Goal: Task Accomplishment & Management: Use online tool/utility

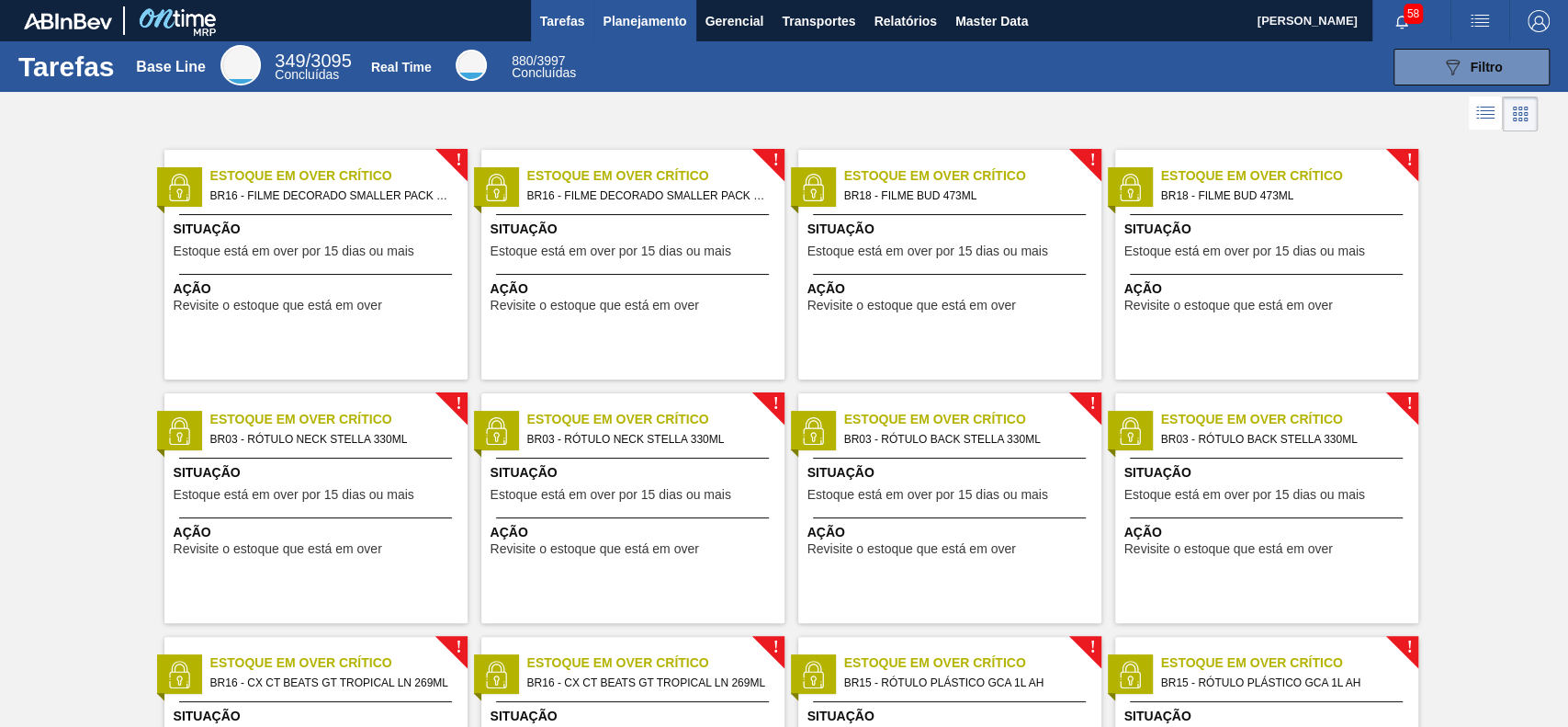
click at [664, 15] on span "Planejamento" at bounding box center [644, 21] width 83 height 22
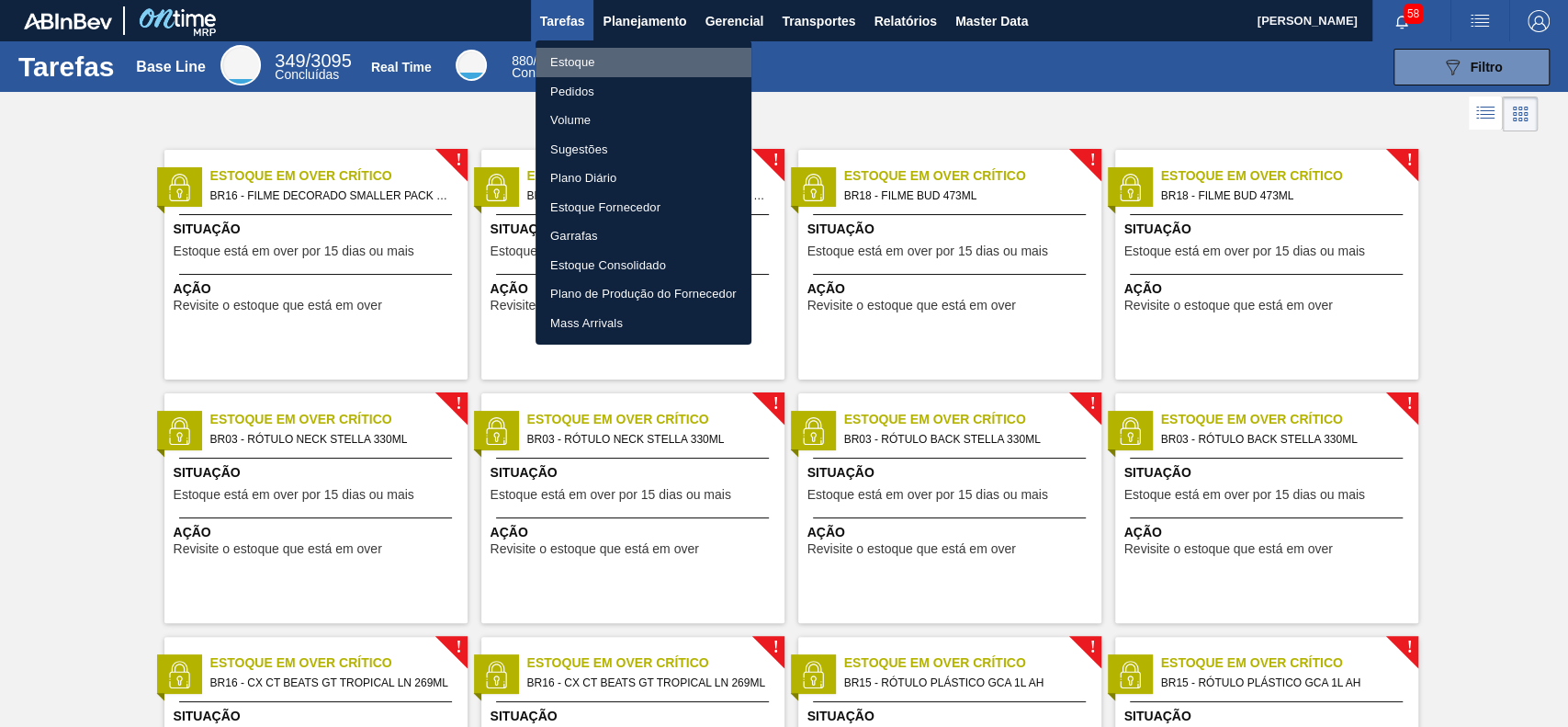
click at [640, 64] on li "Estoque" at bounding box center [644, 62] width 216 height 30
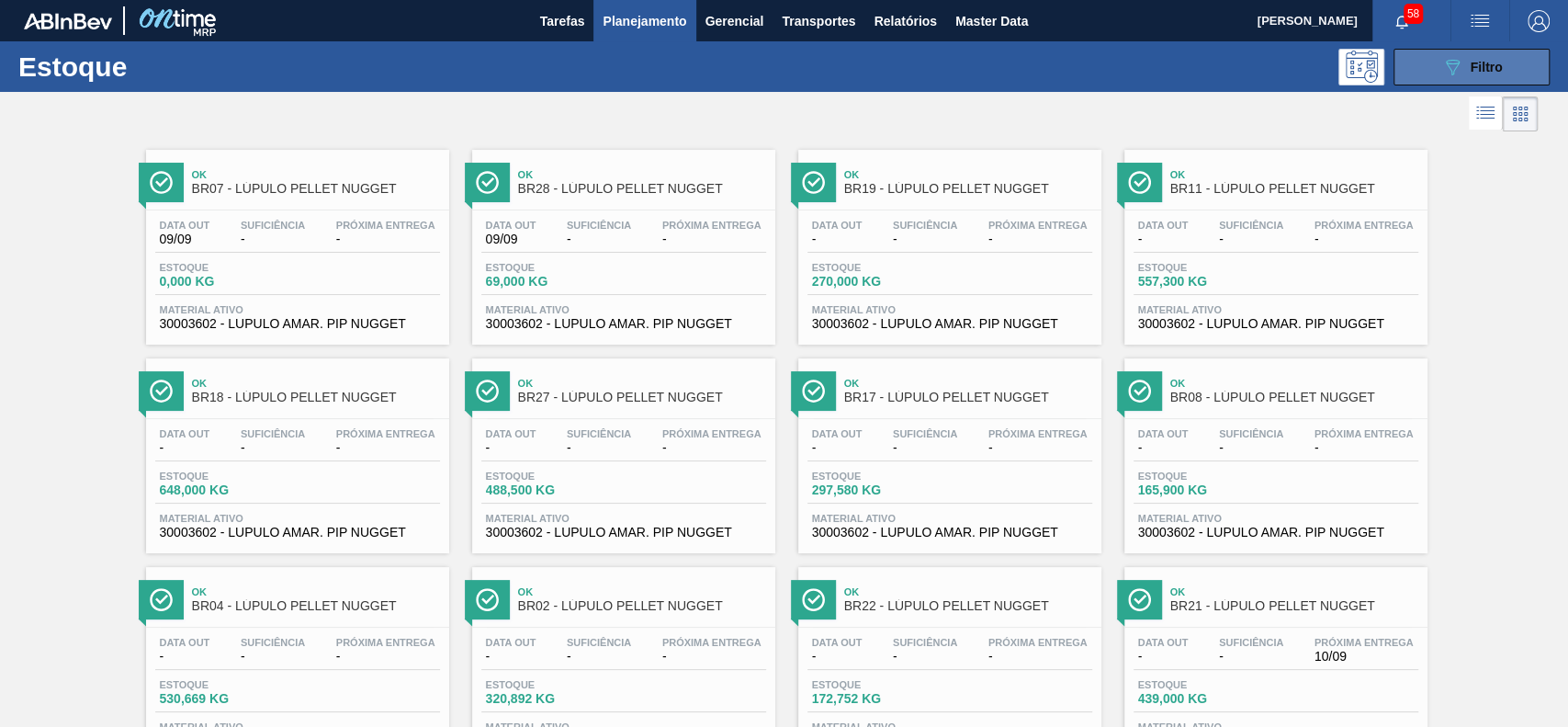
click at [1484, 73] on span "Filtro" at bounding box center [1488, 66] width 33 height 14
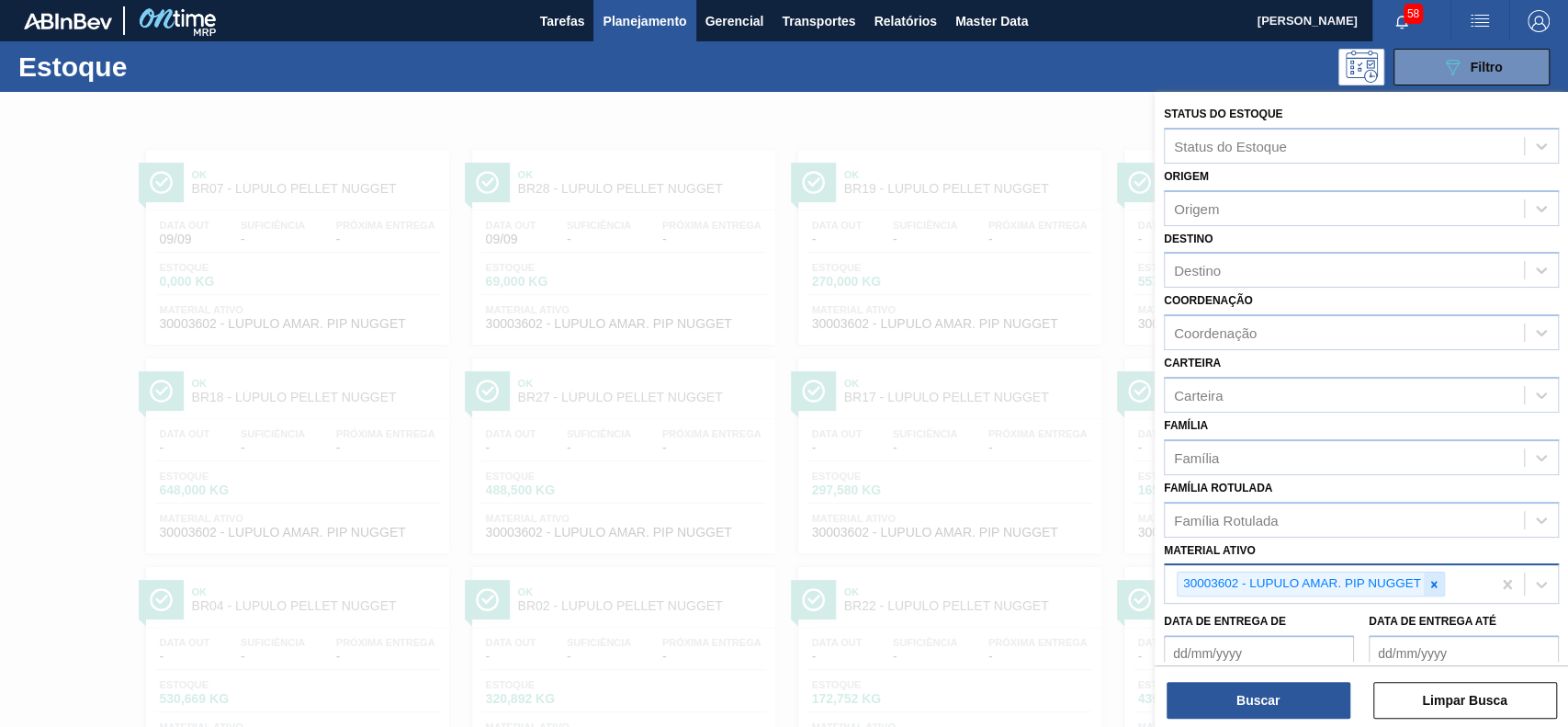
click at [1426, 584] on div at bounding box center [1434, 584] width 20 height 23
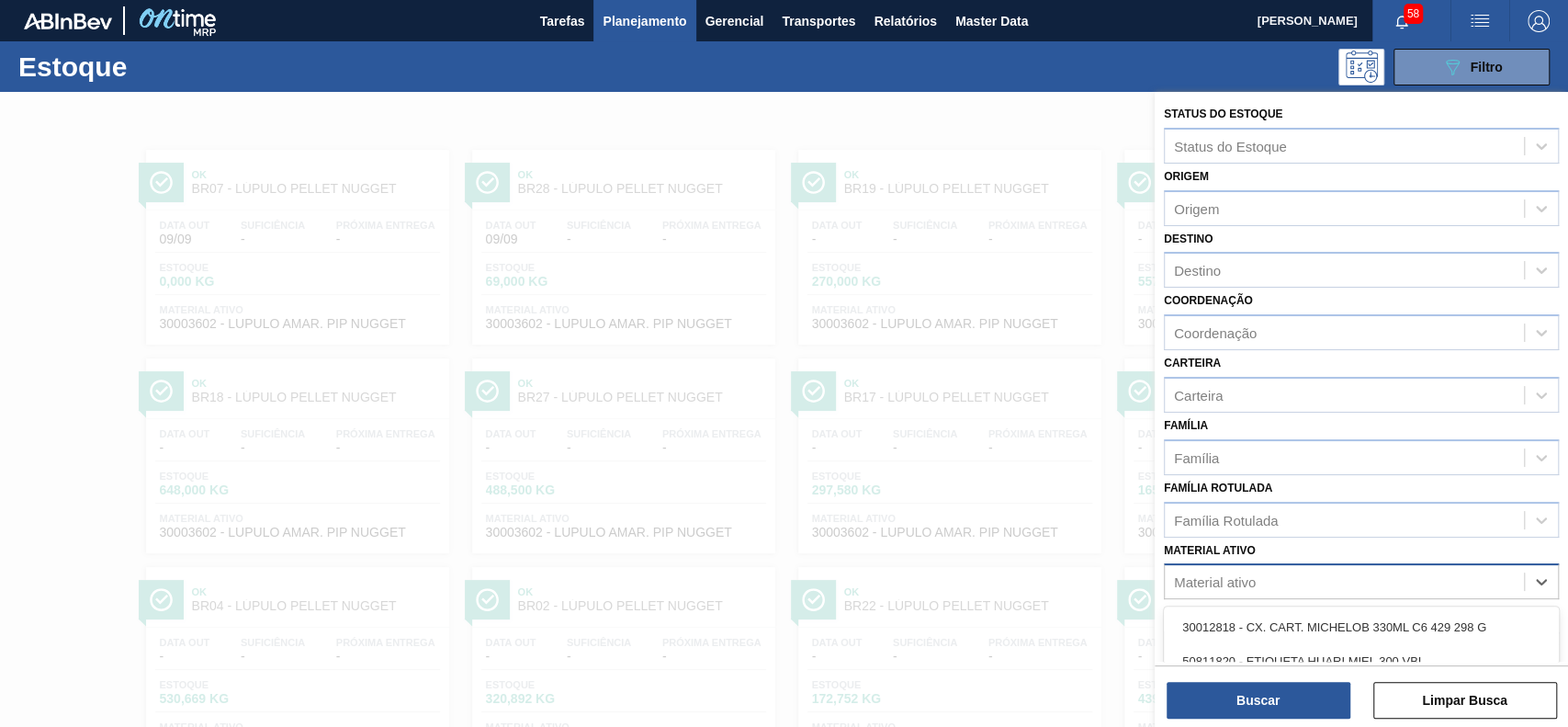
click at [1304, 578] on div "Material ativo" at bounding box center [1344, 582] width 359 height 27
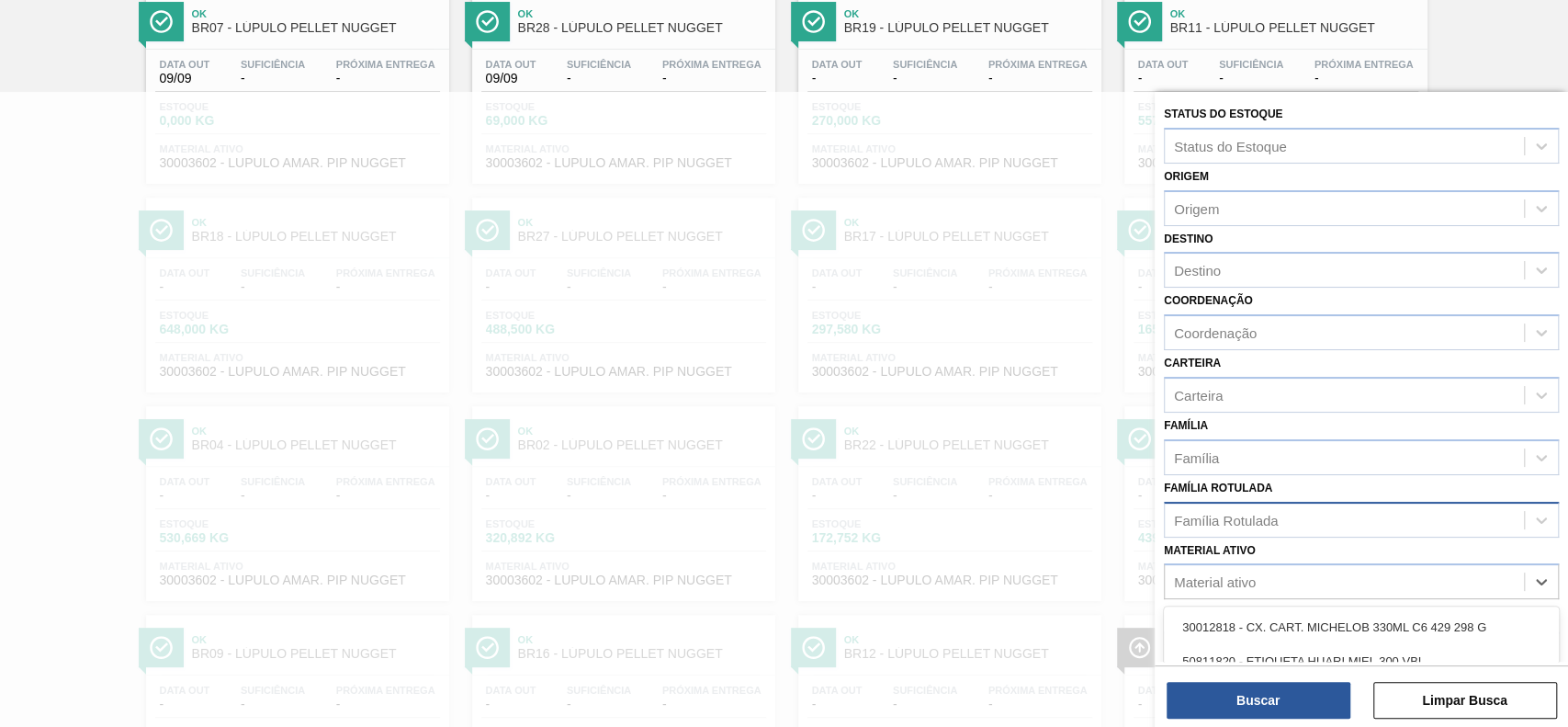
click at [1310, 518] on div "Família Rotulada" at bounding box center [1344, 520] width 359 height 27
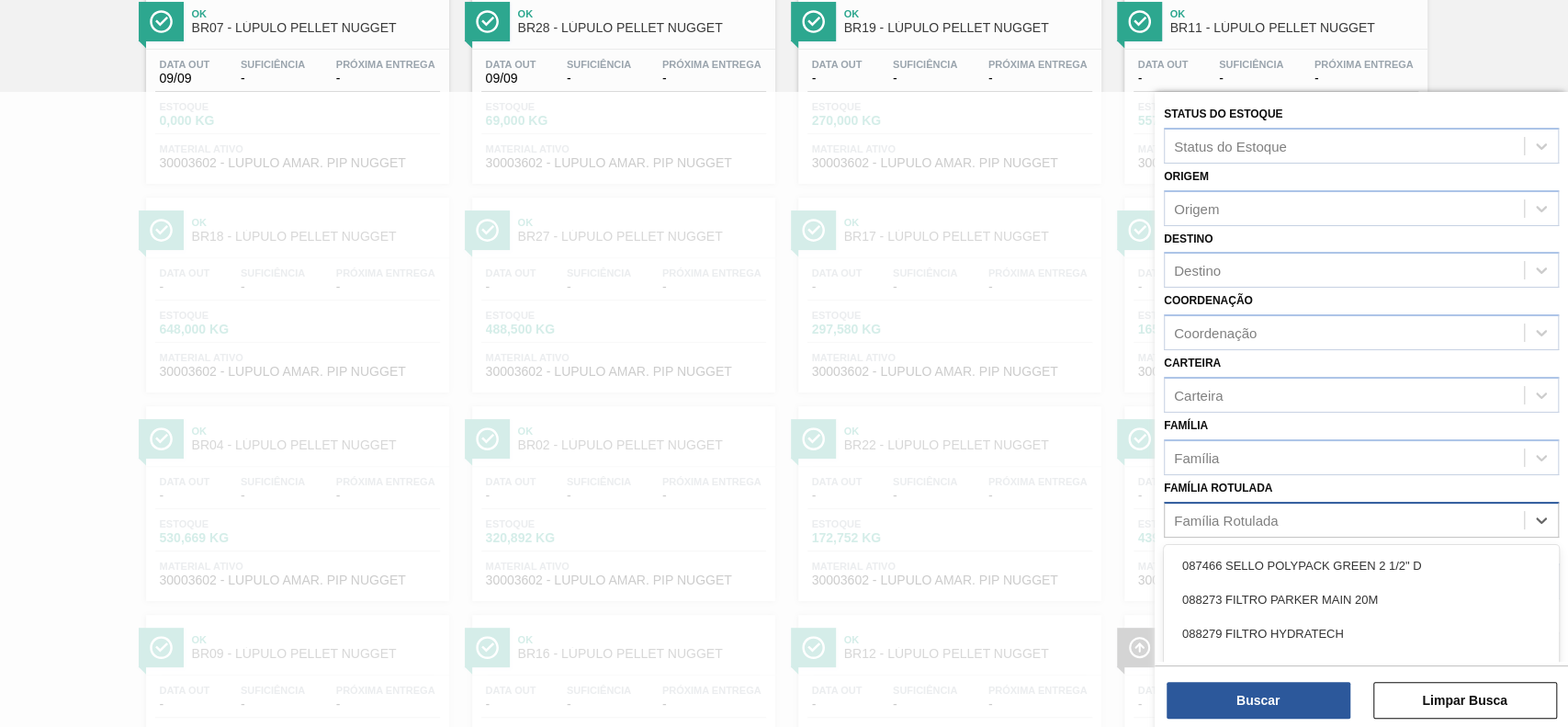
scroll to position [260, 0]
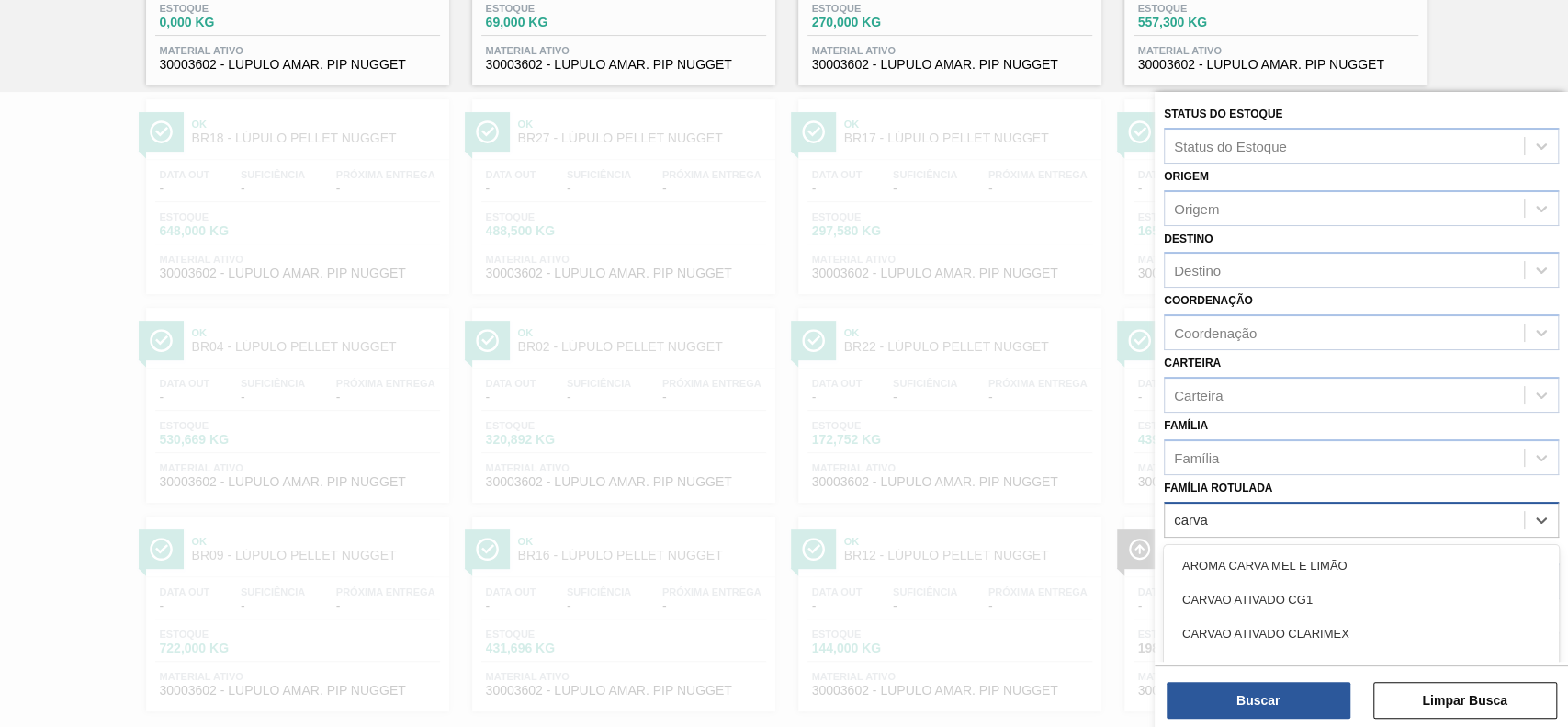
type Rotulada "carvao"
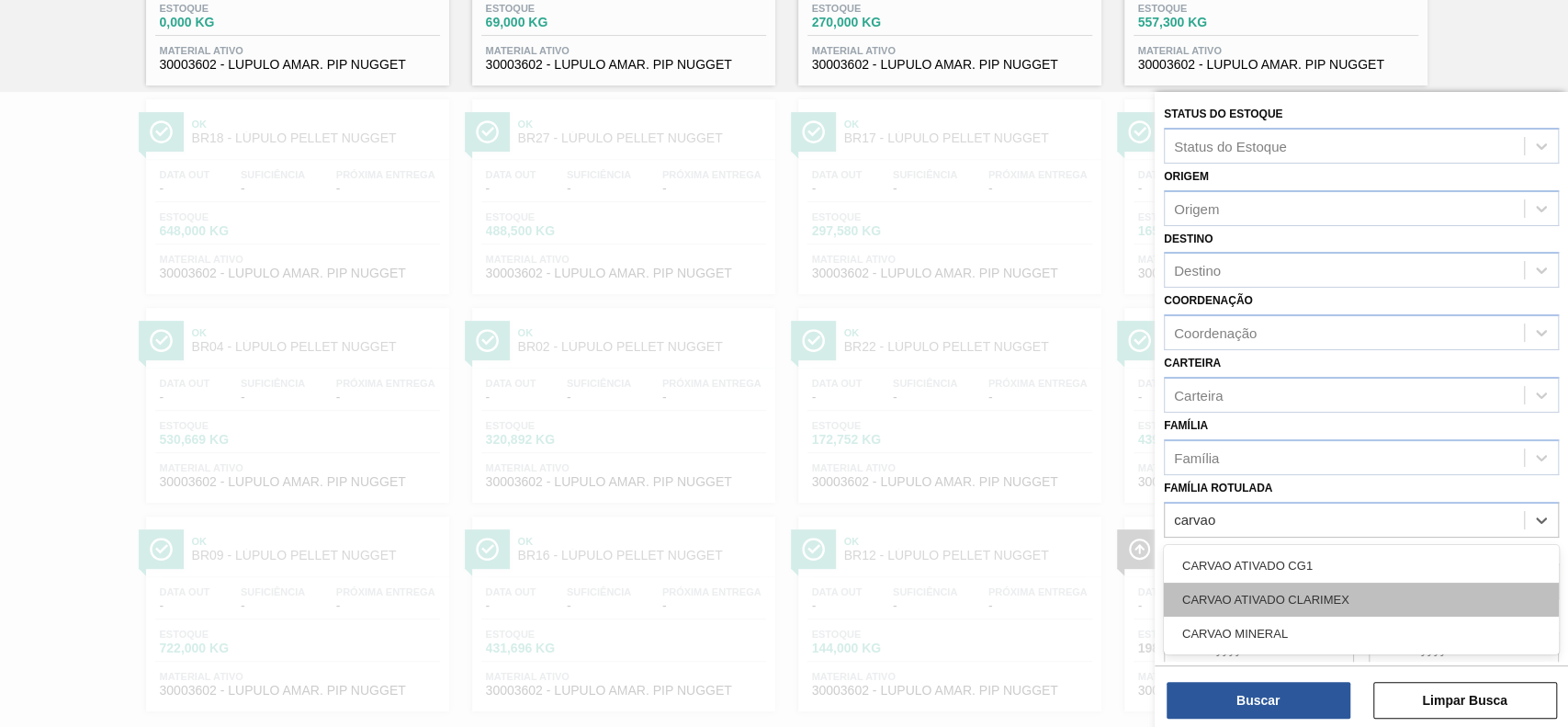
click at [1317, 589] on div "CARVAO ATIVADO CLARIMEX" at bounding box center [1361, 601] width 395 height 34
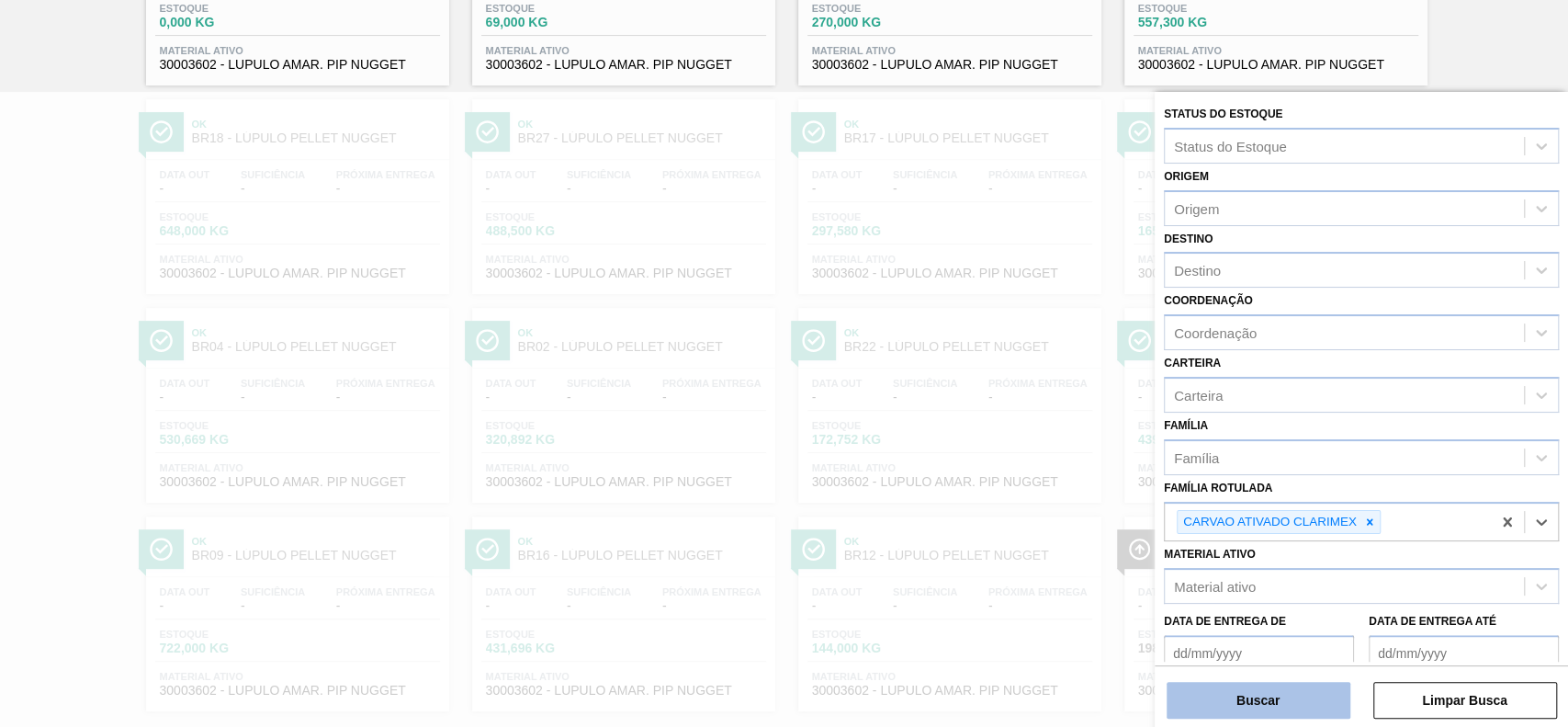
click at [1304, 699] on button "Buscar" at bounding box center [1259, 700] width 184 height 36
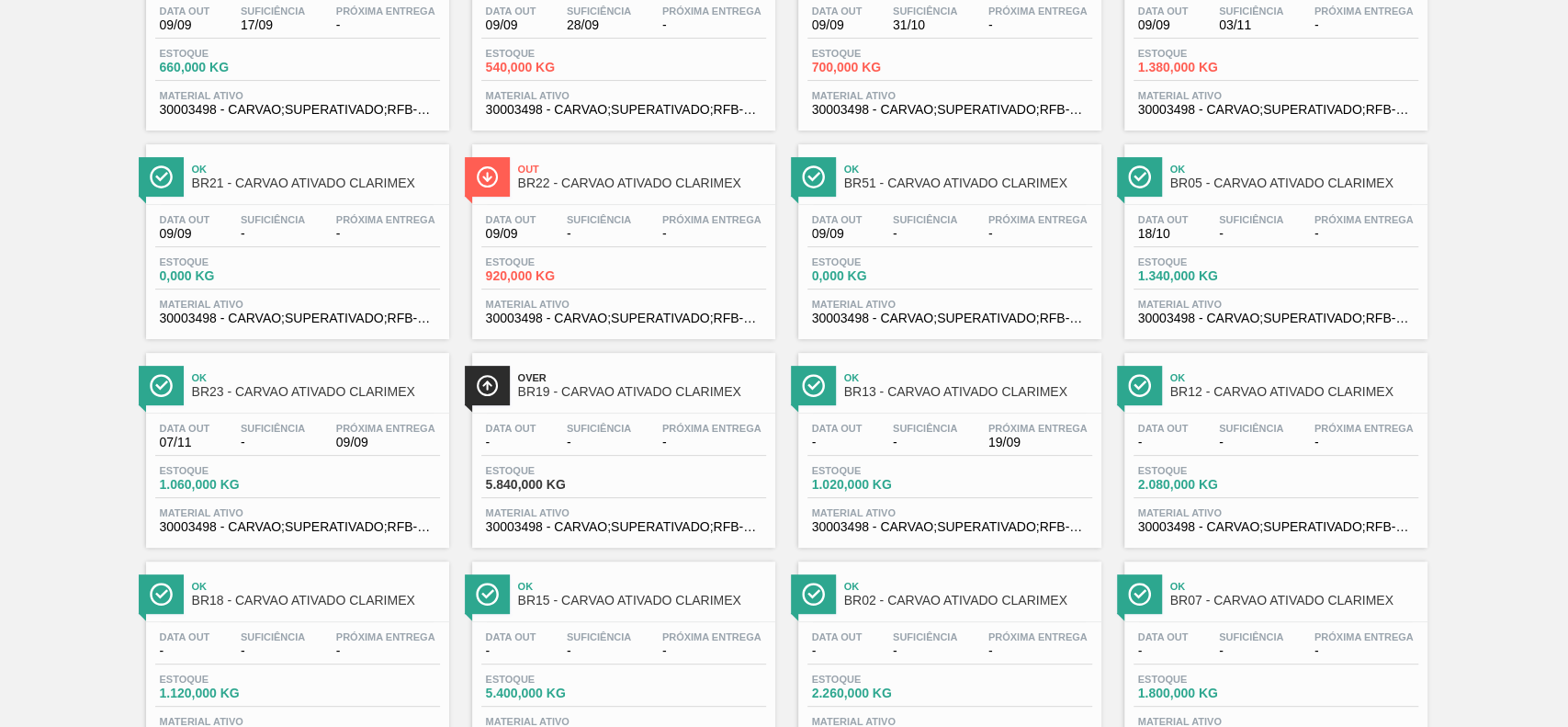
scroll to position [11, 0]
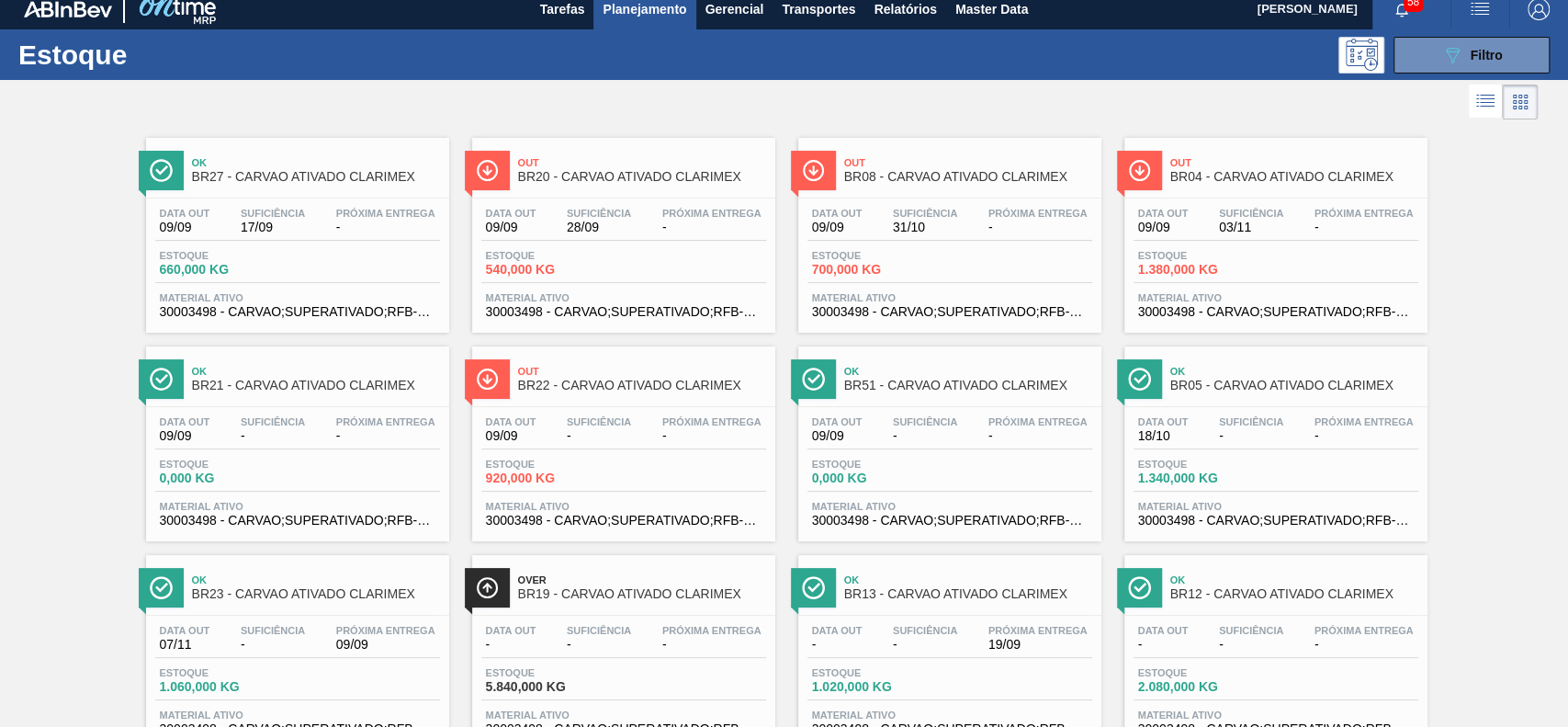
drag, startPoint x: 1466, startPoint y: 58, endPoint x: 1453, endPoint y: 430, distance: 372.2
click at [1461, 59] on div "089F7B8B-B2A5-4AFE-B5C0-19BA573D28AC Filtro" at bounding box center [1472, 55] width 61 height 22
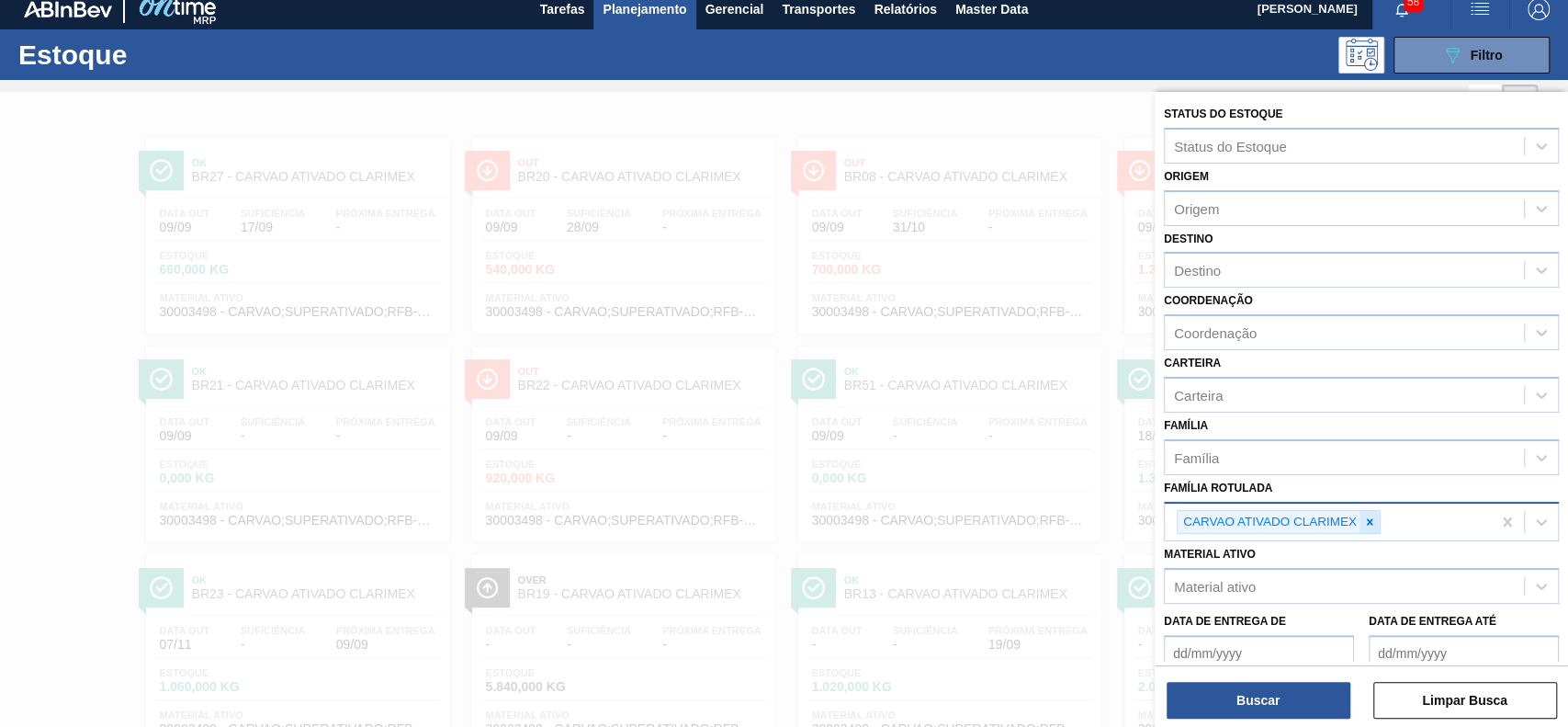
click at [1365, 520] on icon at bounding box center [1369, 521] width 12 height 12
click at [1340, 577] on div "Material ativo" at bounding box center [1344, 582] width 359 height 27
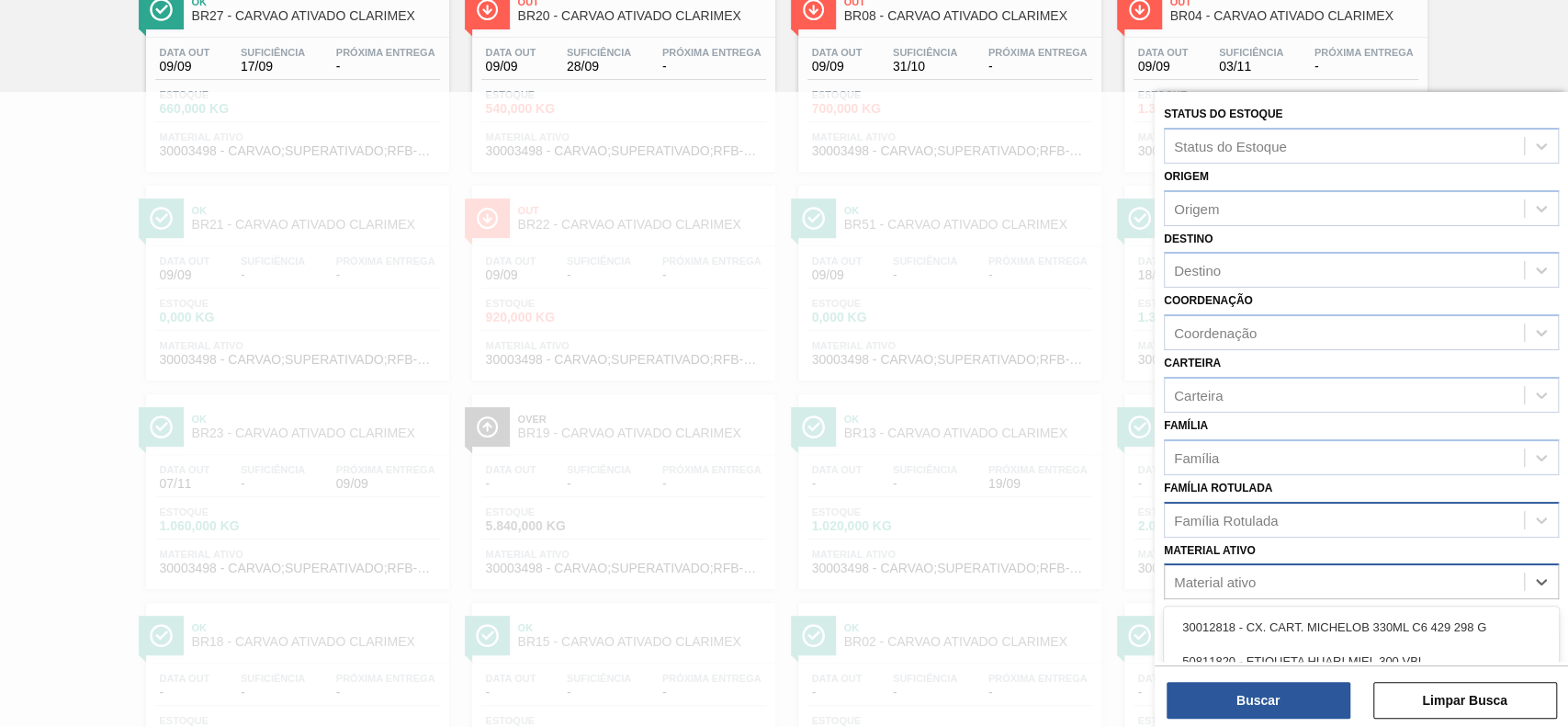
paste ativo "30003535"
type ativo "30003535"
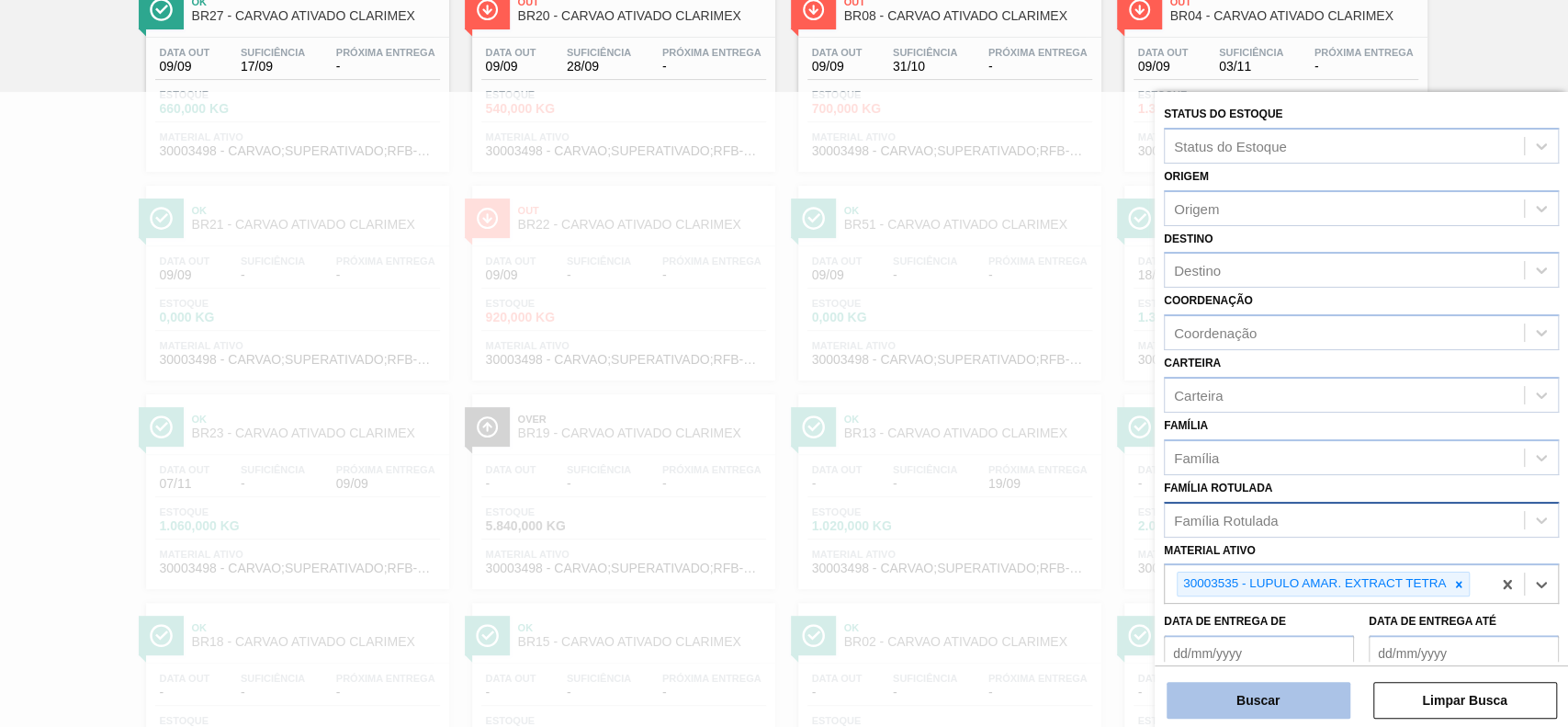
click at [1303, 687] on button "Buscar" at bounding box center [1259, 700] width 184 height 36
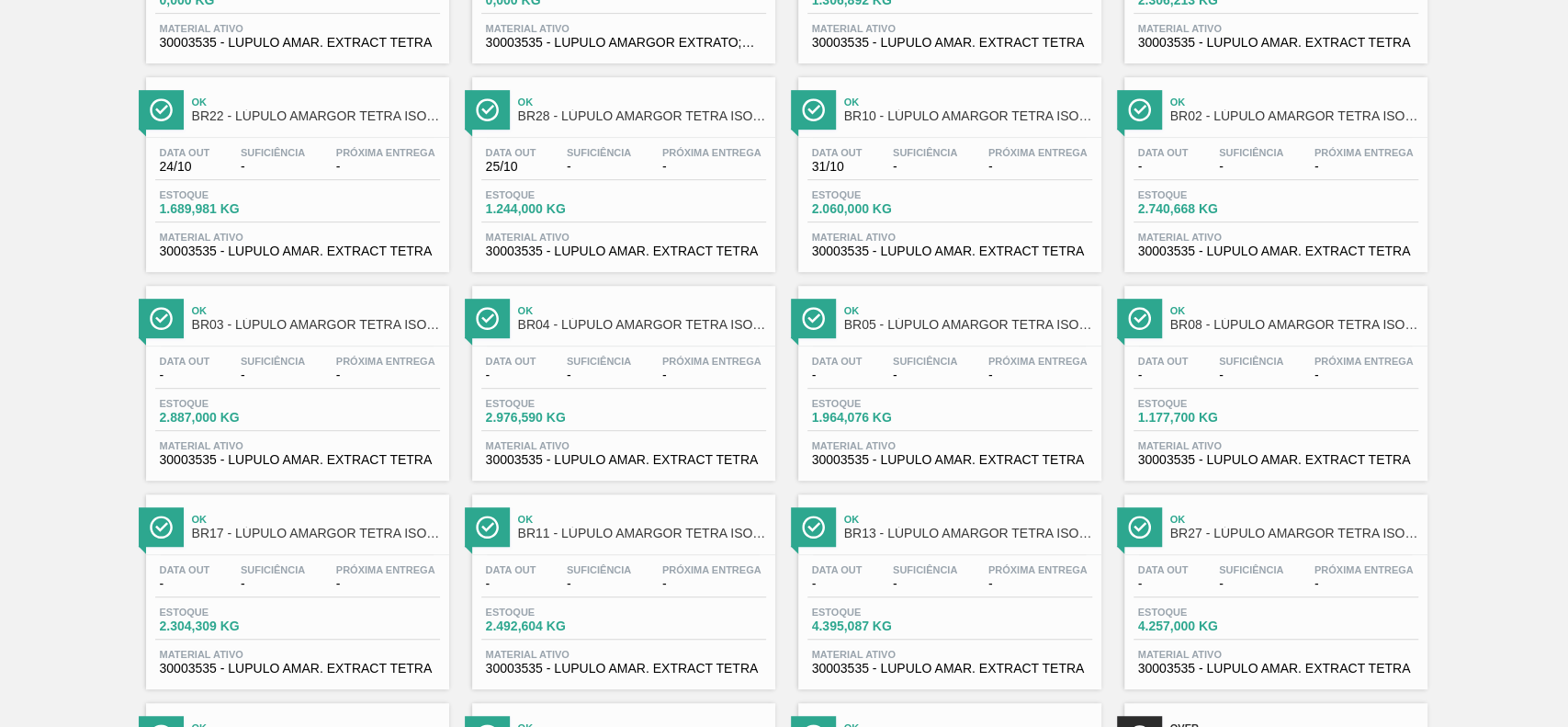
scroll to position [736, 0]
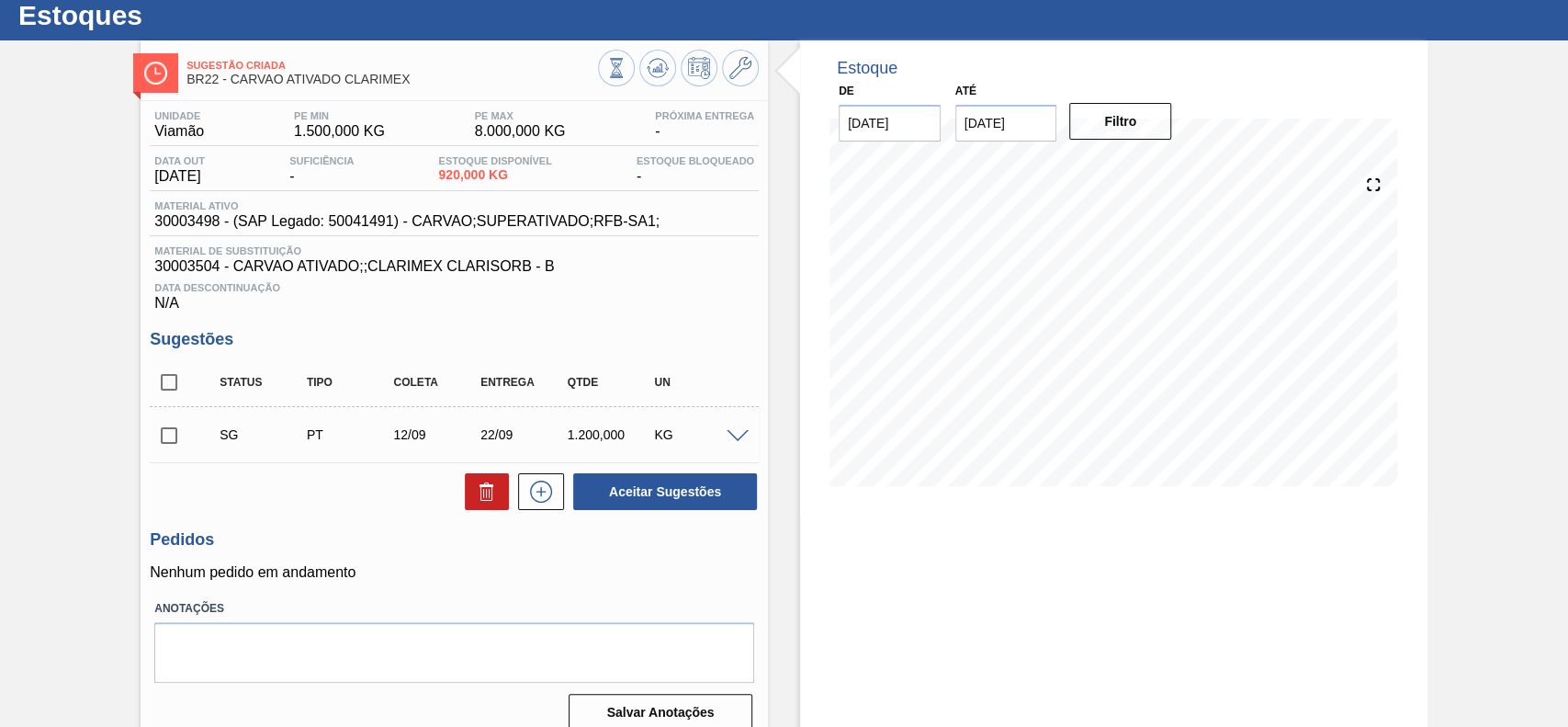
scroll to position [75, 0]
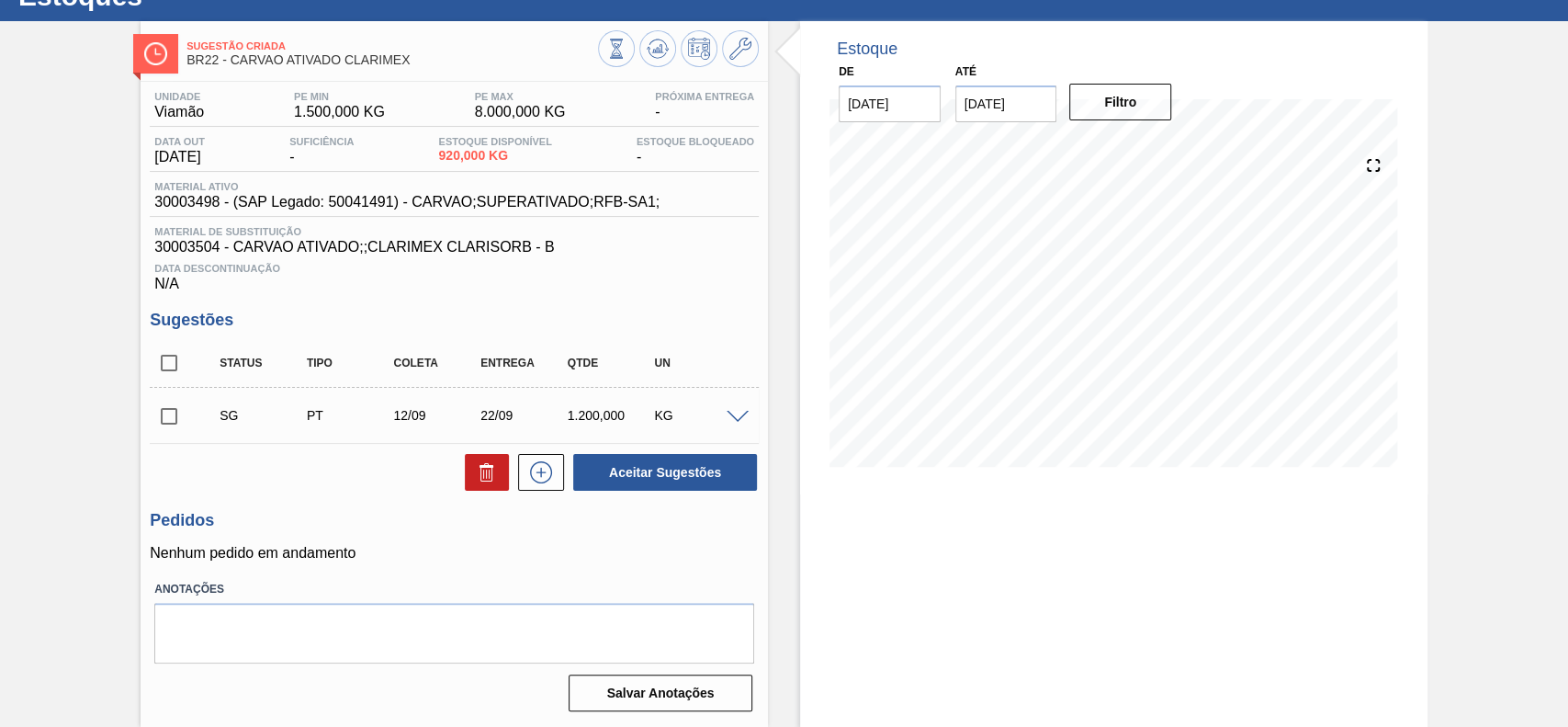
click at [736, 414] on span at bounding box center [737, 418] width 22 height 13
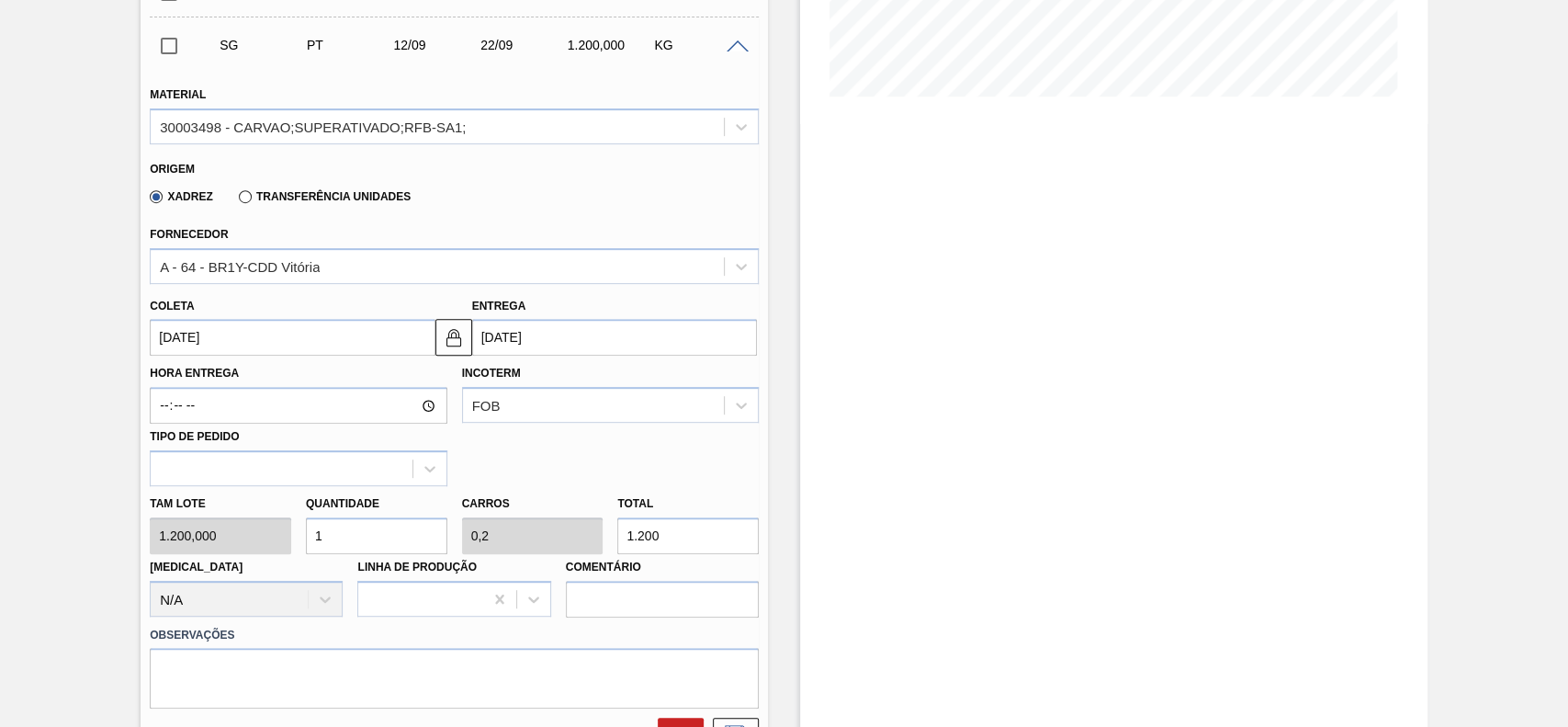
scroll to position [443, 0]
click at [258, 203] on div "Transferência Unidades" at bounding box center [321, 194] width 179 height 16
click at [248, 203] on div "Transferência Unidades" at bounding box center [321, 194] width 179 height 16
drag, startPoint x: 238, startPoint y: 198, endPoint x: 253, endPoint y: 220, distance: 26.6
click at [240, 198] on label "Transferência Unidades" at bounding box center [325, 195] width 171 height 12
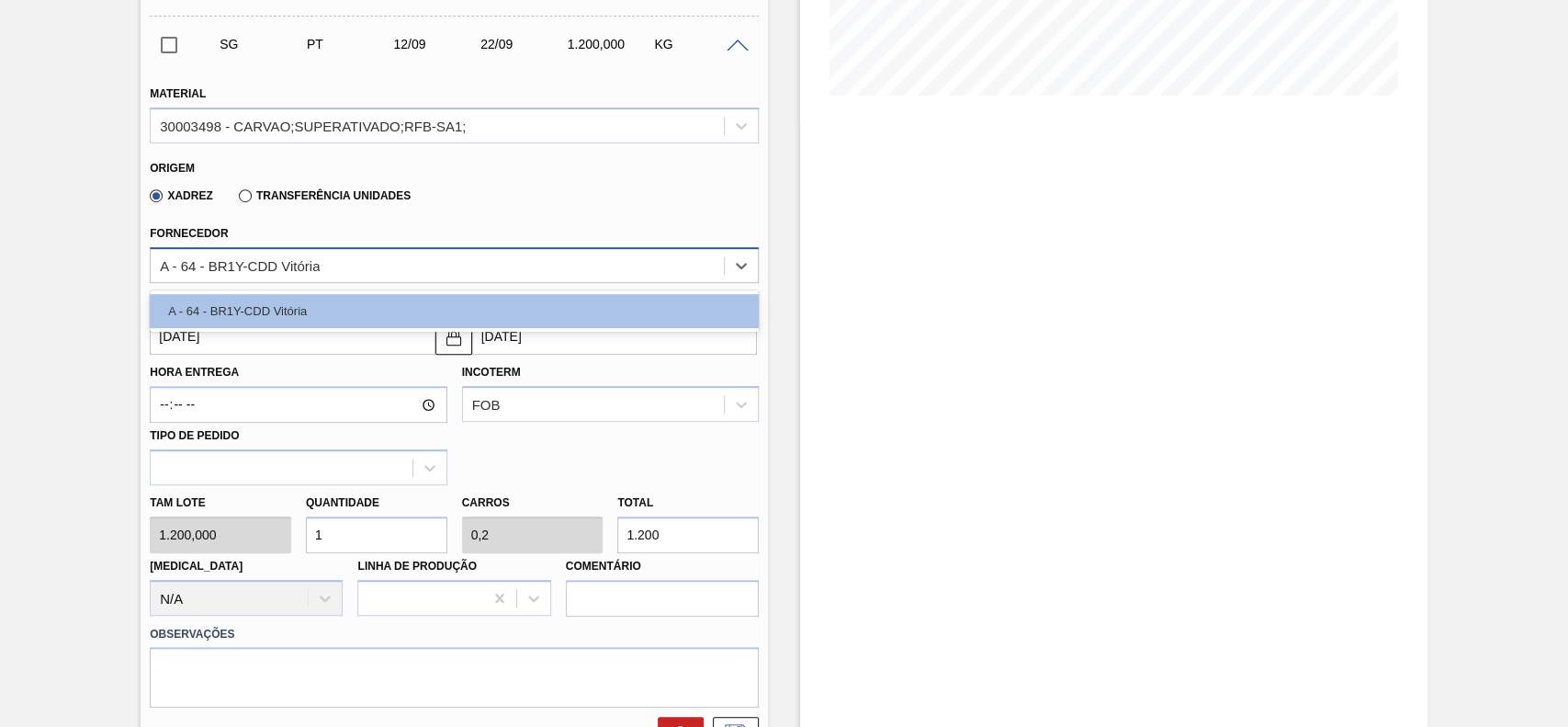
click at [296, 284] on div "A - 64 - BR1Y-CDD Vitória" at bounding box center [454, 264] width 609 height 35
click at [242, 198] on label "Transferência Unidades" at bounding box center [325, 195] width 171 height 12
click at [236, 199] on input "Transferência Unidades" at bounding box center [236, 199] width 0 height 0
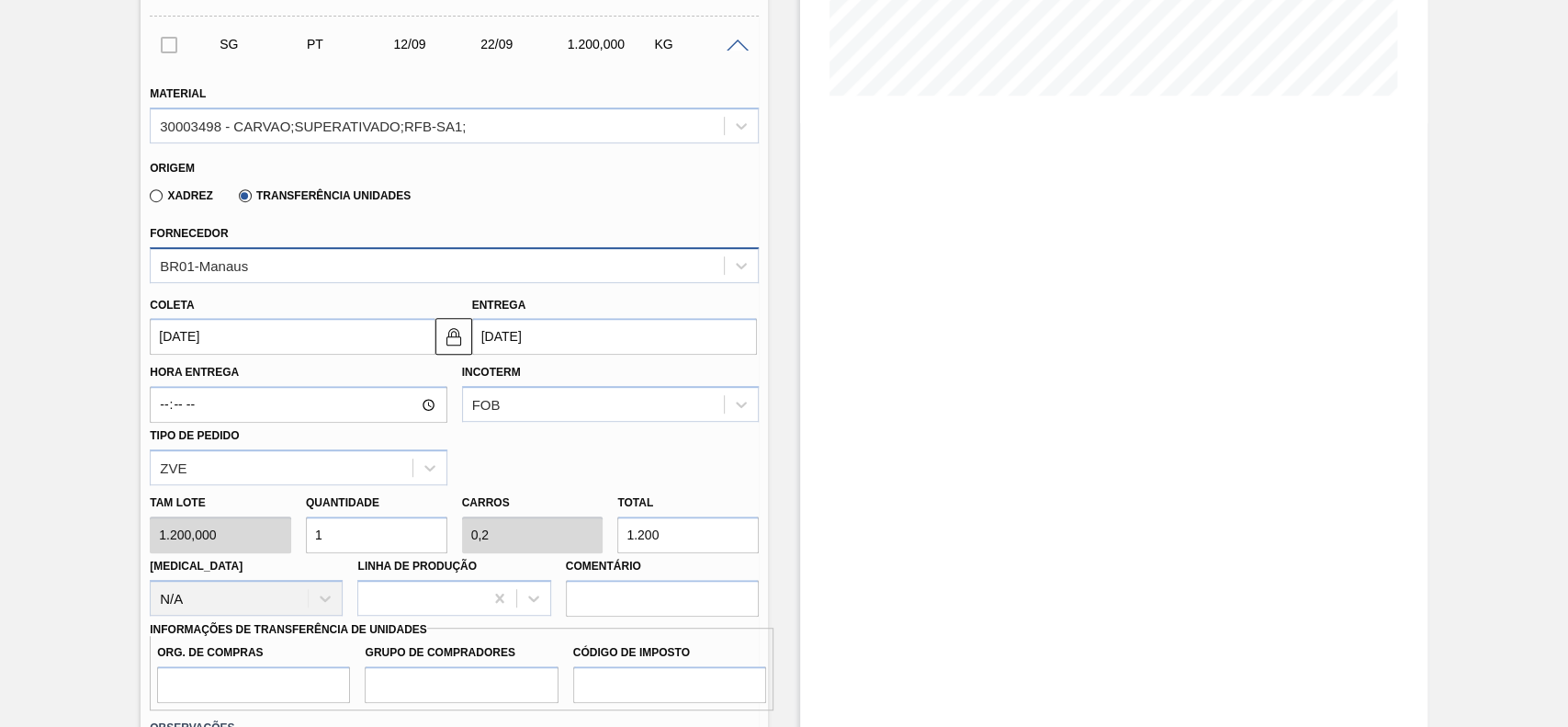
click at [302, 261] on div "BR01-Manaus" at bounding box center [437, 265] width 573 height 27
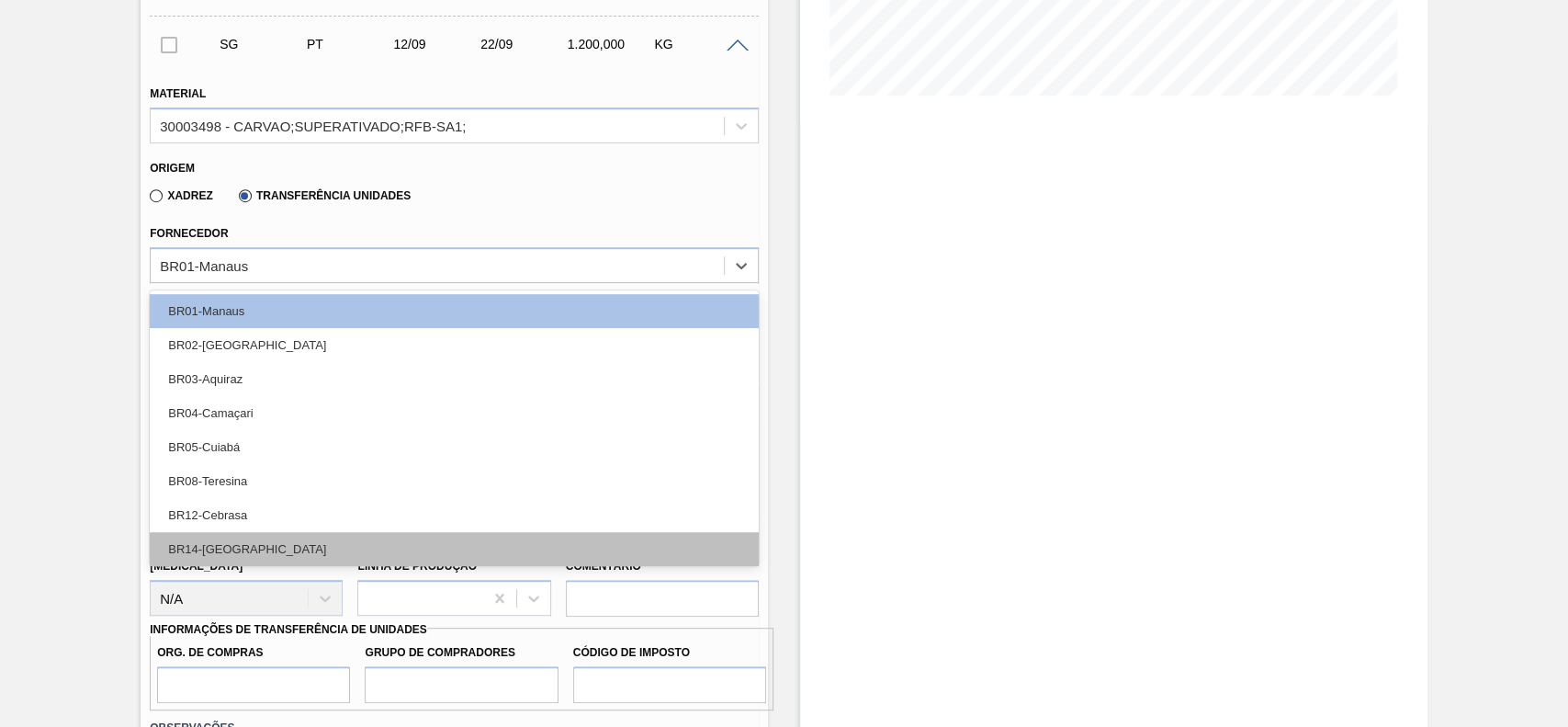
click at [287, 546] on div "BR14-Curitibana" at bounding box center [454, 550] width 609 height 34
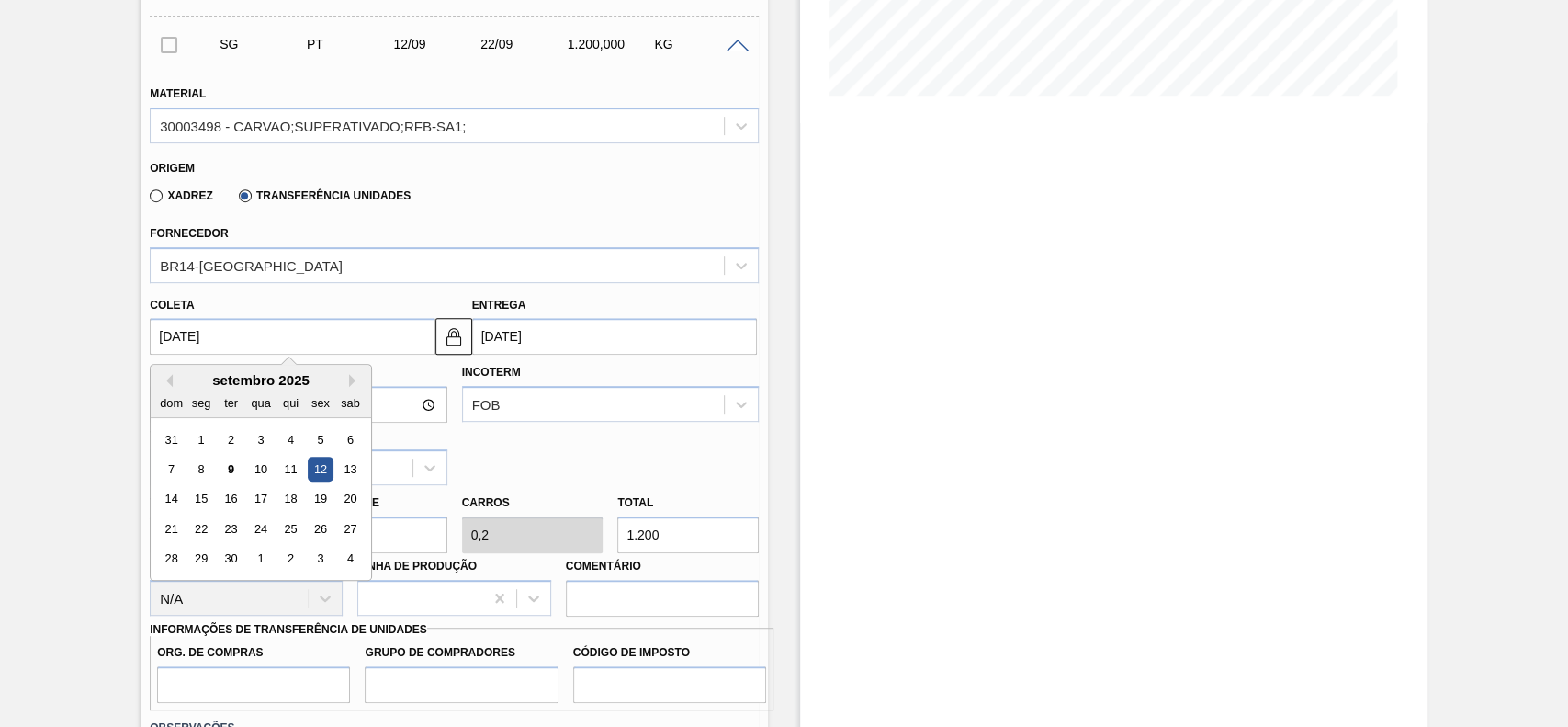
click at [285, 345] on input "12/09/2025" at bounding box center [292, 336] width 285 height 36
click at [296, 475] on div "11" at bounding box center [291, 469] width 25 height 25
type input "11/09/2025"
type input "21/09/2025"
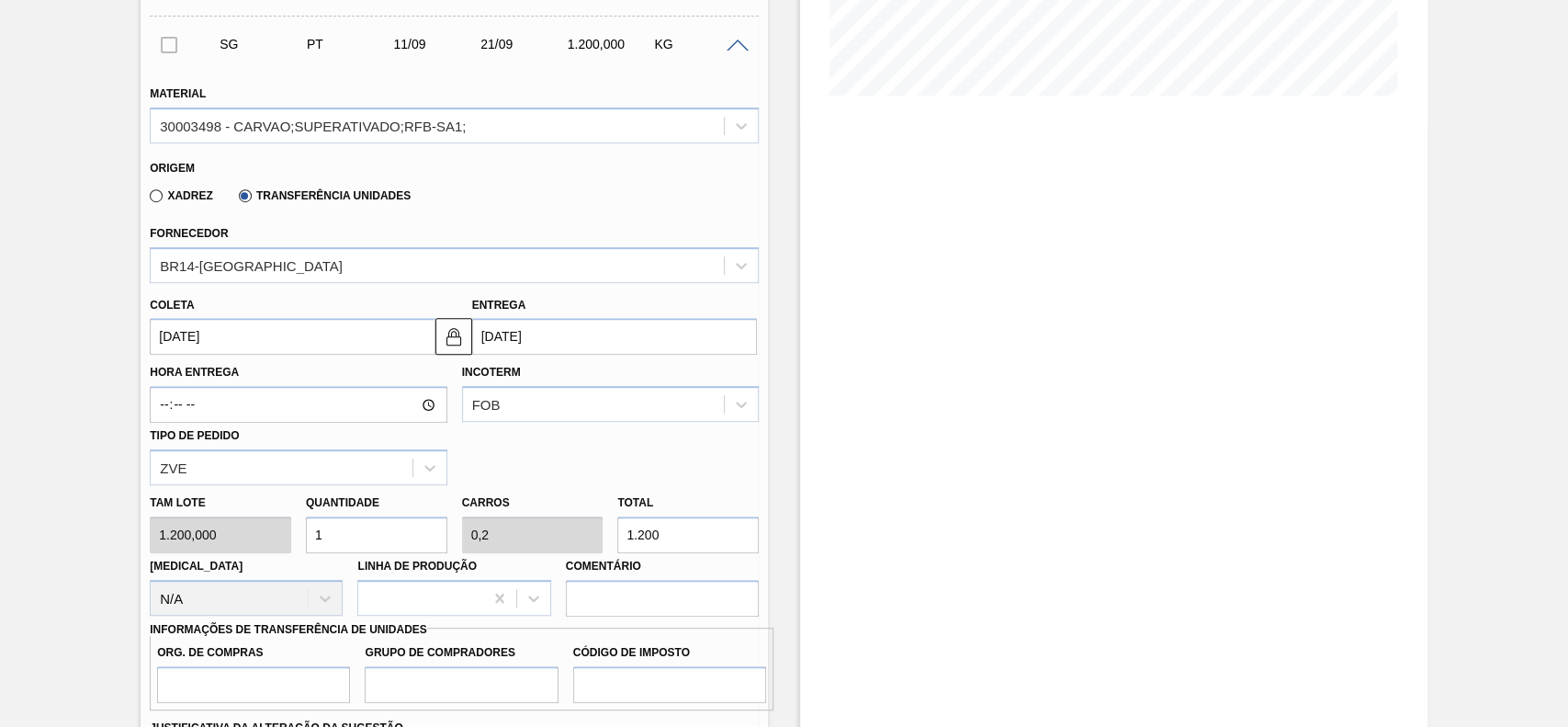
click at [248, 350] on input "11/09/2025" at bounding box center [292, 336] width 285 height 36
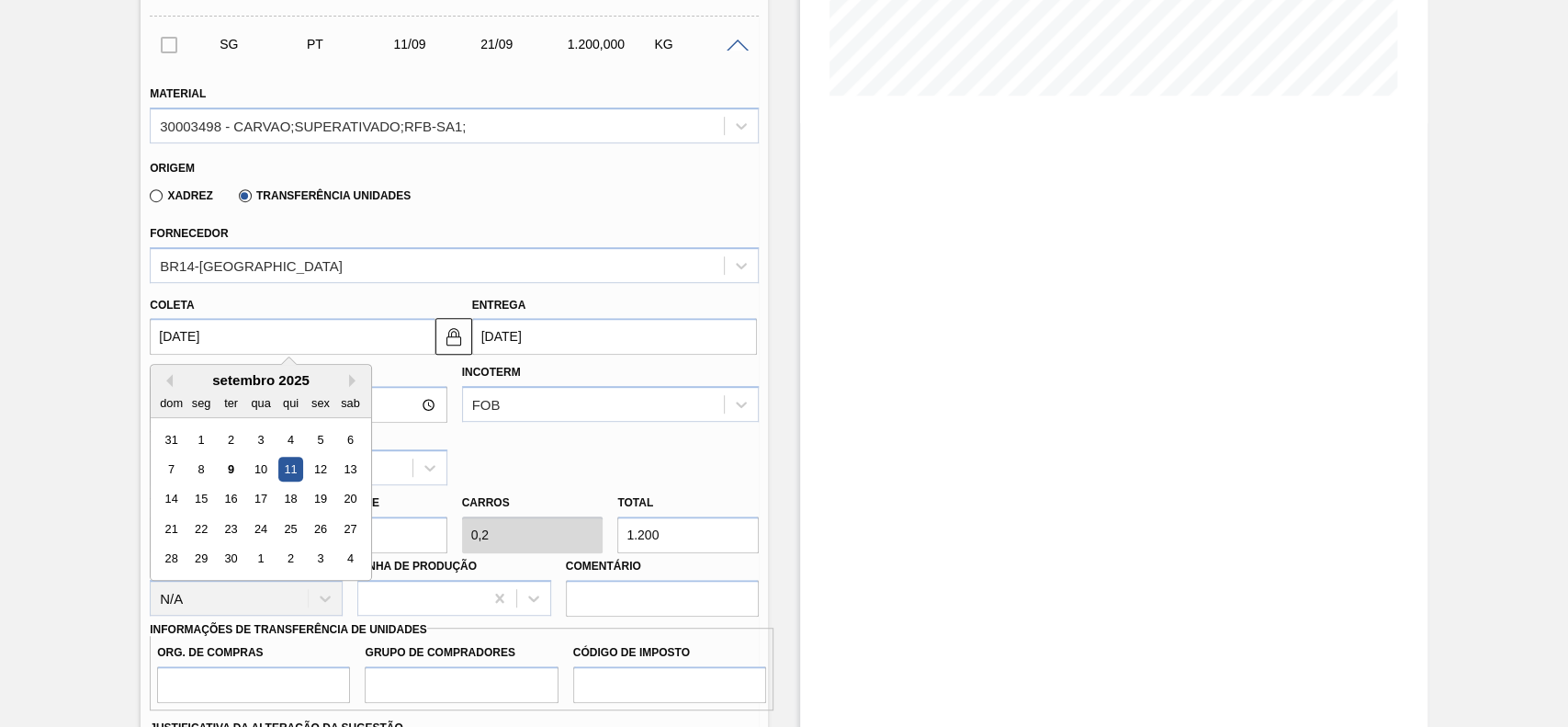
click at [507, 457] on div "Hora Entrega Incoterm FOB Tipo de pedido ZVE" at bounding box center [455, 420] width 624 height 130
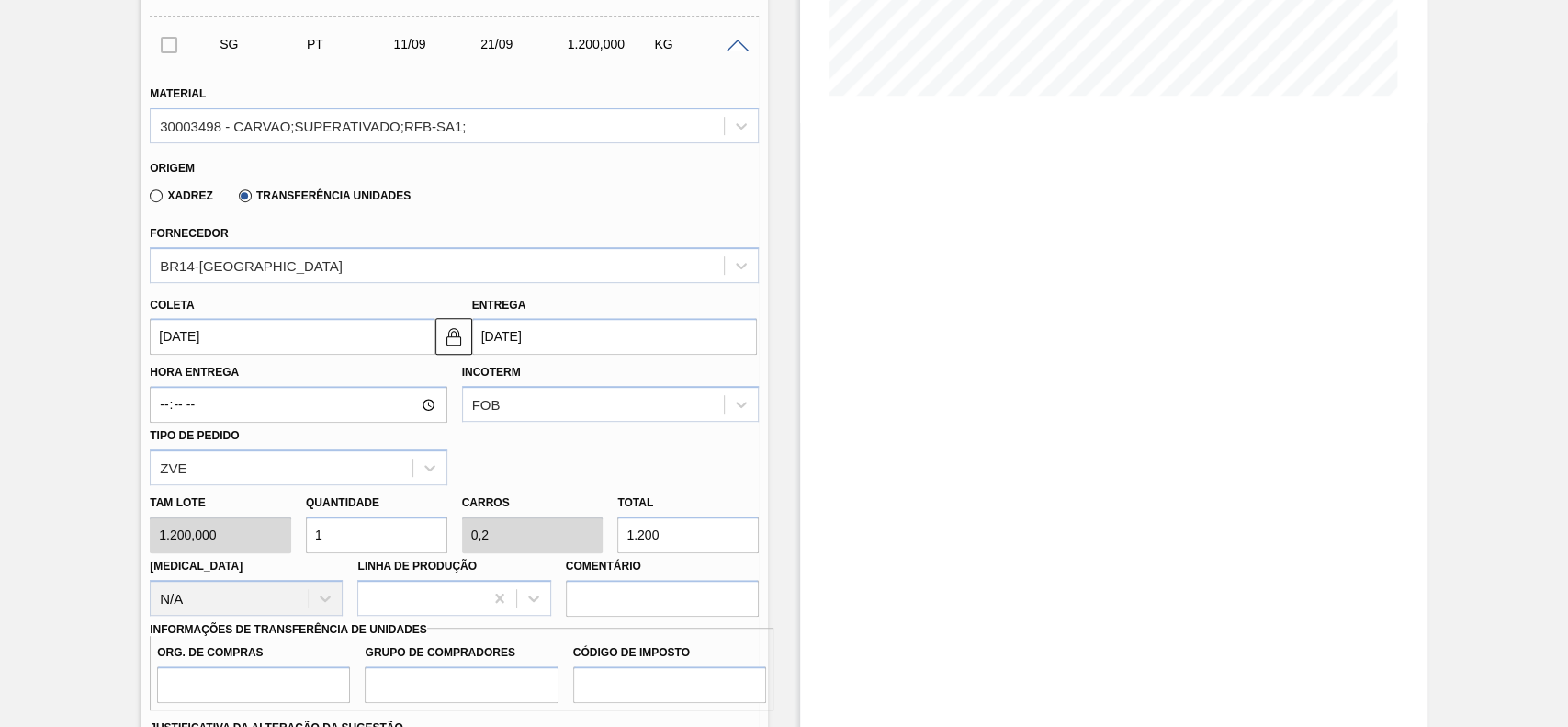
scroll to position [565, 0]
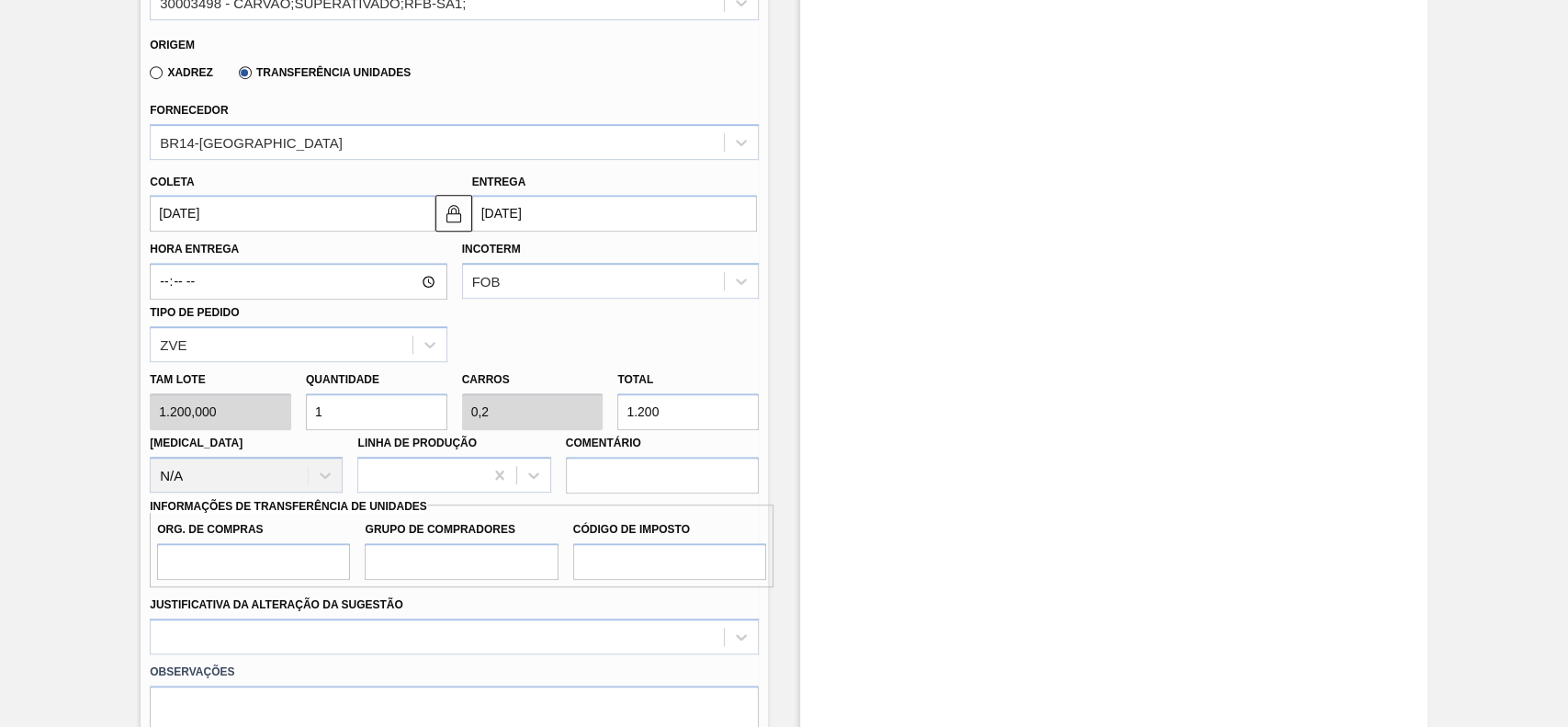
click at [681, 413] on input "1.200" at bounding box center [688, 412] width 142 height 36
click at [682, 412] on input "1.200" at bounding box center [688, 412] width 142 height 36
type input "0,005"
type input "0,001"
type input "6"
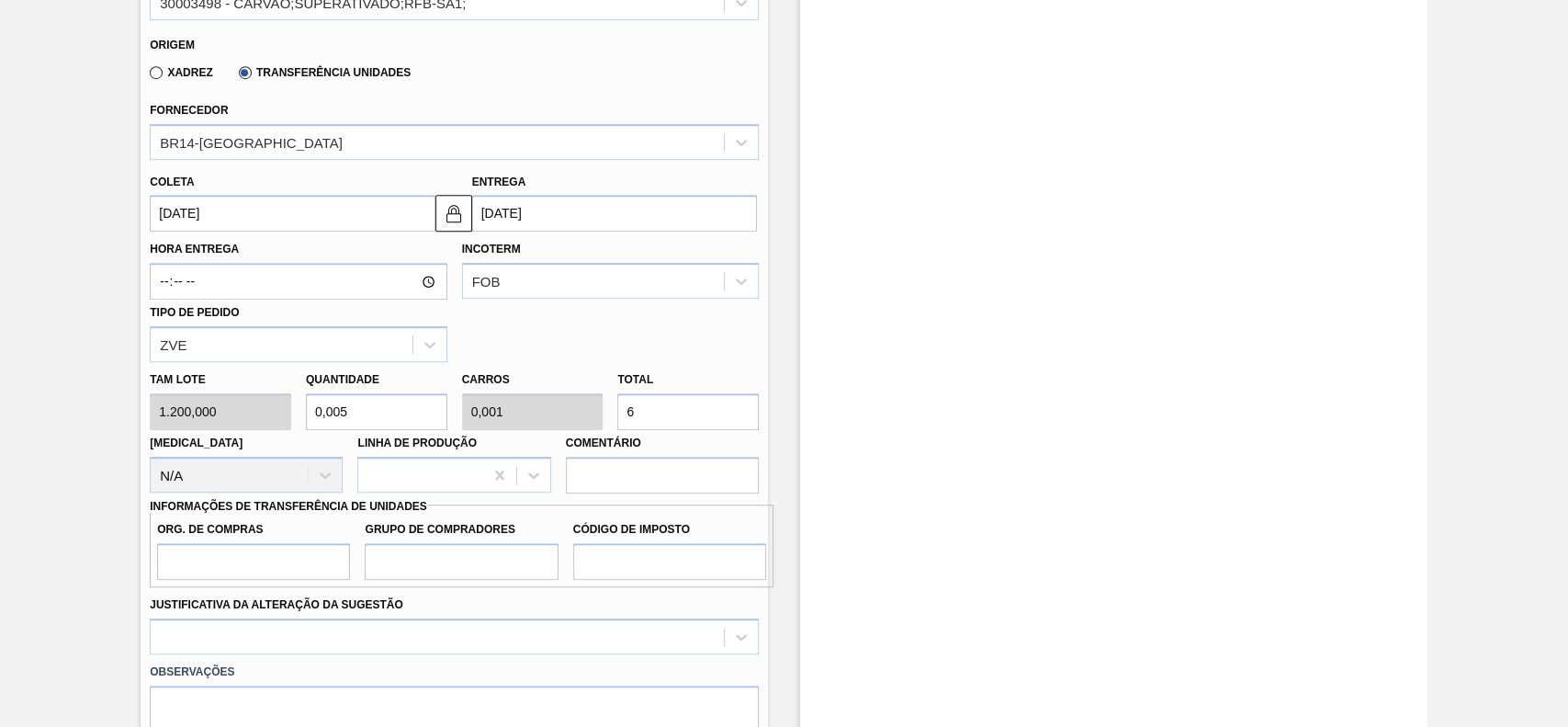
type input "0,05"
type input "0,01"
type input "60"
type input "0,5"
type input "0,1"
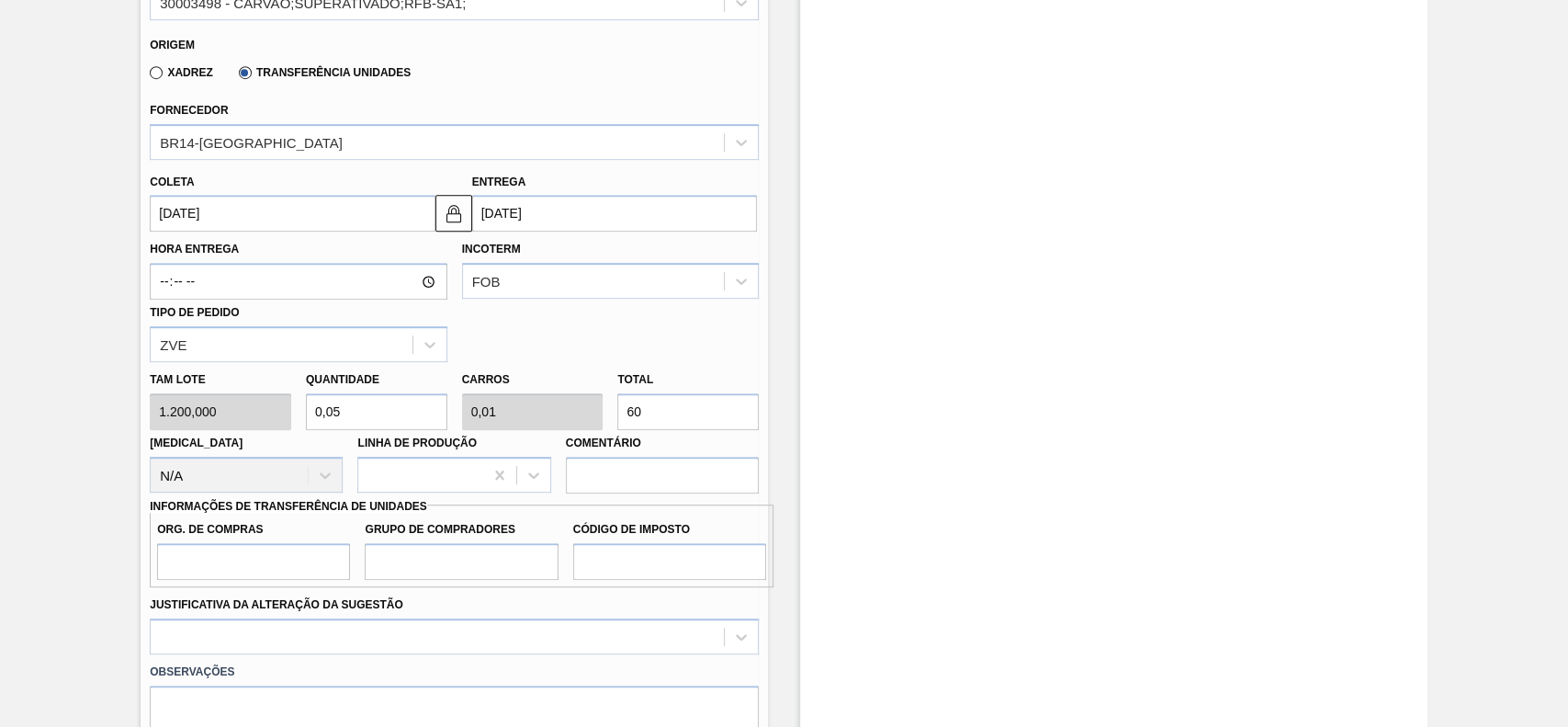
type input "600"
type input "0,05"
type input "0,01"
type input "60"
type input "0,005"
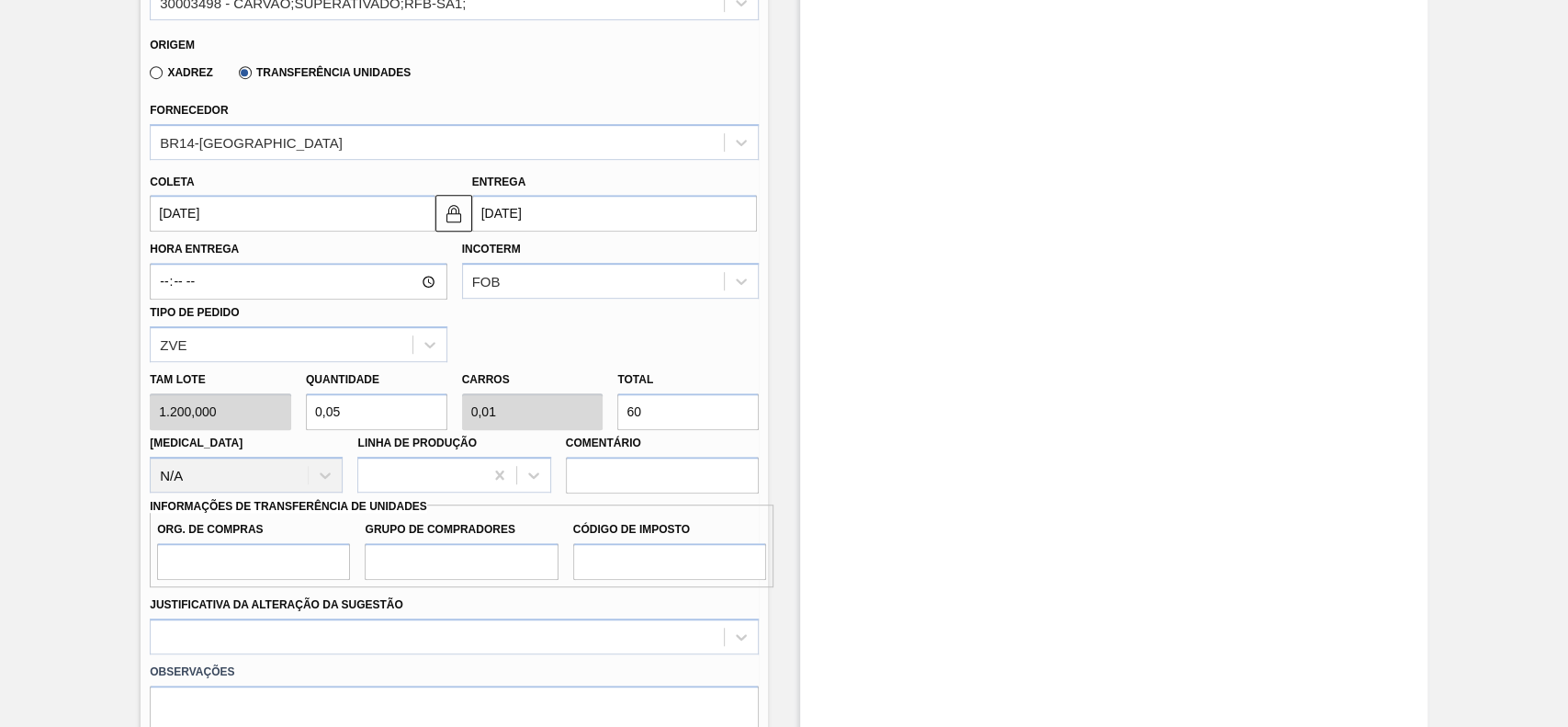
type input "0,001"
type input "6"
type input "0"
type input "0,003"
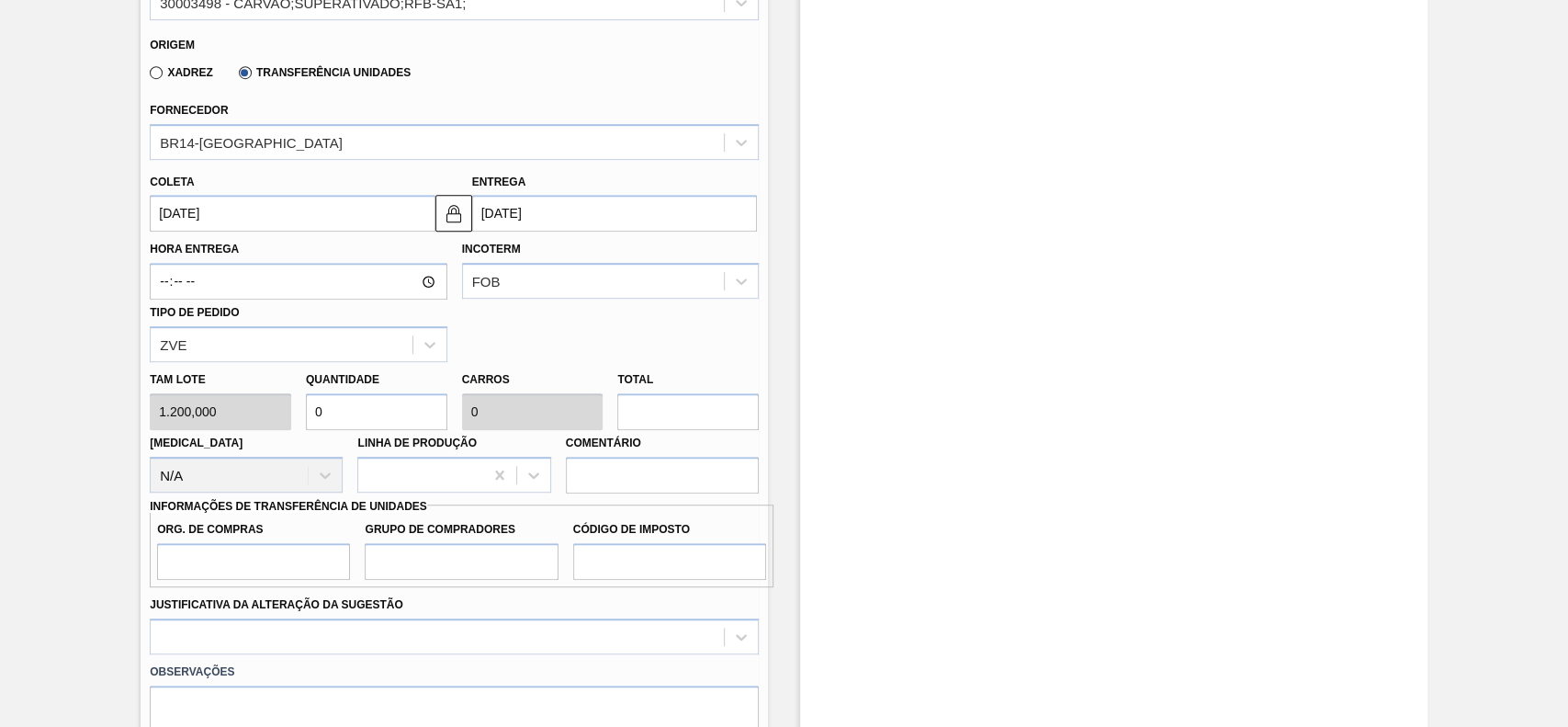
type input "0,001"
type input "4"
type input "0,033"
type input "0,007"
type input "40"
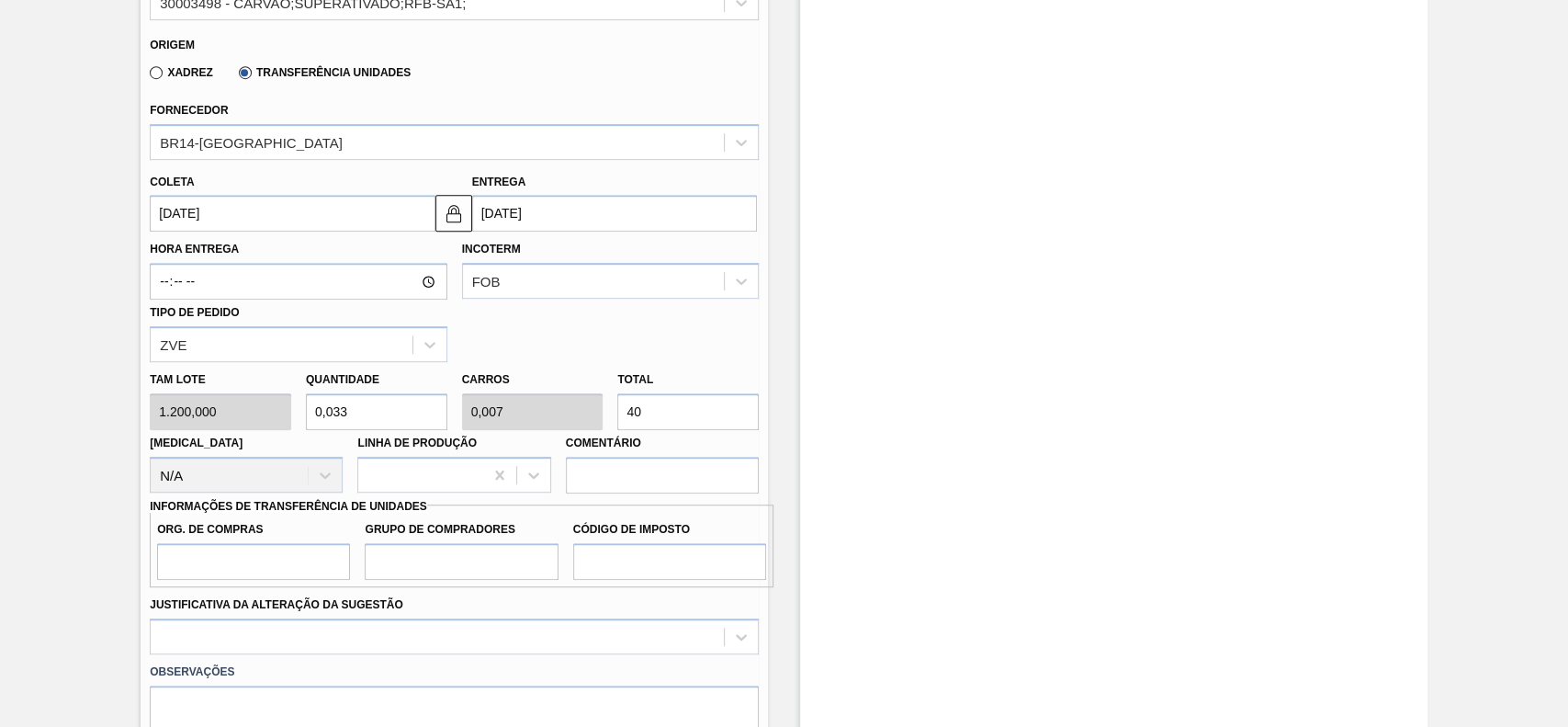
type input "0,333"
type input "0,067"
type input "400"
click at [218, 562] on input "Org. de Compras" at bounding box center [254, 561] width 193 height 36
type input "BR00"
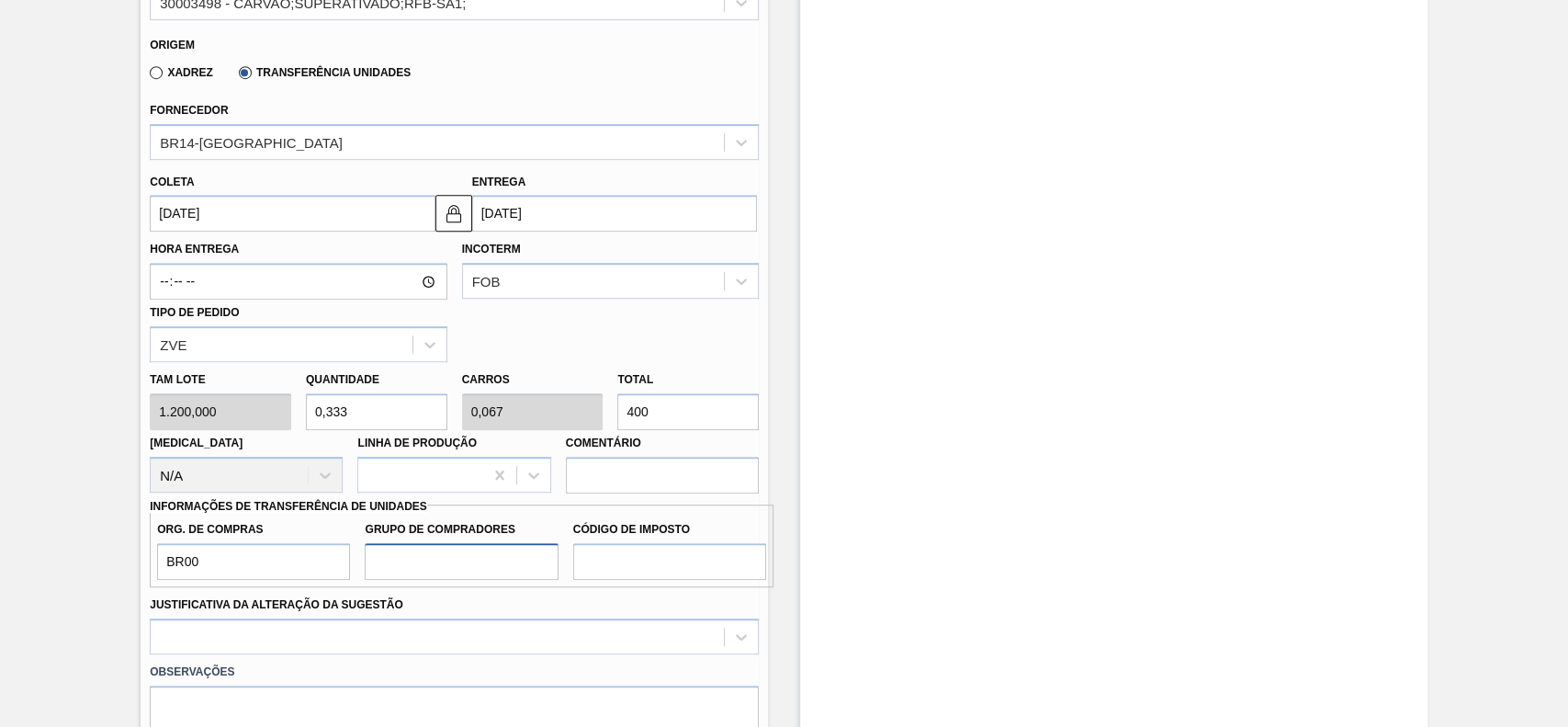
drag, startPoint x: 390, startPoint y: 556, endPoint x: 446, endPoint y: 579, distance: 60.5
click at [392, 556] on input "Grupo de Compradores" at bounding box center [461, 561] width 193 height 36
type input "A01"
click at [683, 571] on input "Código de Imposto" at bounding box center [670, 561] width 193 height 36
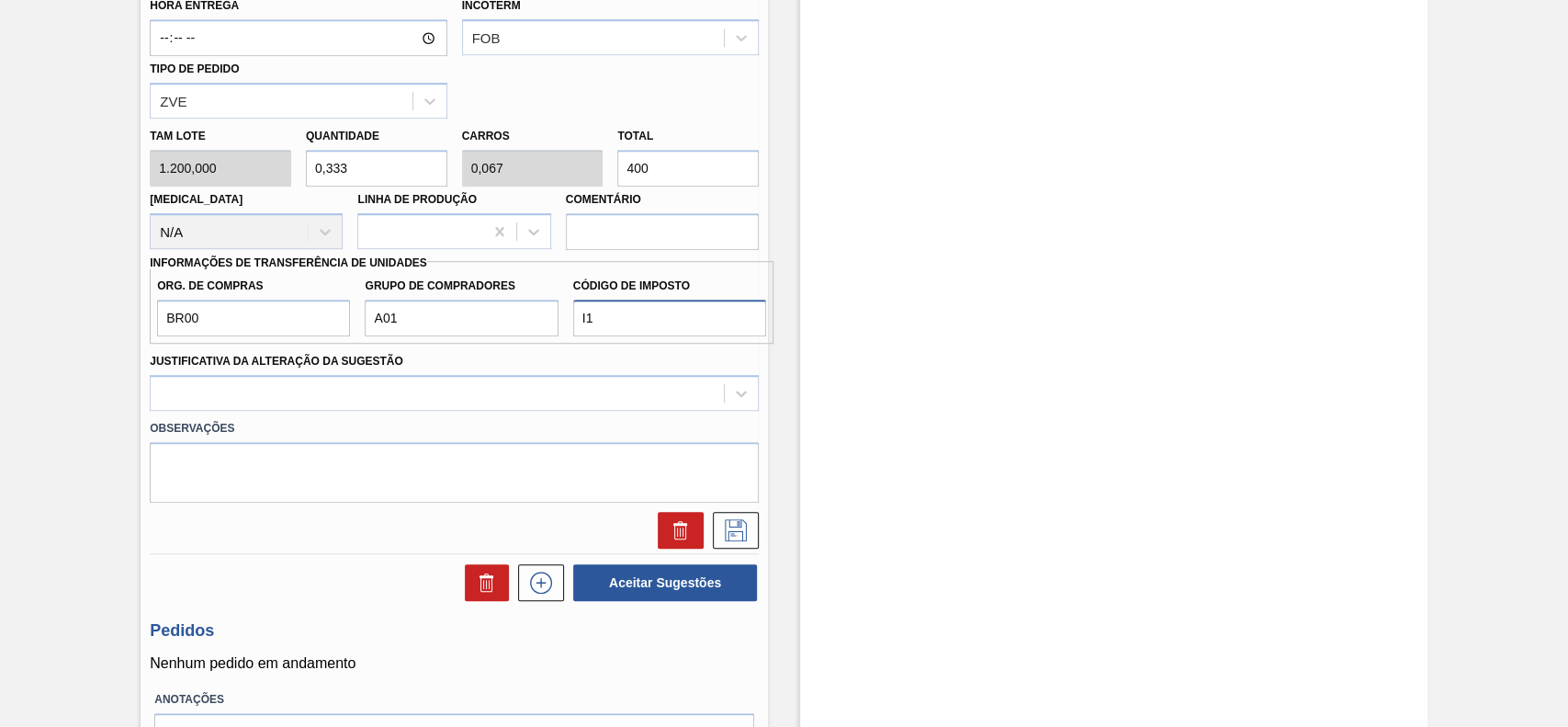
scroll to position [810, 0]
type input "I1"
click at [328, 405] on div at bounding box center [437, 392] width 573 height 27
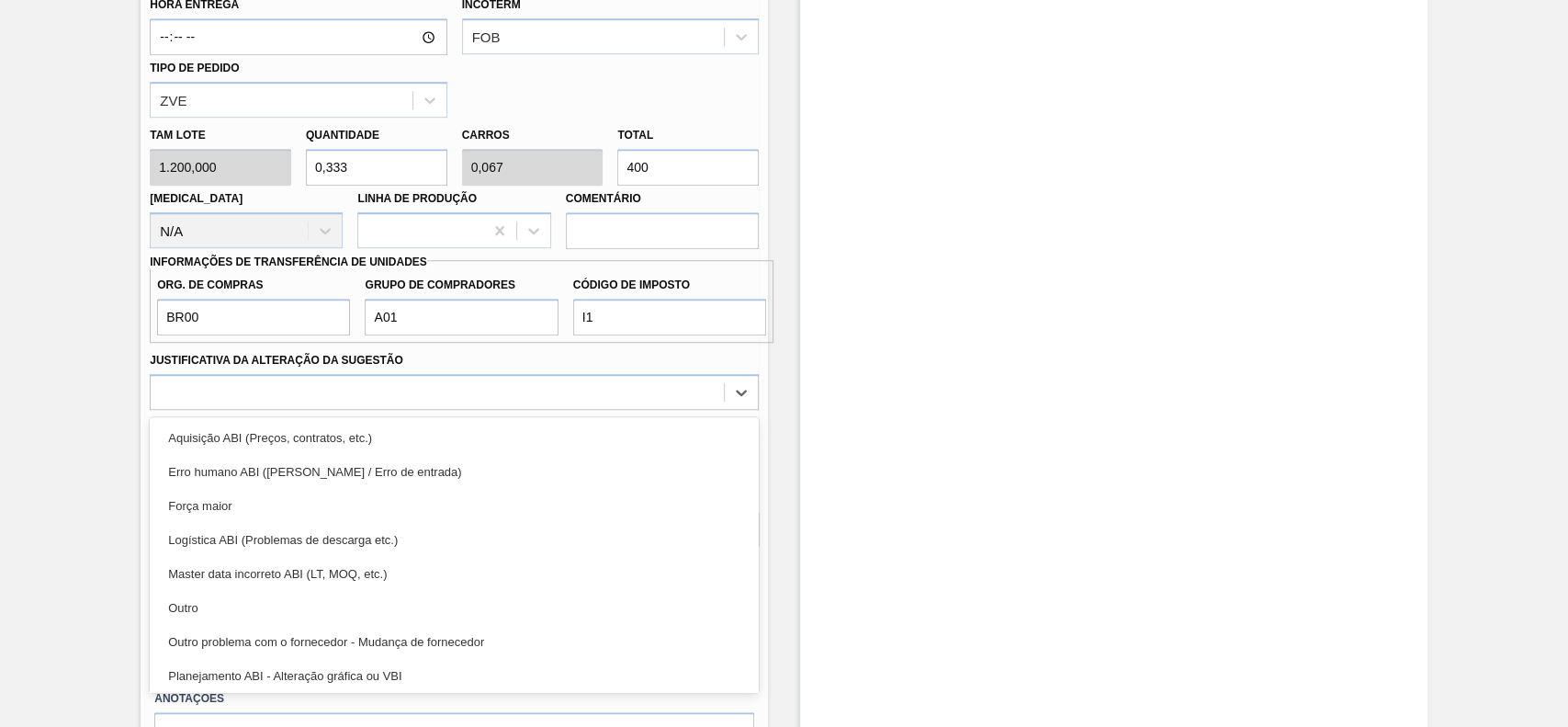
drag, startPoint x: 273, startPoint y: 604, endPoint x: 337, endPoint y: 584, distance: 67.1
click at [273, 606] on div "Outro" at bounding box center [454, 608] width 609 height 34
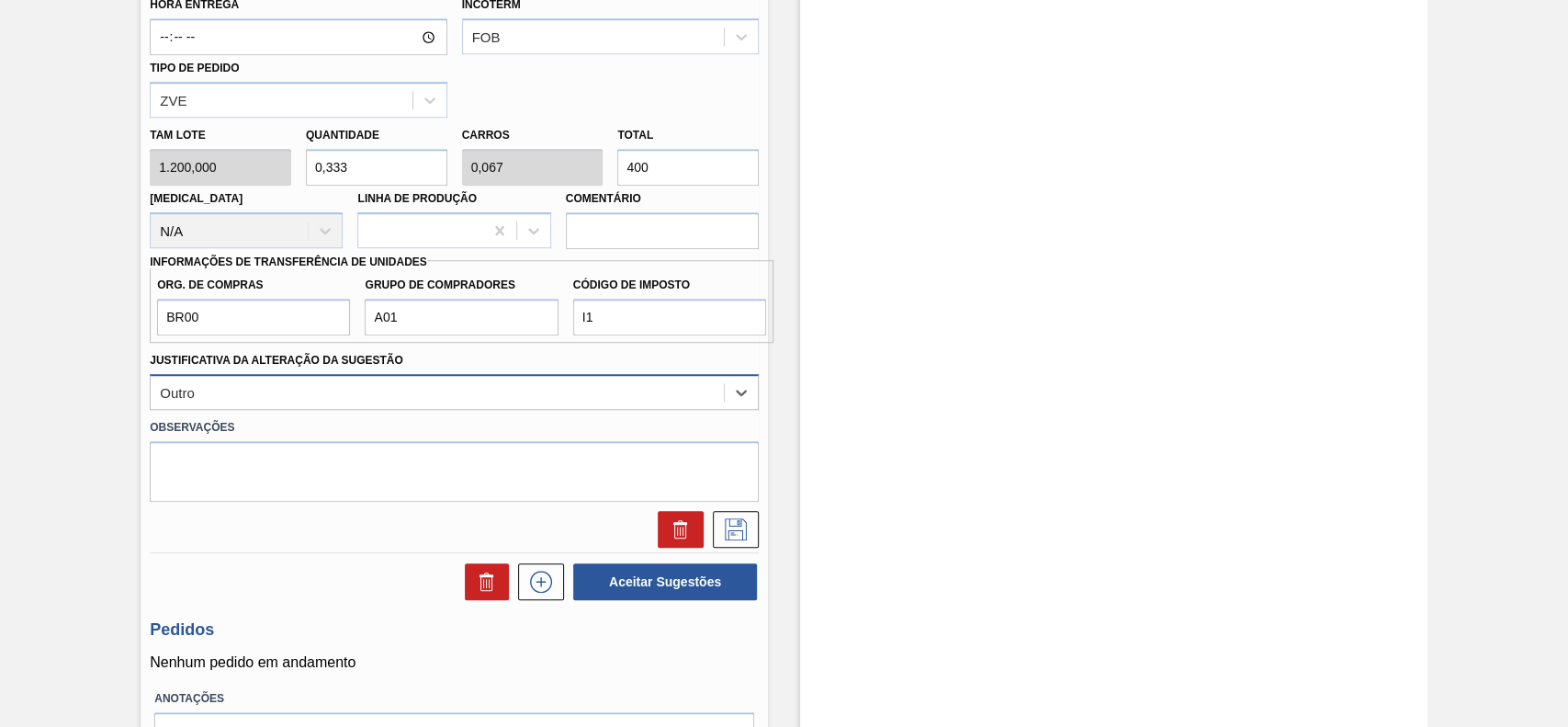
click at [498, 385] on div "Outro" at bounding box center [437, 392] width 573 height 27
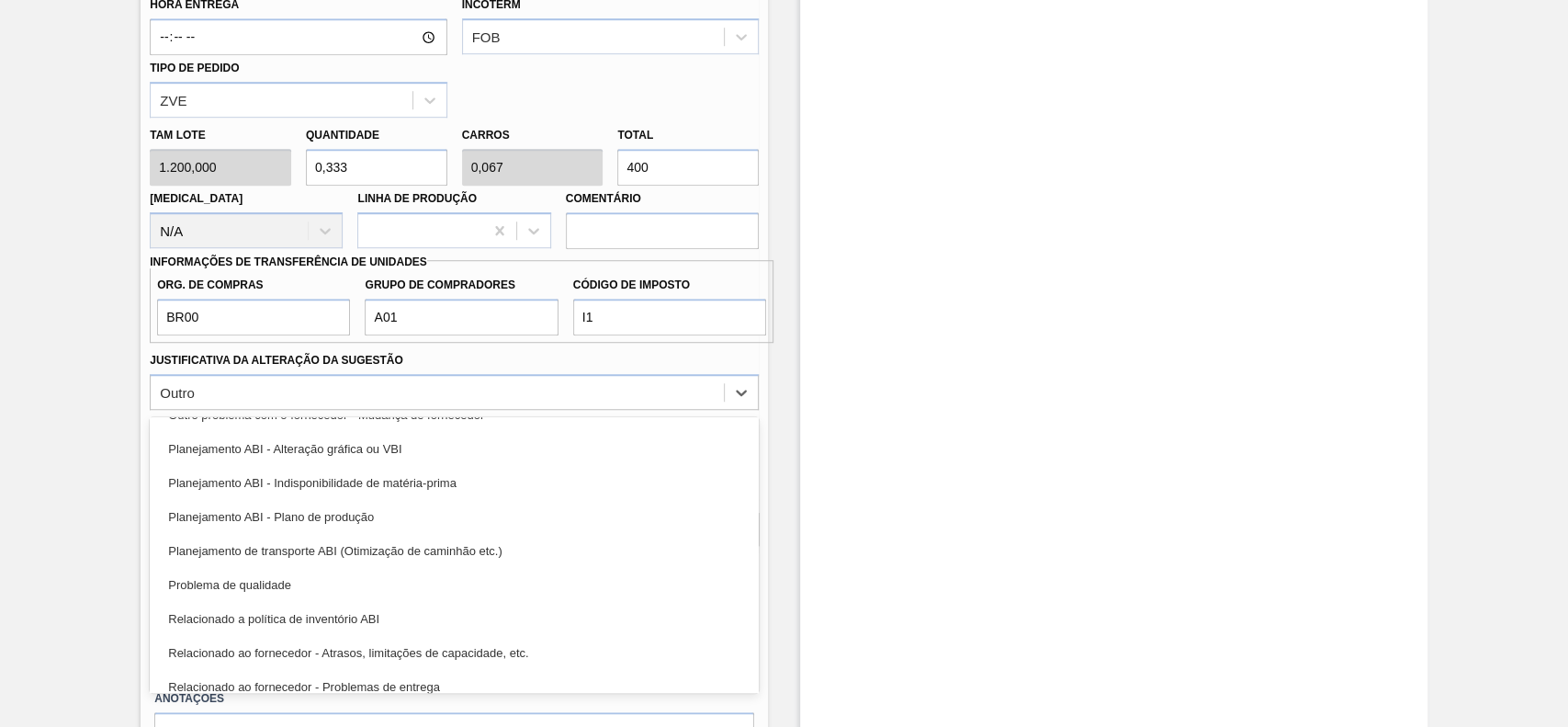
scroll to position [343, 0]
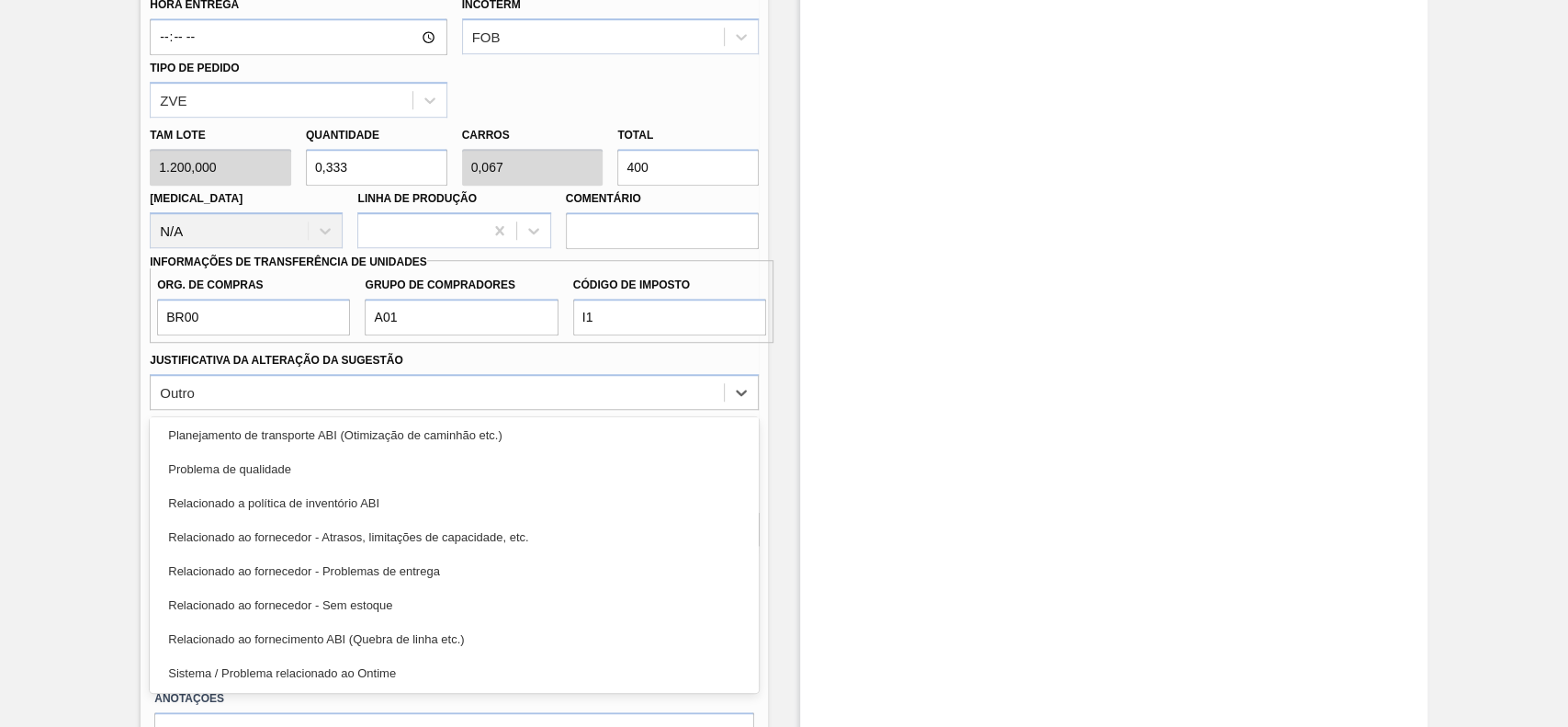
drag, startPoint x: 378, startPoint y: 593, endPoint x: 401, endPoint y: 592, distance: 23.0
click at [378, 592] on div "Relacionado ao fornecedor - Sem estoque" at bounding box center [454, 605] width 609 height 34
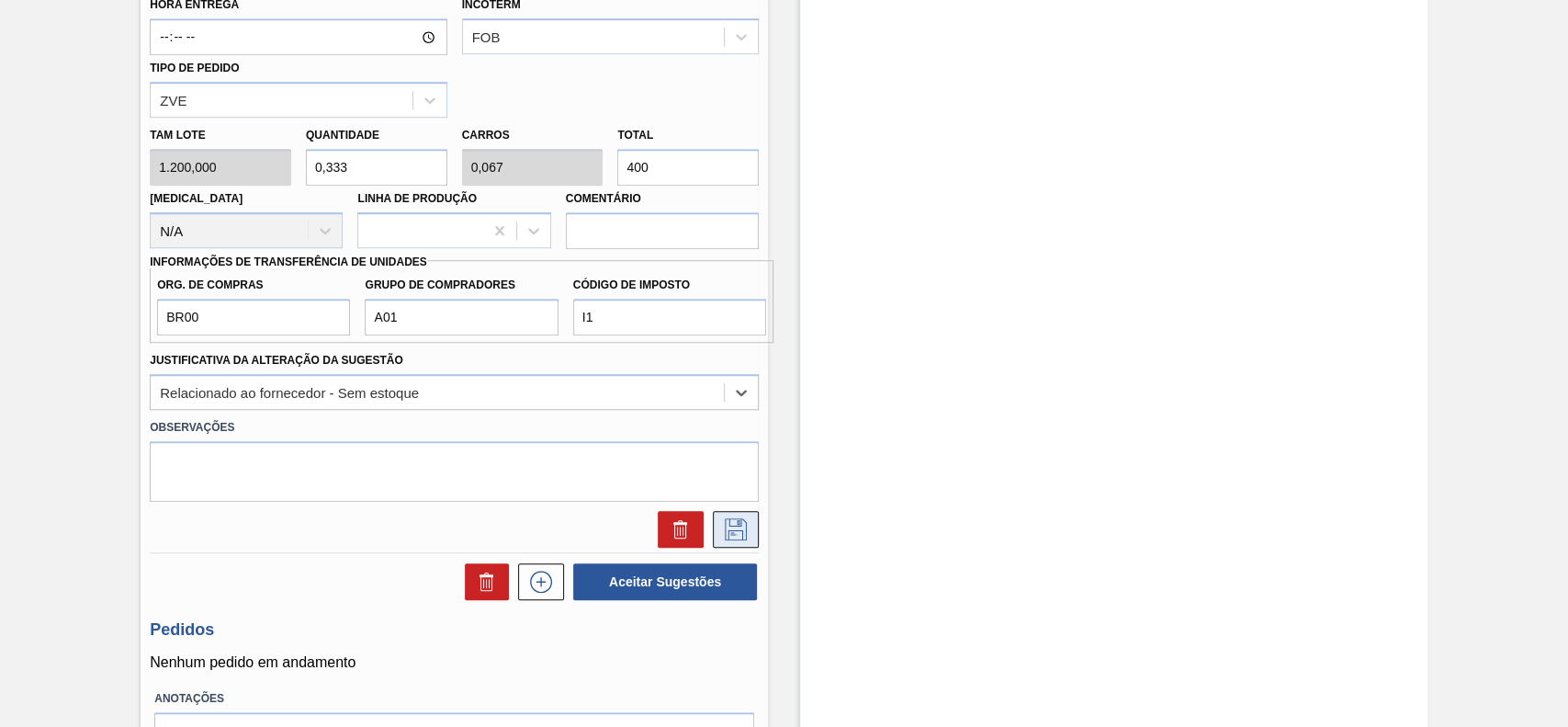
click at [748, 539] on icon at bounding box center [735, 529] width 30 height 22
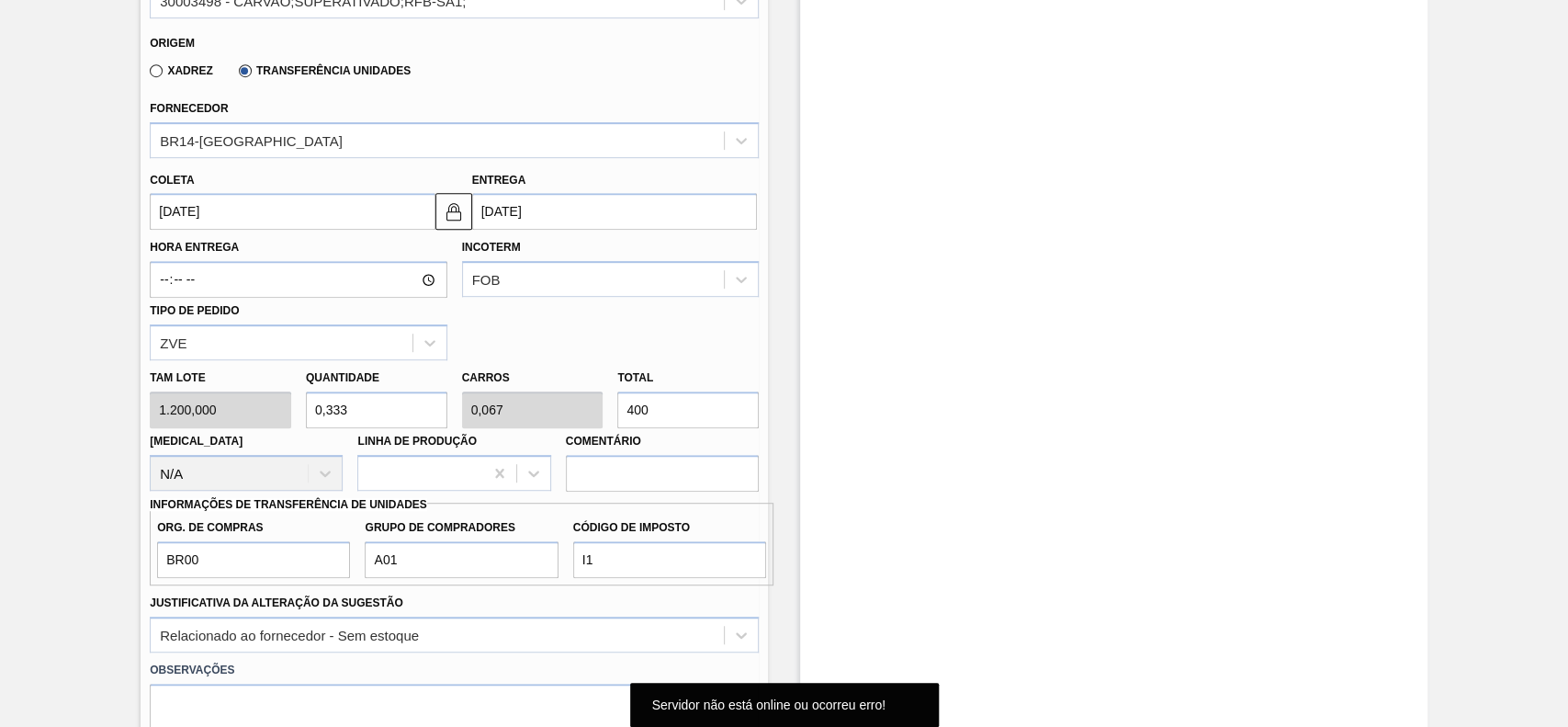
scroll to position [565, 0]
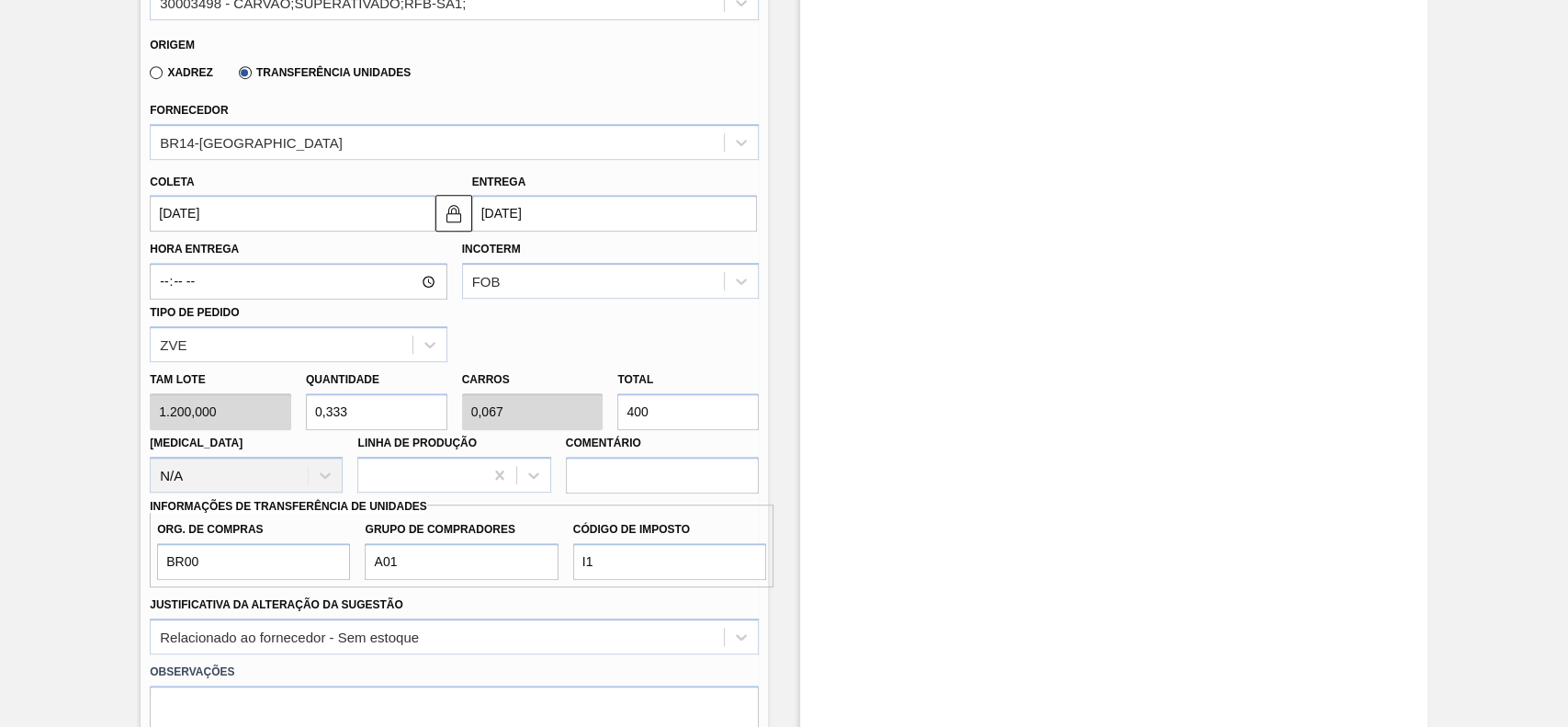
drag, startPoint x: 787, startPoint y: 435, endPoint x: 780, endPoint y: 444, distance: 11.4
click at [787, 435] on div "Estoque De 09/09/2025 Até 23/09/2025 Filtro" at bounding box center [1097, 304] width 660 height 1555
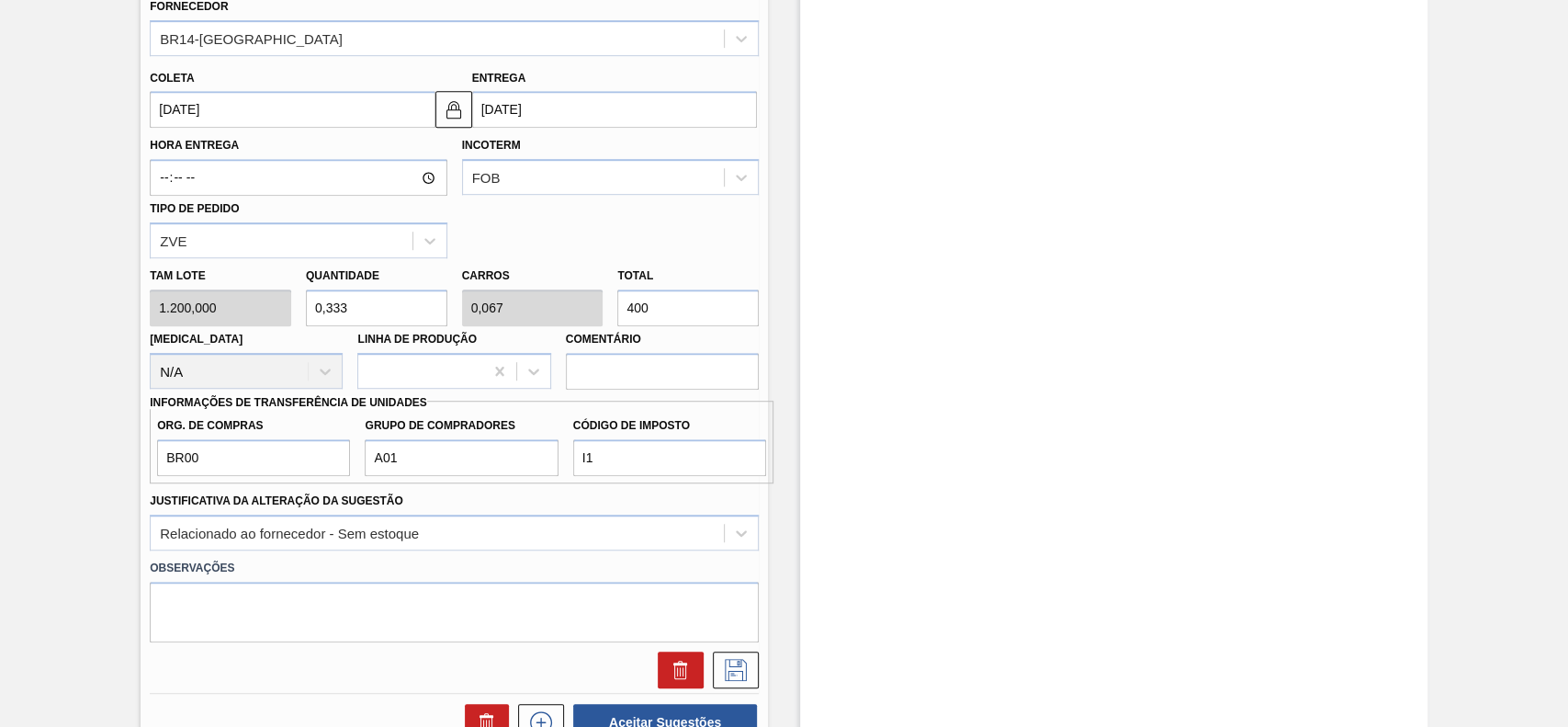
scroll to position [921, 0]
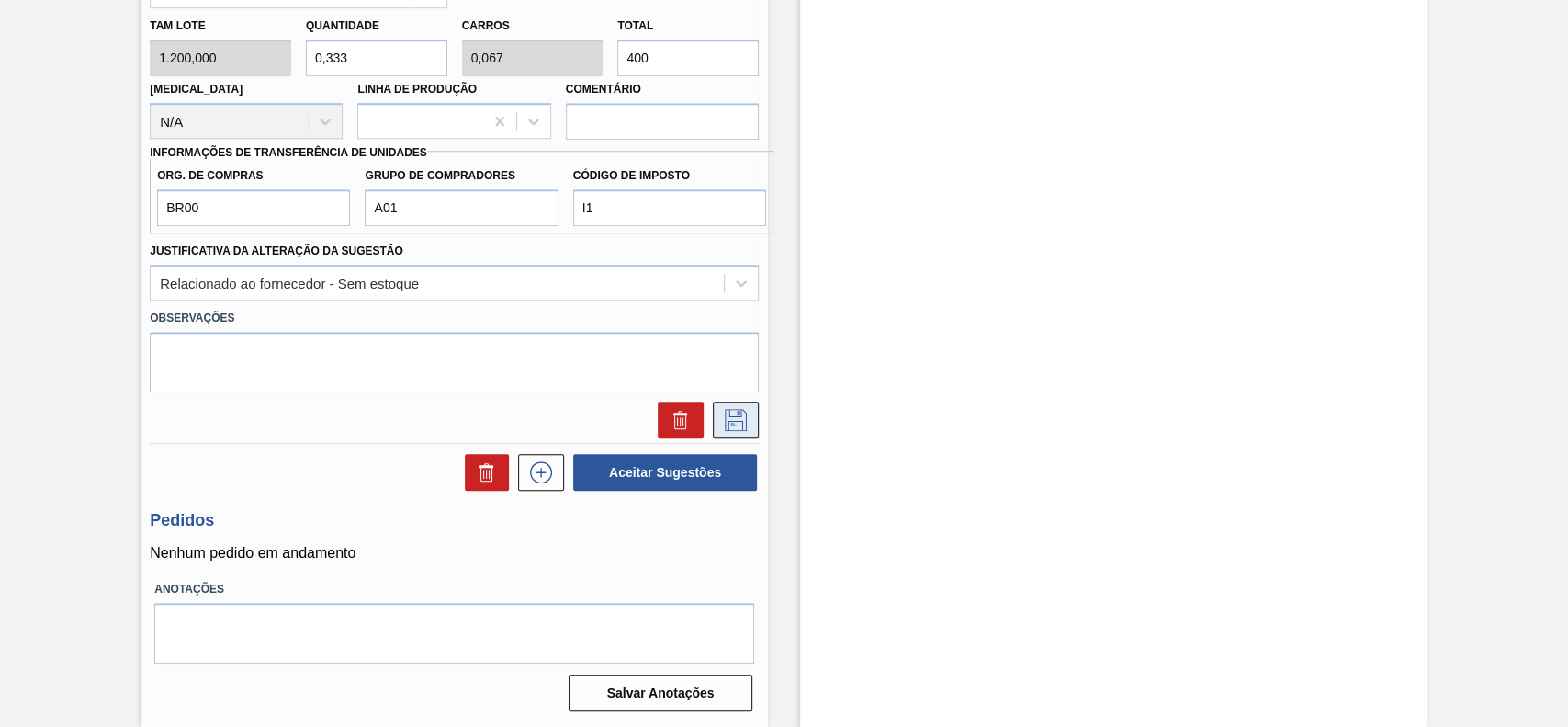
click at [745, 409] on icon at bounding box center [735, 420] width 30 height 22
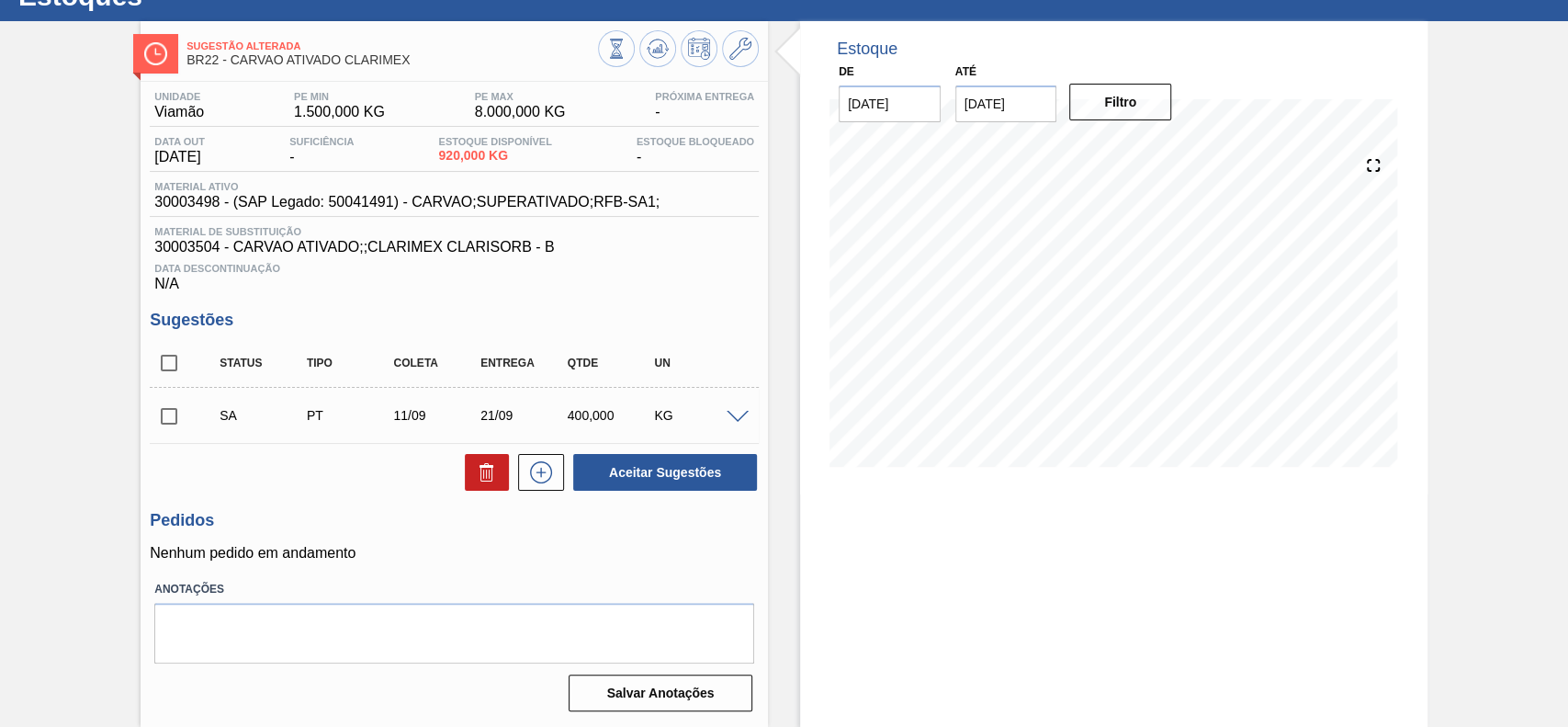
scroll to position [75, 0]
click at [171, 416] on input "checkbox" at bounding box center [168, 417] width 38 height 38
click at [631, 465] on button "Aceitar Sugestões" at bounding box center [665, 472] width 184 height 36
checkbox input "false"
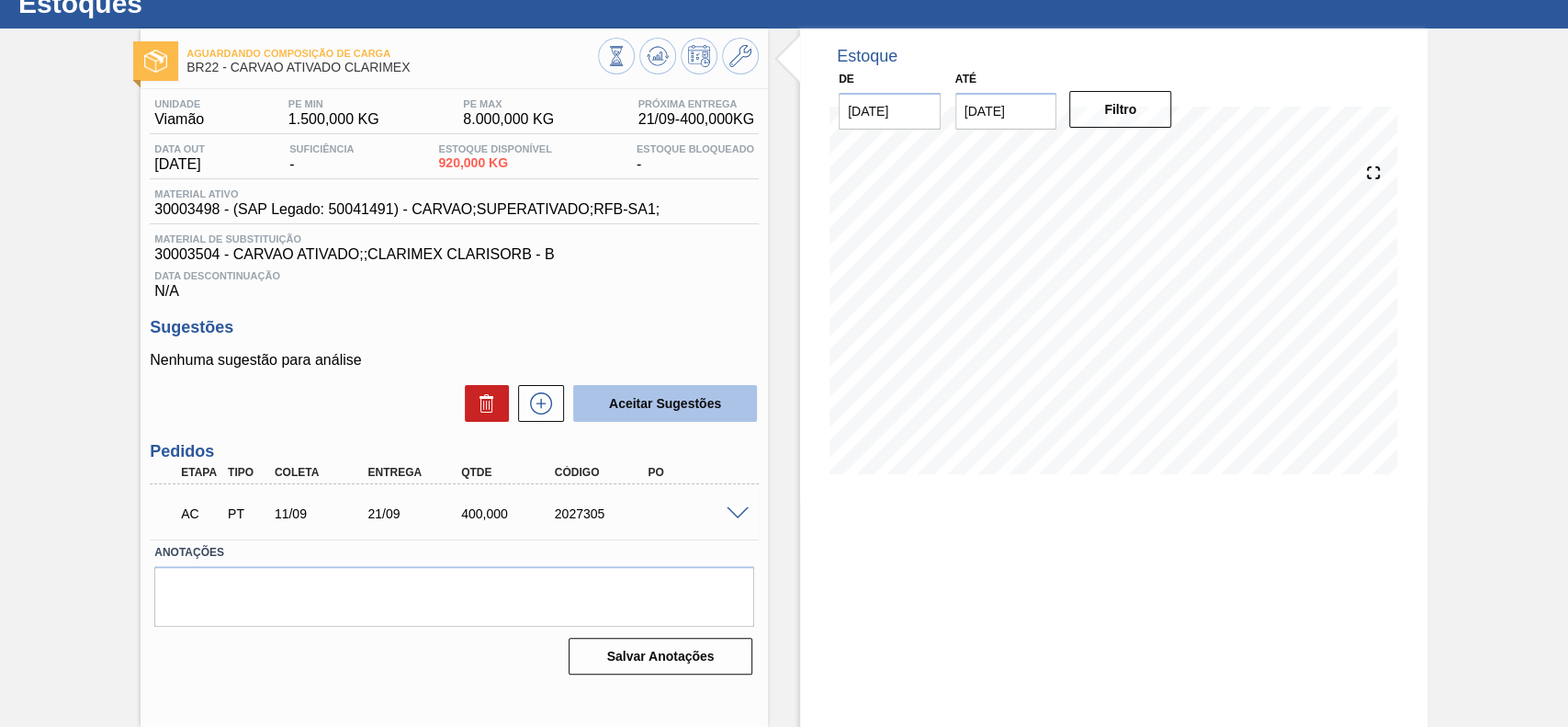
scroll to position [63, 0]
click at [740, 522] on div "AC PT 11/09 21/09 400,000 2027305" at bounding box center [454, 512] width 609 height 46
click at [738, 514] on span at bounding box center [737, 514] width 22 height 13
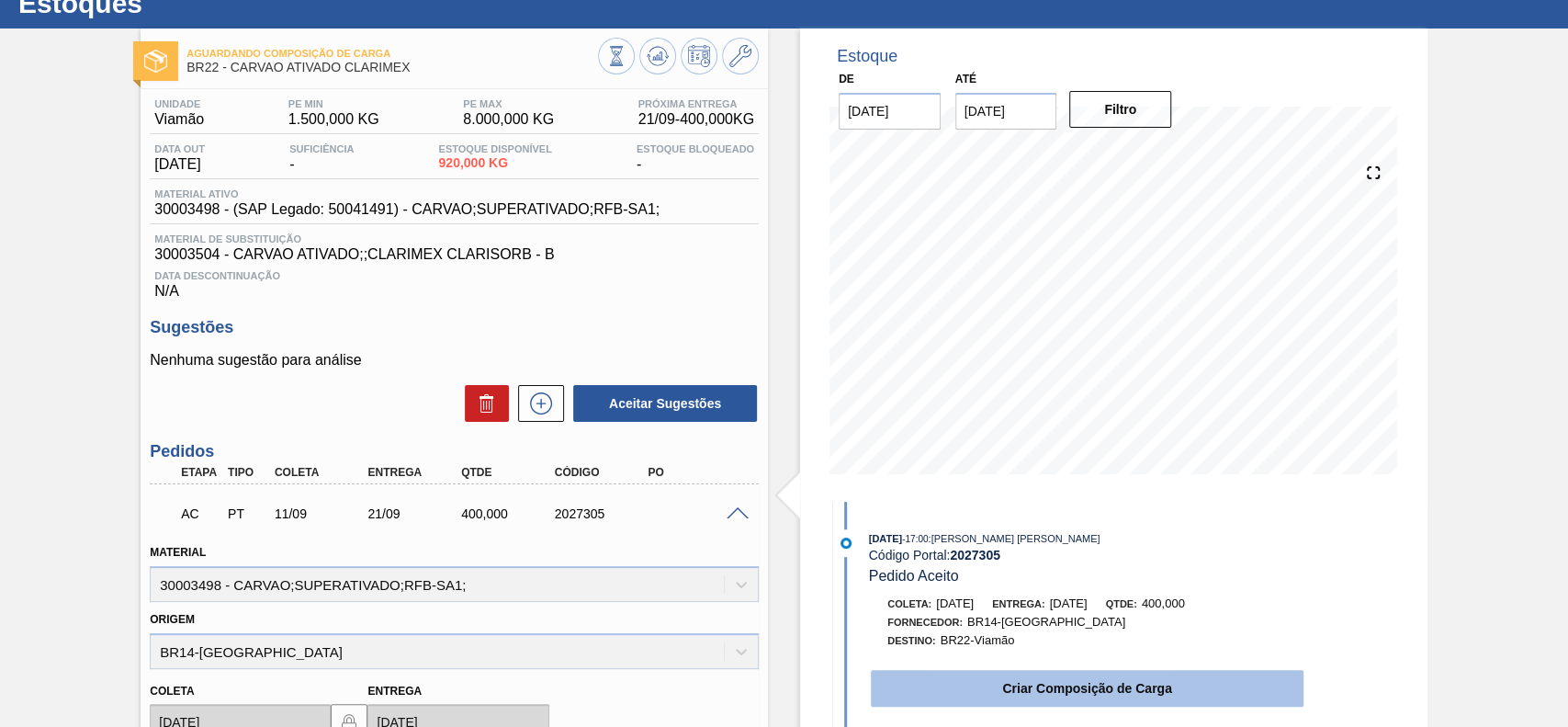
click at [1039, 682] on button "Criar Composição de Carga" at bounding box center [1087, 689] width 433 height 36
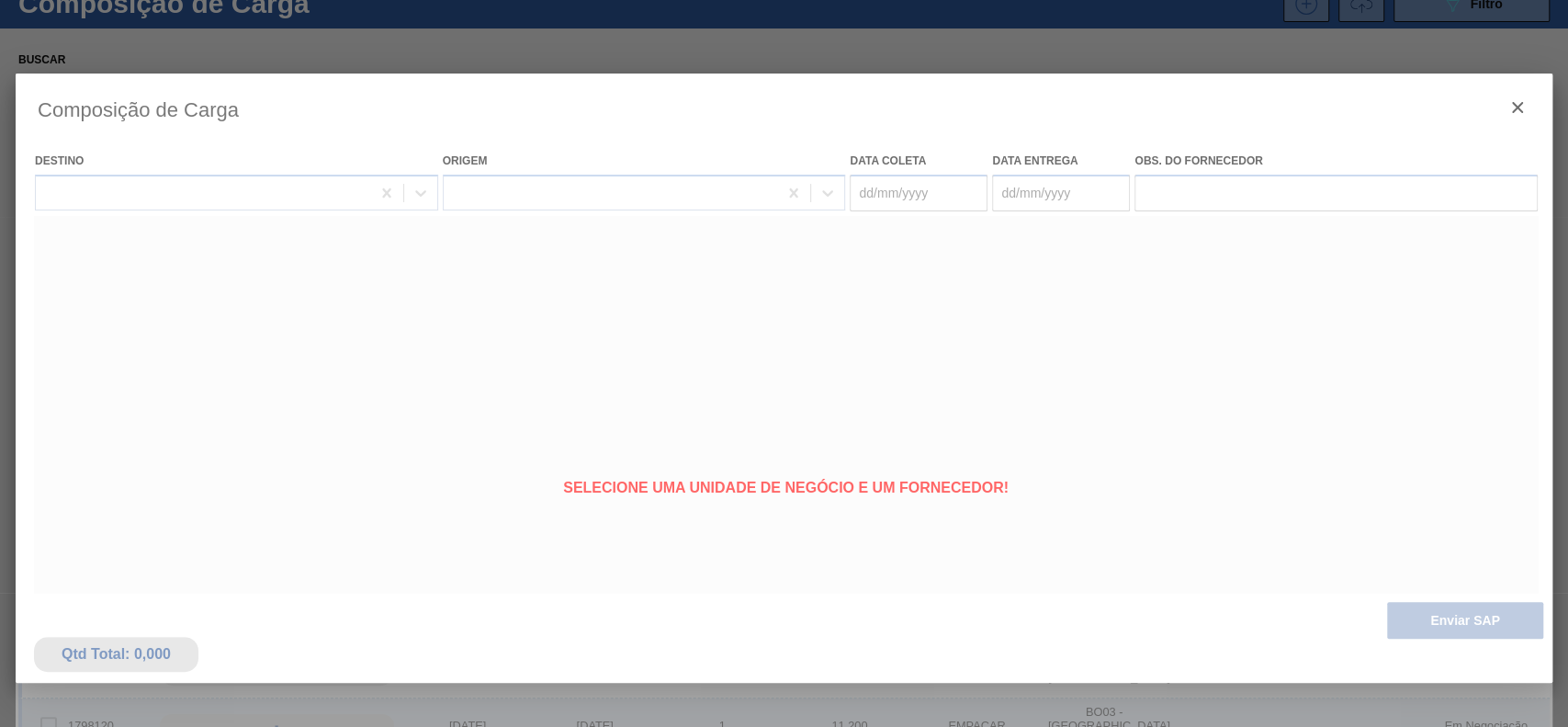
type coleta "11/09/2025"
type entrega "21/09/2025"
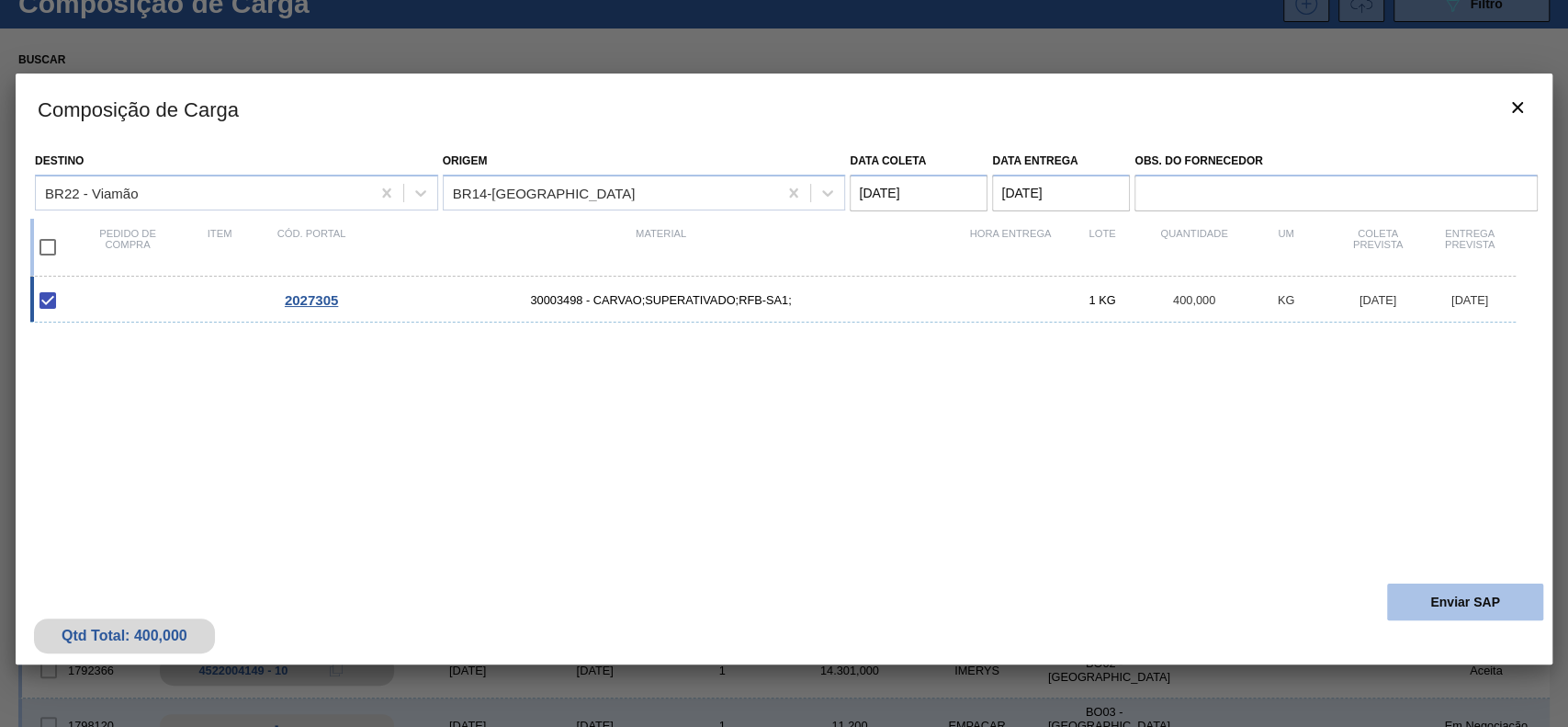
click at [1479, 596] on button "Enviar SAP" at bounding box center [1465, 602] width 156 height 36
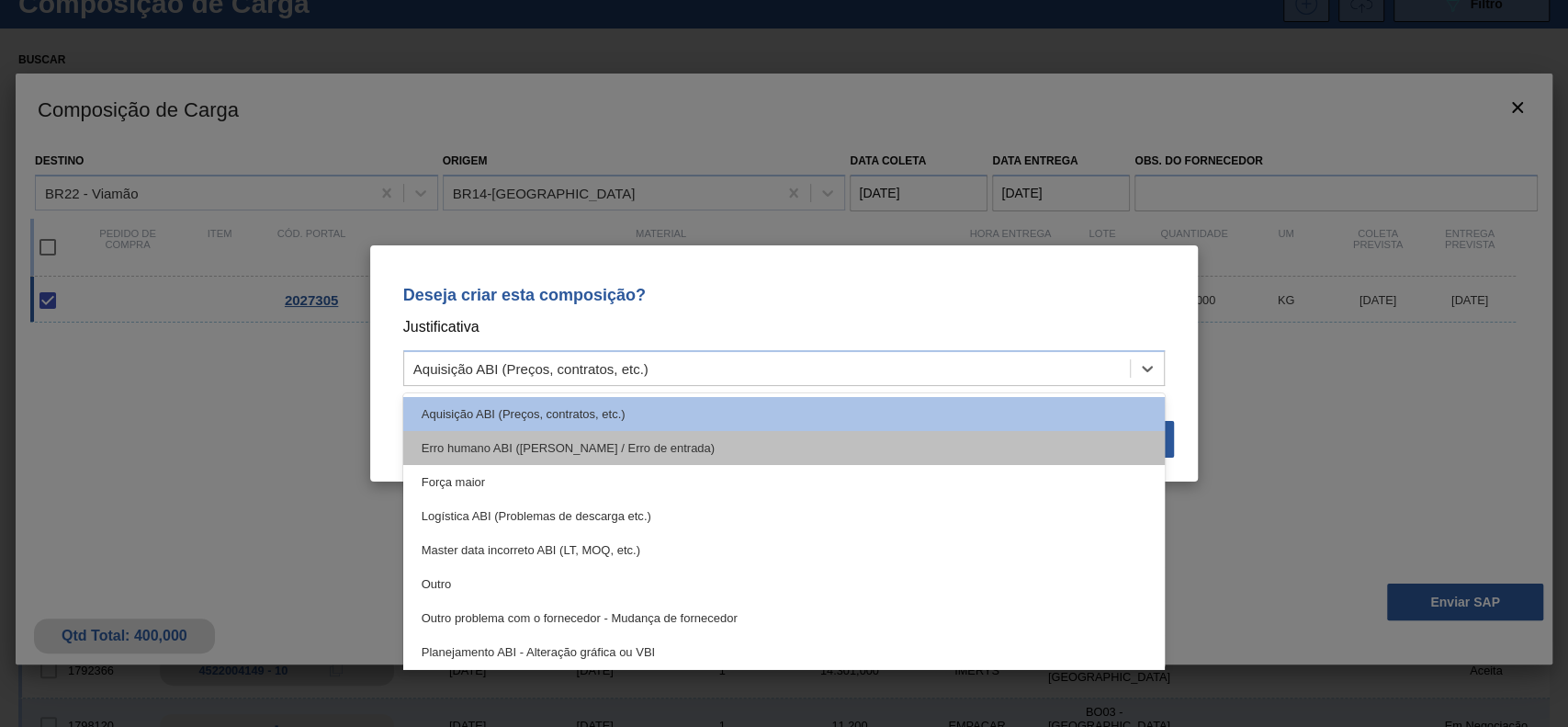
drag, startPoint x: 836, startPoint y: 355, endPoint x: 603, endPoint y: 447, distance: 250.5
click at [818, 359] on div "Aquisição ABI (Preços, contratos, etc.)" at bounding box center [767, 369] width 727 height 27
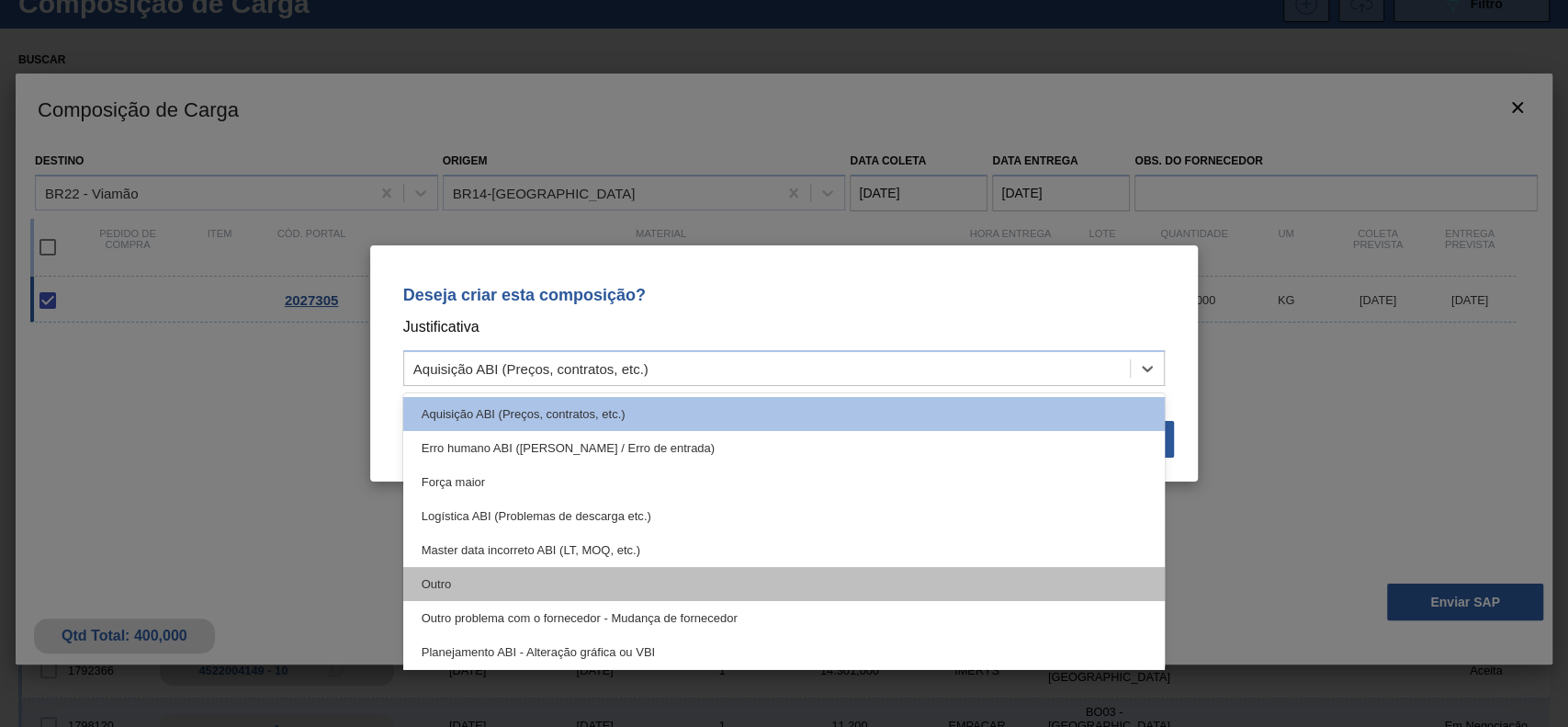
click at [492, 599] on div "Outro" at bounding box center [784, 584] width 763 height 34
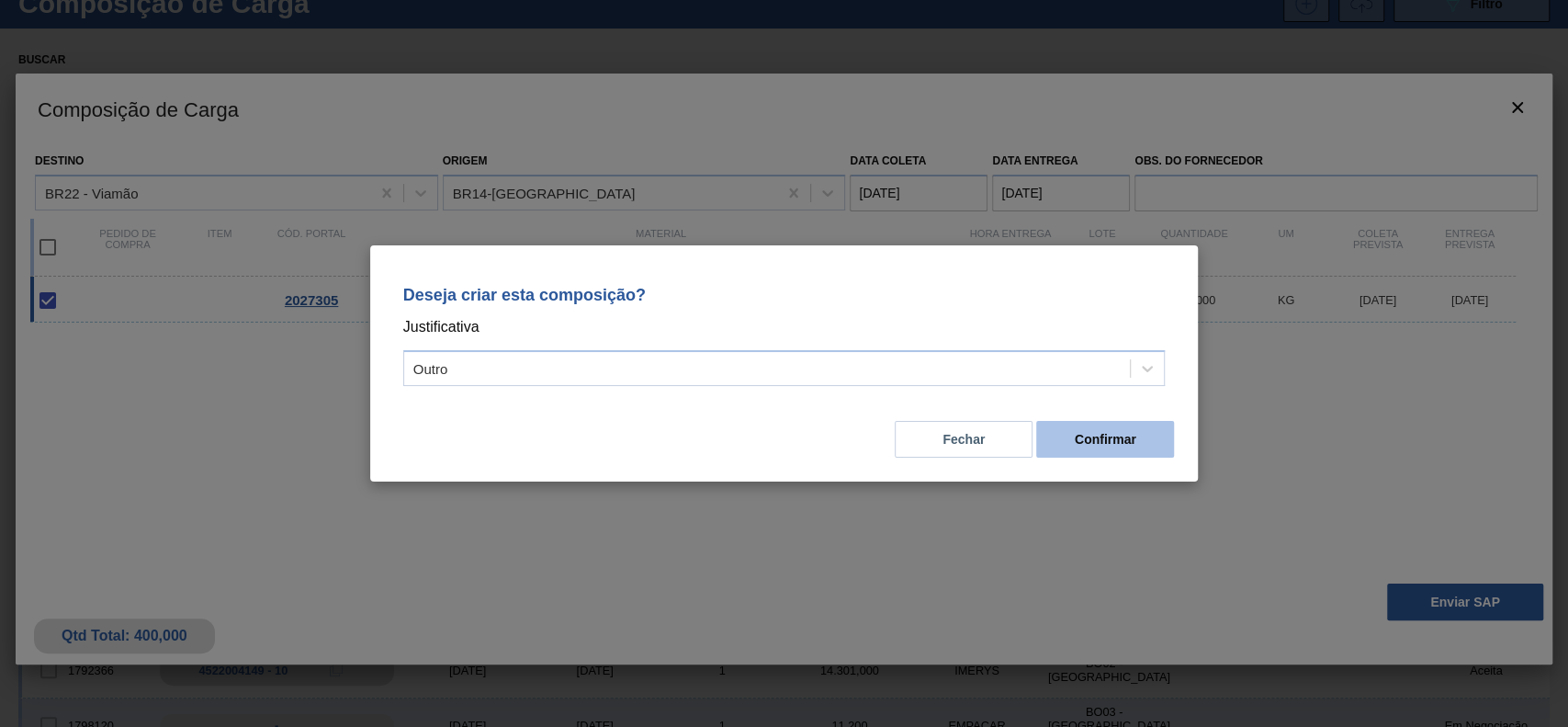
click at [1103, 458] on div "Fechar Confirmar" at bounding box center [785, 428] width 785 height 62
click at [1090, 443] on button "Confirmar" at bounding box center [1106, 440] width 138 height 36
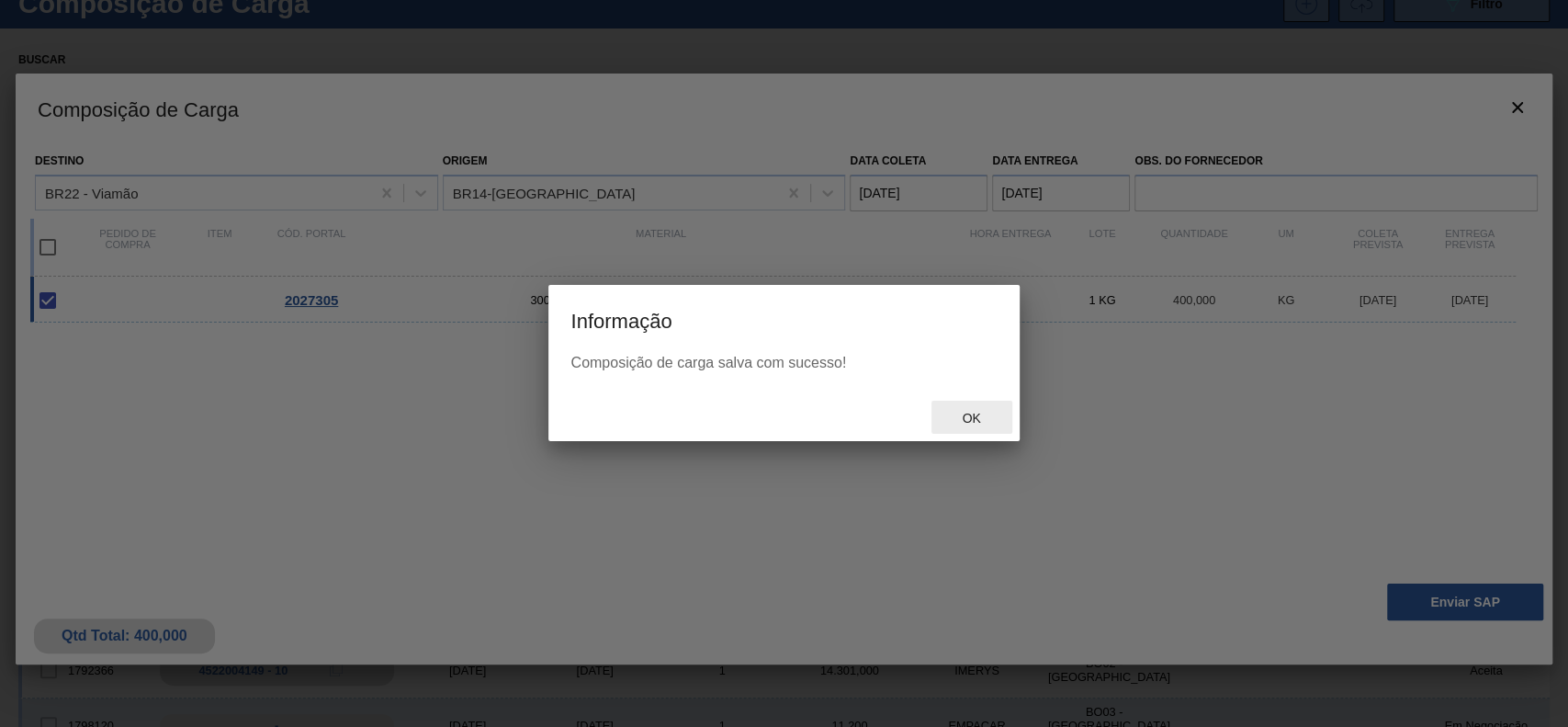
click at [983, 416] on span "Ok" at bounding box center [972, 418] width 48 height 14
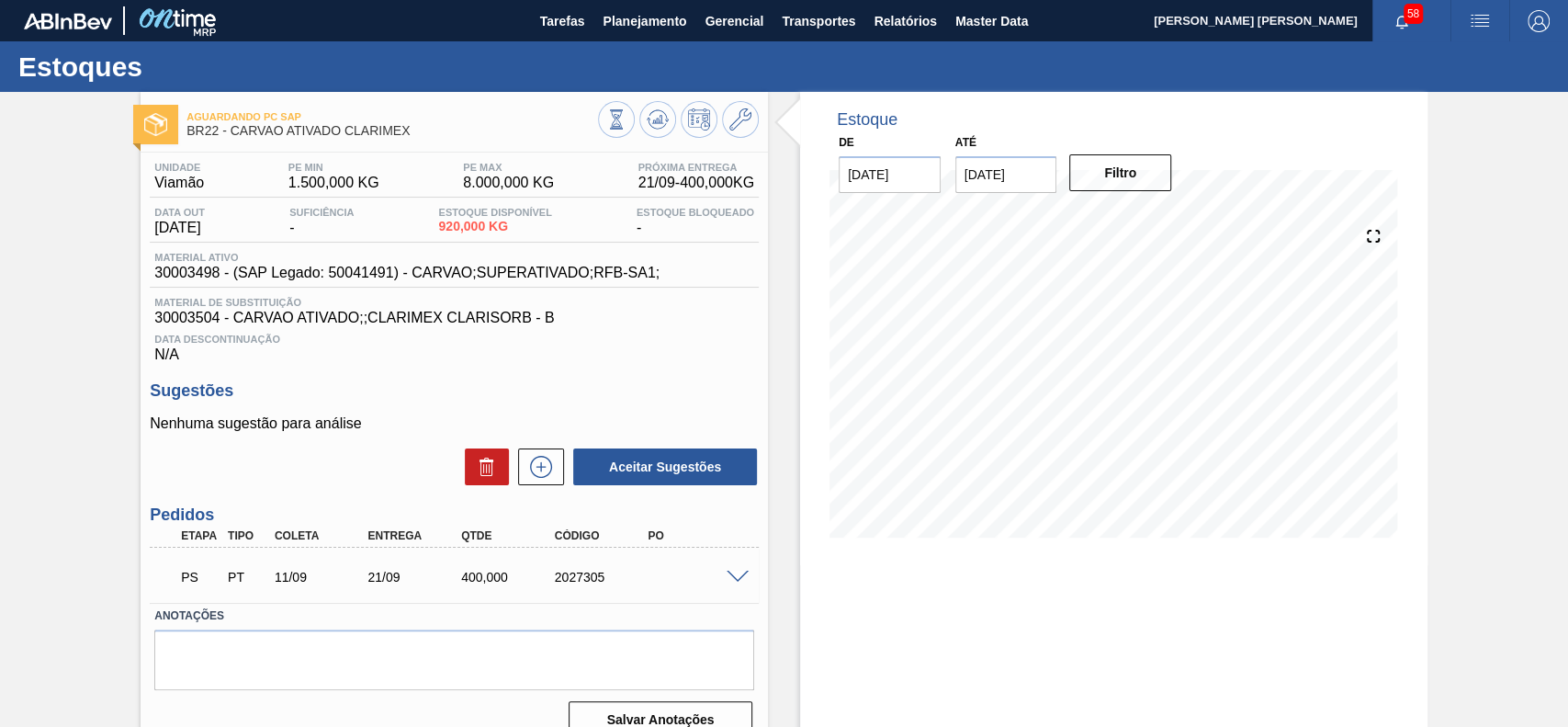
click at [743, 584] on span at bounding box center [737, 578] width 22 height 13
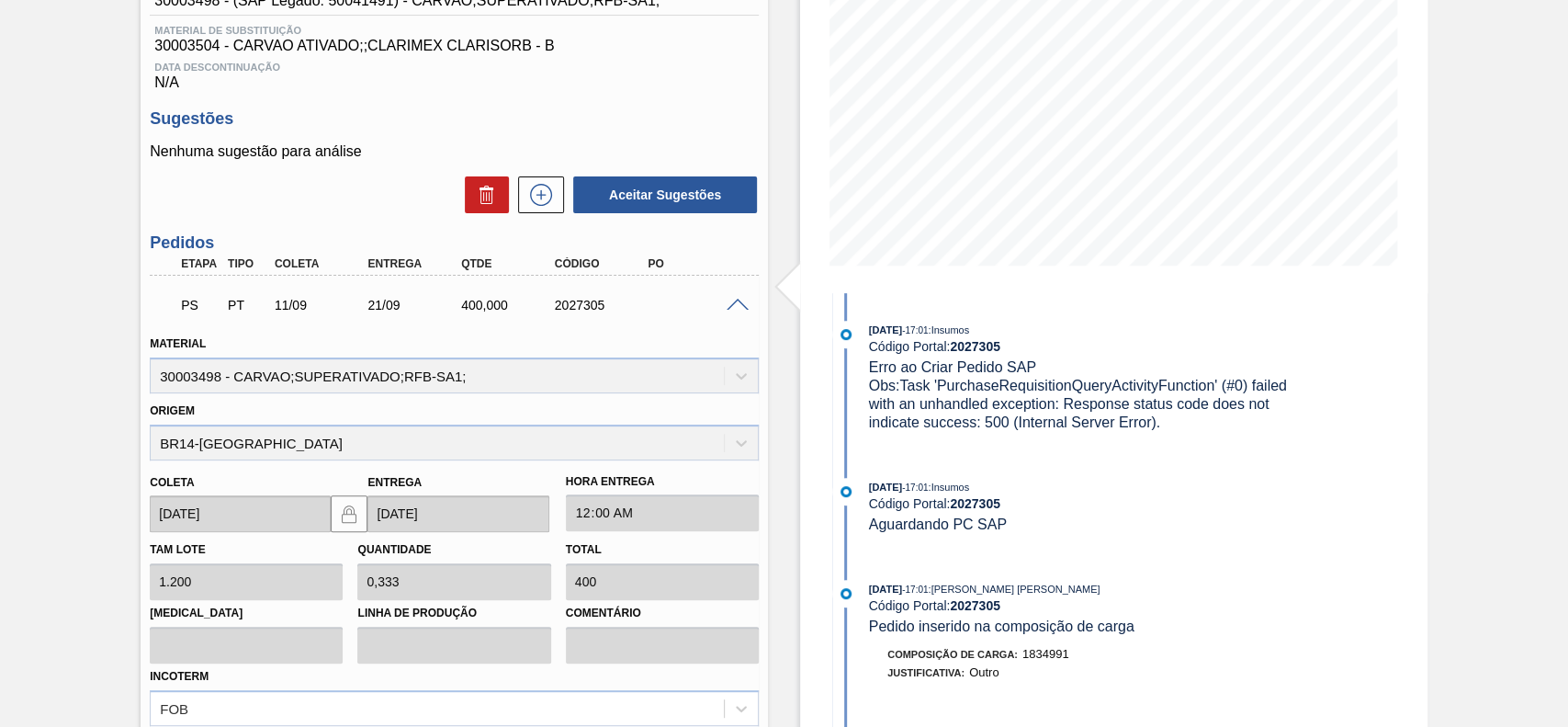
scroll to position [206, 0]
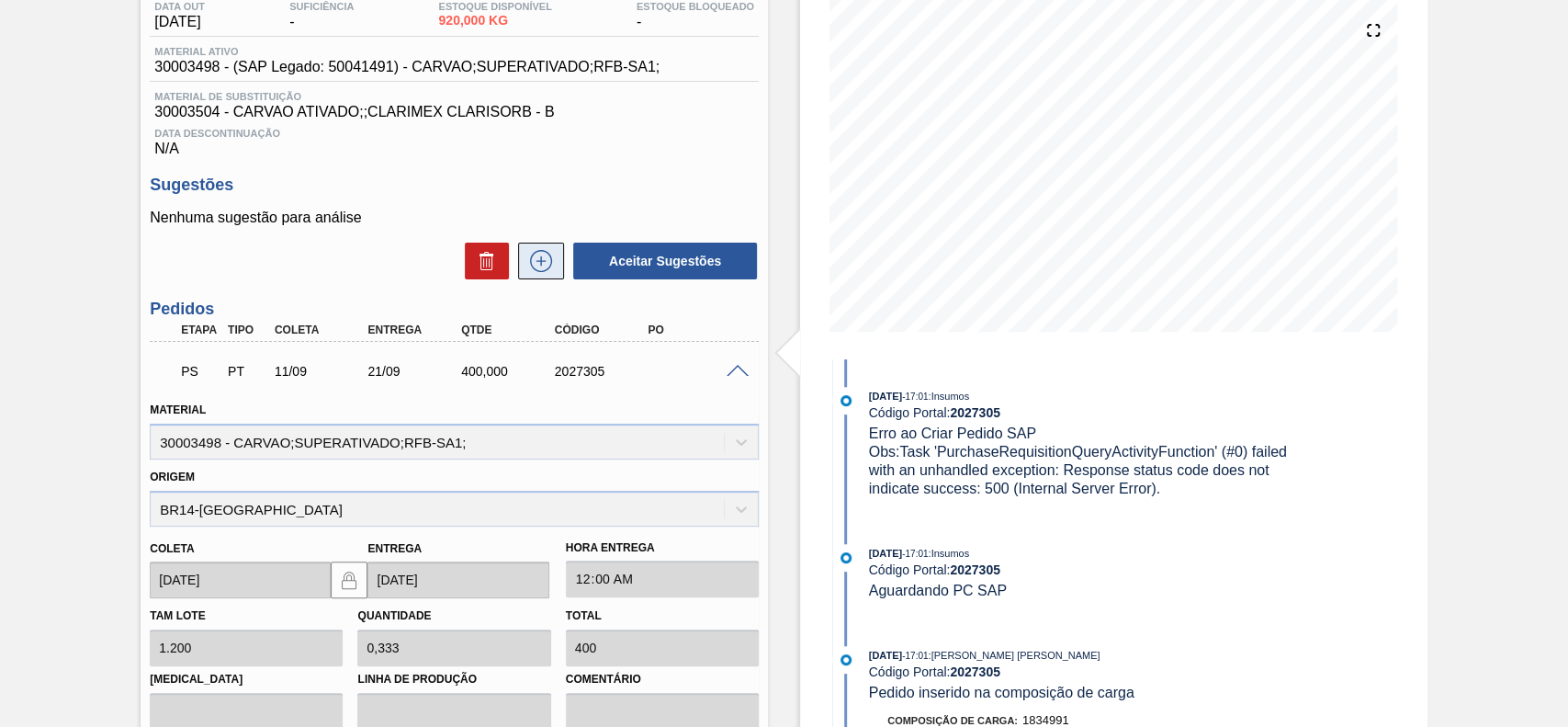
click at [539, 272] on icon at bounding box center [541, 261] width 30 height 22
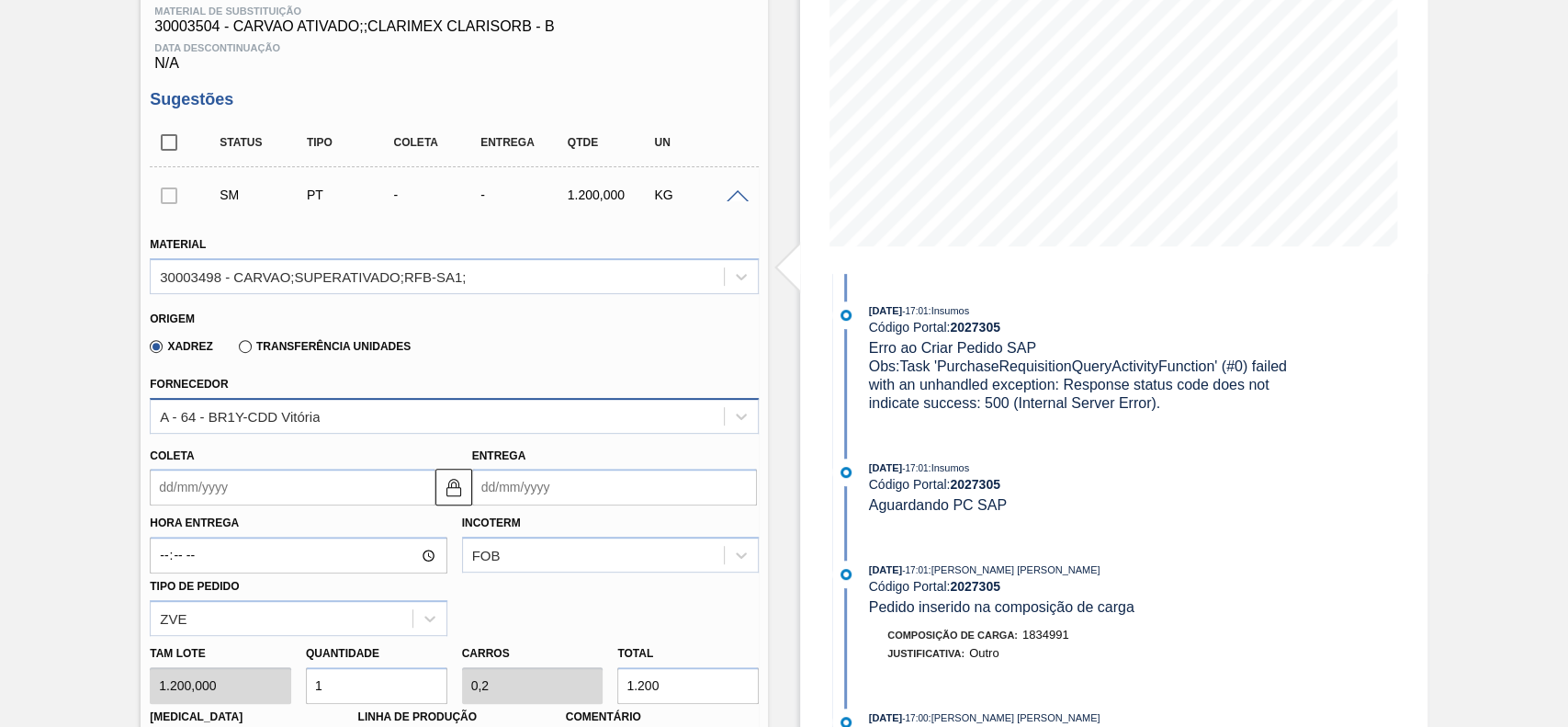
scroll to position [329, 0]
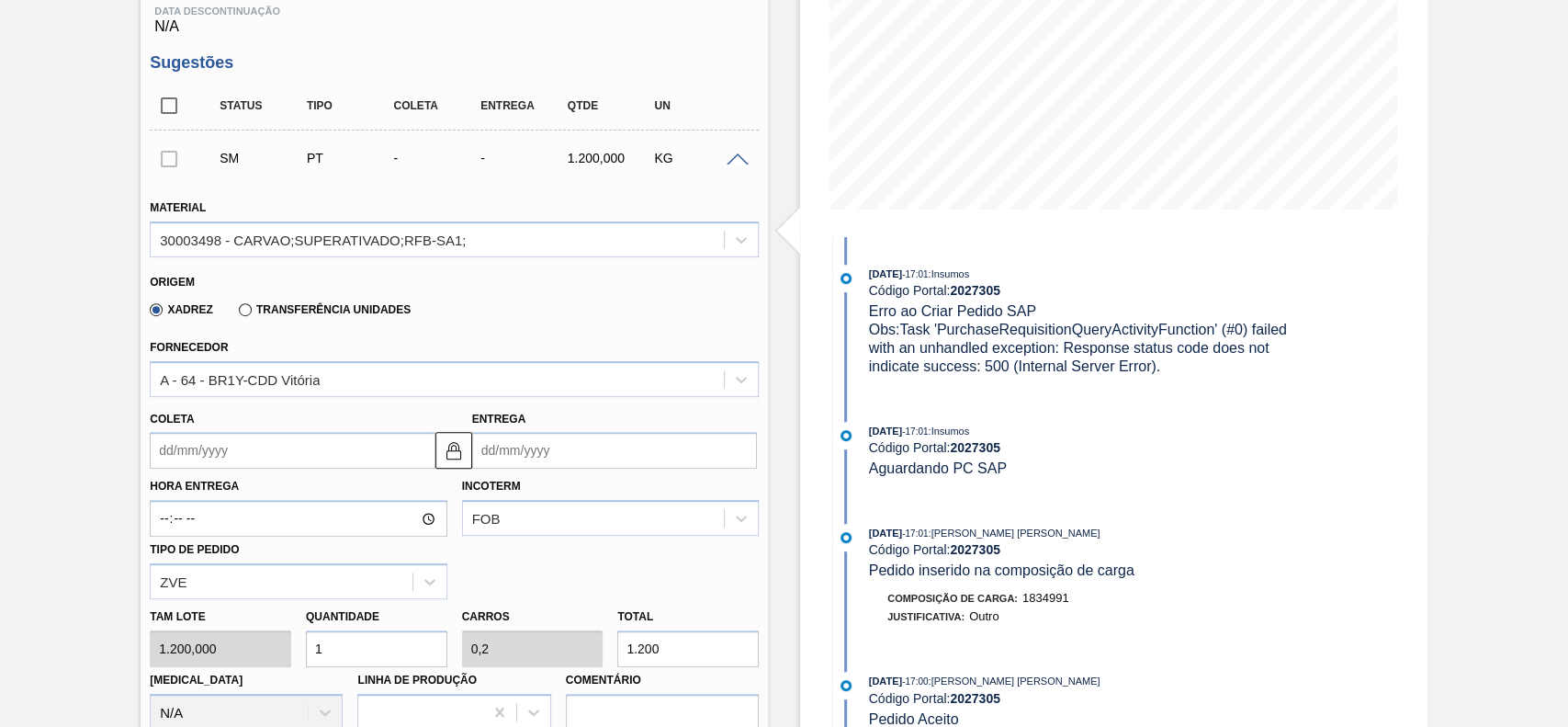
click at [272, 307] on label "Transferência Unidades" at bounding box center [325, 309] width 171 height 12
click at [236, 313] on input "Transferência Unidades" at bounding box center [236, 313] width 0 height 0
click at [302, 402] on div "Coleta Entrega" at bounding box center [455, 434] width 624 height 73
click at [309, 380] on div "BR01-Manaus" at bounding box center [437, 379] width 573 height 27
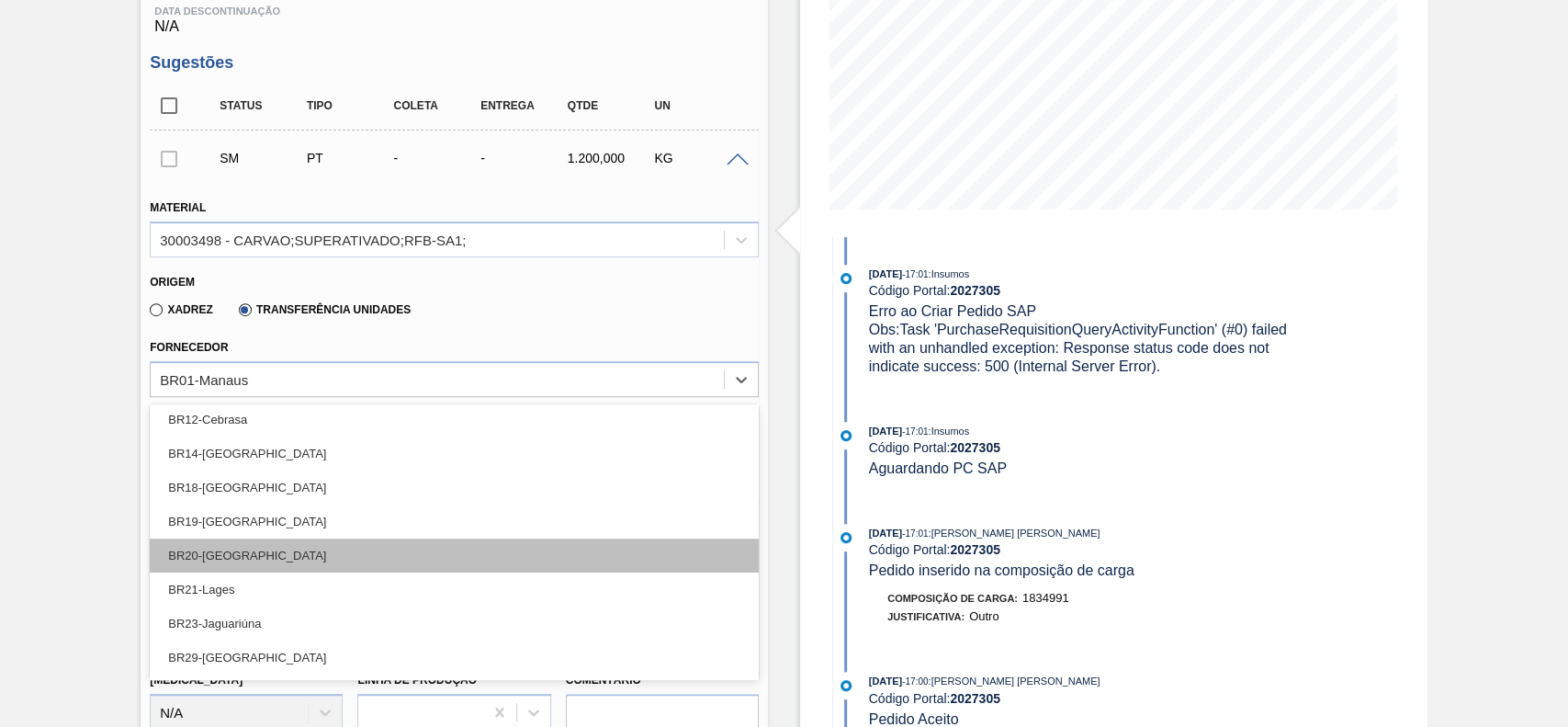
scroll to position [187, 0]
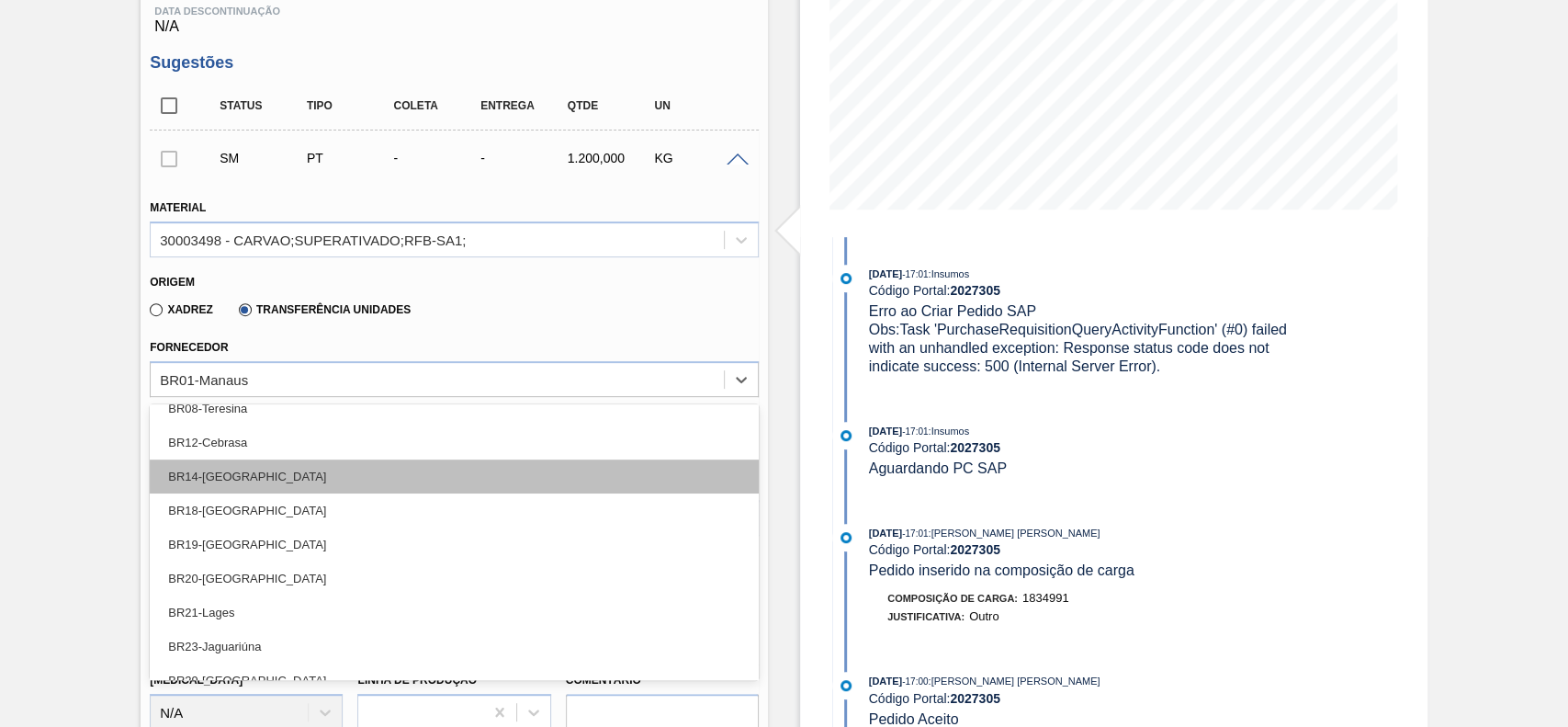
click at [274, 486] on div "BR14-Curitibana" at bounding box center [454, 477] width 609 height 34
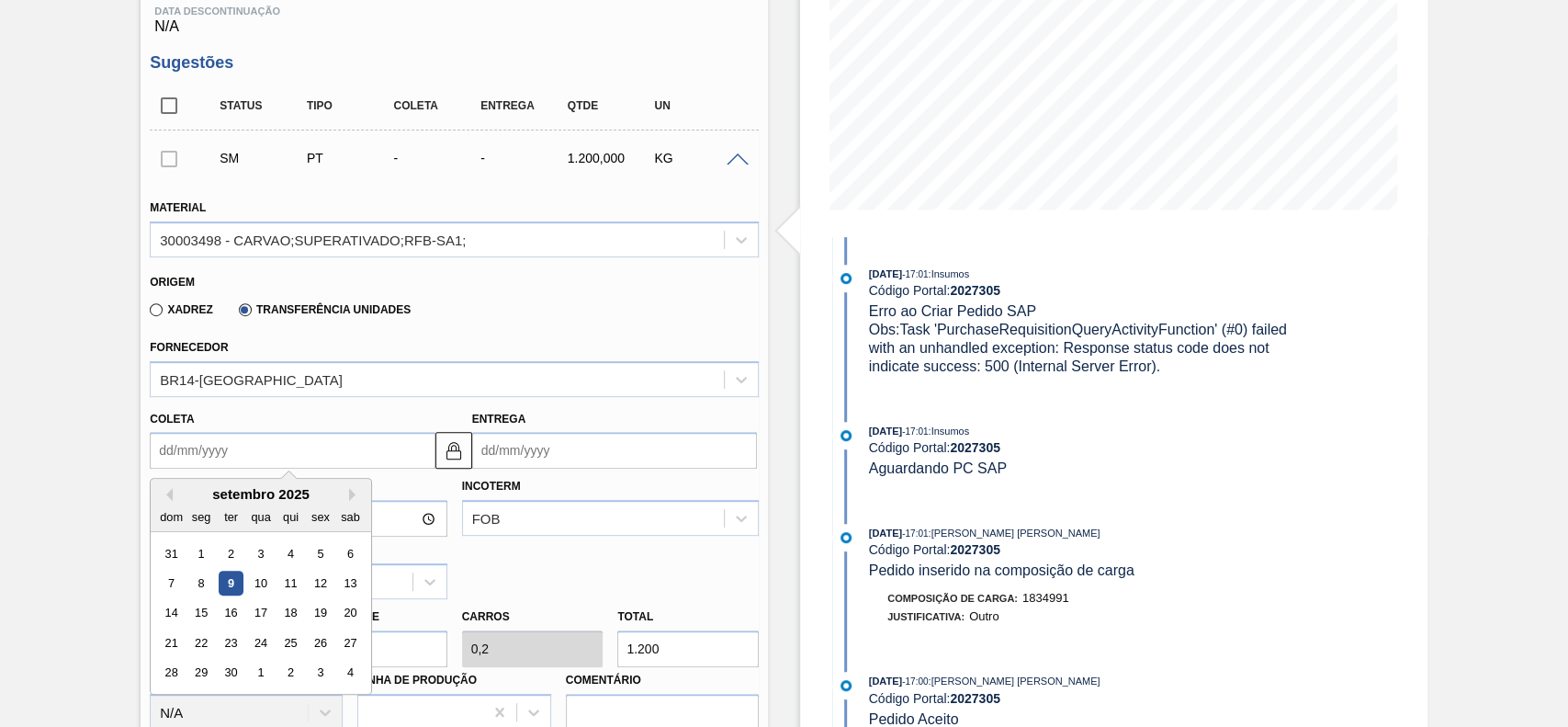
click at [261, 463] on input "Coleta" at bounding box center [292, 450] width 285 height 36
click at [284, 588] on div "11" at bounding box center [291, 583] width 25 height 25
type input "11/09/2025"
type input "21/09/2025"
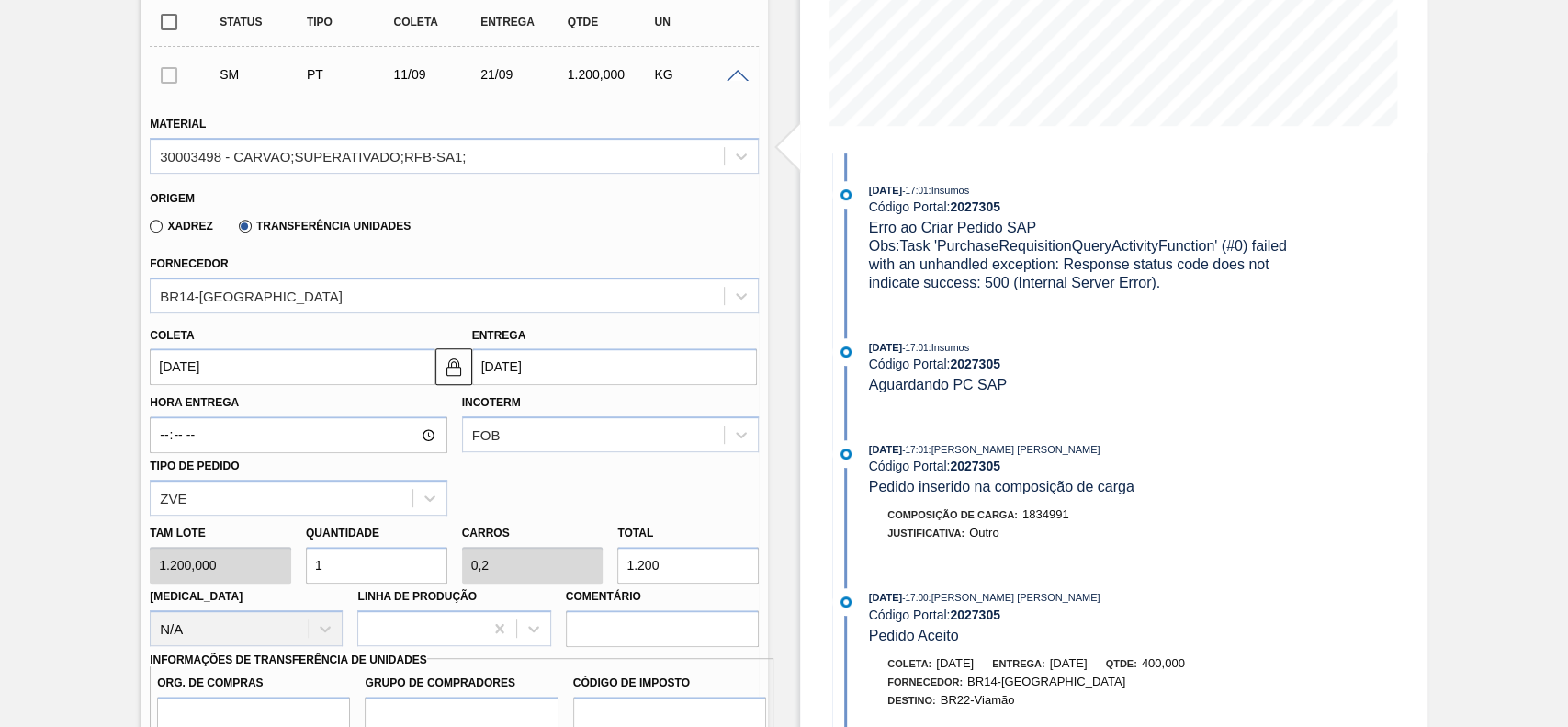
scroll to position [450, 0]
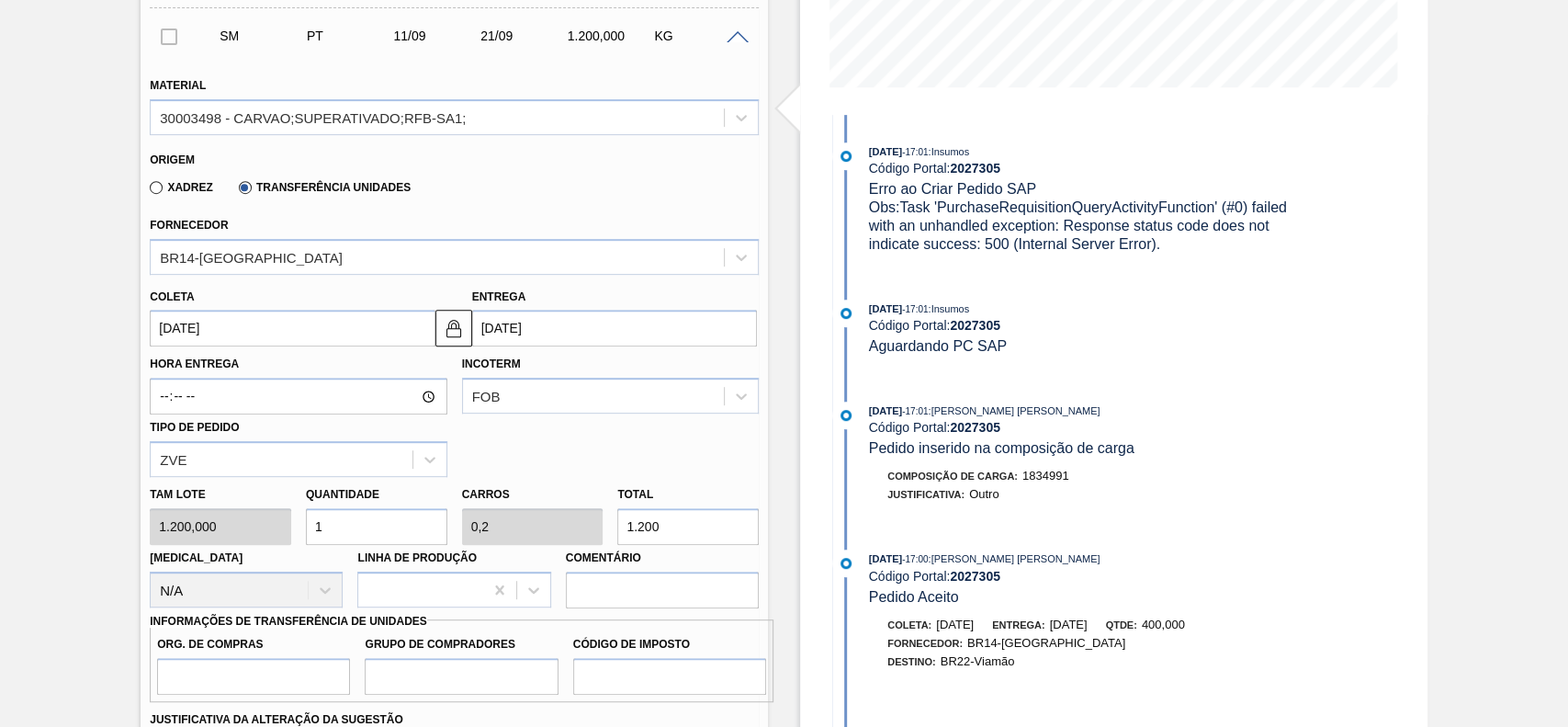
click at [688, 539] on input "1.200" at bounding box center [688, 527] width 142 height 36
type input "0,003"
type input "0,001"
type input "4"
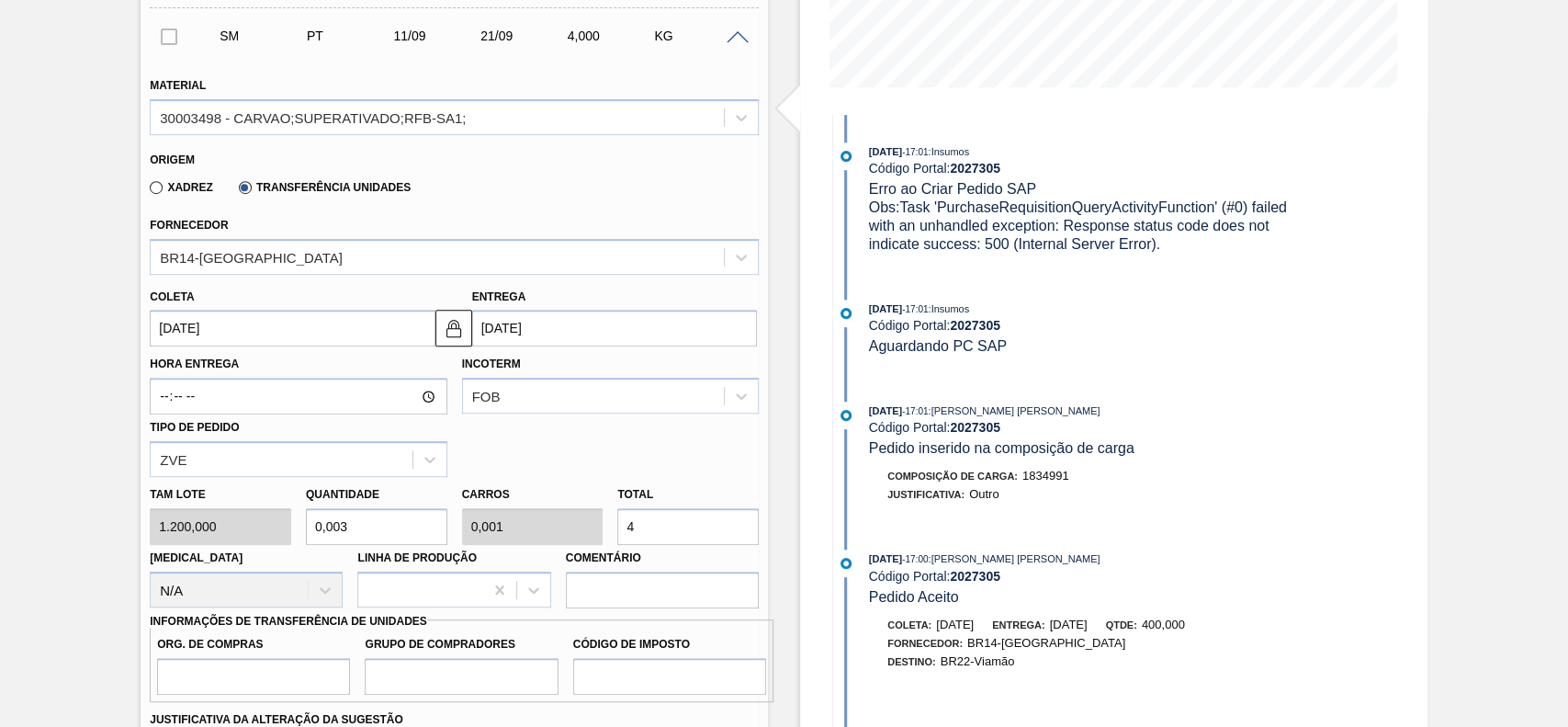
type input "0,033"
type input "0,007"
type input "40"
type input "0,333"
type input "0,067"
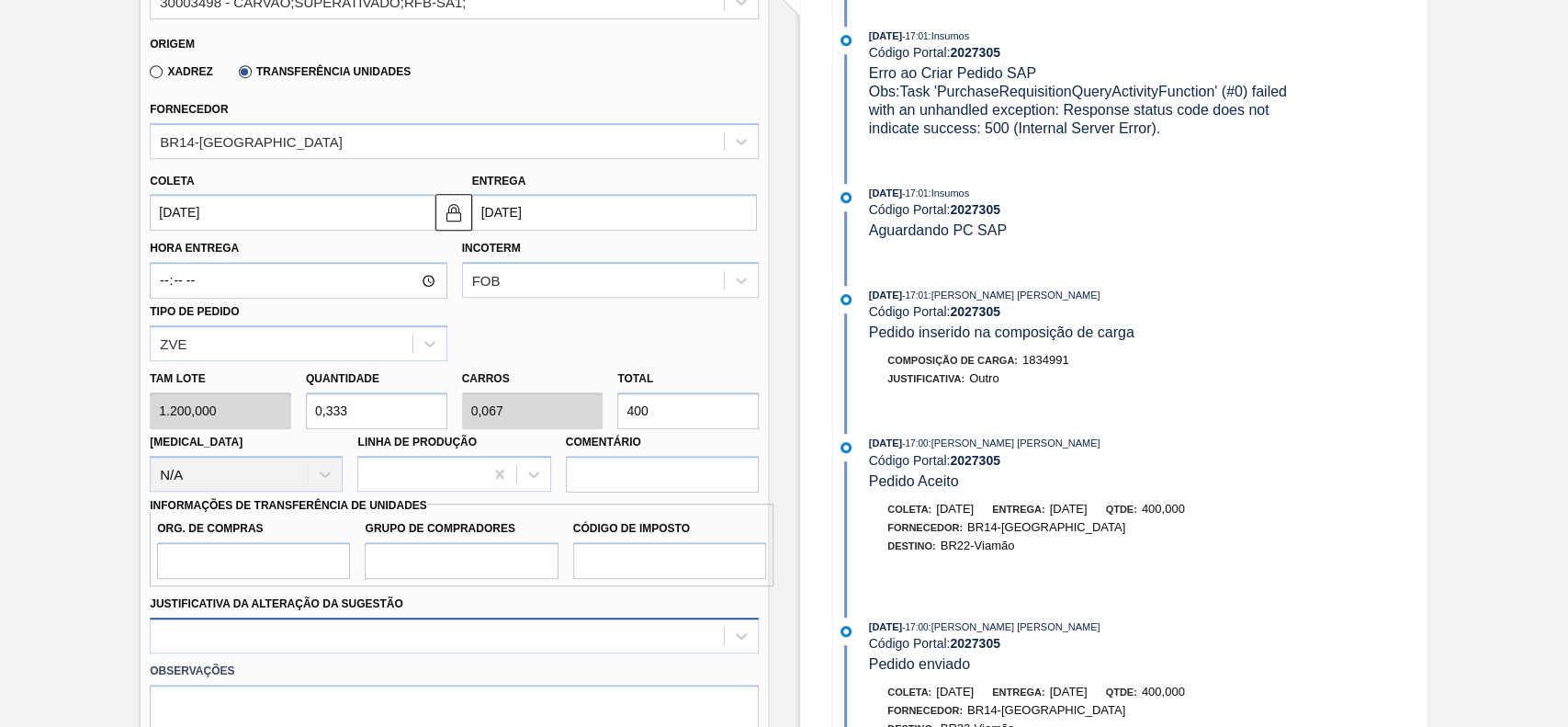
scroll to position [696, 0]
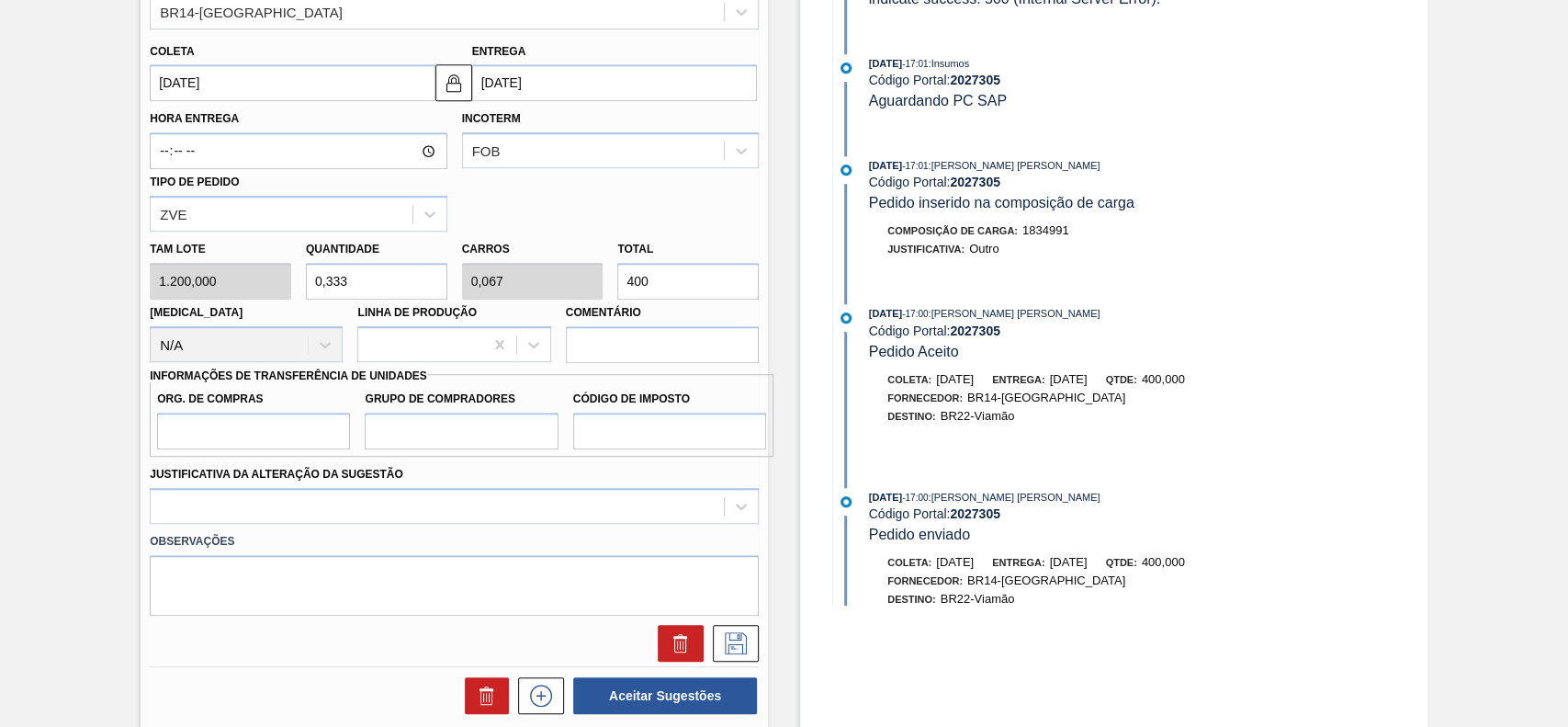
type input "400"
drag, startPoint x: 307, startPoint y: 453, endPoint x: 309, endPoint y: 444, distance: 9.2
click at [307, 451] on div "Org. de Compras Grupo de Compradores Código de Imposto" at bounding box center [461, 416] width 624 height 82
click at [310, 443] on input "Org. de Compras" at bounding box center [254, 431] width 193 height 36
type input "BR00"
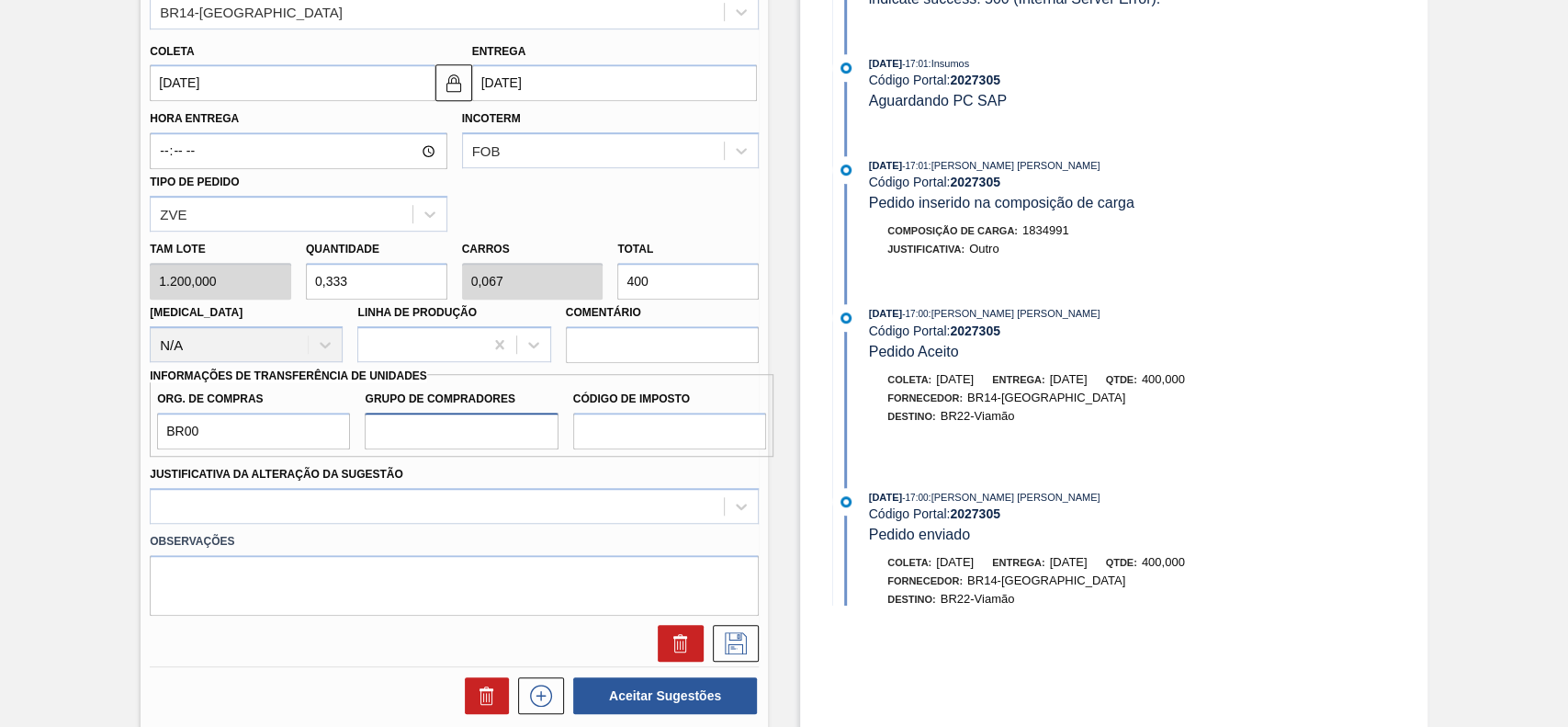
click at [468, 433] on input "Grupo de Compradores" at bounding box center [461, 431] width 193 height 36
type input "A01"
click at [637, 449] on input "Código de Imposto" at bounding box center [670, 431] width 193 height 36
type input "I"
type input "I1"
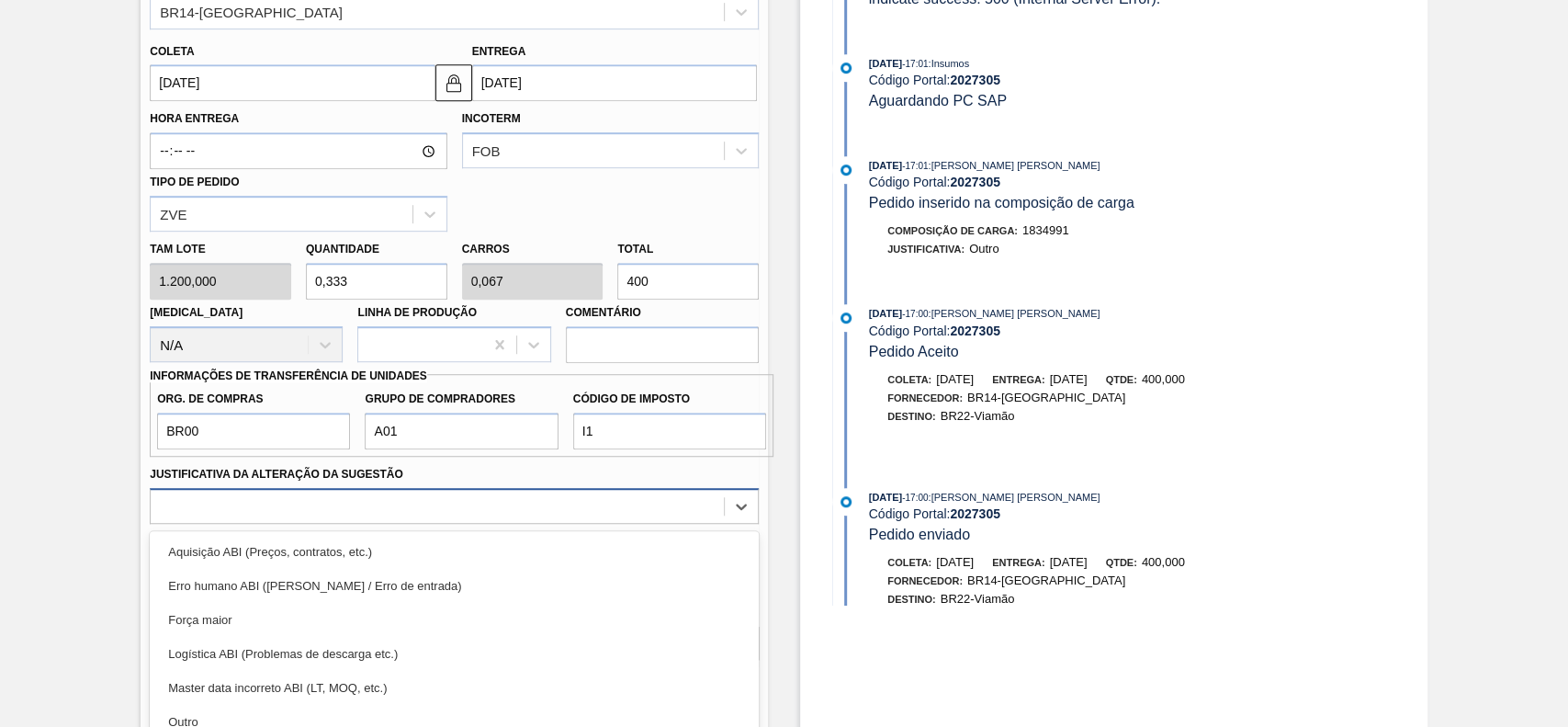
click at [462, 500] on div "option Erro humano ABI (Cálculo / Erro de entrada) focused, 2 of 18. 18 results…" at bounding box center [454, 506] width 609 height 35
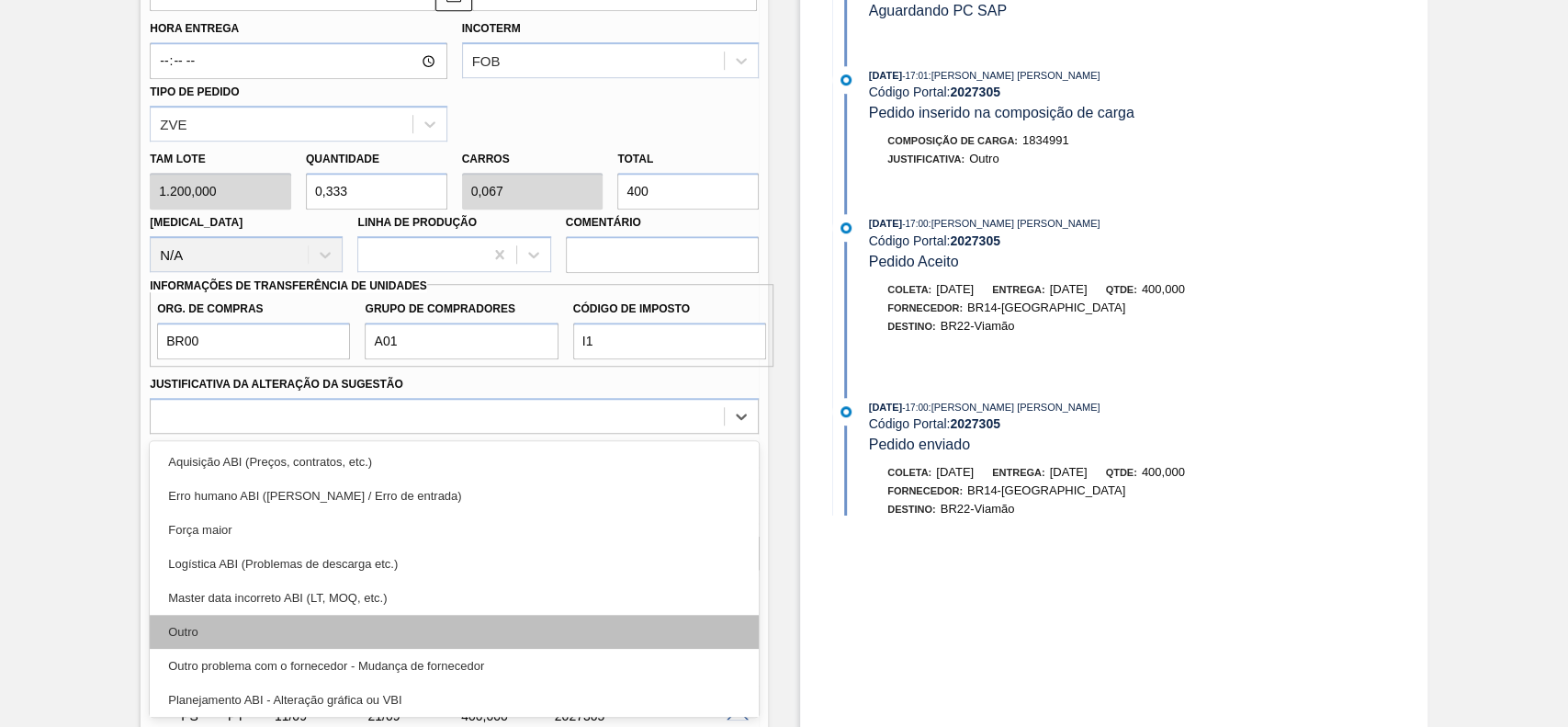
click at [304, 623] on div "Outro" at bounding box center [454, 632] width 609 height 34
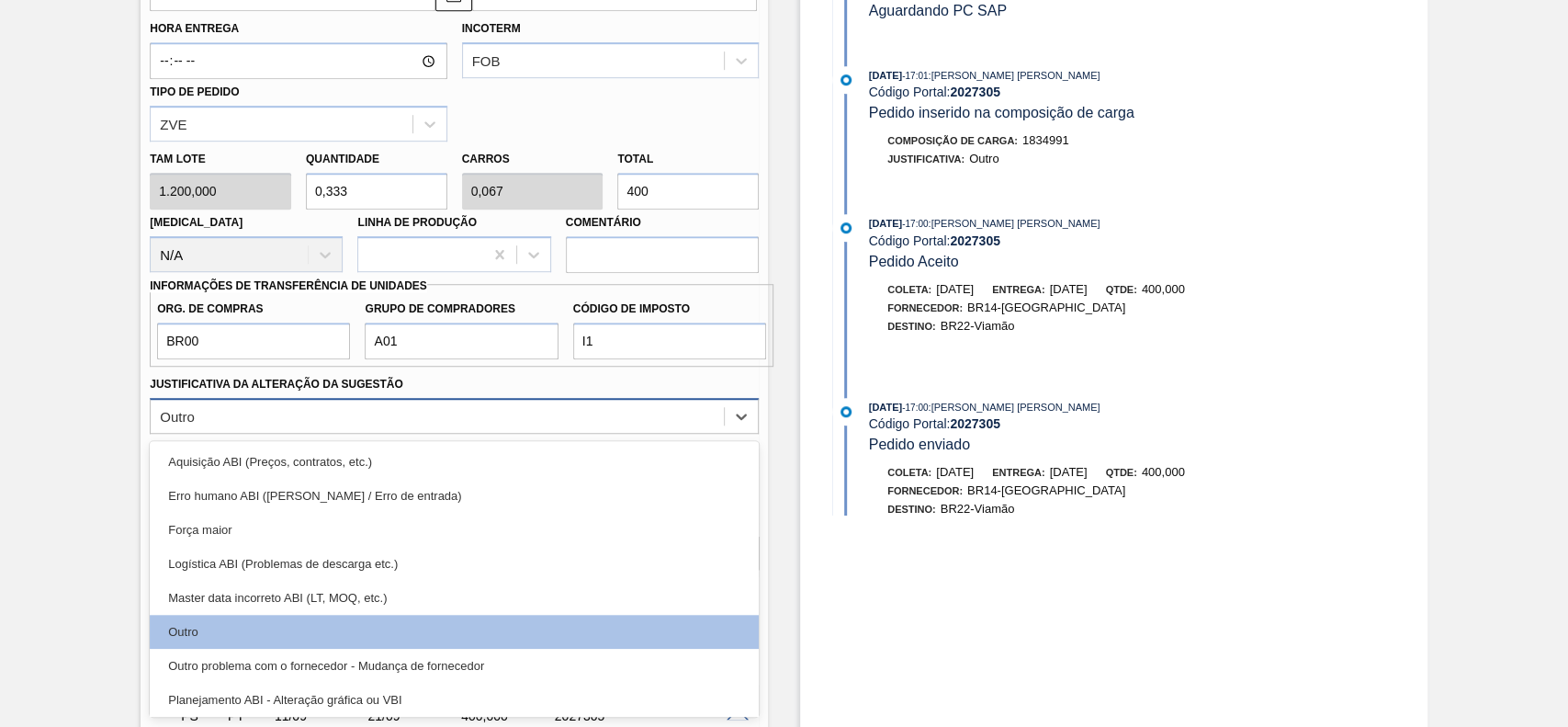
click at [375, 428] on div "Outro" at bounding box center [437, 416] width 573 height 27
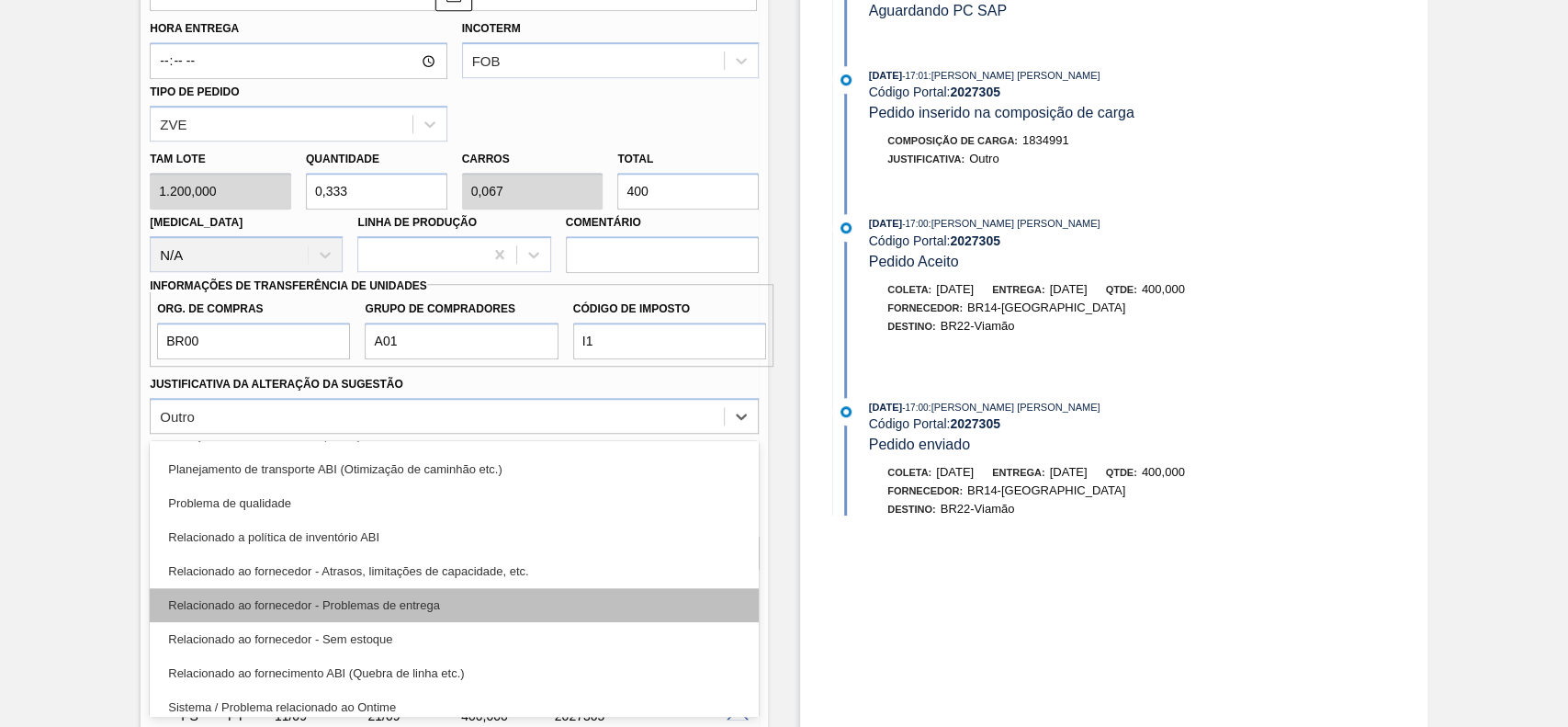
scroll to position [343, 0]
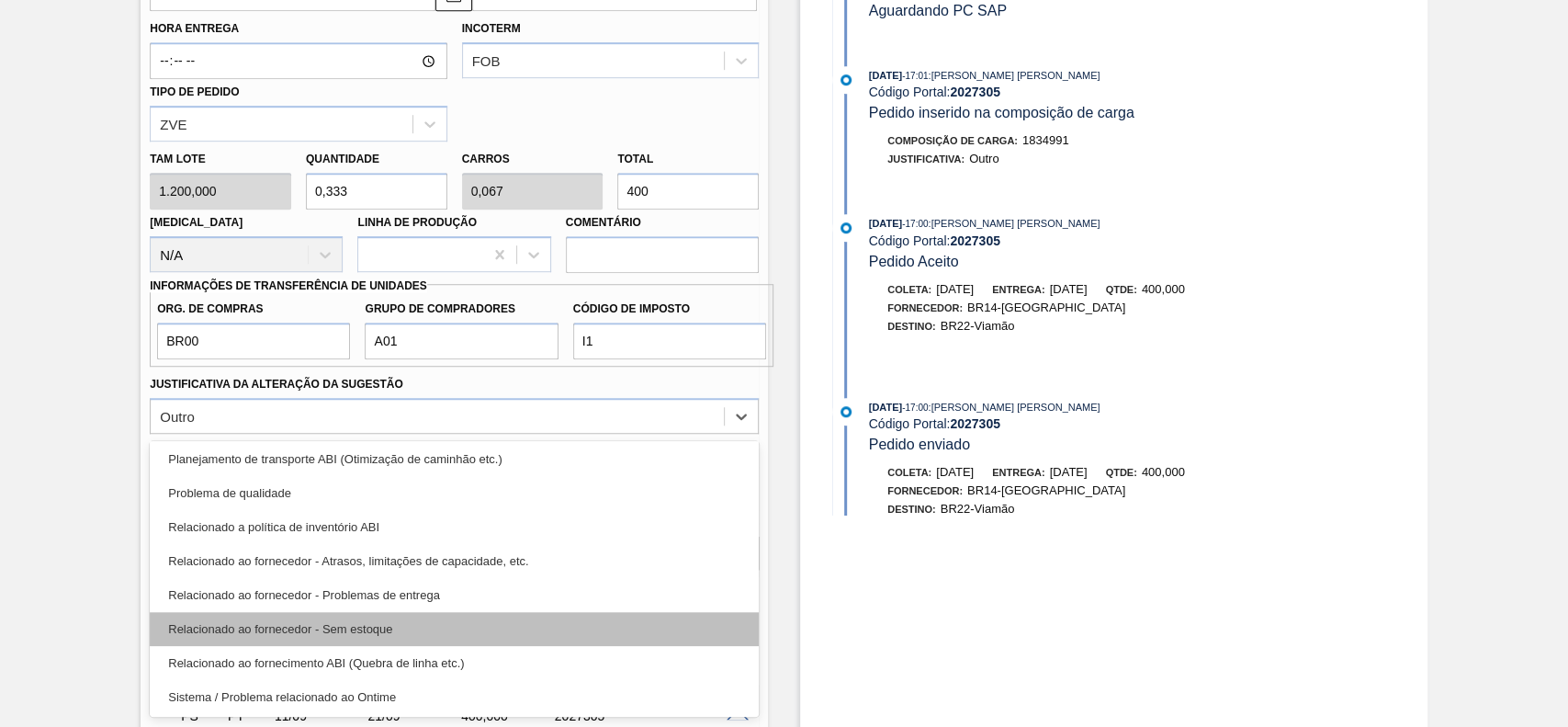
click at [370, 622] on div "Relacionado ao fornecedor - Sem estoque" at bounding box center [454, 629] width 609 height 34
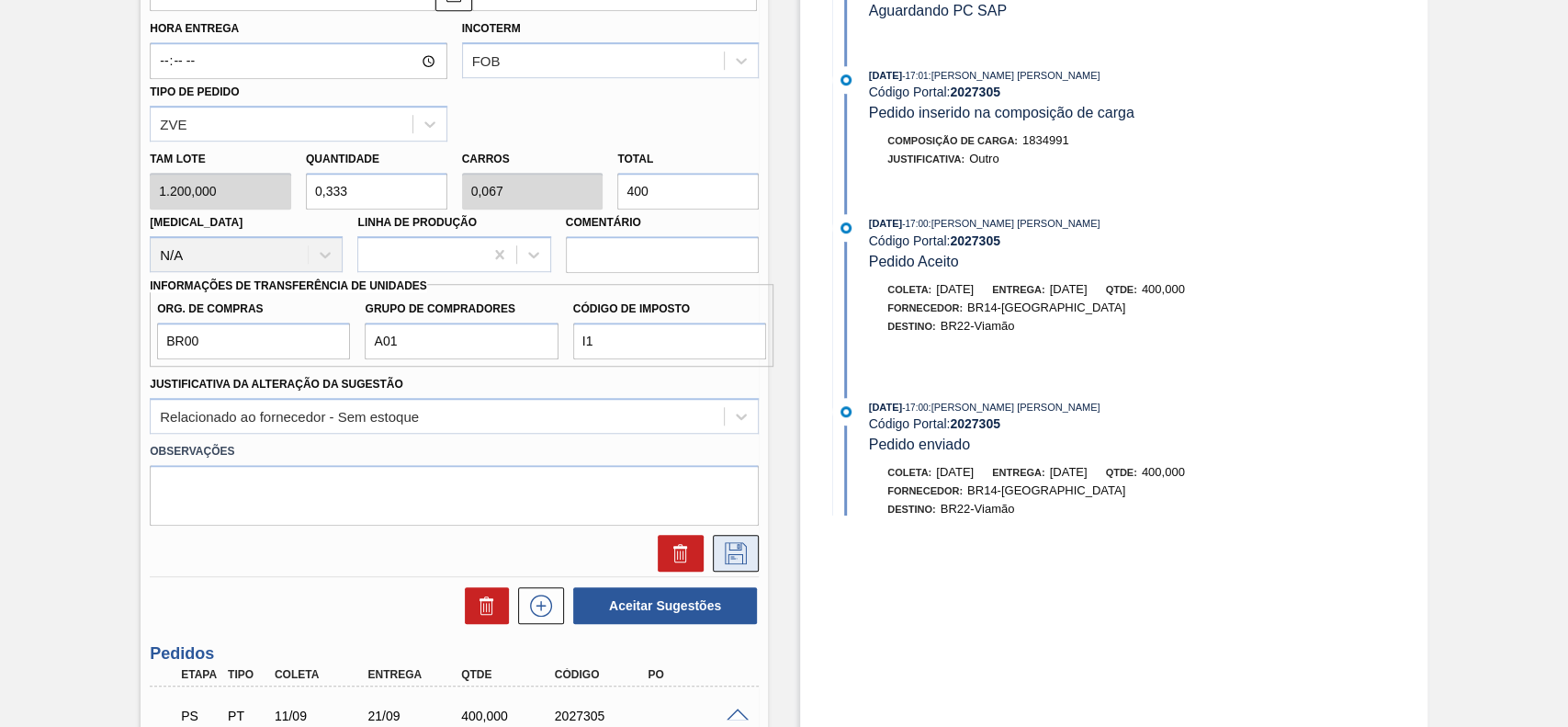
click at [738, 549] on icon at bounding box center [735, 551] width 10 height 14
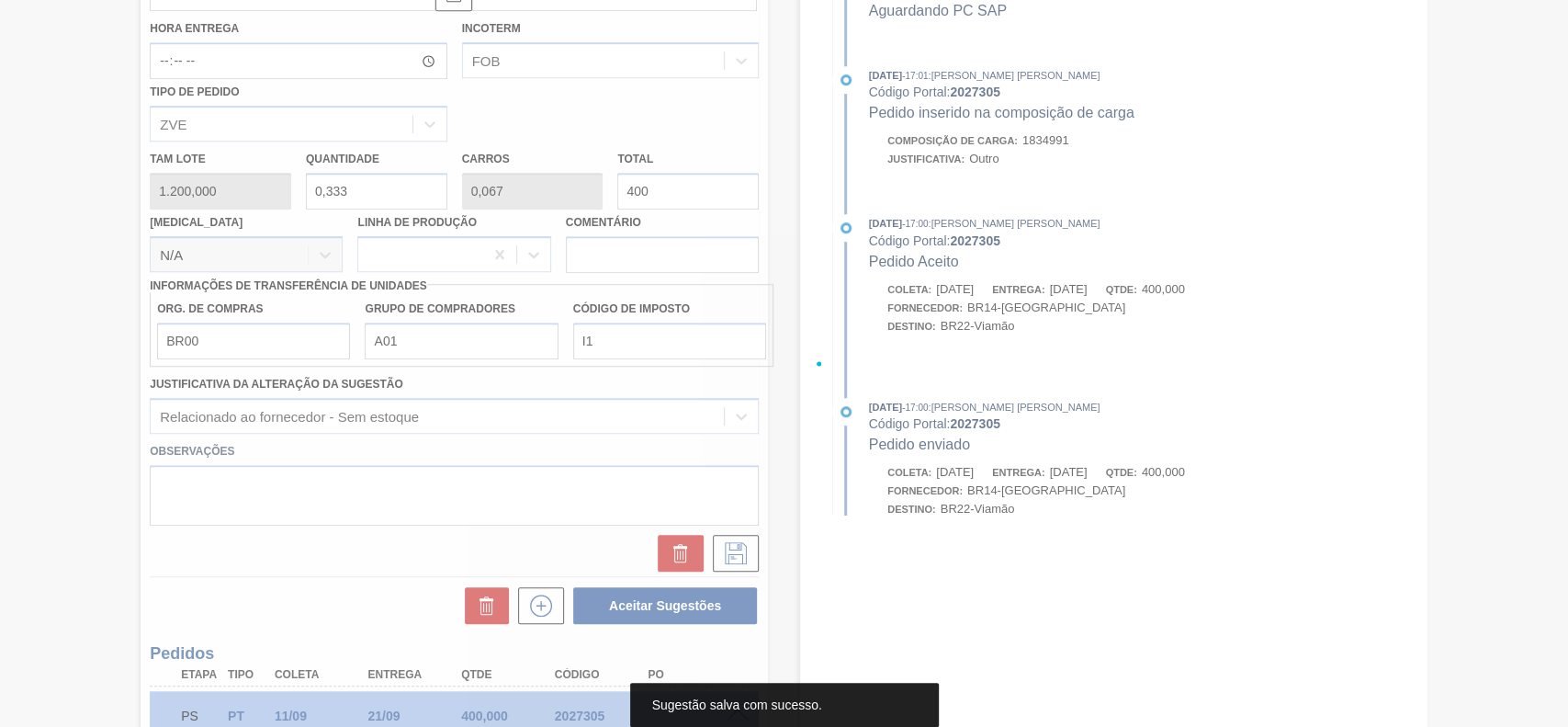
scroll to position [104, 0]
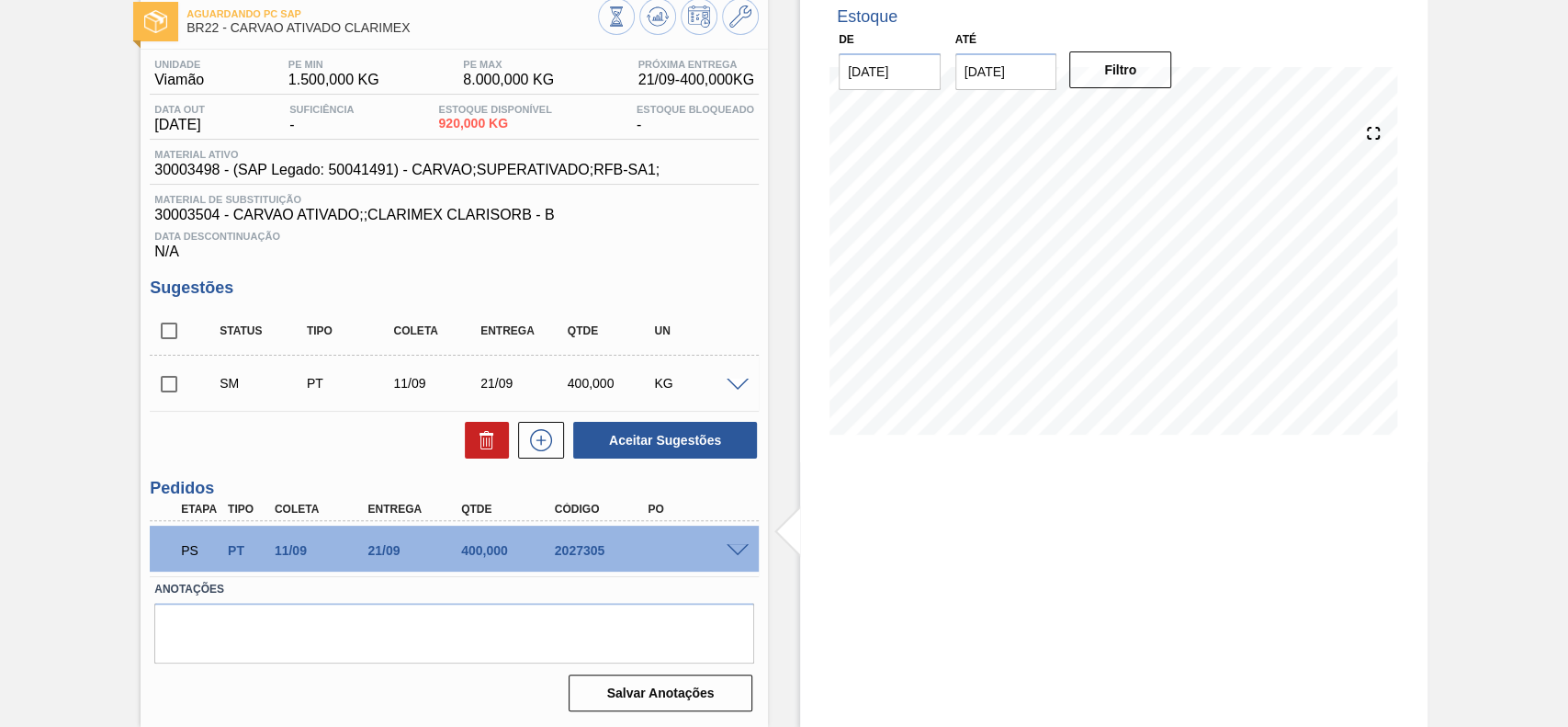
drag, startPoint x: 164, startPoint y: 392, endPoint x: 178, endPoint y: 398, distance: 15.2
click at [165, 392] on input "checkbox" at bounding box center [168, 384] width 38 height 38
click at [680, 452] on button "Aceitar Sugestões" at bounding box center [665, 441] width 184 height 36
checkbox input "false"
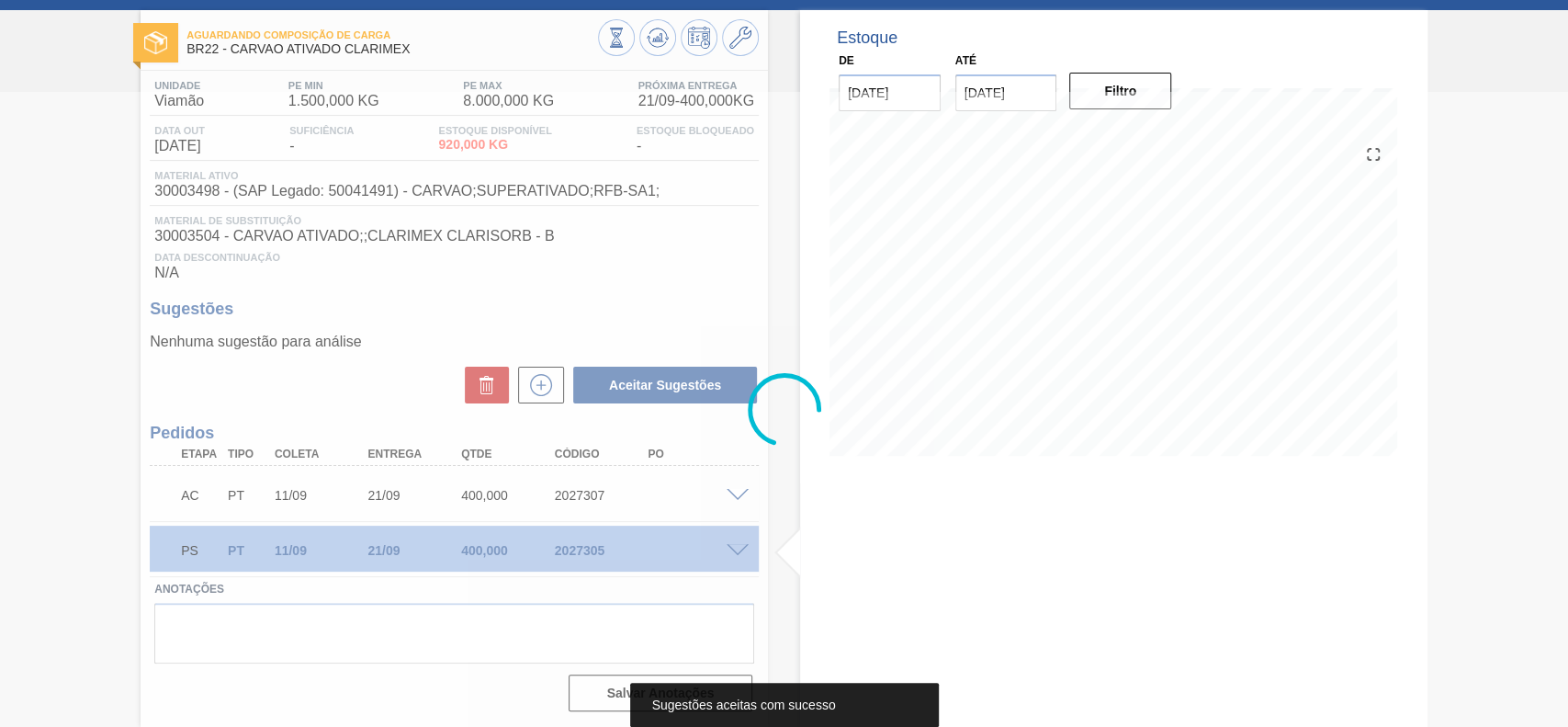
scroll to position [84, 0]
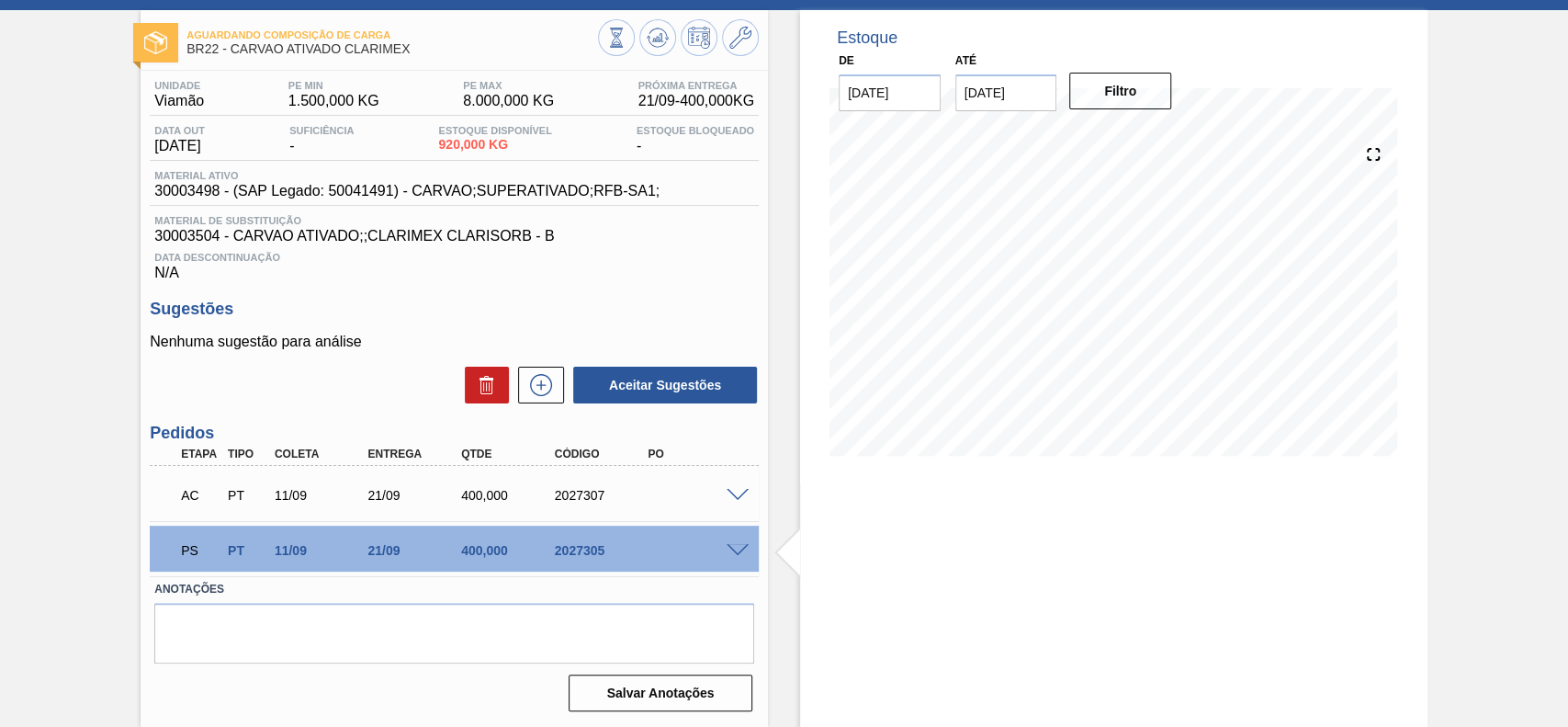
click at [728, 492] on span at bounding box center [737, 496] width 22 height 13
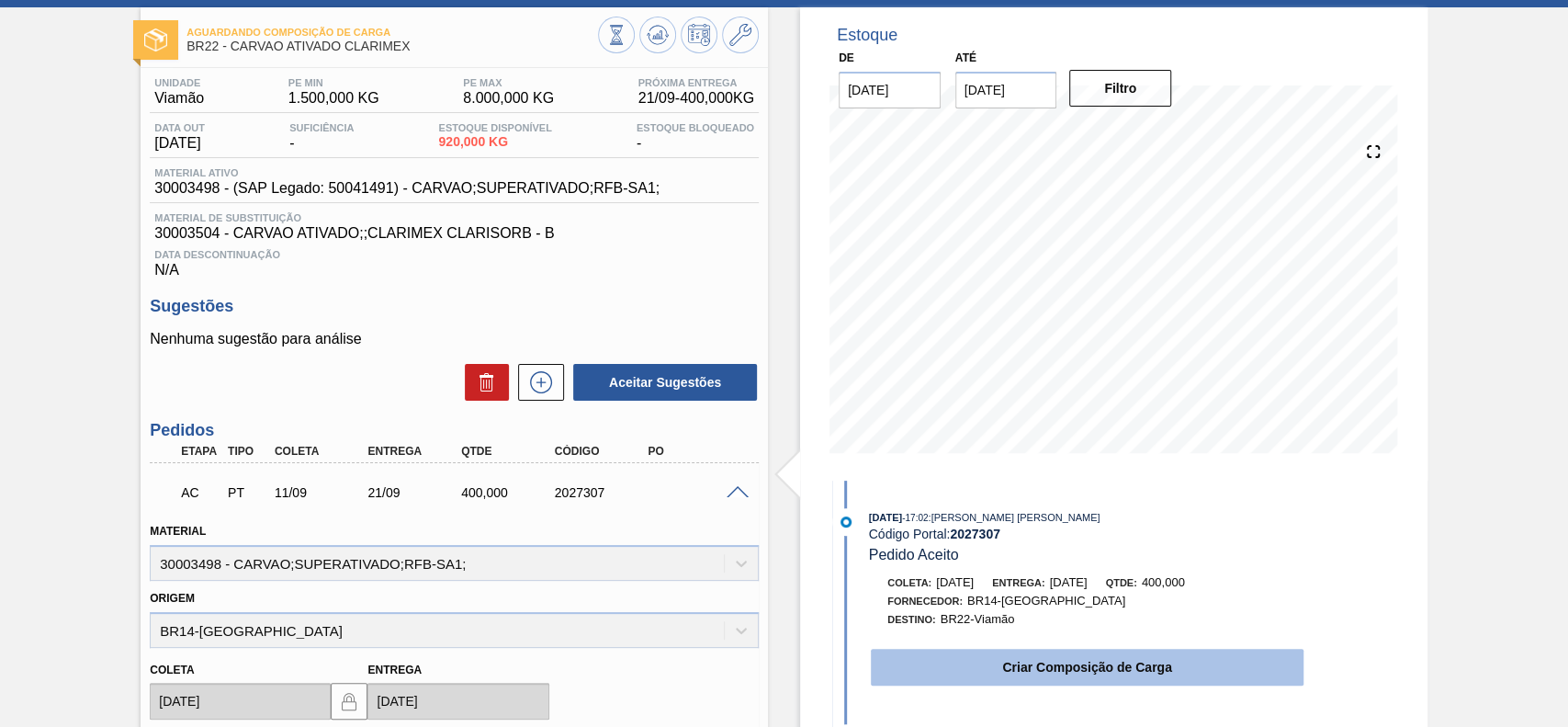
click at [1084, 662] on button "Criar Composição de Carga" at bounding box center [1087, 668] width 433 height 36
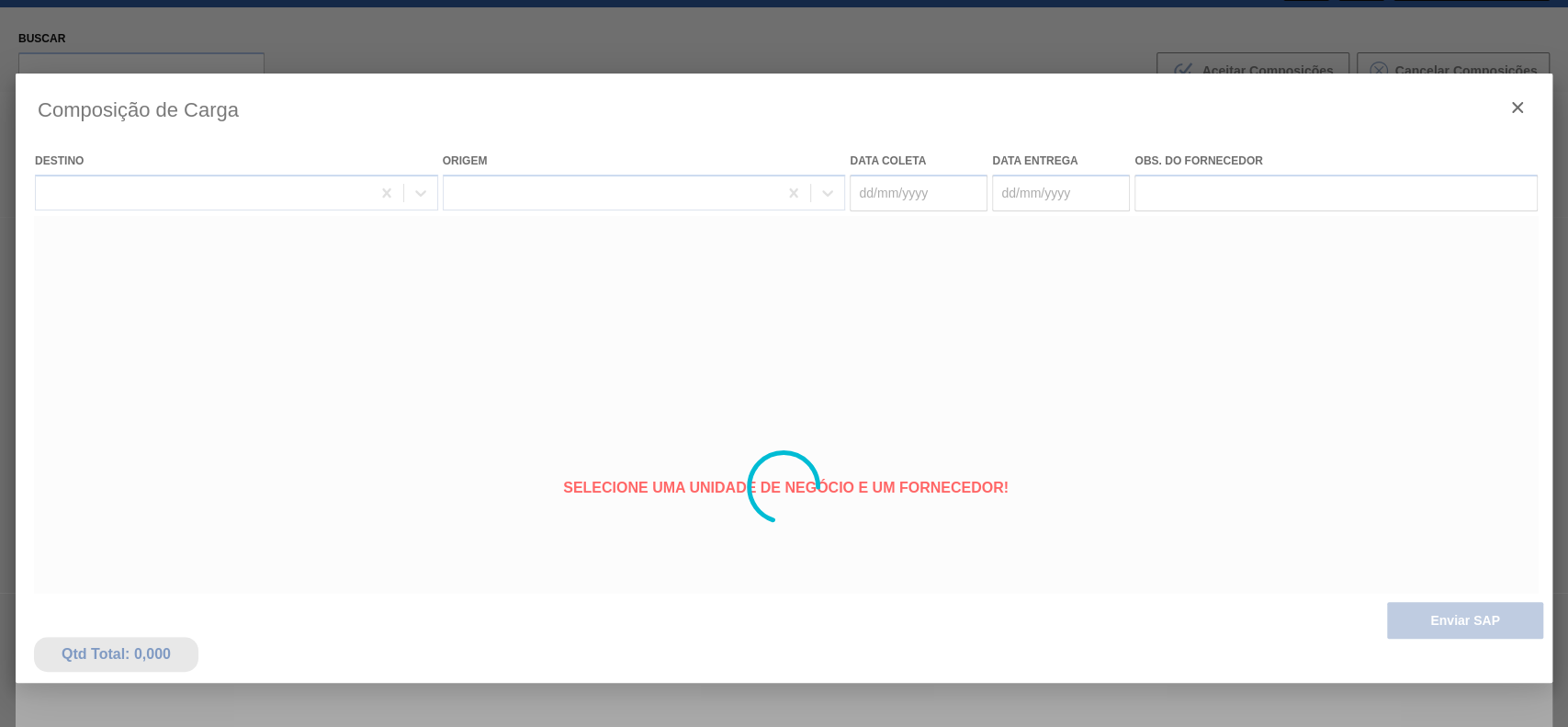
type coleta "11/09/2025"
type entrega "21/09/2025"
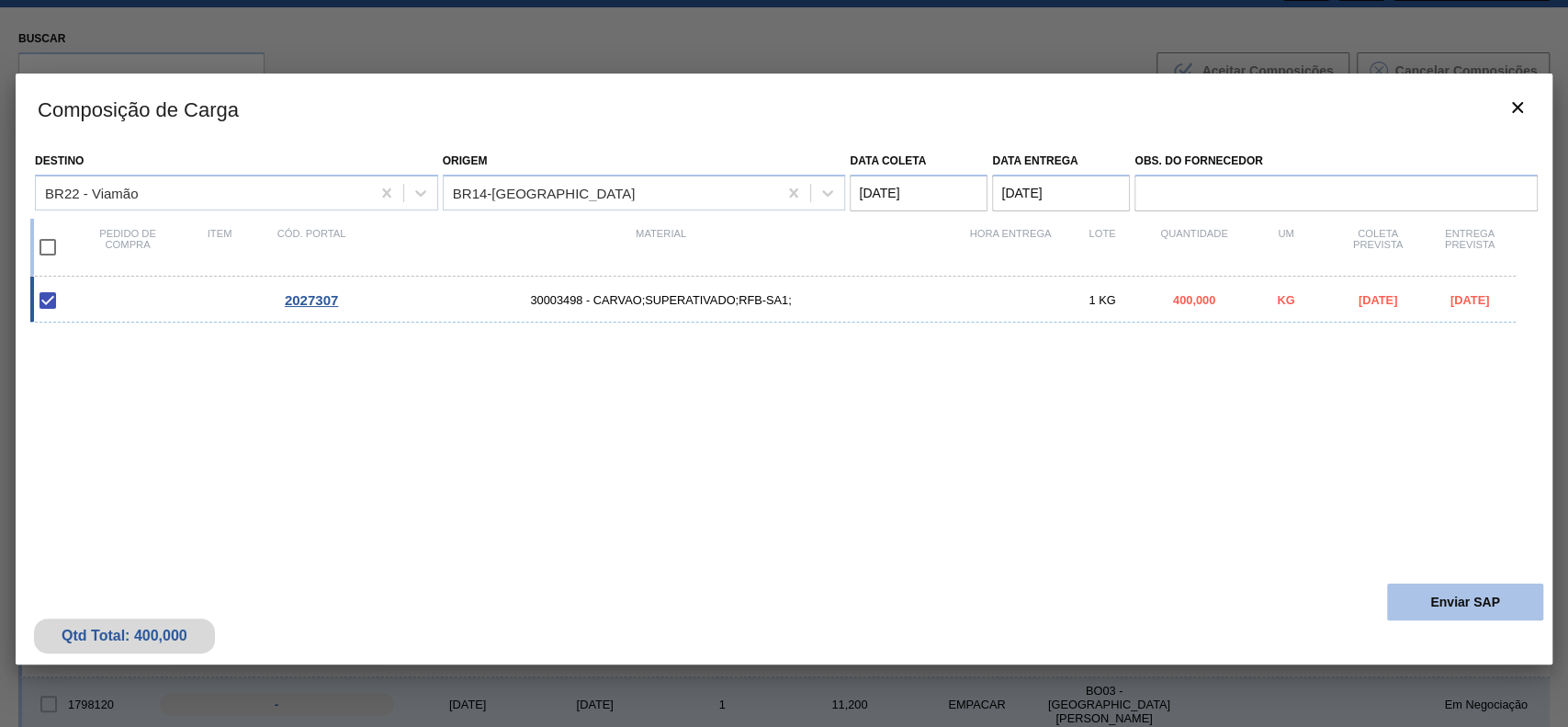
click at [1414, 592] on button "Enviar SAP" at bounding box center [1465, 602] width 156 height 36
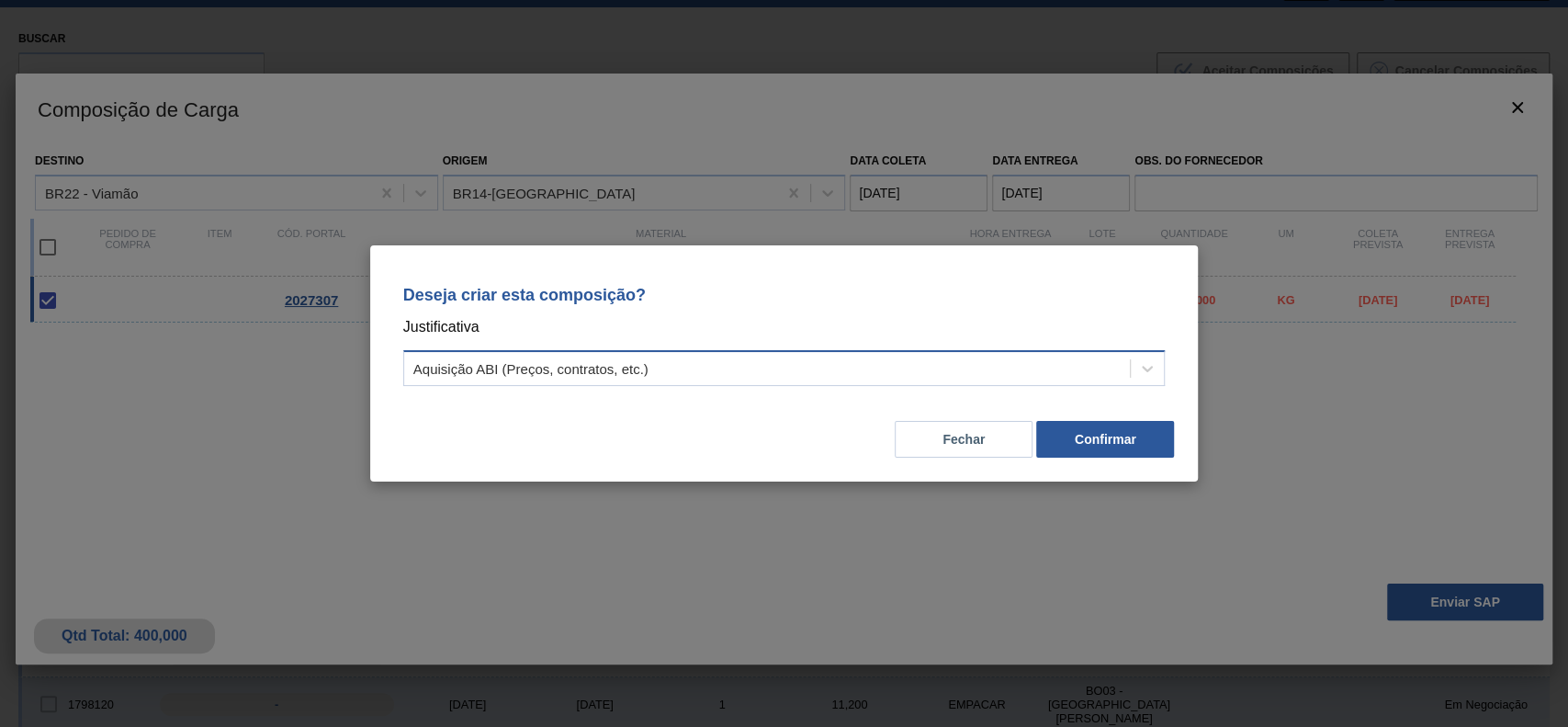
drag, startPoint x: 796, startPoint y: 370, endPoint x: 787, endPoint y: 382, distance: 15.0
click at [794, 370] on div "Aquisição ABI (Preços, contratos, etc.)" at bounding box center [767, 369] width 727 height 27
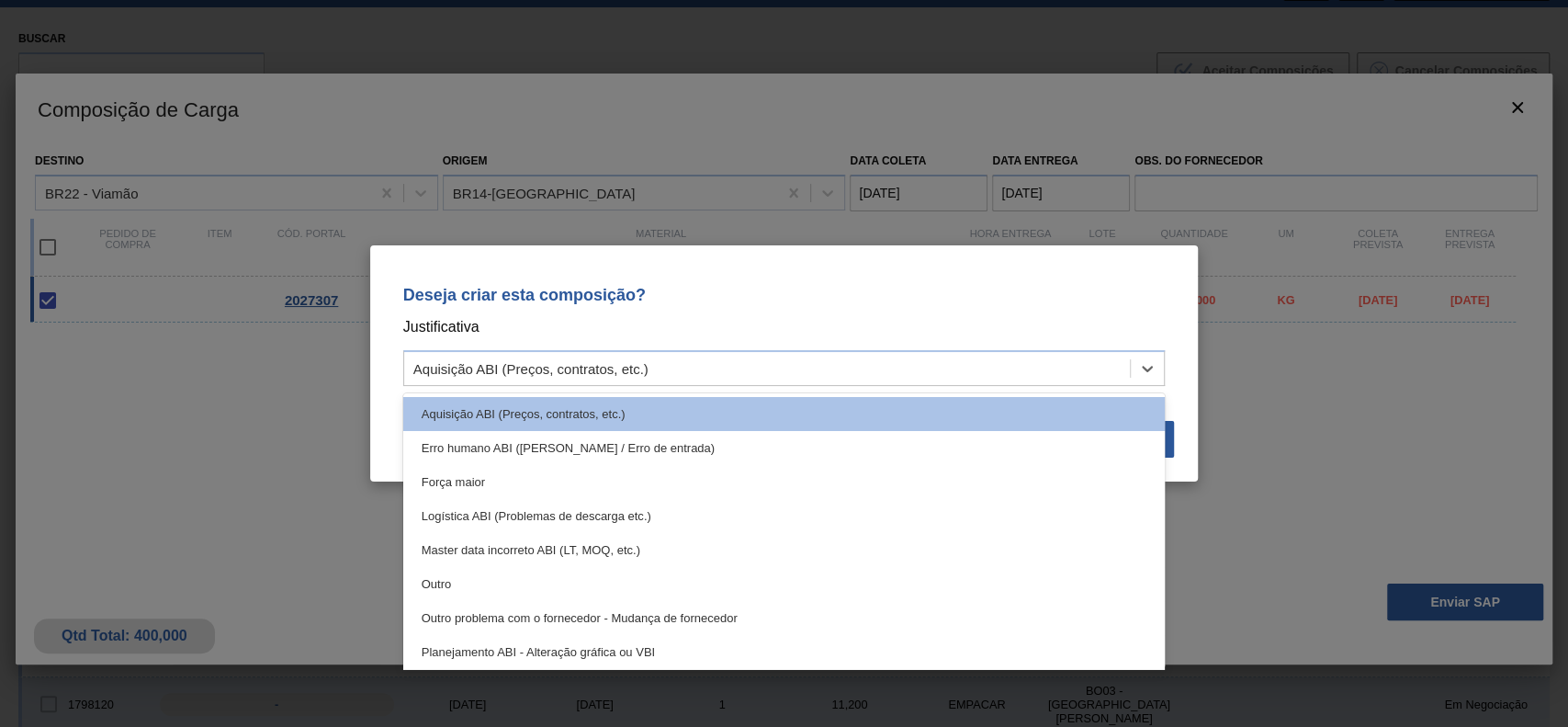
drag, startPoint x: 514, startPoint y: 579, endPoint x: 560, endPoint y: 599, distance: 50.2
click at [518, 579] on div "Outro" at bounding box center [784, 584] width 763 height 34
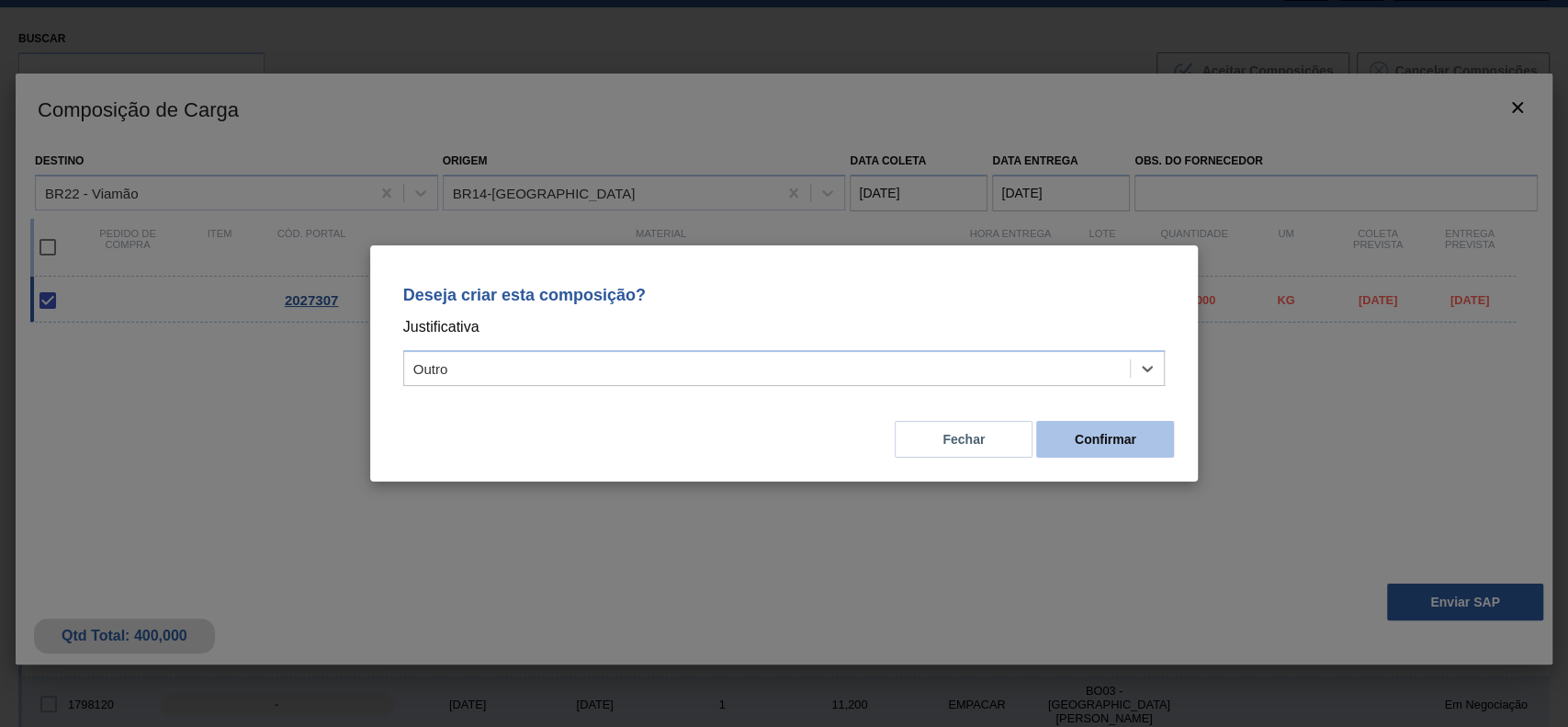
click at [1111, 447] on button "Confirmar" at bounding box center [1106, 440] width 138 height 36
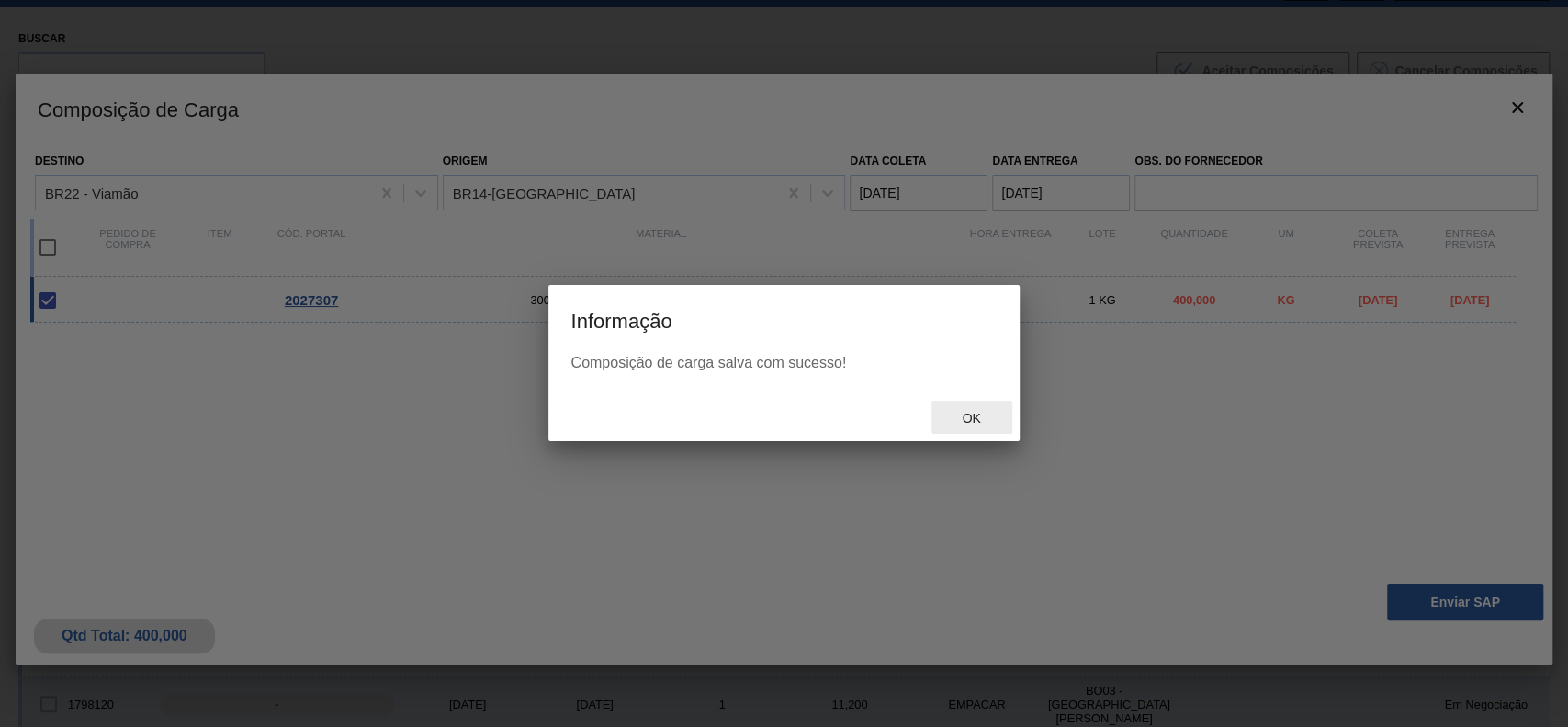
click at [996, 409] on div "Ok" at bounding box center [972, 419] width 80 height 34
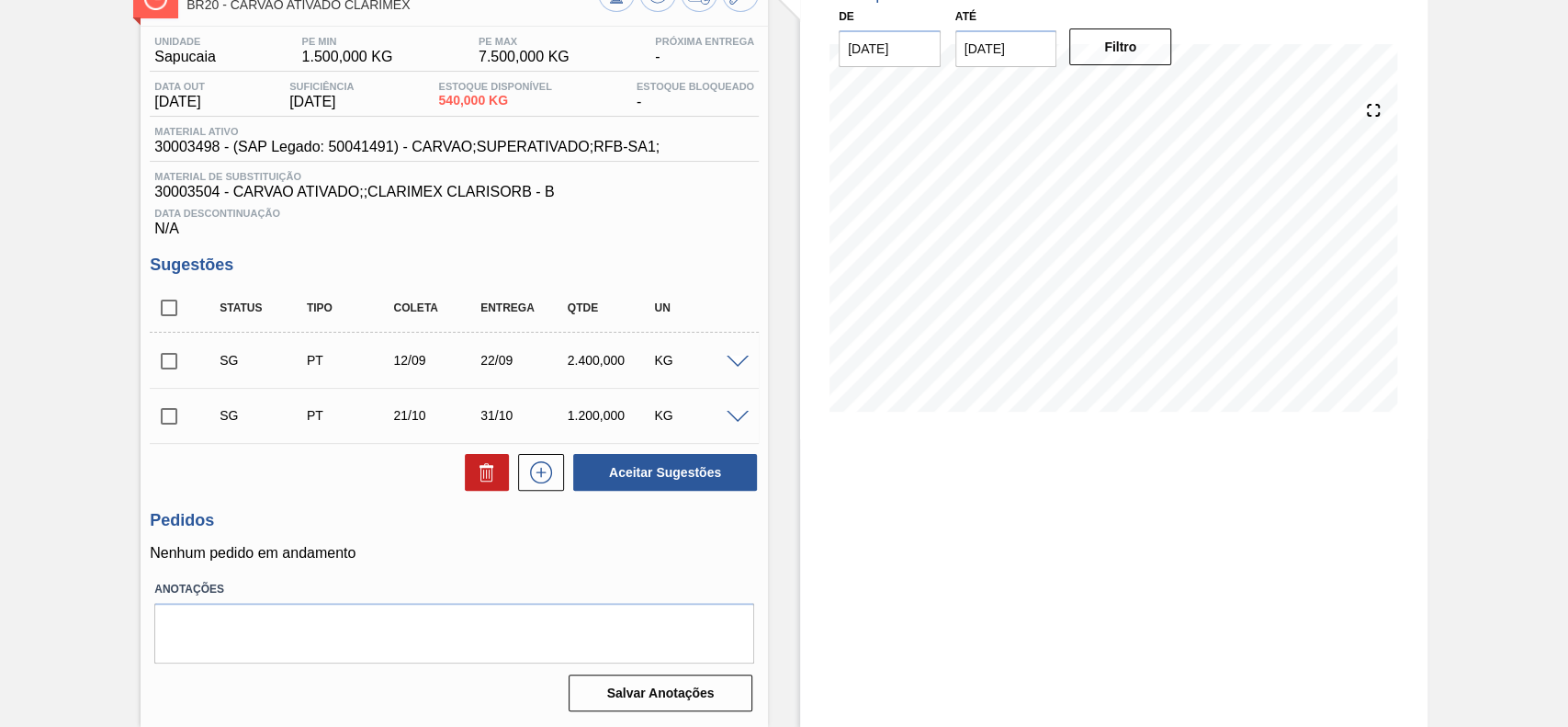
scroll to position [129, 0]
click at [732, 416] on span at bounding box center [737, 418] width 22 height 13
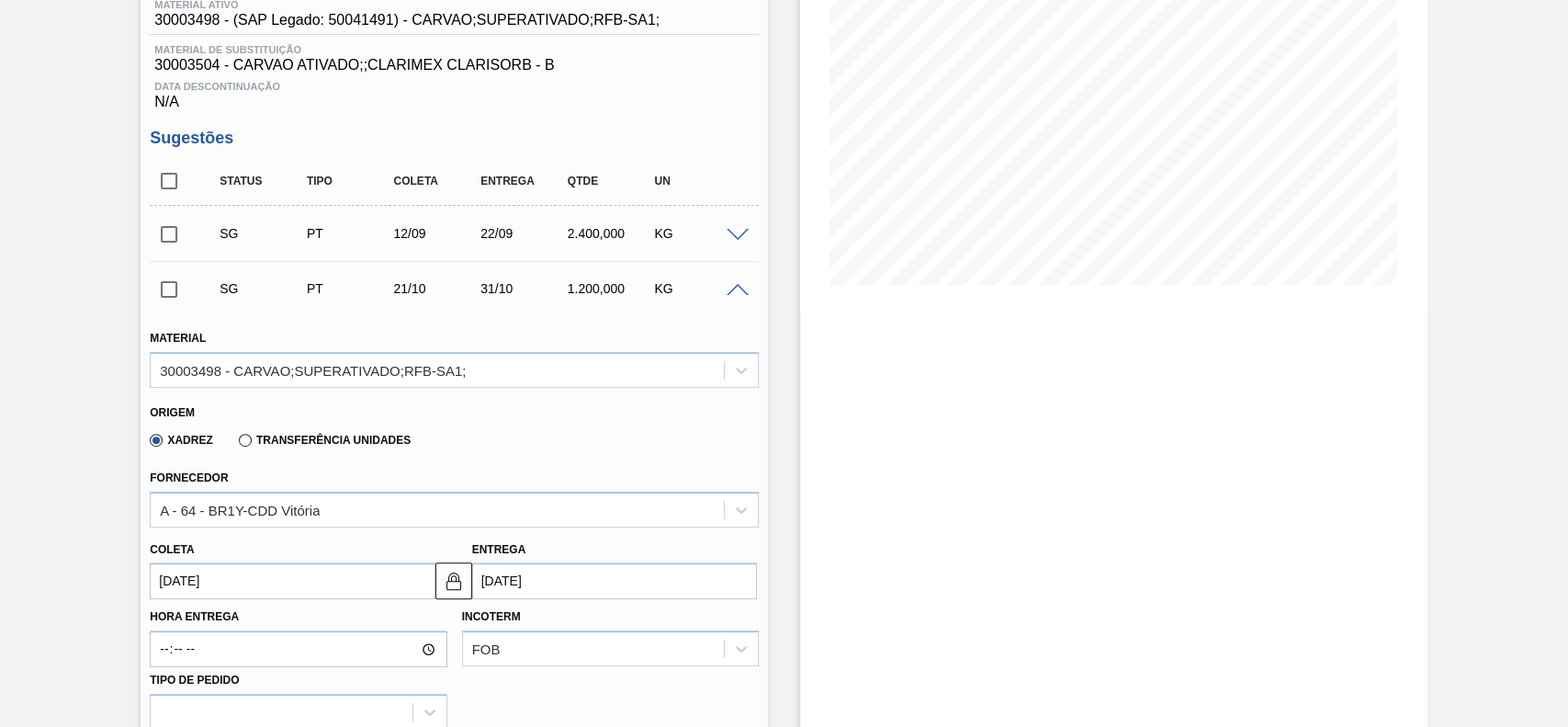
scroll to position [375, 0]
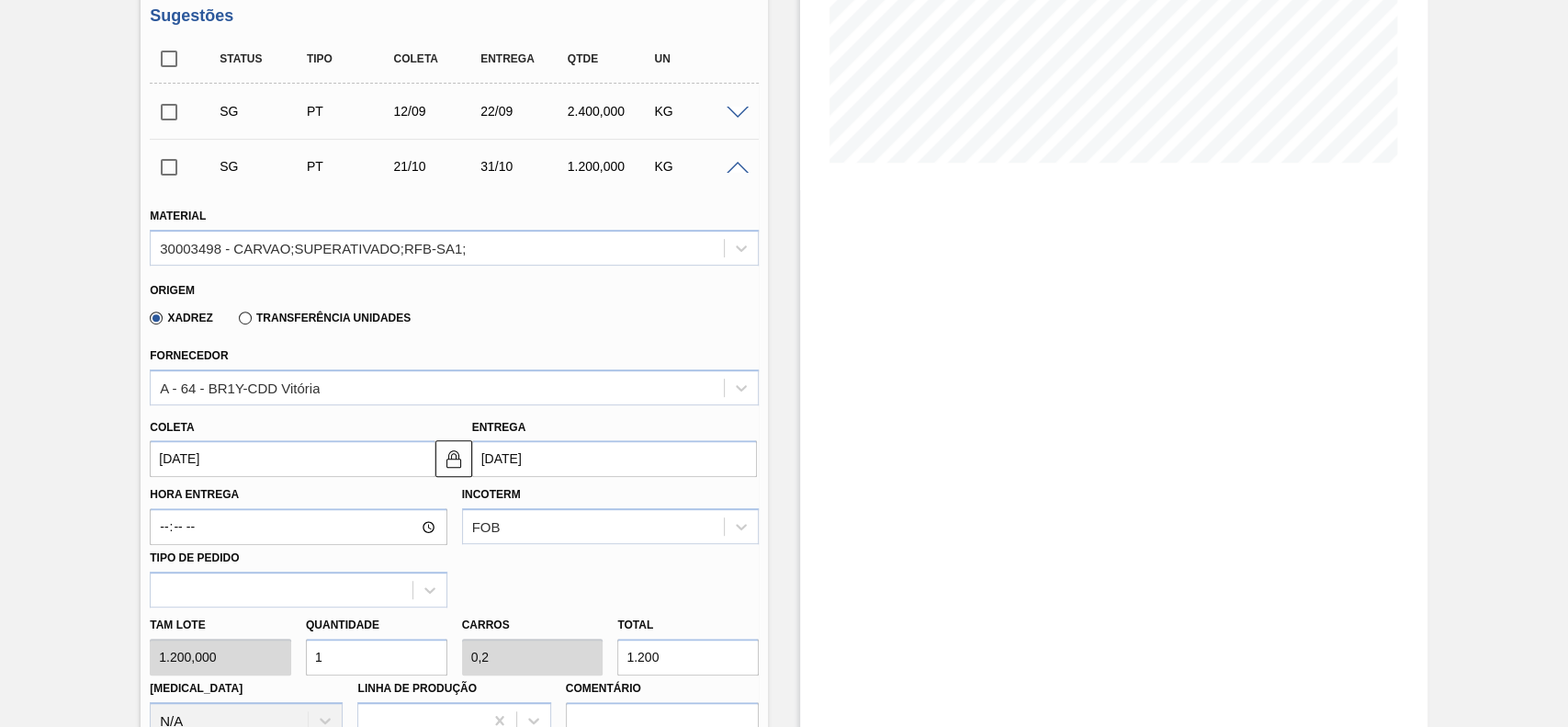
click at [280, 315] on label "Transferência Unidades" at bounding box center [325, 317] width 171 height 12
click at [236, 322] on input "Transferência Unidades" at bounding box center [236, 322] width 0 height 0
drag, startPoint x: 268, startPoint y: 397, endPoint x: 278, endPoint y: 411, distance: 17.2
click at [270, 398] on div "BR01-Manaus" at bounding box center [437, 388] width 573 height 27
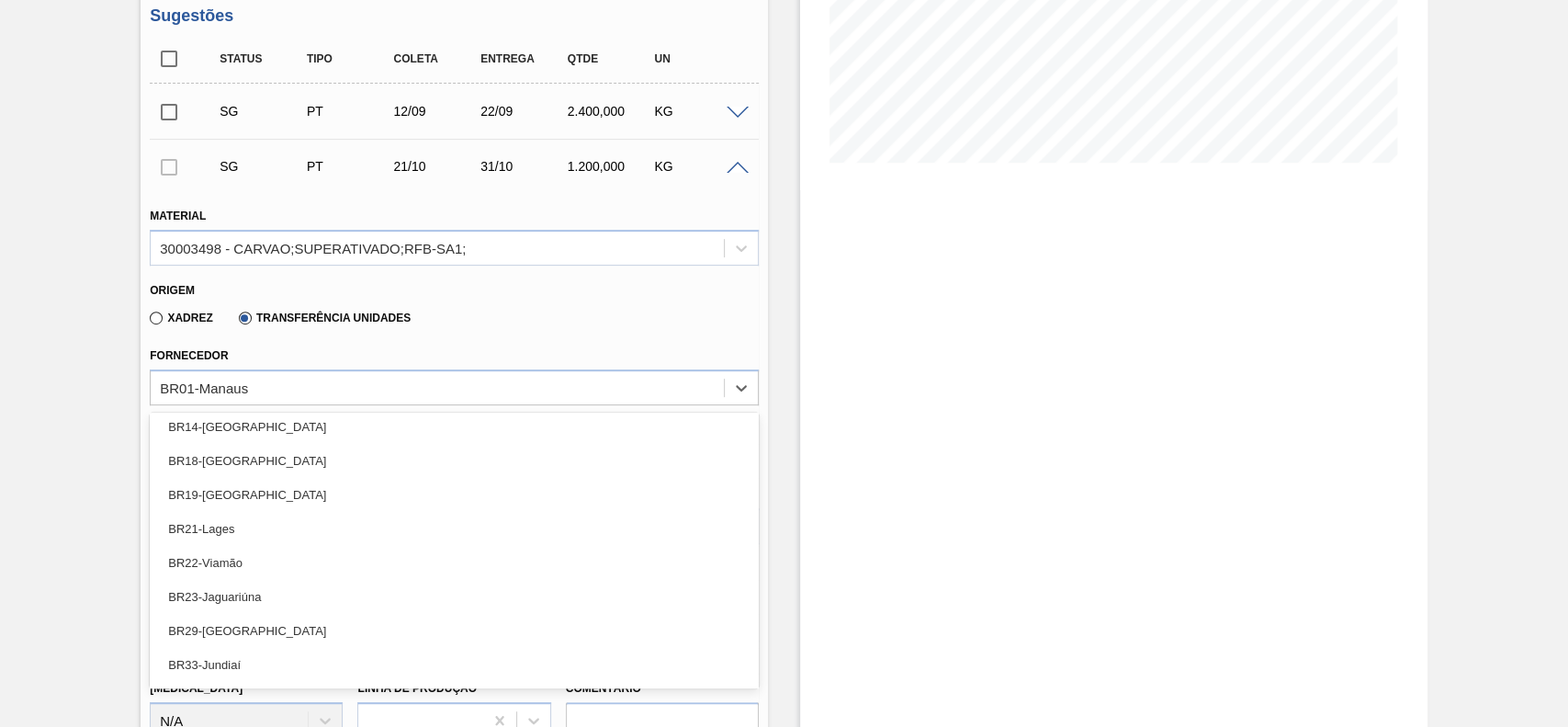
scroll to position [123, 0]
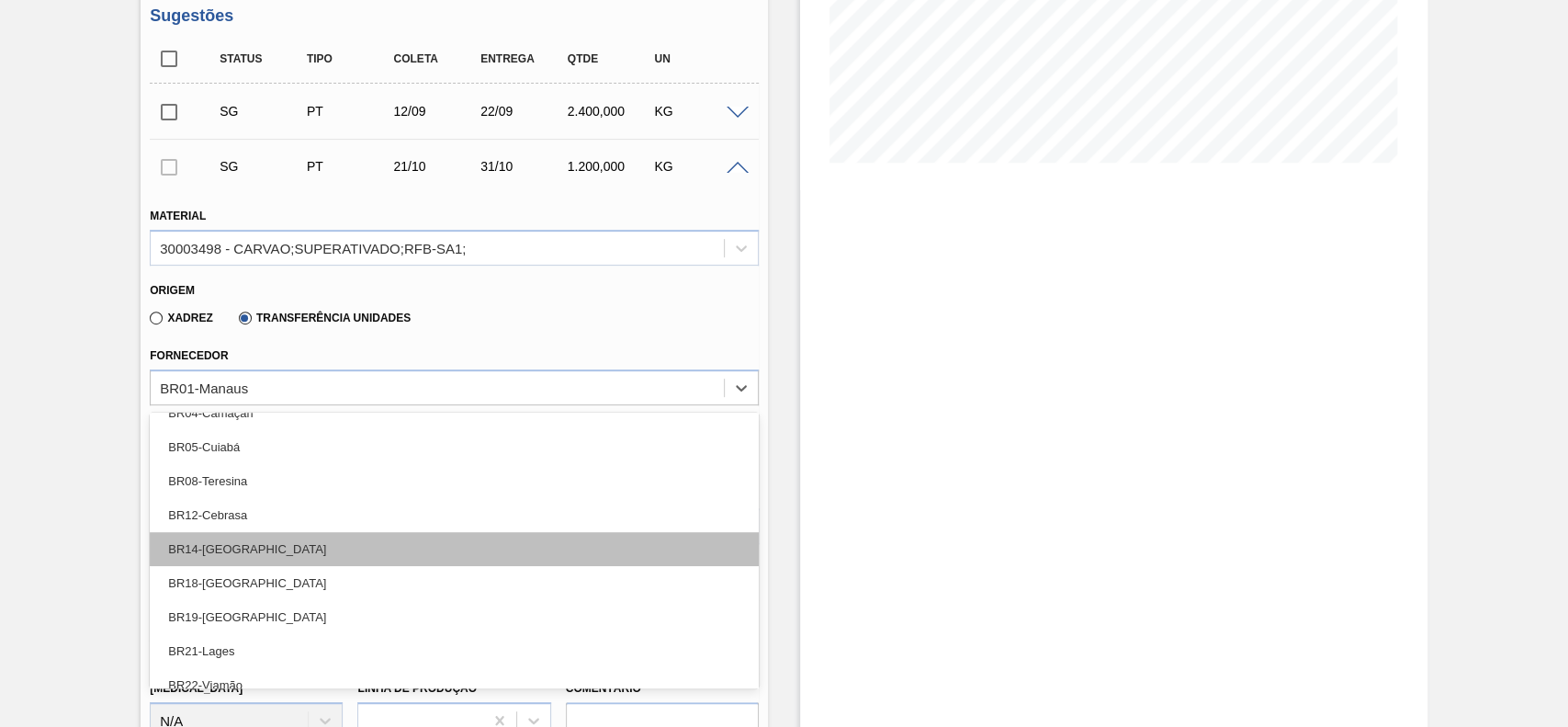
click at [275, 553] on div "BR14-Curitibana" at bounding box center [454, 550] width 609 height 34
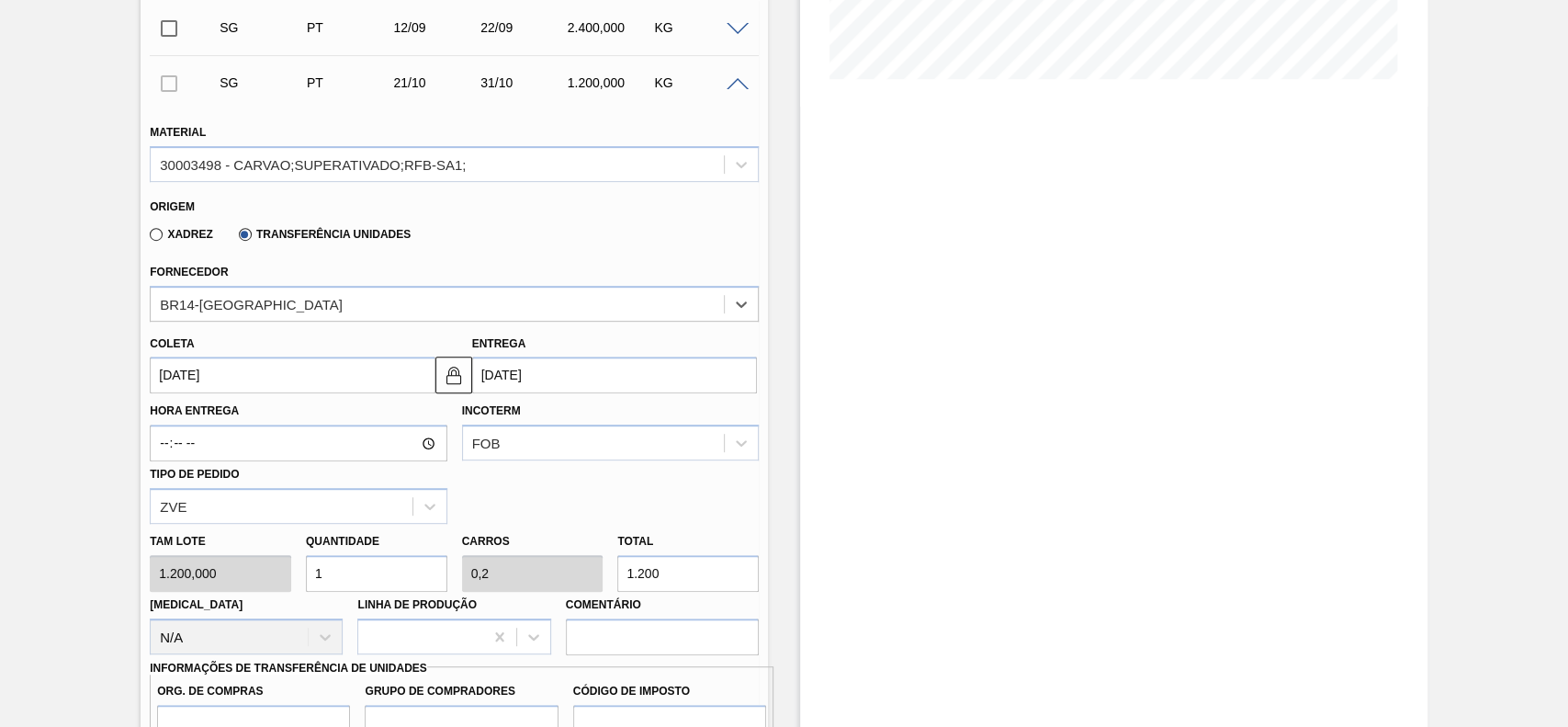
scroll to position [497, 0]
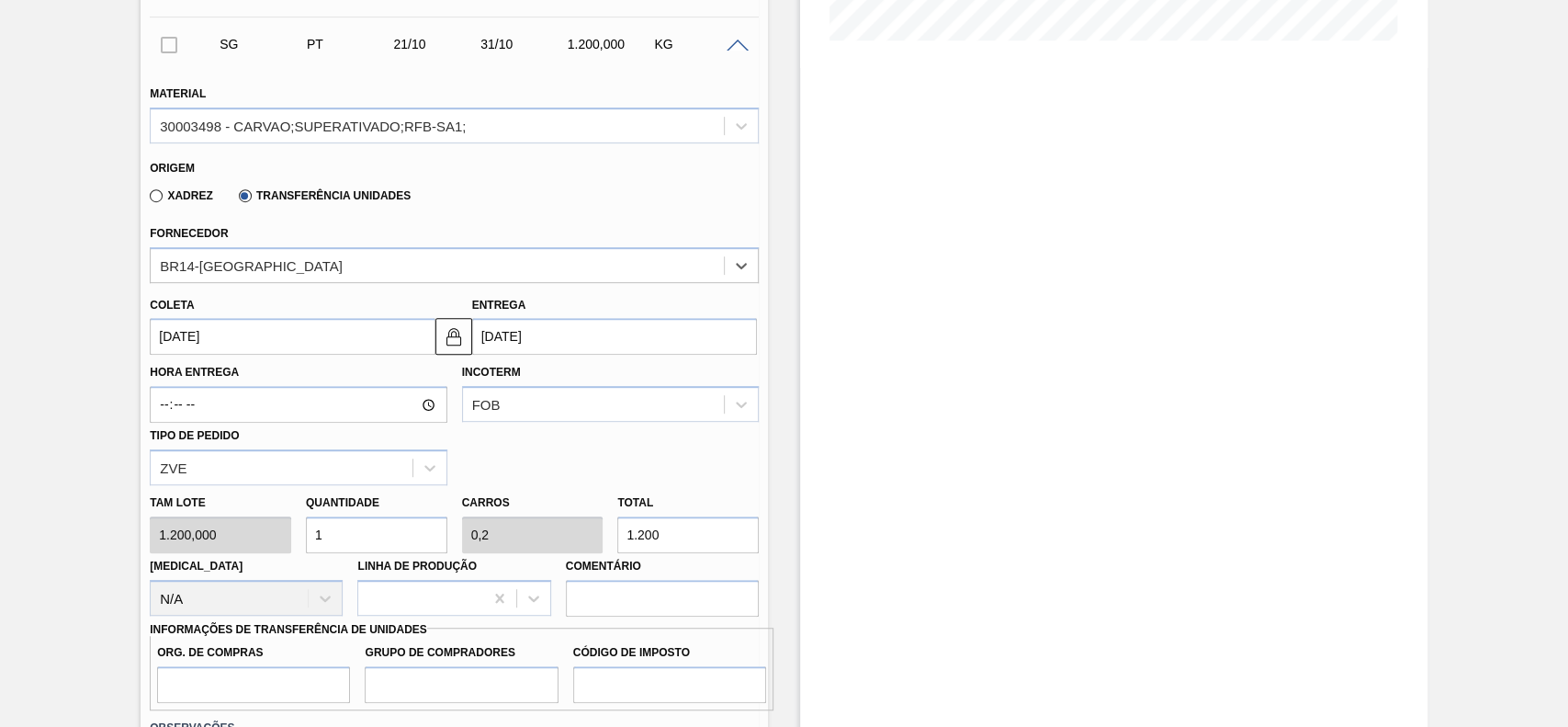
click at [271, 334] on input "21/10/2025" at bounding box center [292, 336] width 285 height 36
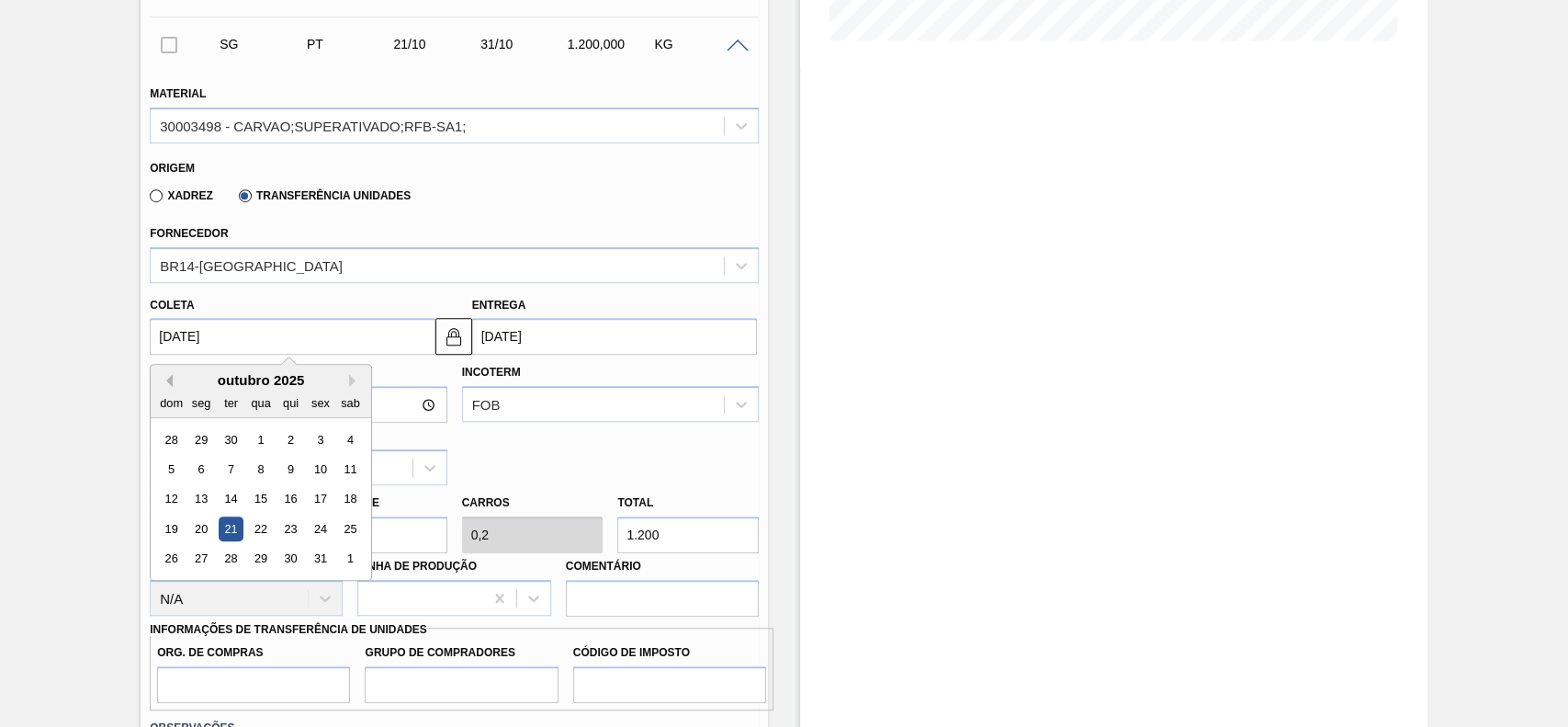
click at [170, 384] on button "Previous Month" at bounding box center [166, 380] width 12 height 12
click at [298, 475] on div "11" at bounding box center [291, 469] width 25 height 25
type input "[DATE]"
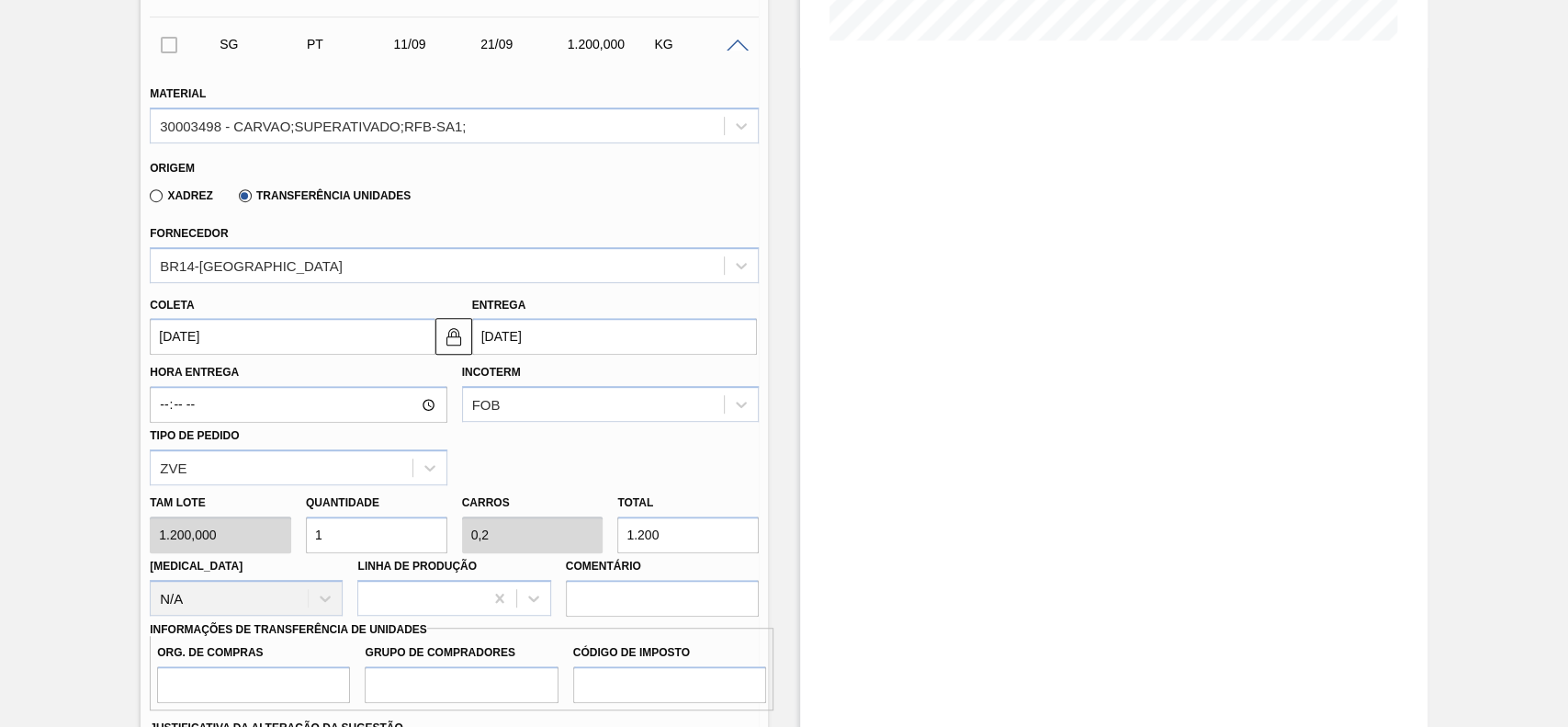
click at [669, 540] on input "1.200" at bounding box center [688, 534] width 142 height 36
type input "0,003"
type input "0,001"
type input "4"
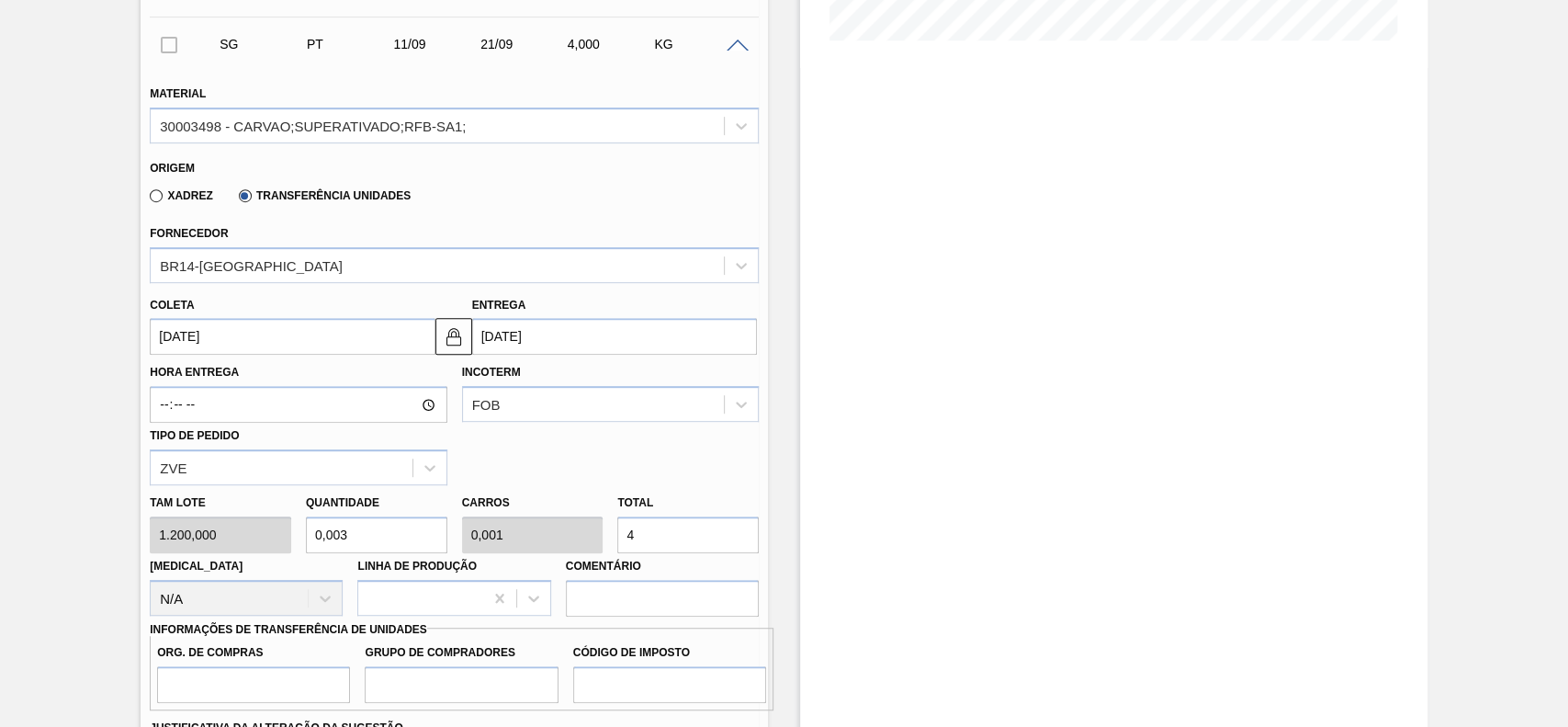
type input "0,033"
type input "0,007"
type input "40"
type input "0,333"
type input "0,067"
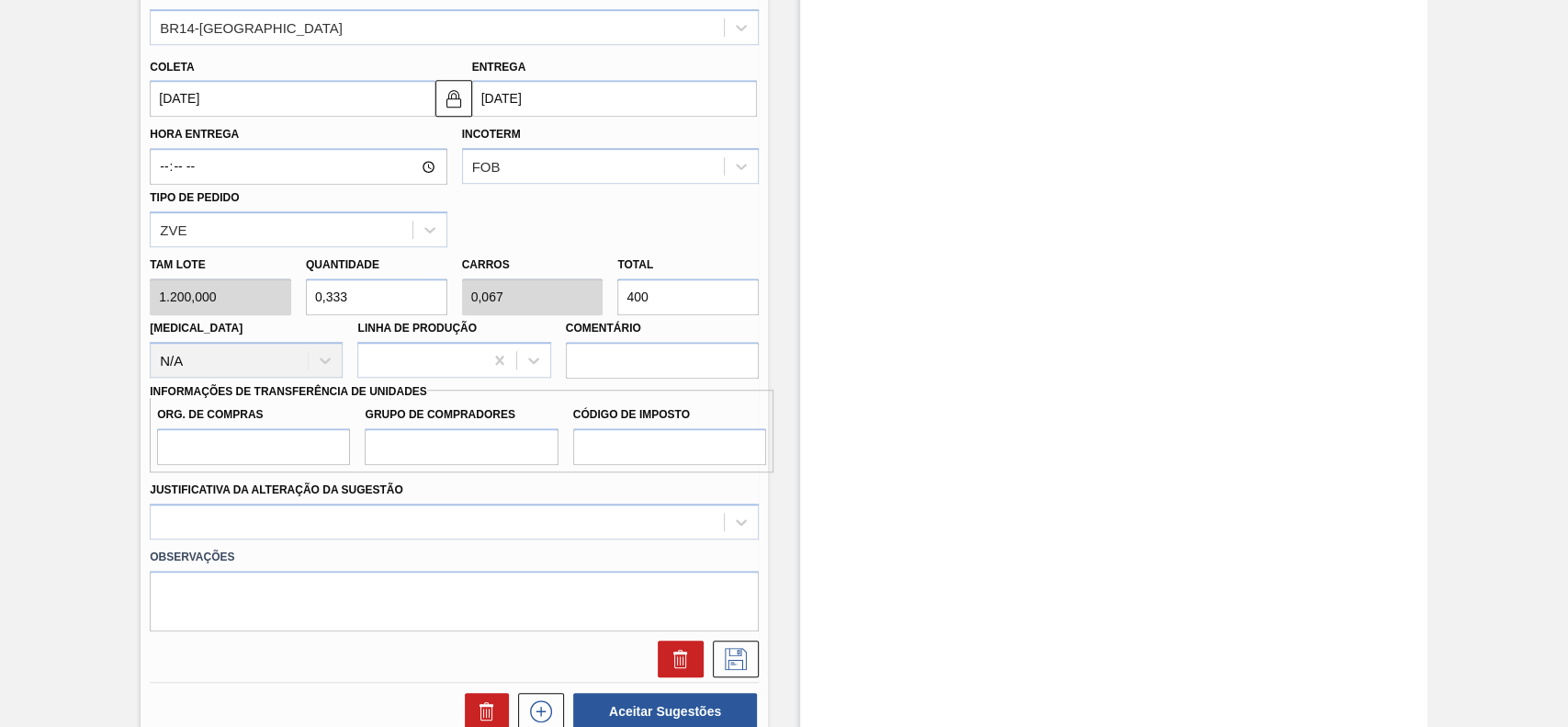
scroll to position [743, 0]
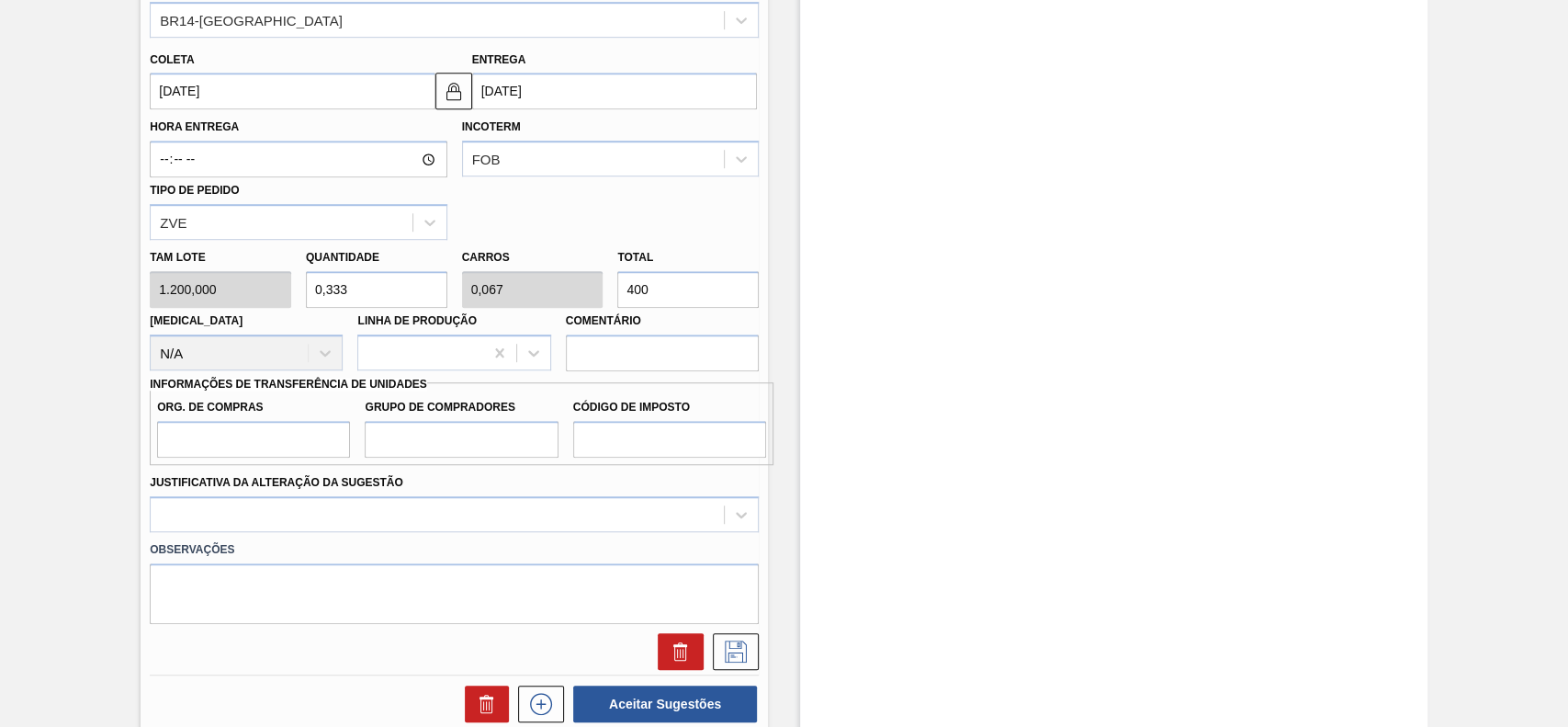
type input "400"
click at [280, 442] on input "Org. de Compras" at bounding box center [254, 440] width 193 height 36
type input "BR00"
drag, startPoint x: 457, startPoint y: 444, endPoint x: 464, endPoint y: 458, distance: 15.7
click at [458, 444] on input "Grupo de Compradores" at bounding box center [461, 440] width 193 height 36
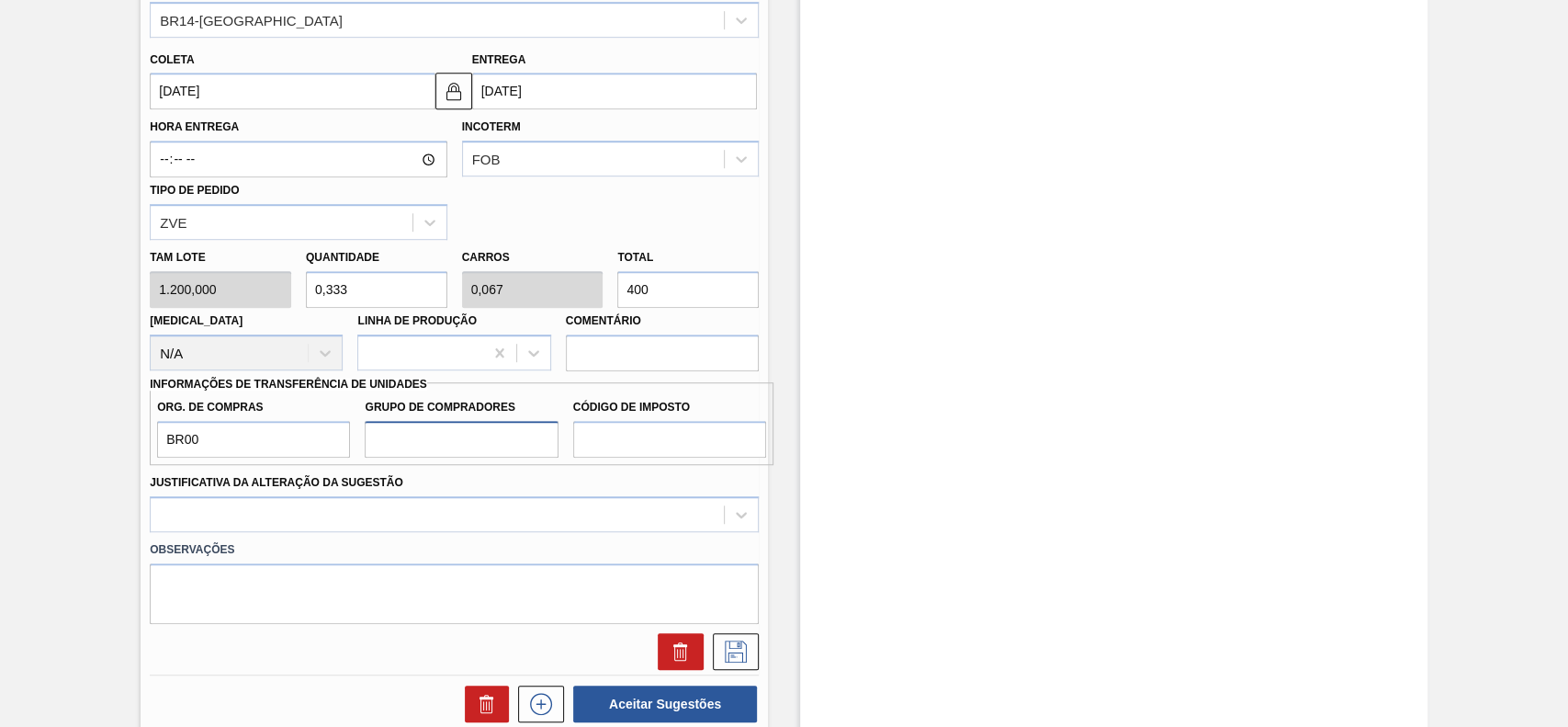
type input "A01"
click at [626, 453] on input "Código de Imposto" at bounding box center [670, 440] width 193 height 36
type input "I1"
click at [565, 518] on div at bounding box center [454, 513] width 609 height 35
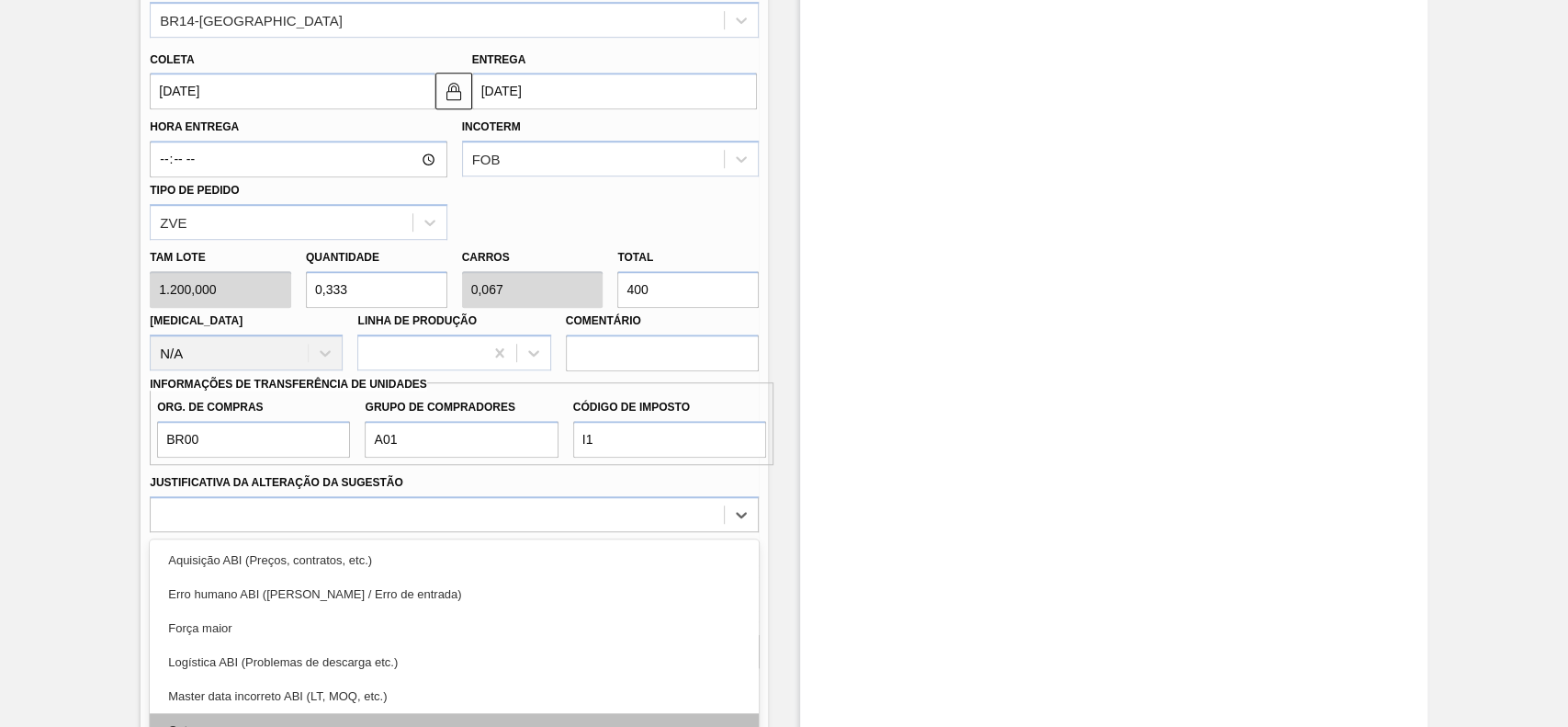
scroll to position [840, 0]
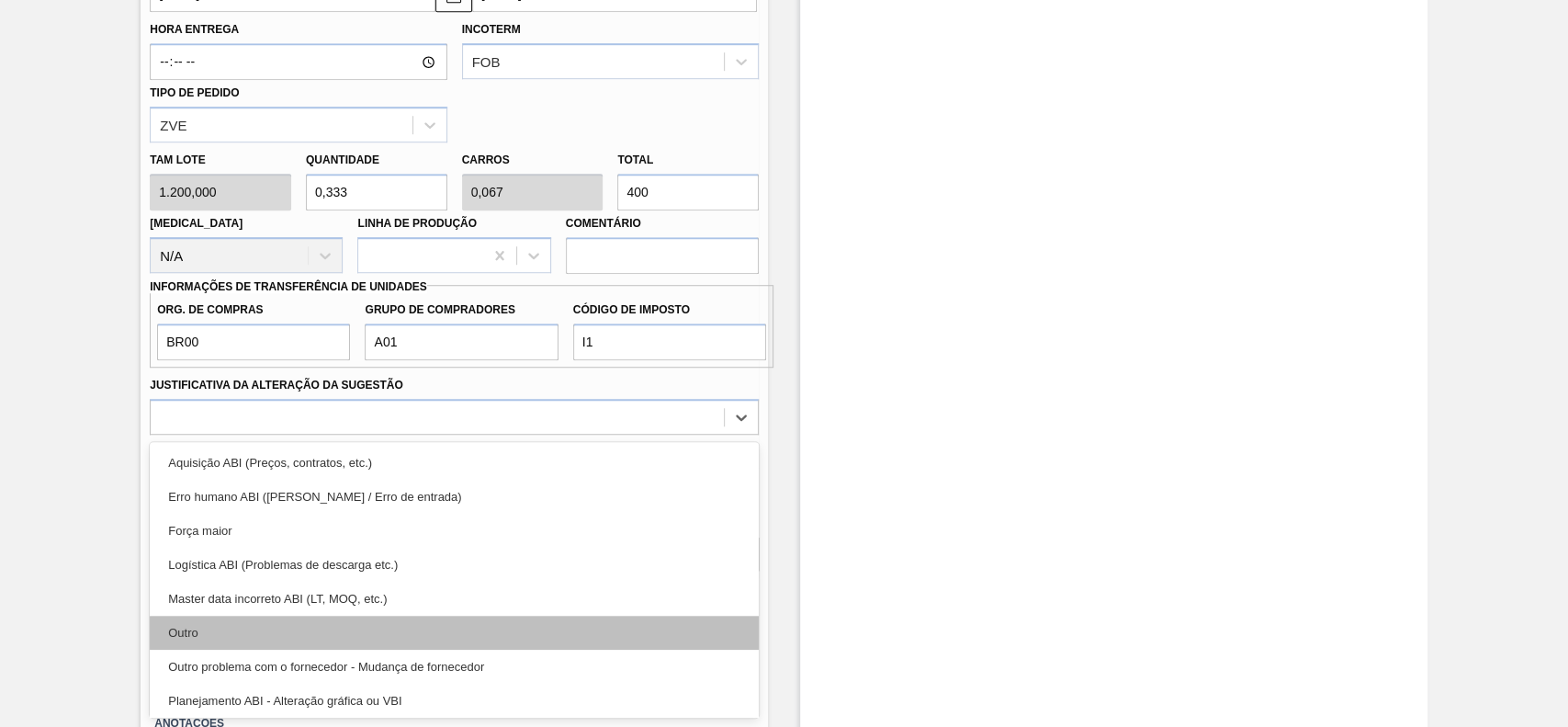
click at [382, 634] on div "Outro" at bounding box center [454, 633] width 609 height 34
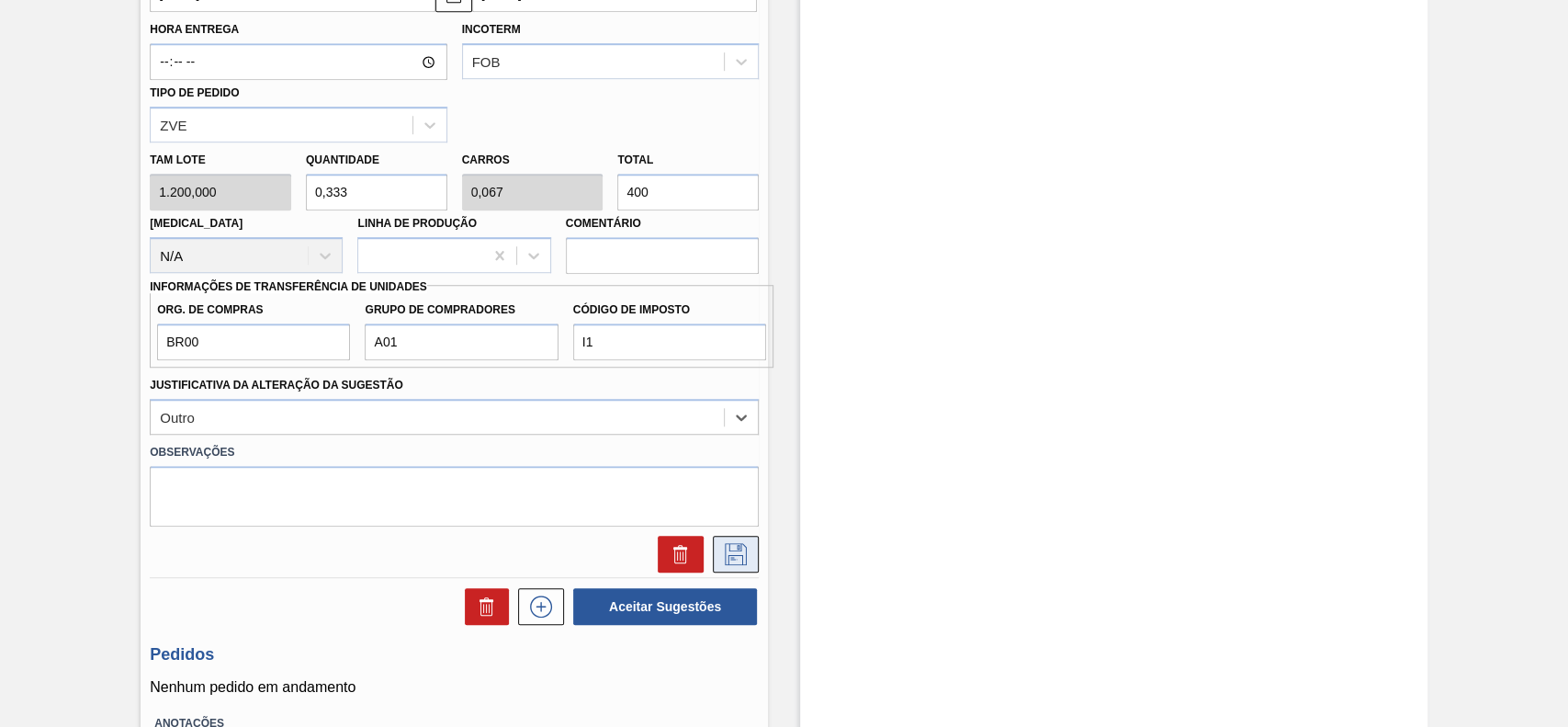
click at [736, 556] on icon at bounding box center [735, 554] width 30 height 22
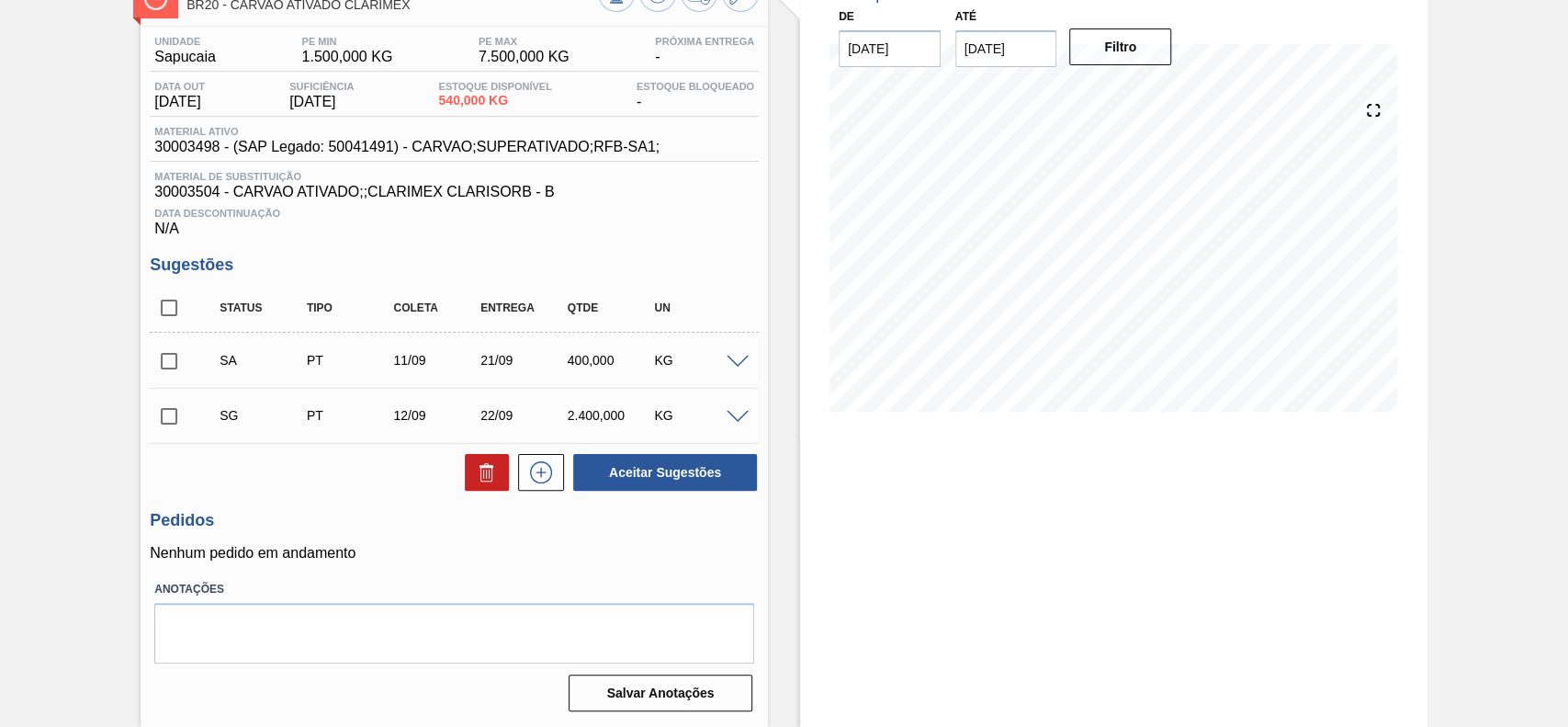
scroll to position [129, 0]
click at [181, 364] on input "checkbox" at bounding box center [168, 361] width 38 height 38
click at [665, 486] on button "Aceitar Sugestões" at bounding box center [665, 472] width 184 height 36
checkbox input "false"
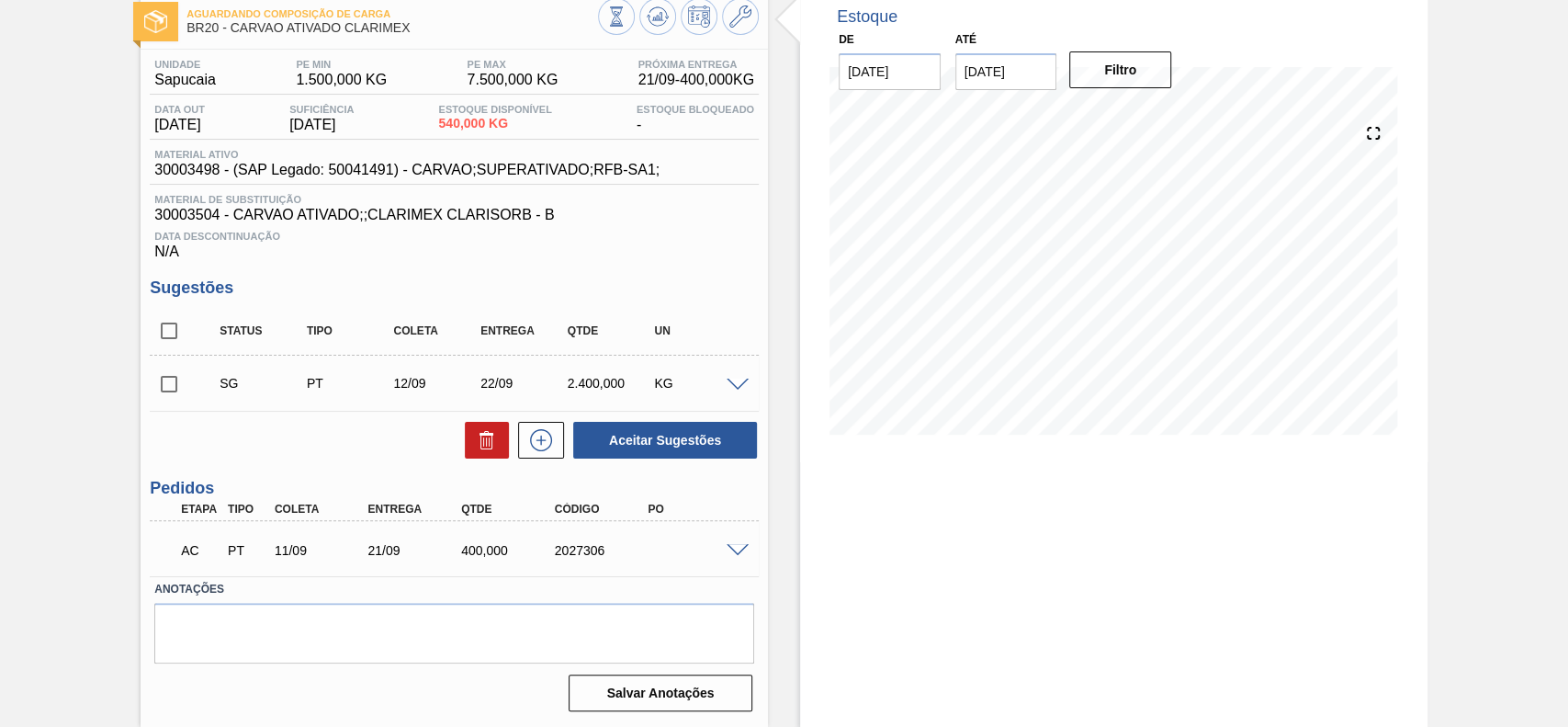
scroll to position [104, 0]
click at [742, 542] on div at bounding box center [740, 549] width 36 height 13
click at [735, 544] on span at bounding box center [737, 551] width 22 height 13
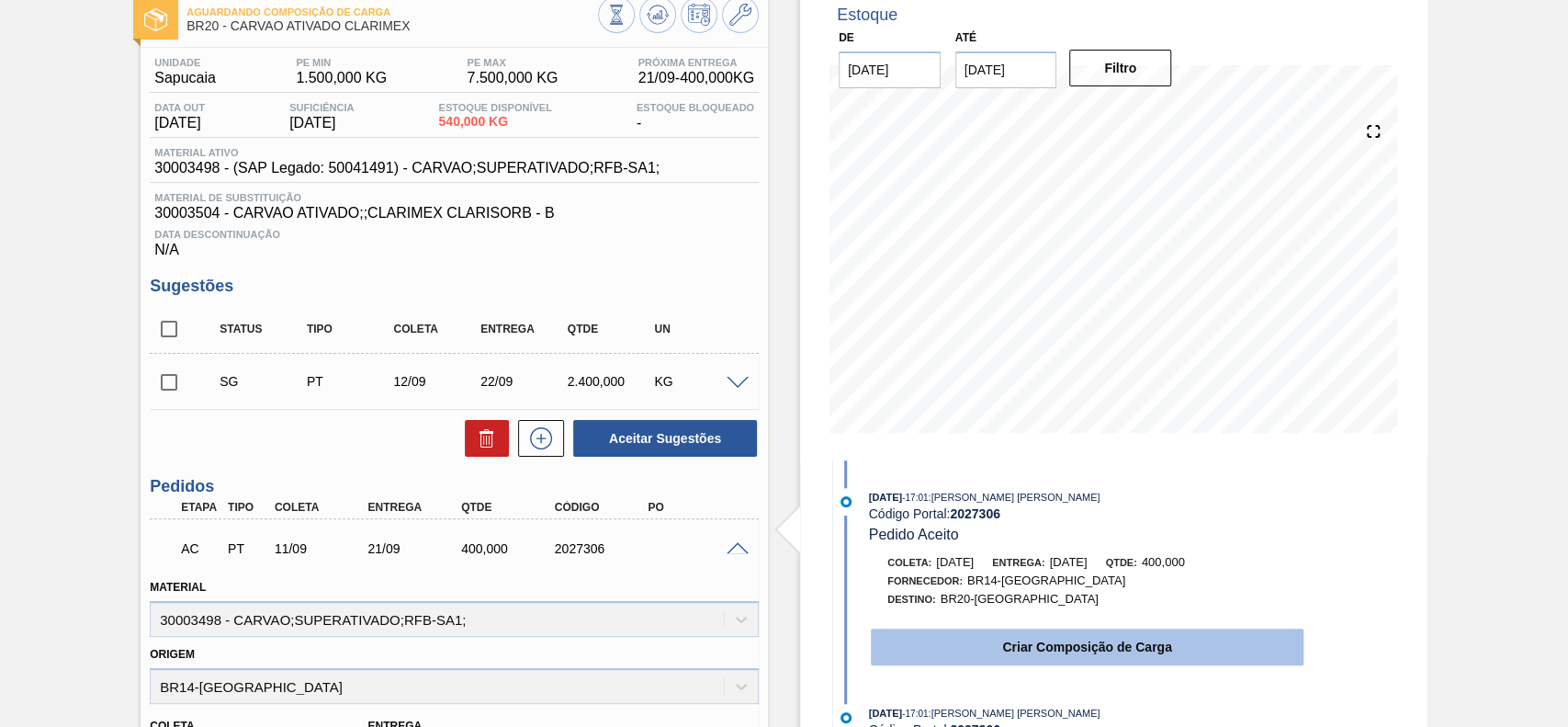
click at [1064, 645] on button "Criar Composição de Carga" at bounding box center [1087, 647] width 433 height 36
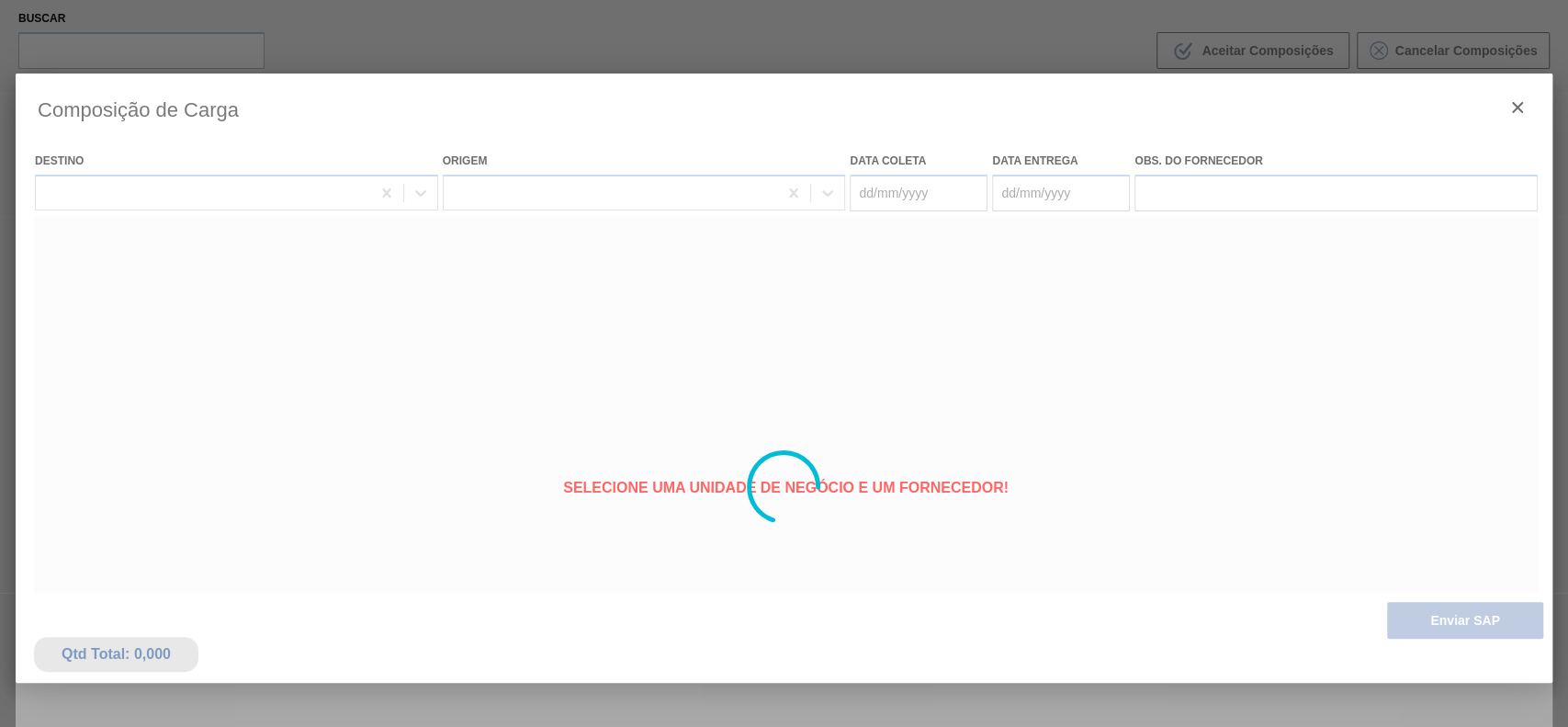
type coleta "11/09/2025"
type entrega "21/09/2025"
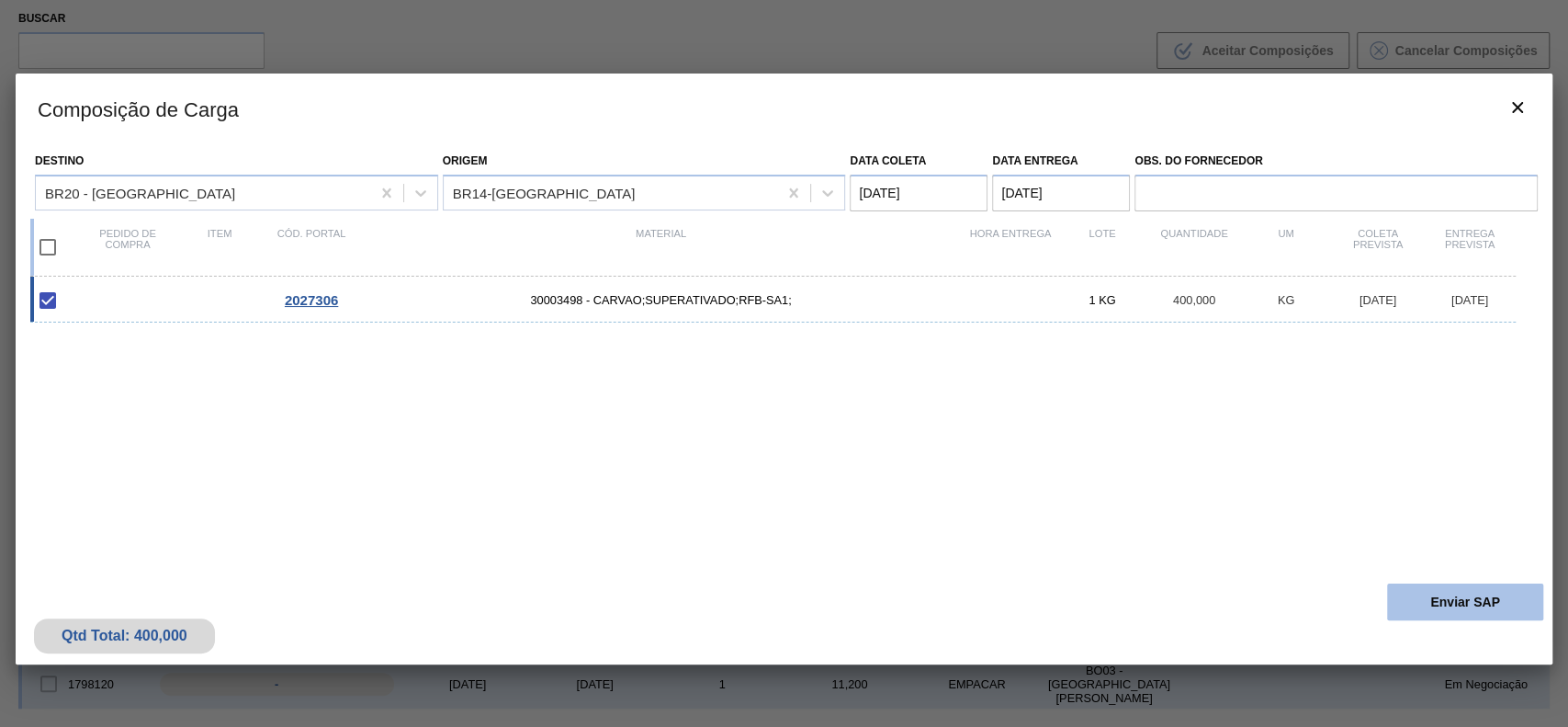
click at [1517, 589] on button "Enviar SAP" at bounding box center [1465, 602] width 156 height 36
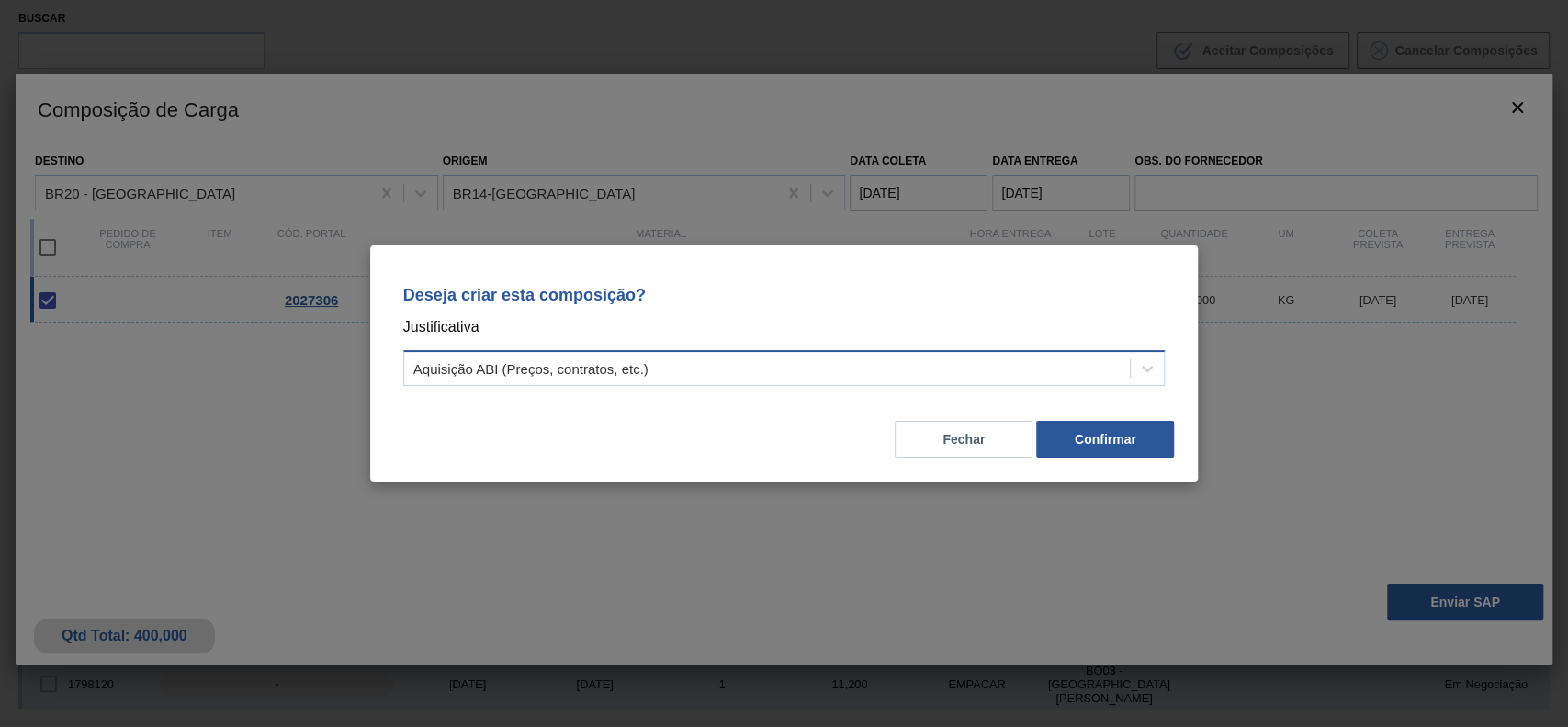
drag, startPoint x: 940, startPoint y: 383, endPoint x: 890, endPoint y: 383, distance: 50.0
click at [939, 383] on div "Aquisição ABI (Preços, contratos, etc.)" at bounding box center [784, 368] width 763 height 35
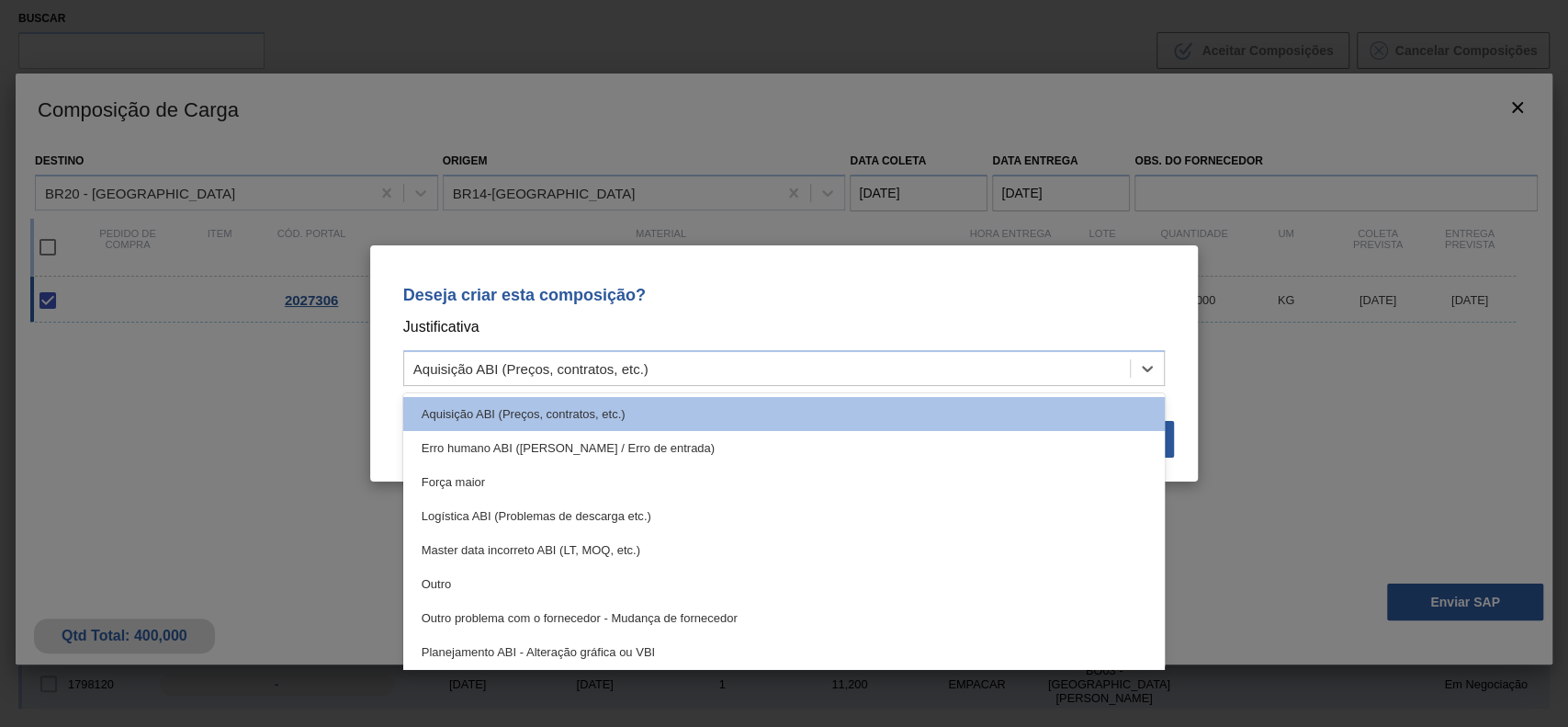
drag, startPoint x: 569, startPoint y: 578, endPoint x: 587, endPoint y: 579, distance: 18.0
click at [573, 579] on div "Outro" at bounding box center [784, 584] width 763 height 34
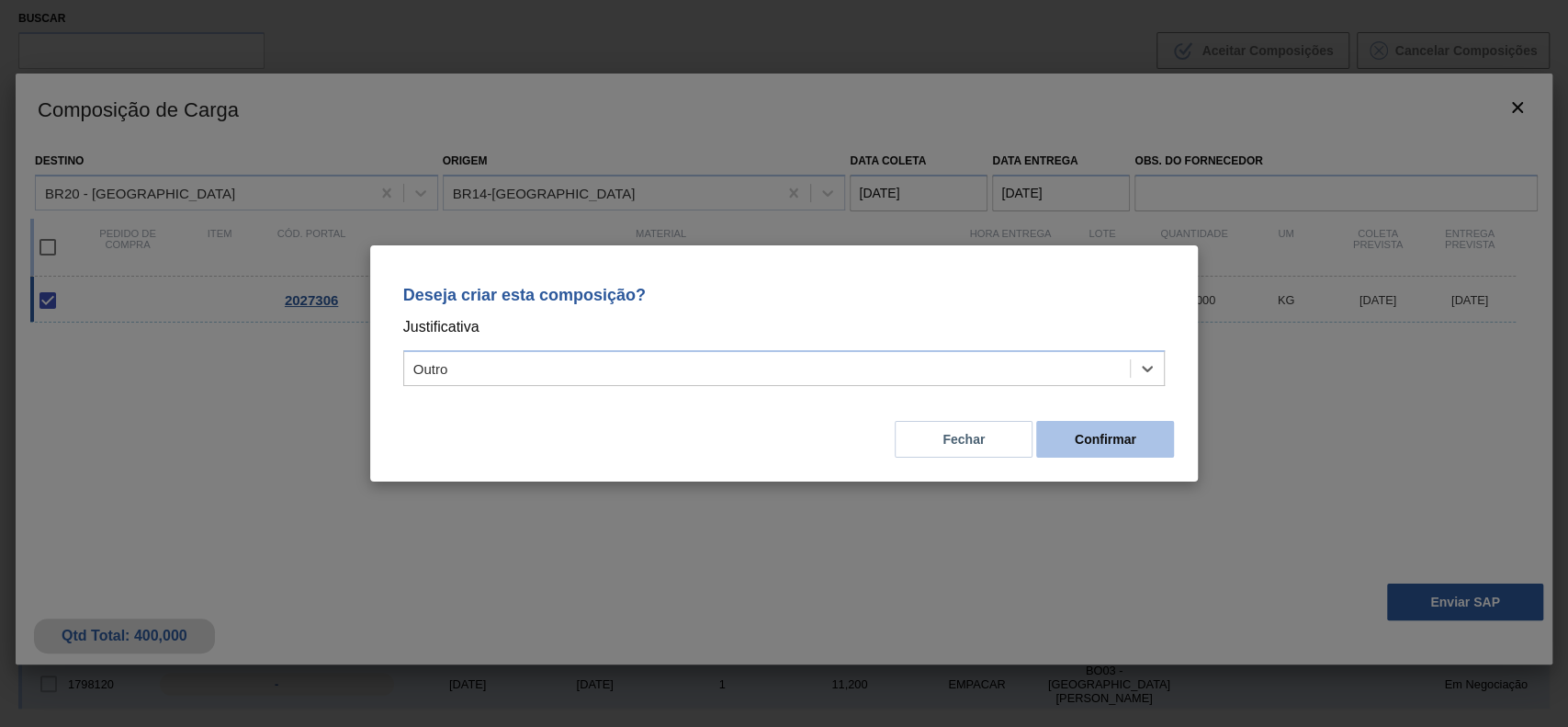
click at [1127, 443] on button "Confirmar" at bounding box center [1106, 440] width 138 height 36
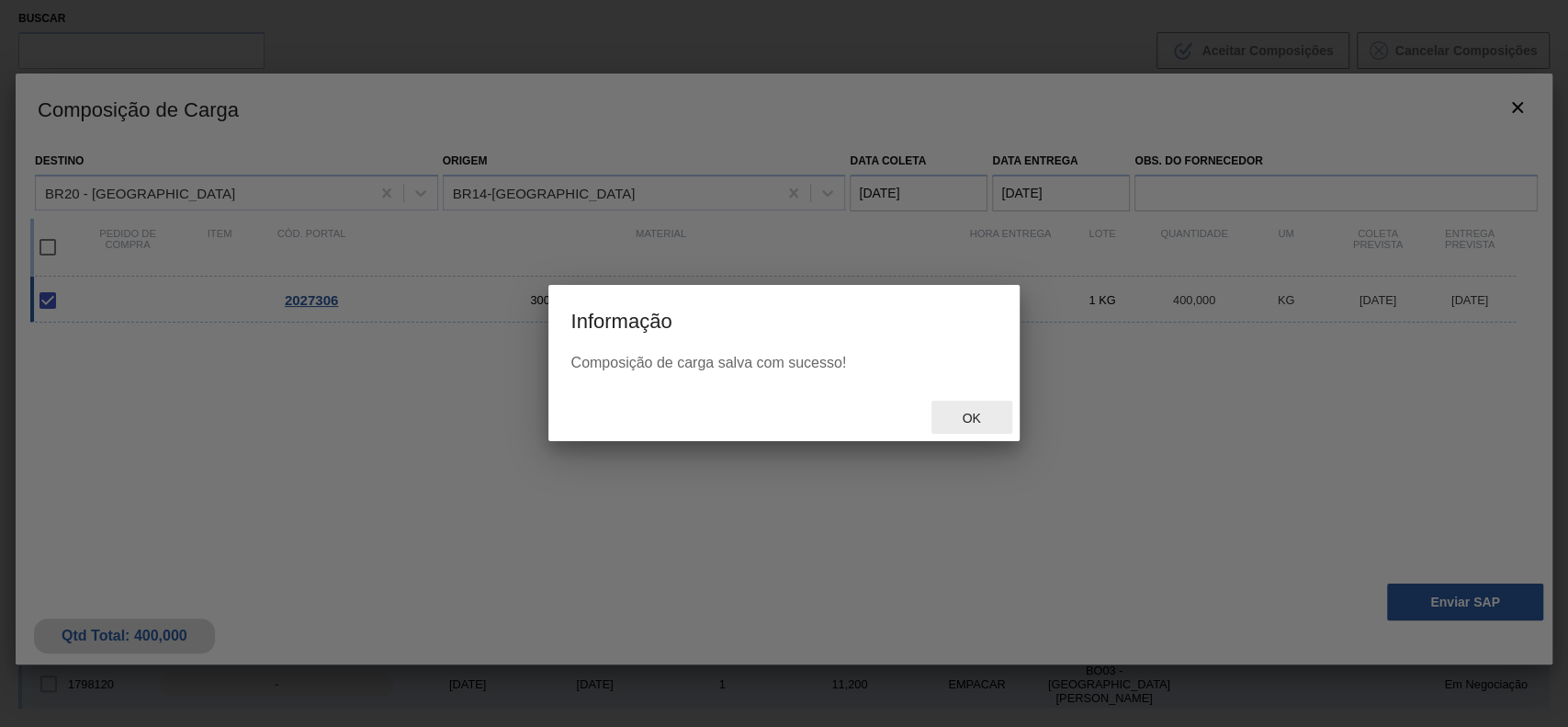
click at [984, 413] on span "Ok" at bounding box center [972, 418] width 48 height 14
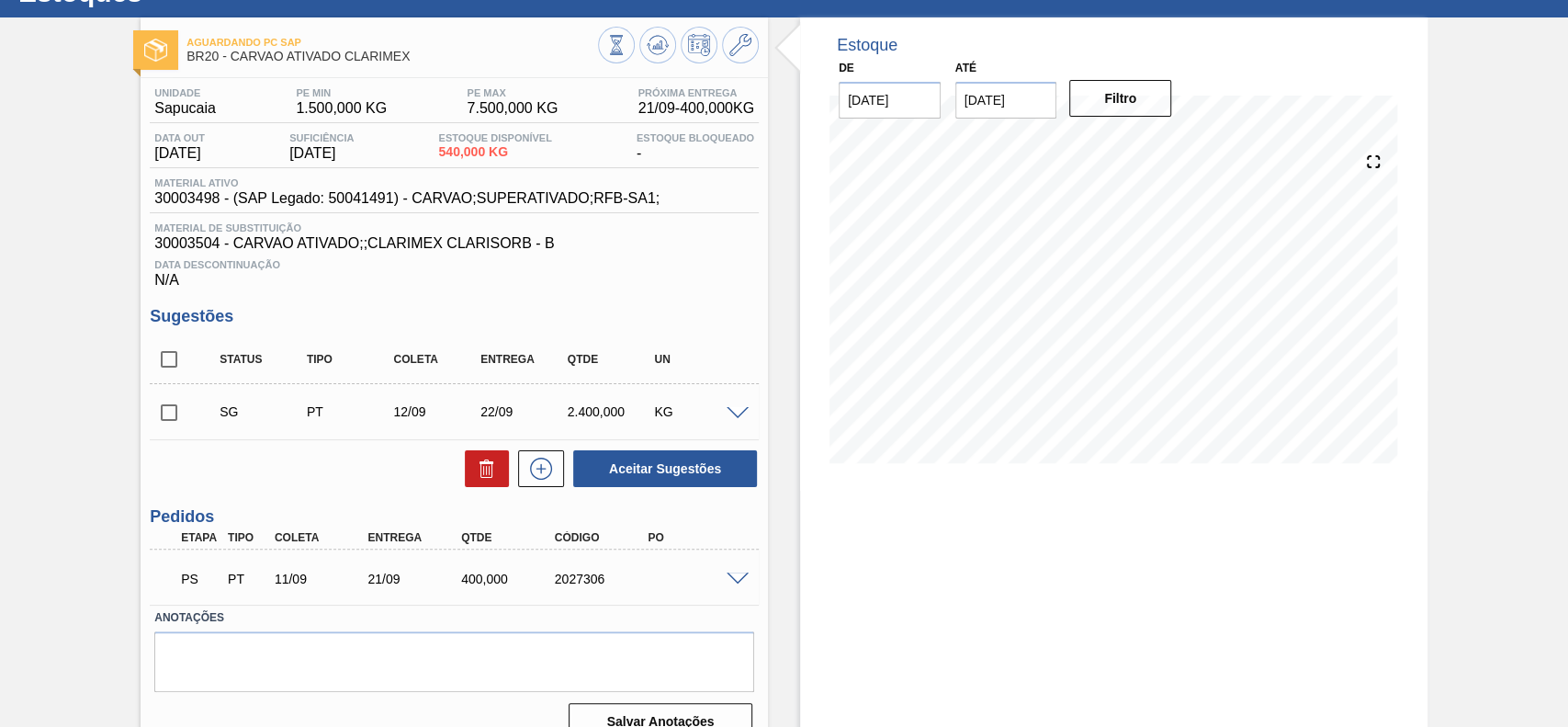
scroll to position [104, 0]
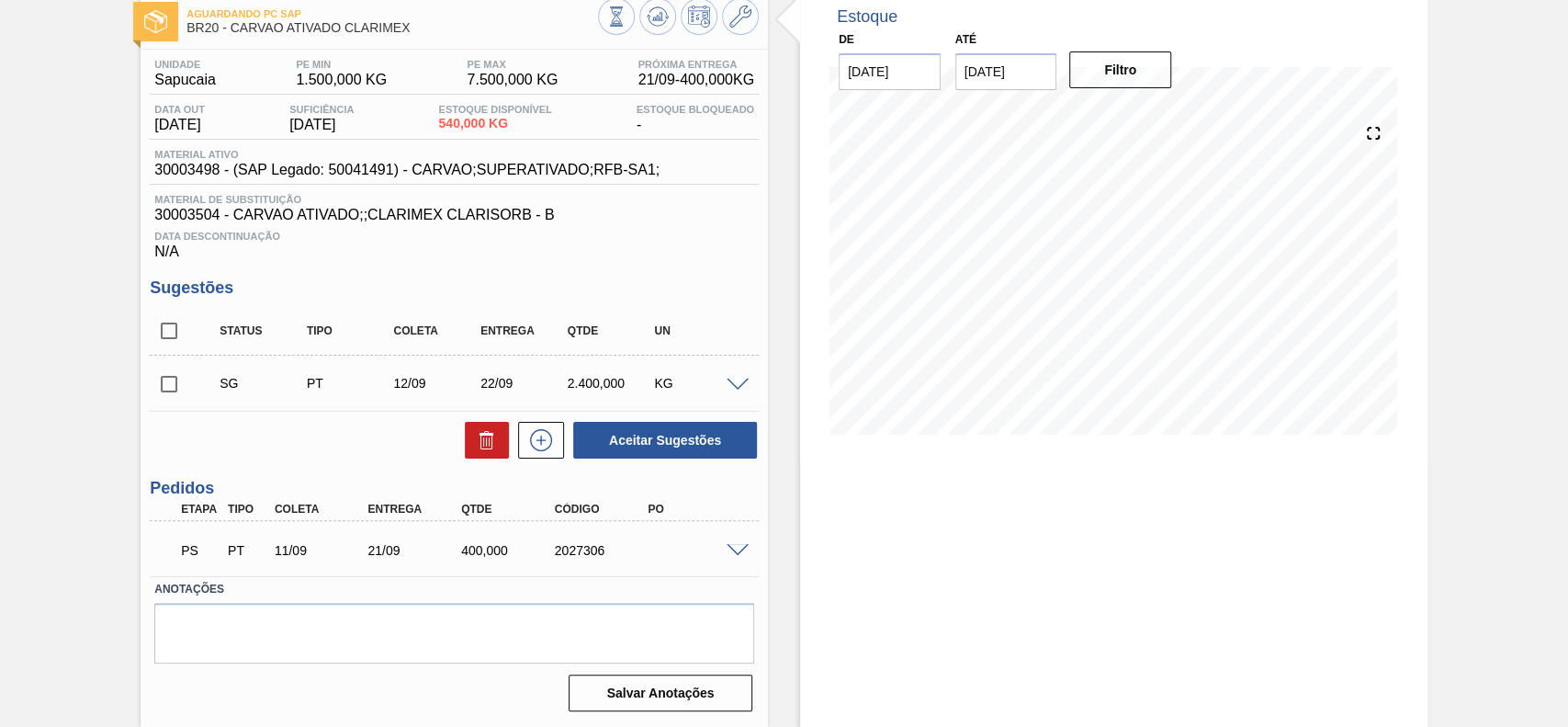
click at [738, 542] on div at bounding box center [740, 549] width 36 height 13
click at [732, 556] on span at bounding box center [737, 551] width 22 height 13
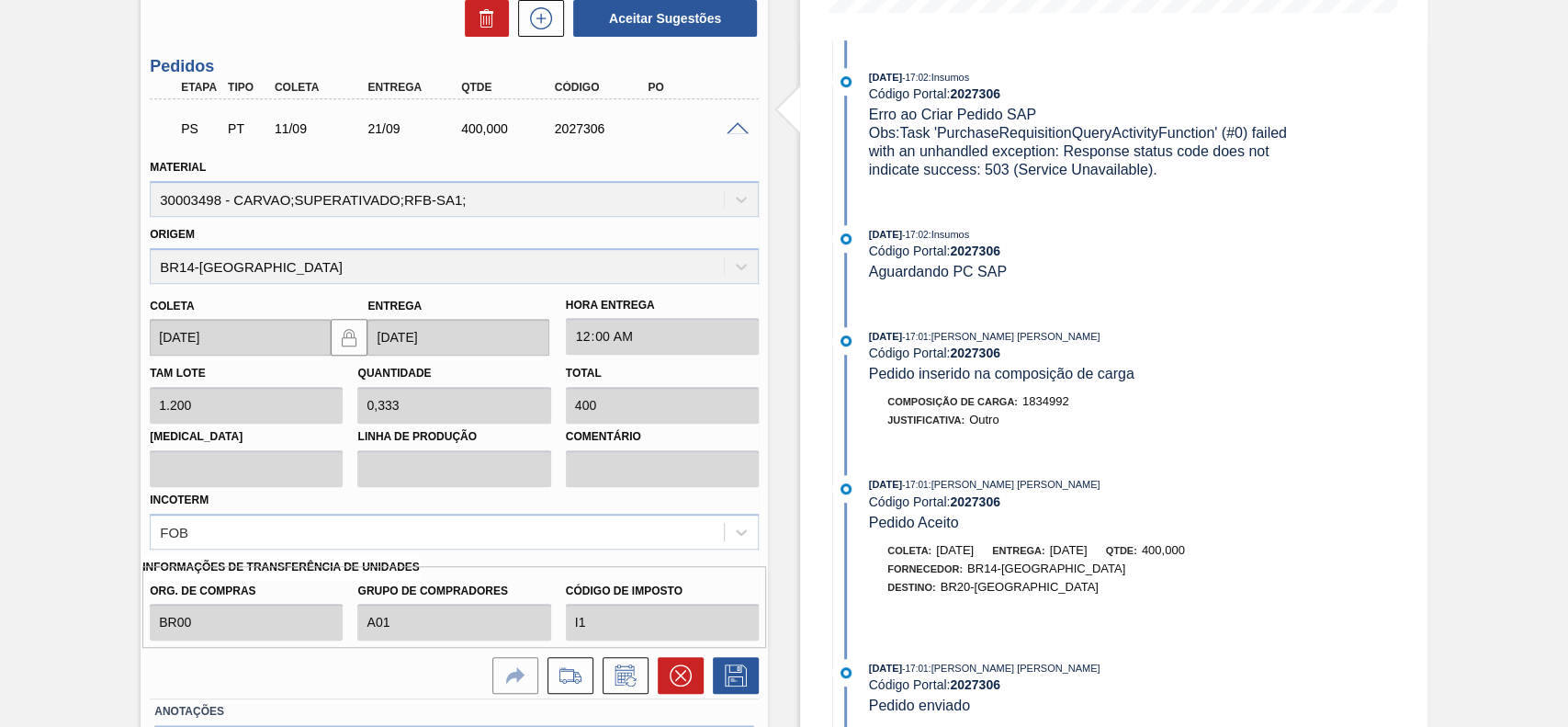
scroll to position [648, 0]
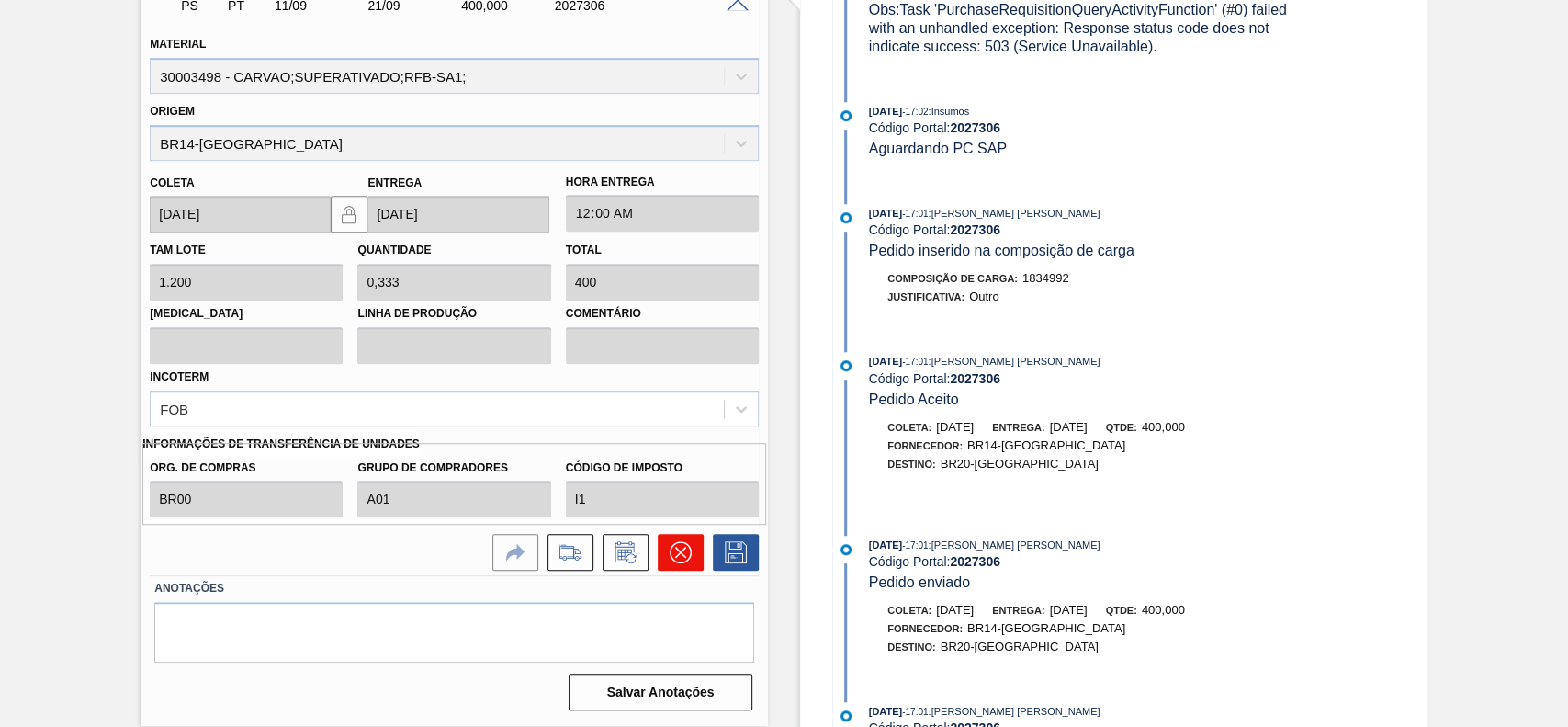
click at [677, 547] on icon at bounding box center [681, 552] width 22 height 22
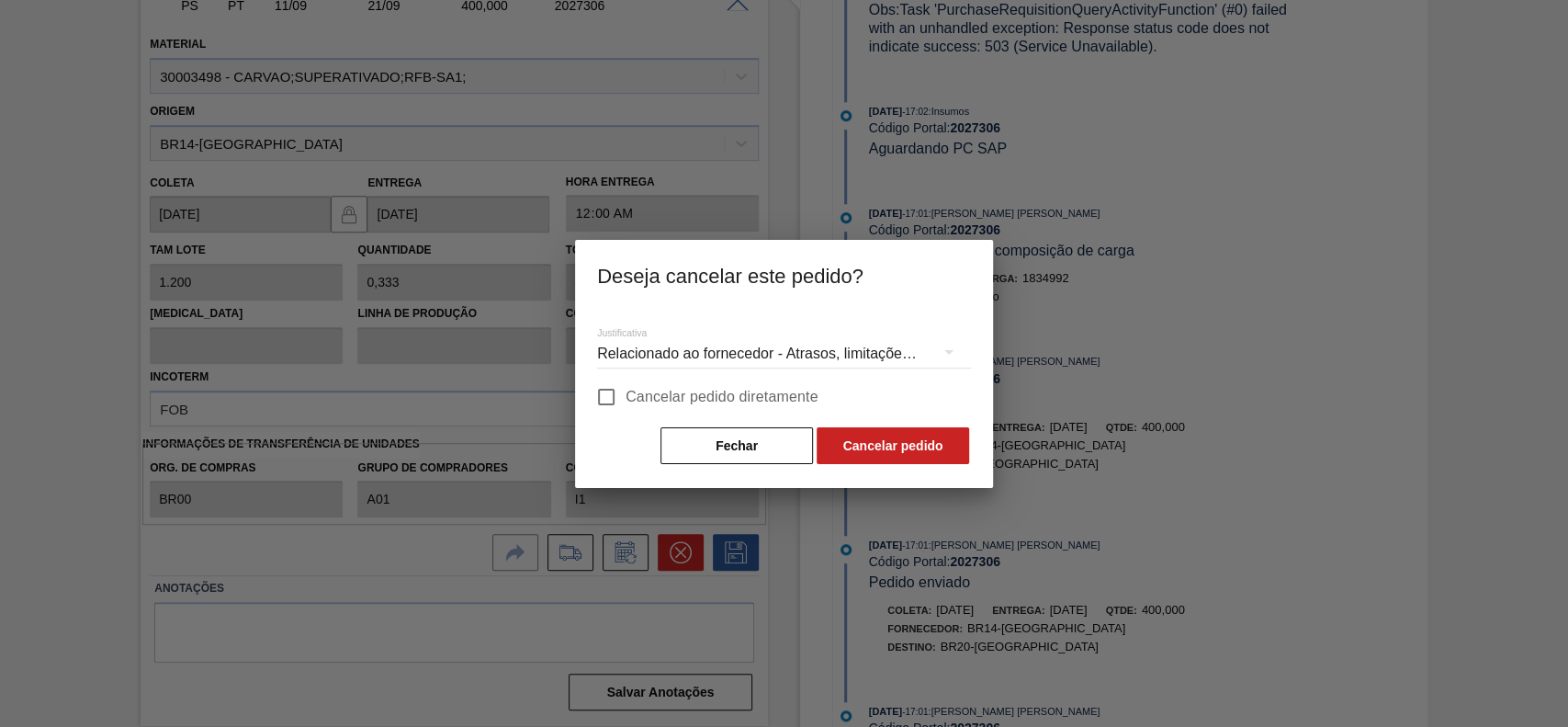
click at [708, 397] on span "Cancelar pedido diretamente" at bounding box center [723, 397] width 193 height 22
click at [626, 397] on input "Cancelar pedido diretamente" at bounding box center [606, 398] width 38 height 38
checkbox input "true"
click at [924, 438] on button "Cancelar pedido" at bounding box center [892, 445] width 152 height 36
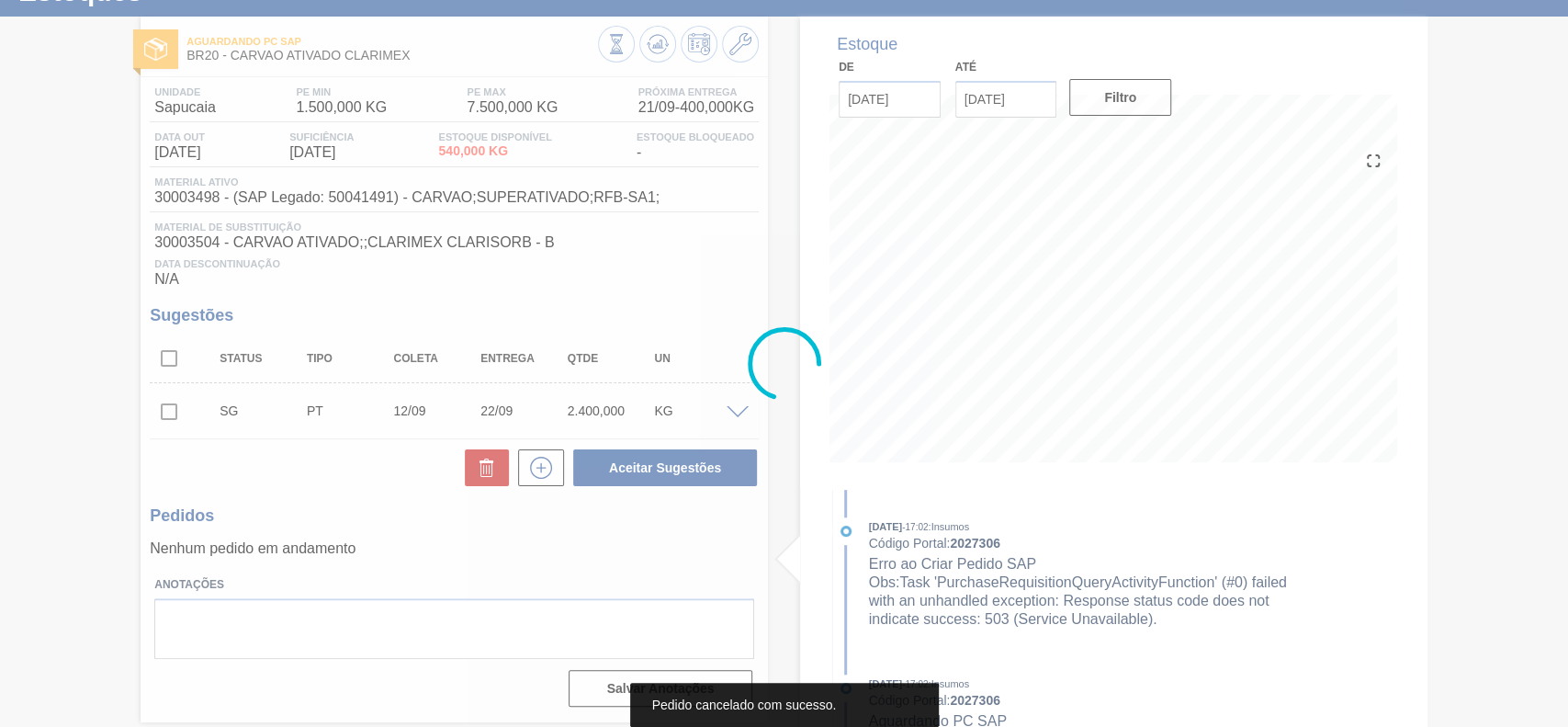
scroll to position [75, 0]
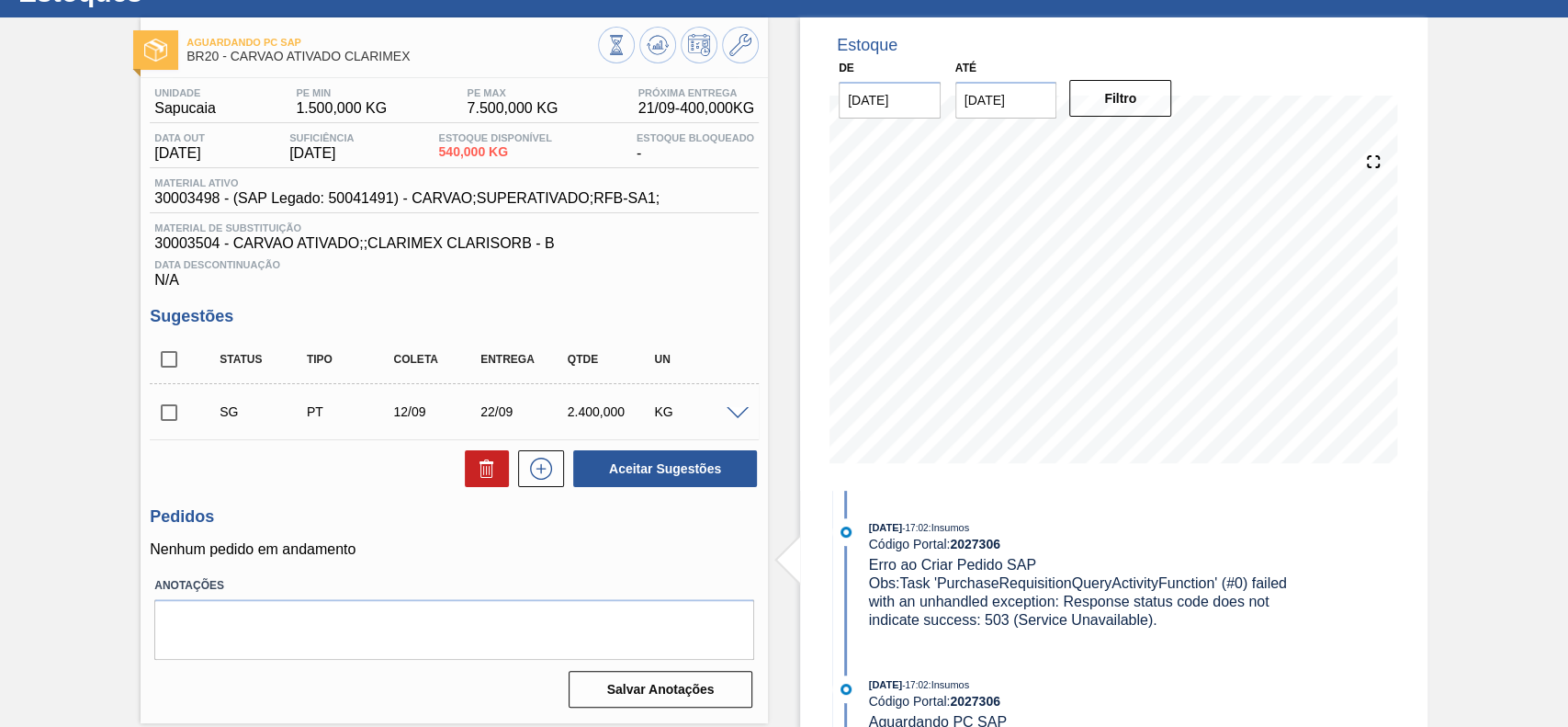
click at [746, 413] on span at bounding box center [737, 414] width 22 height 13
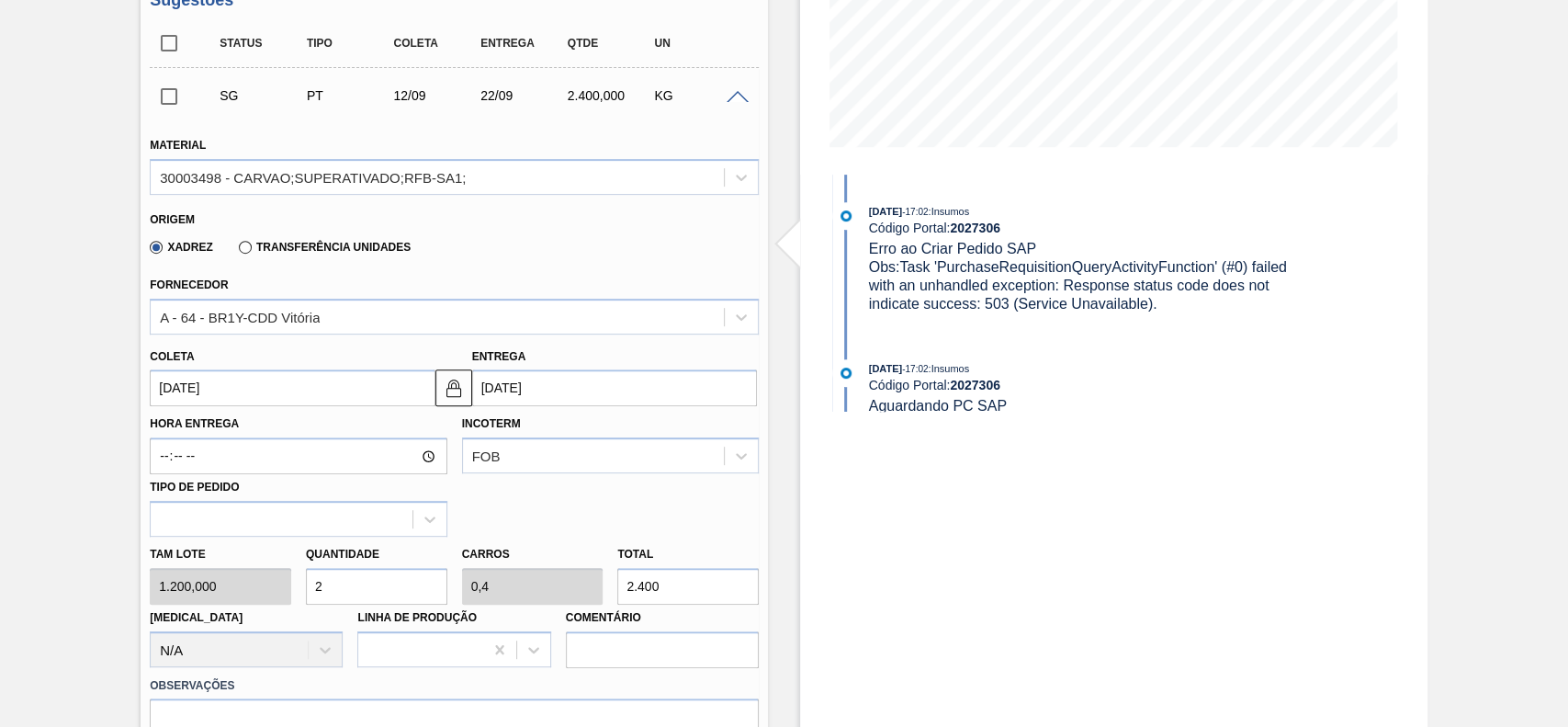
scroll to position [270, 0]
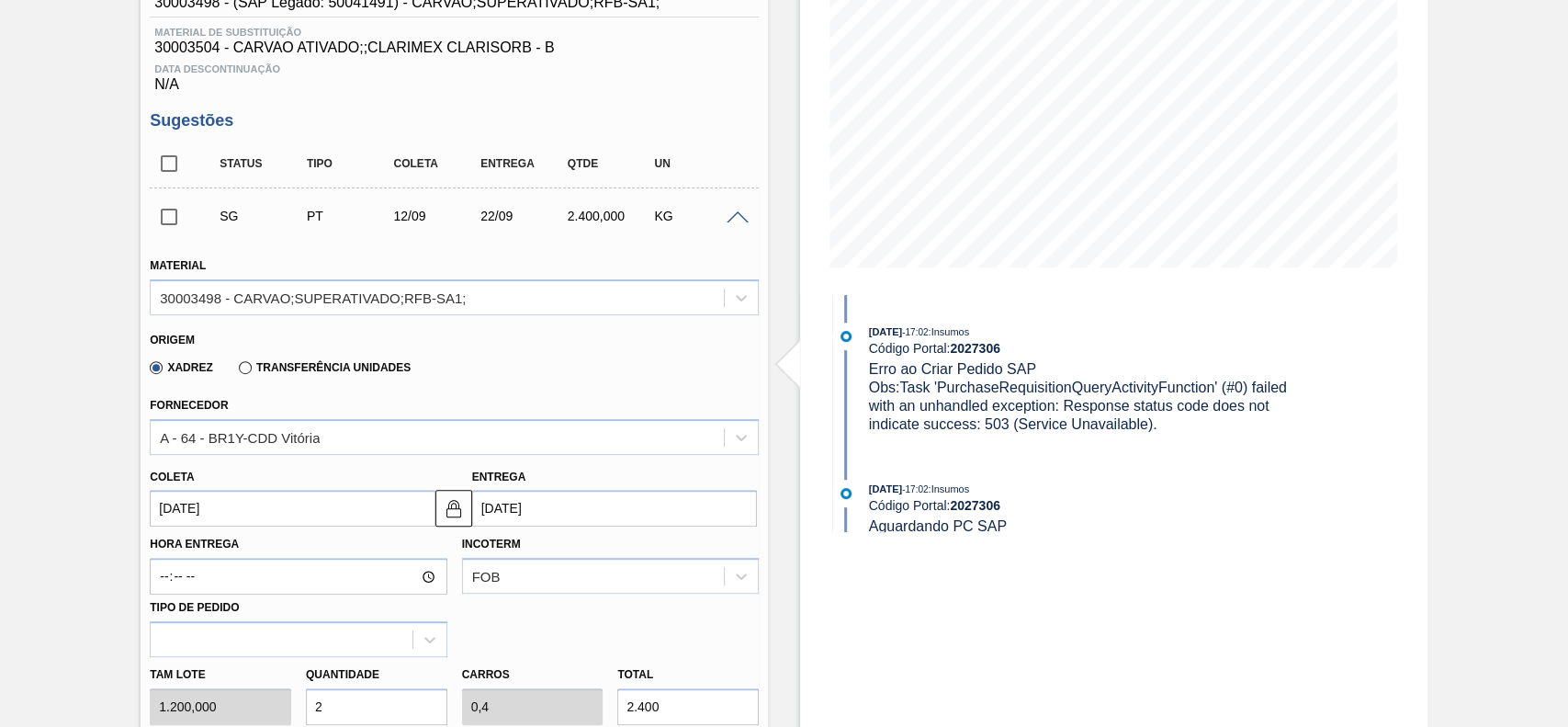
click at [270, 373] on label "Transferência Unidades" at bounding box center [325, 367] width 171 height 12
click at [236, 372] on input "Transferência Unidades" at bounding box center [236, 372] width 0 height 0
click at [215, 436] on div "BR01-Manaus" at bounding box center [454, 437] width 609 height 35
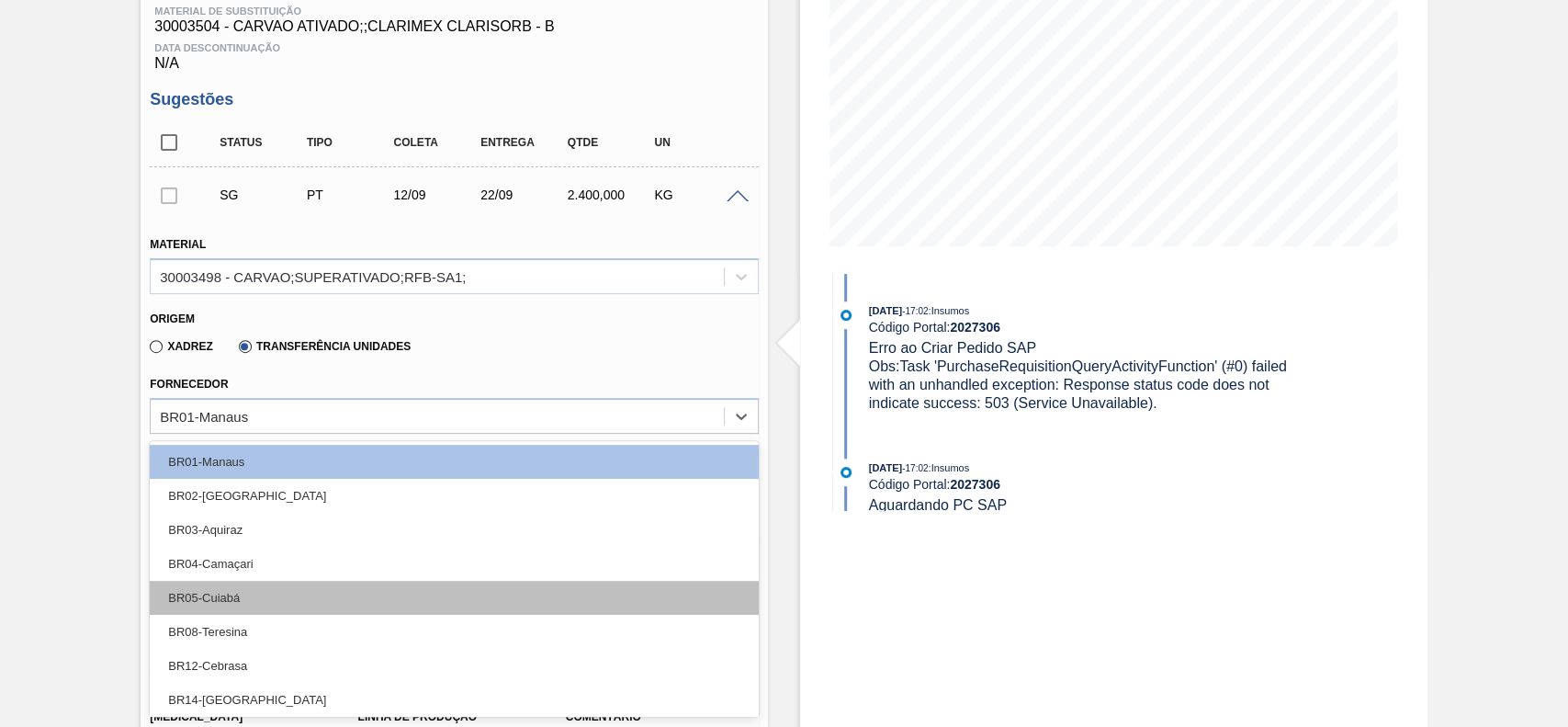
scroll to position [123, 0]
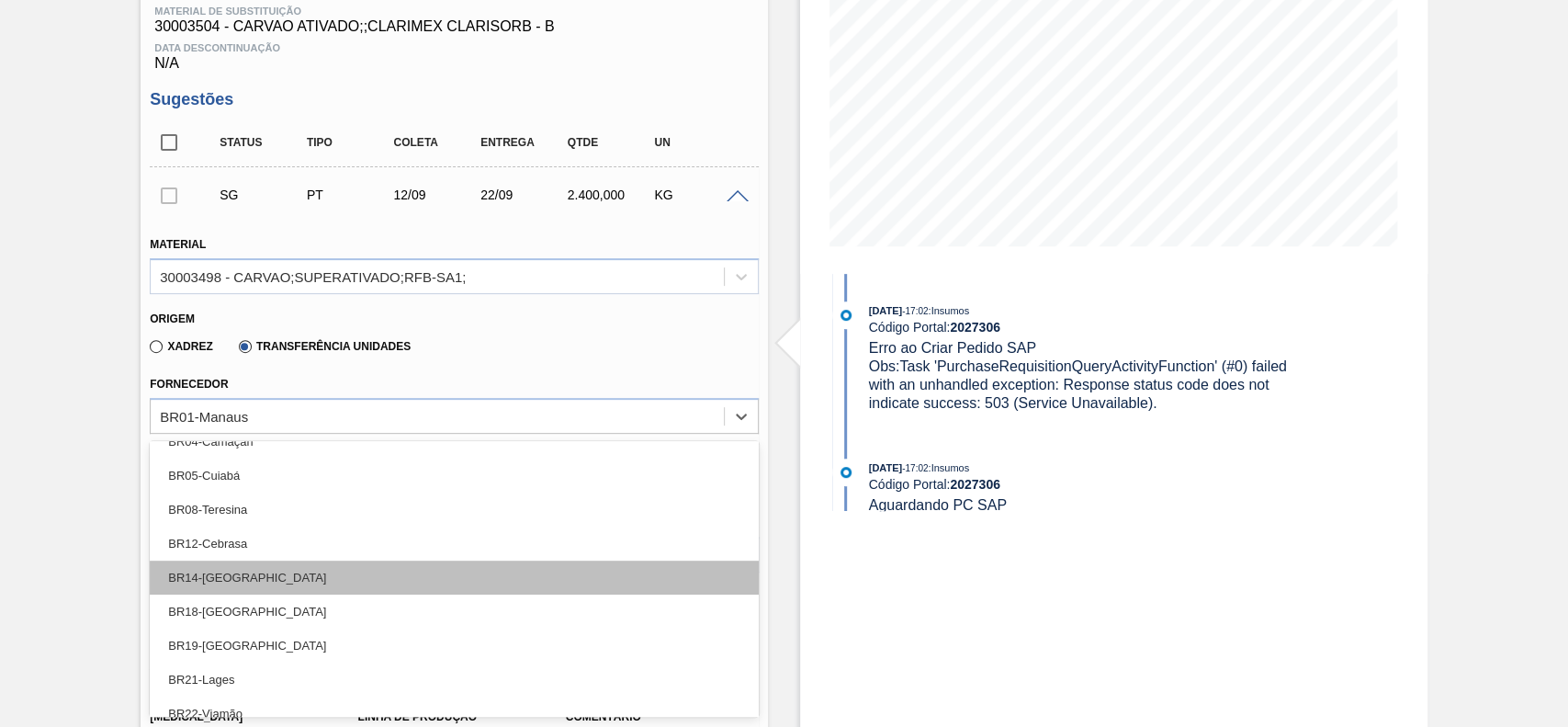
click at [256, 584] on div "BR14-Curitibana" at bounding box center [454, 579] width 609 height 34
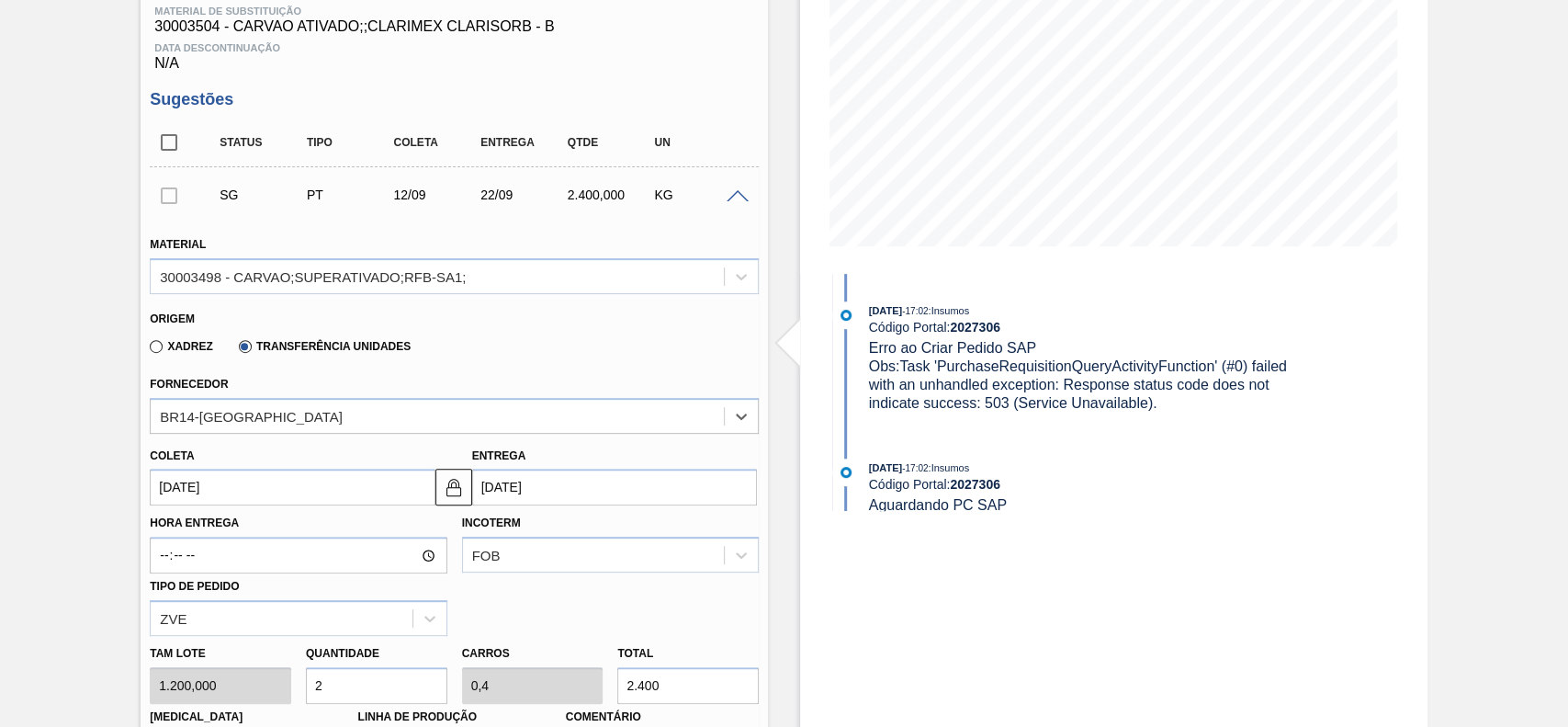
click at [275, 504] on input "12/09/2025" at bounding box center [292, 488] width 285 height 36
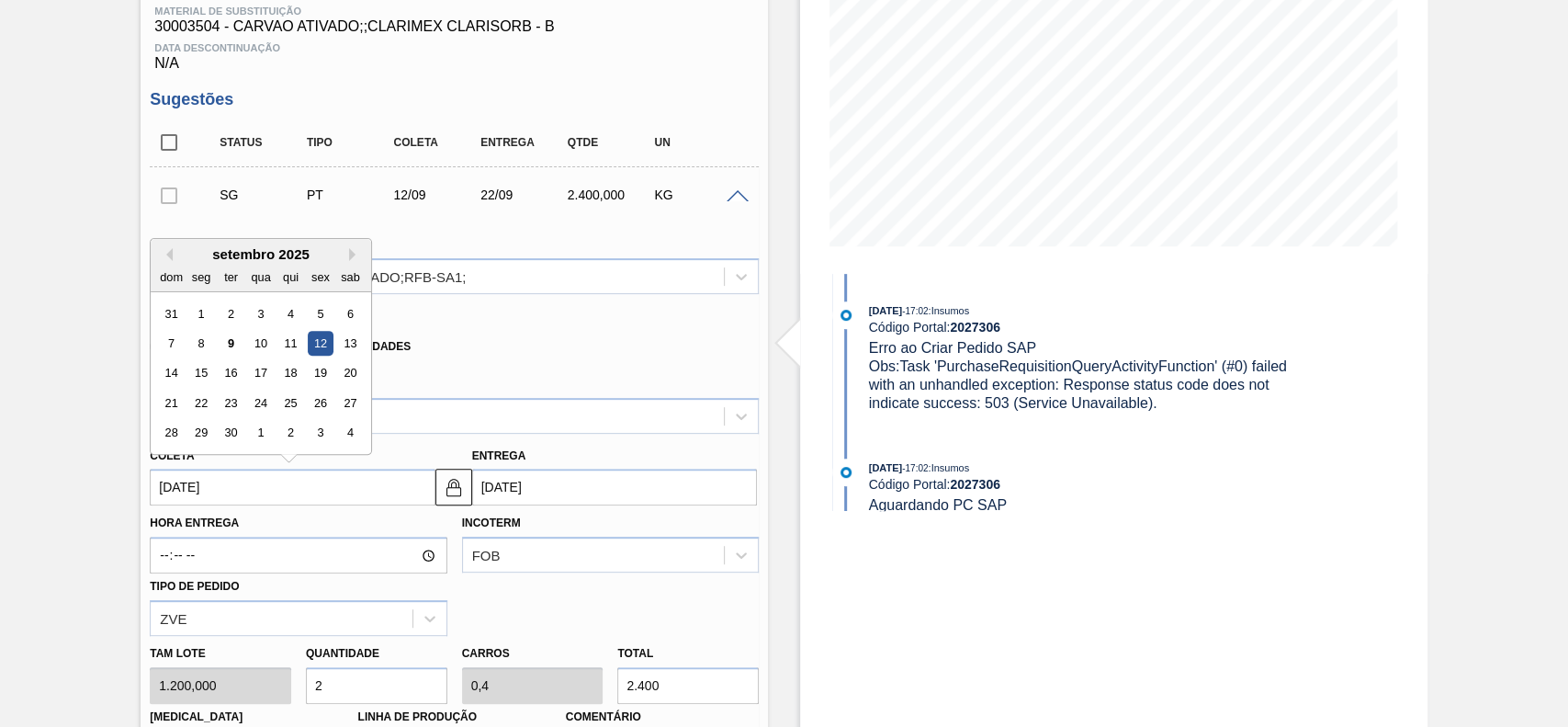
click at [275, 504] on input "12/09/2025" at bounding box center [292, 488] width 285 height 36
drag, startPoint x: 290, startPoint y: 344, endPoint x: 288, endPoint y: 373, distance: 29.1
click at [291, 346] on div "11" at bounding box center [291, 344] width 25 height 25
type input "11/09/2025"
type input "21/09/2025"
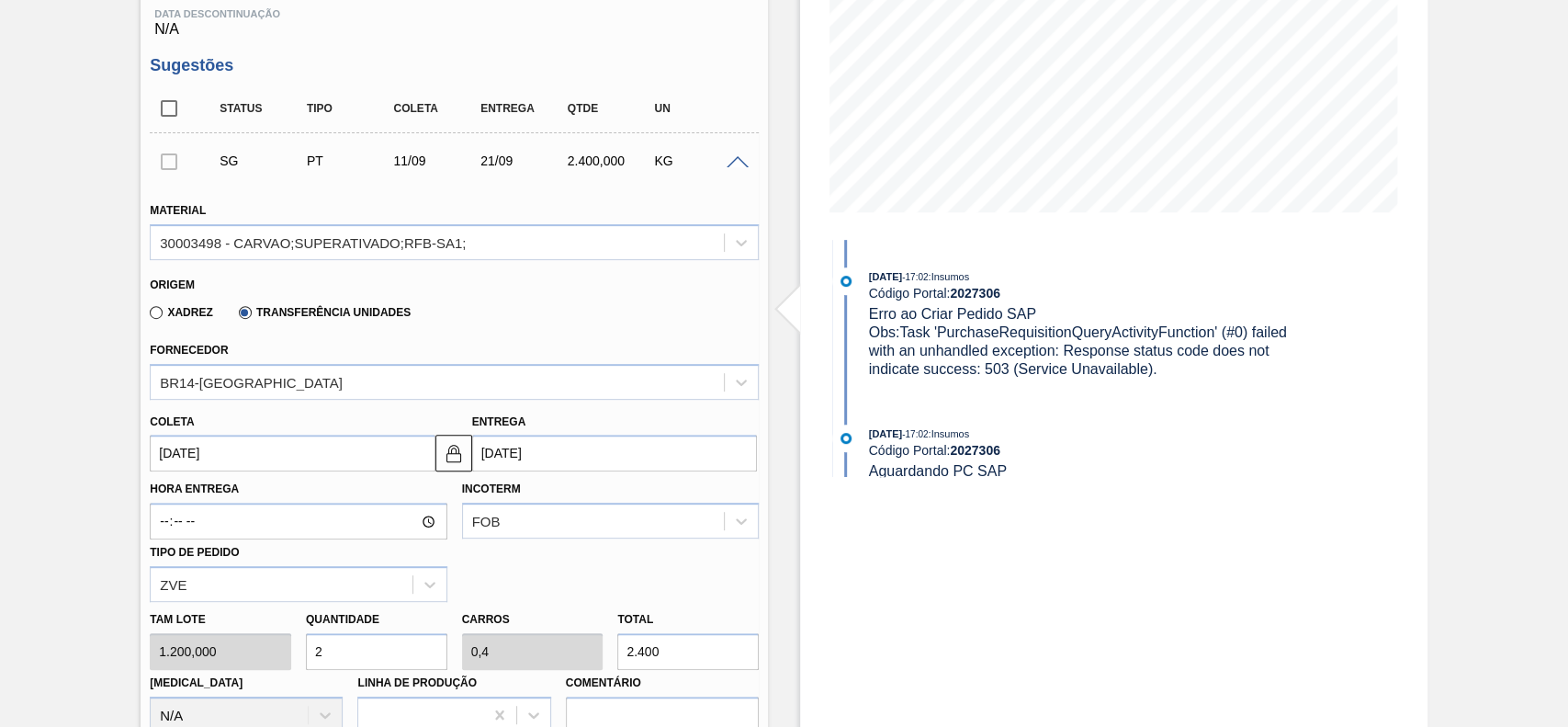
scroll to position [414, 0]
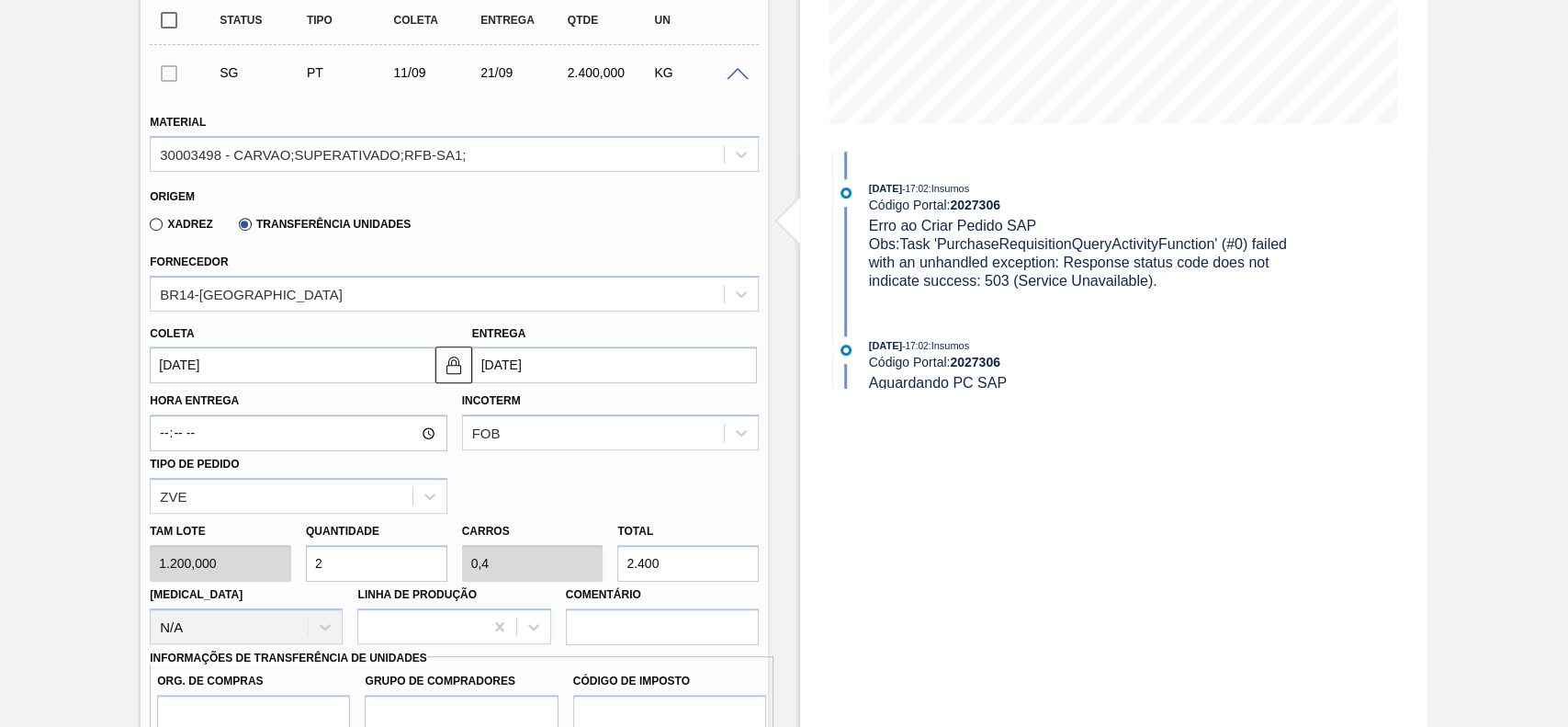
click at [360, 556] on input "2" at bounding box center [377, 563] width 142 height 36
click at [698, 568] on input "2.400" at bounding box center [688, 563] width 142 height 36
type input "0,003"
type input "0,001"
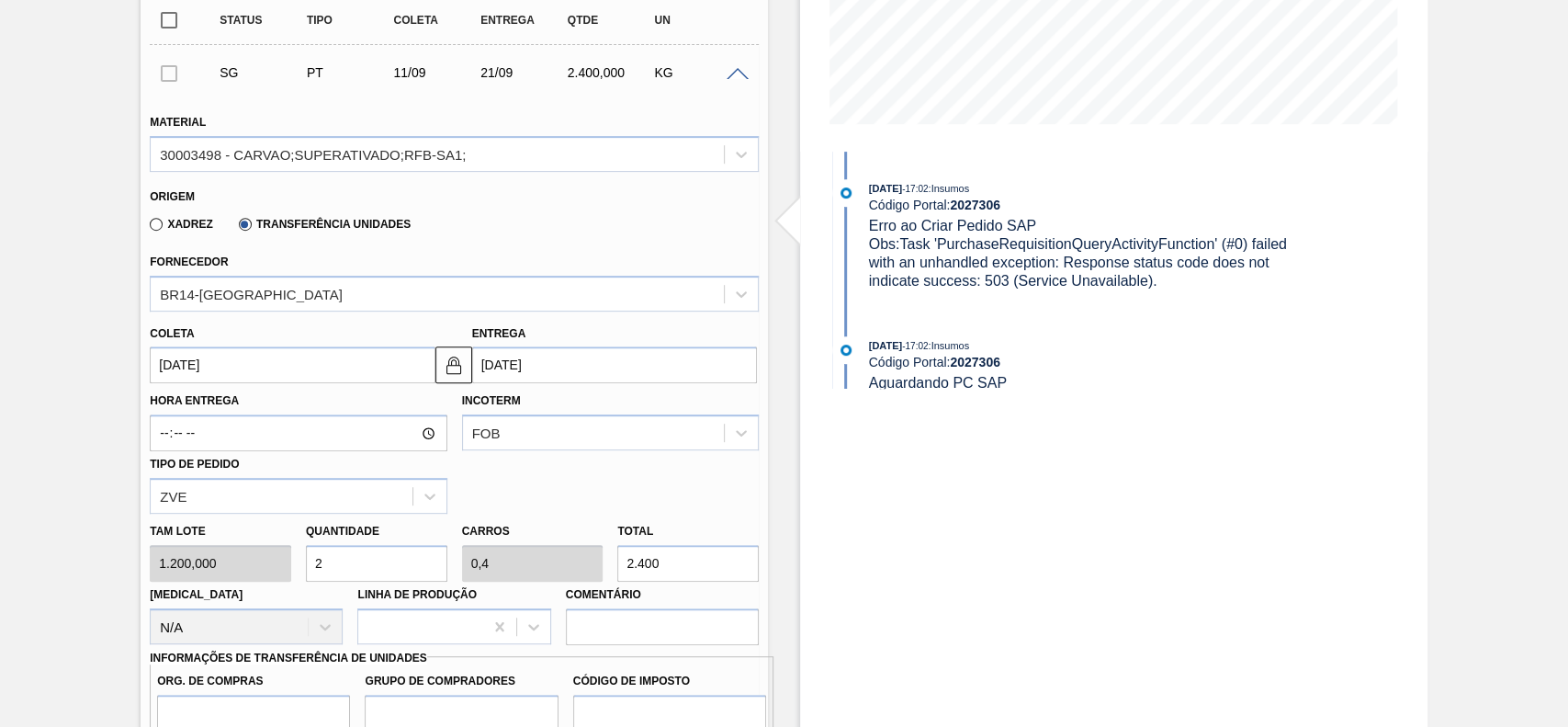
type input "4"
type input "0,033"
type input "0,007"
type input "40"
type input "0,333"
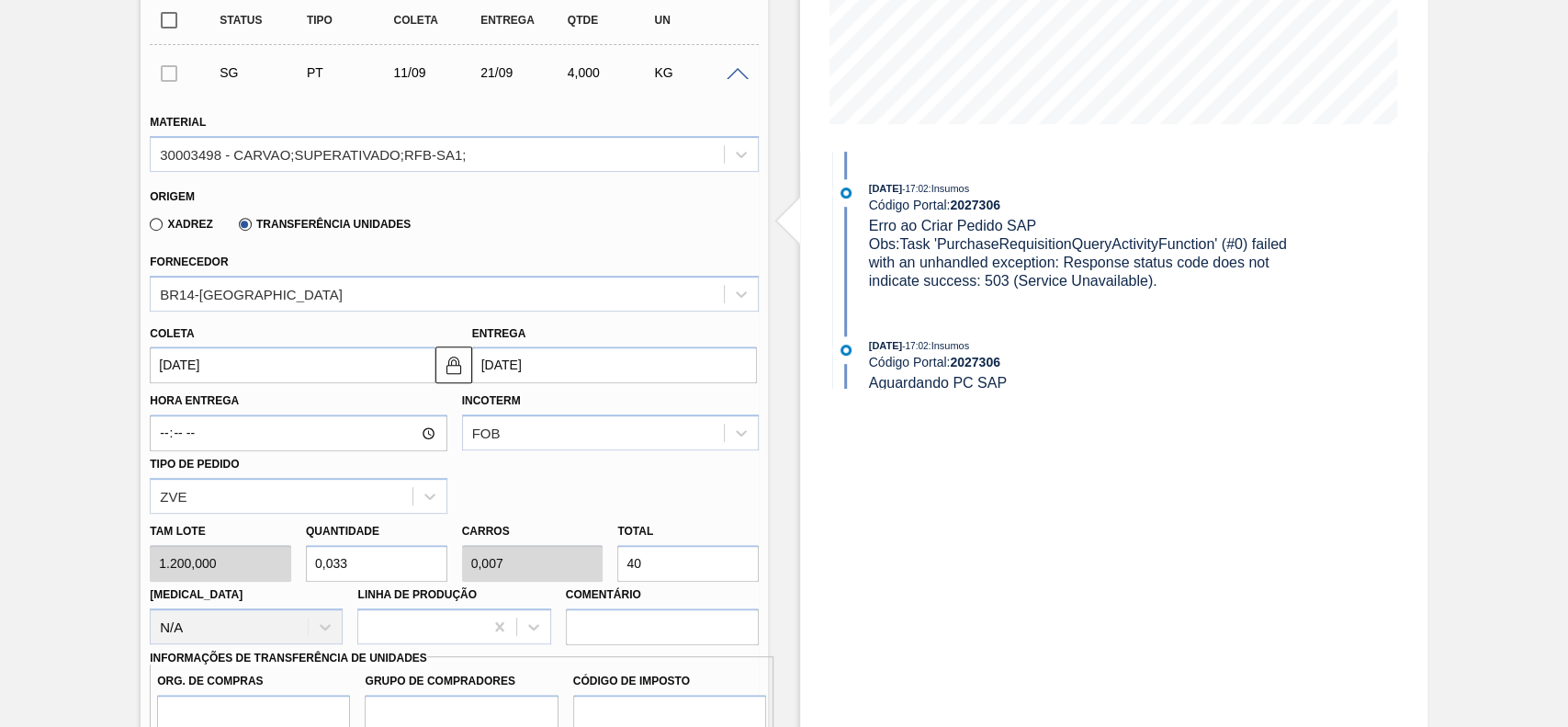
type input "0,067"
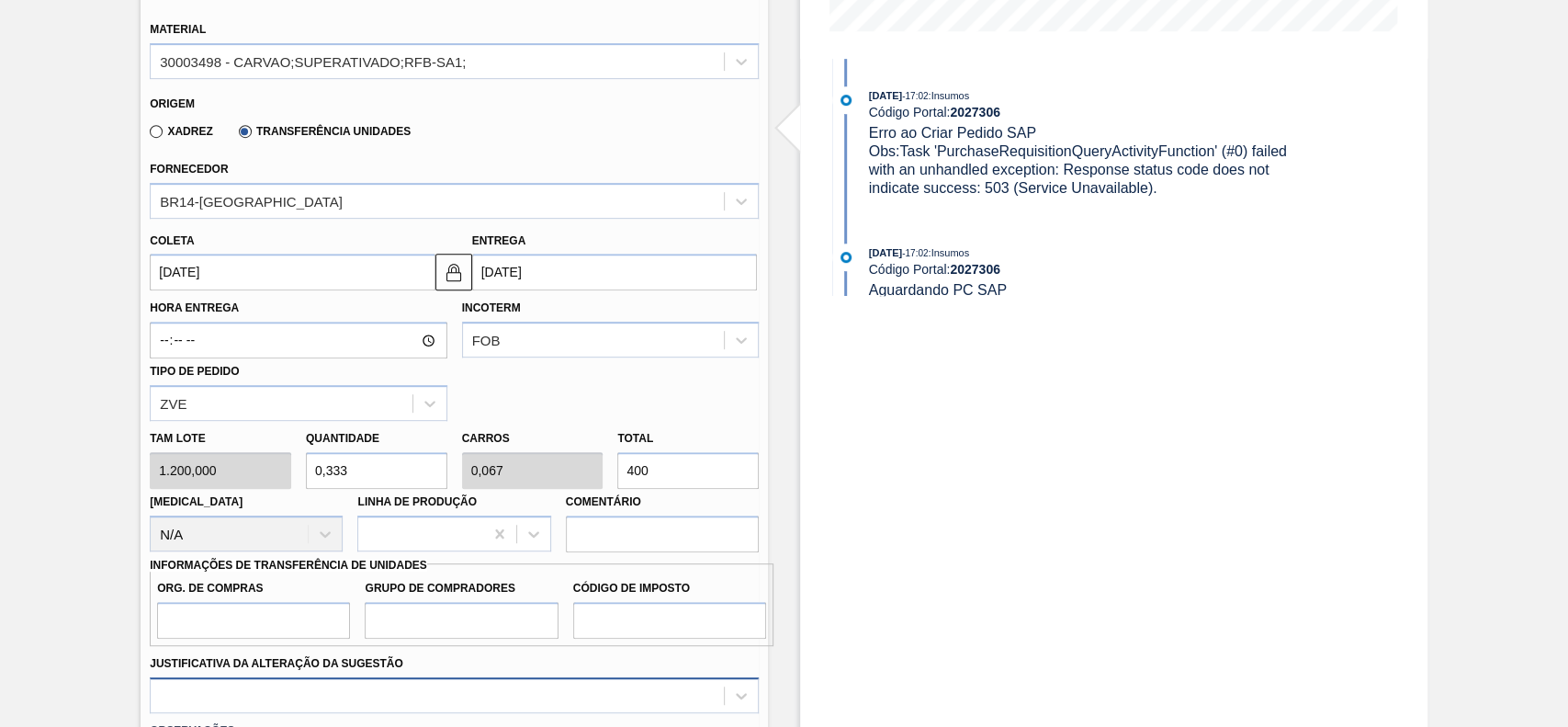
scroll to position [659, 0]
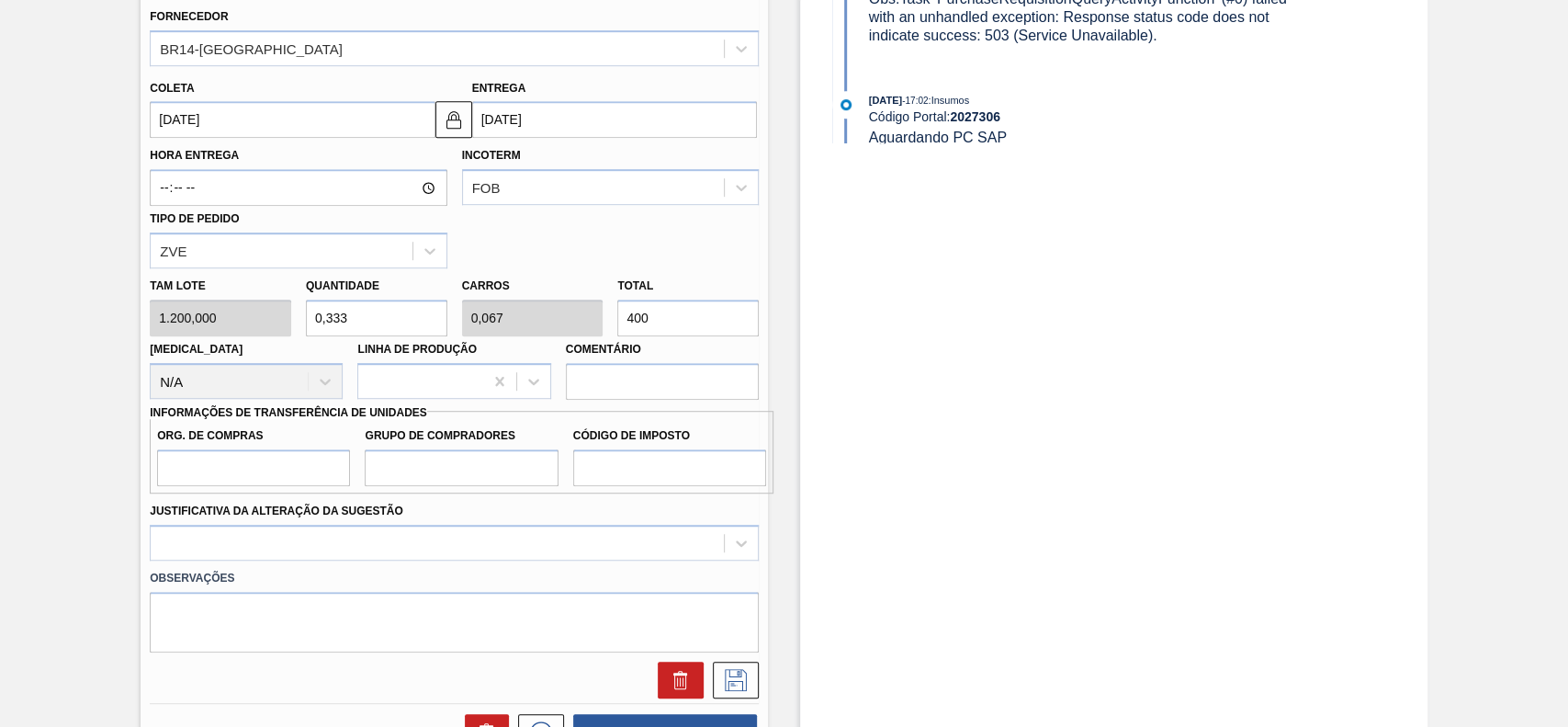
type input "400"
click at [305, 469] on input "Org. de Compras" at bounding box center [254, 467] width 193 height 36
type input "BR00"
drag, startPoint x: 397, startPoint y: 469, endPoint x: 455, endPoint y: 488, distance: 61.0
click at [397, 469] on input "Grupo de Compradores" at bounding box center [461, 467] width 193 height 36
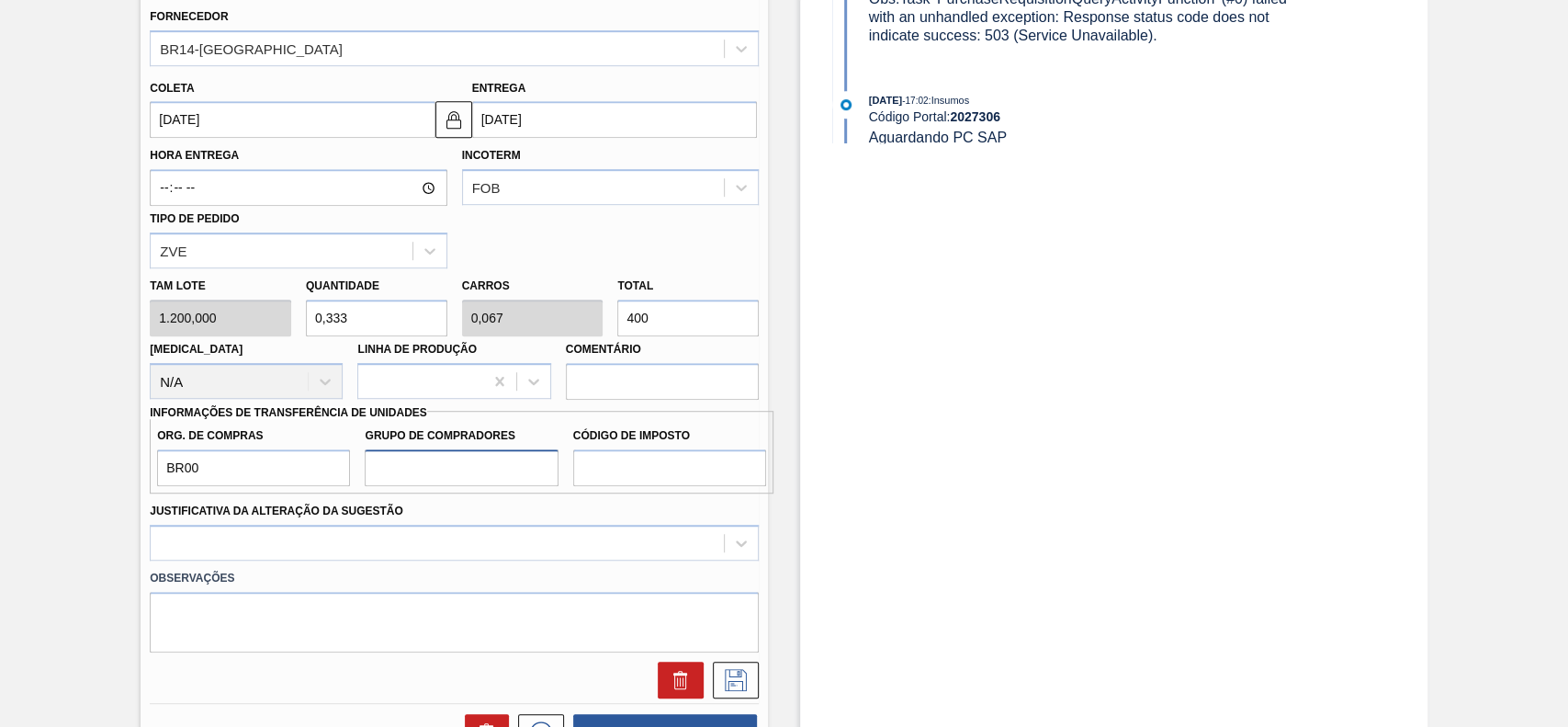
type input "A01"
click at [616, 482] on input "Código de Imposto" at bounding box center [670, 467] width 193 height 36
type input "I1"
click at [537, 542] on div at bounding box center [454, 542] width 609 height 35
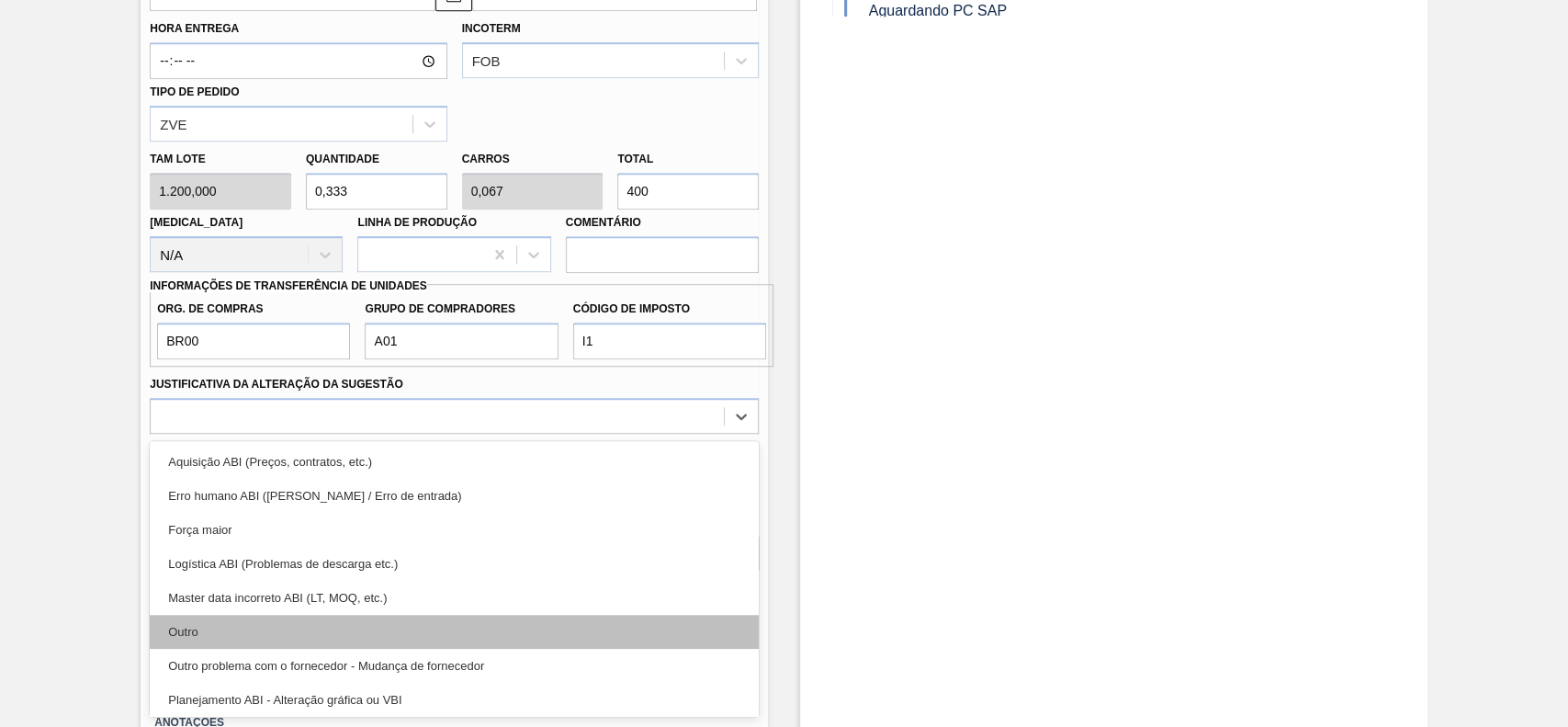
click at [205, 640] on div "Outro" at bounding box center [454, 632] width 609 height 34
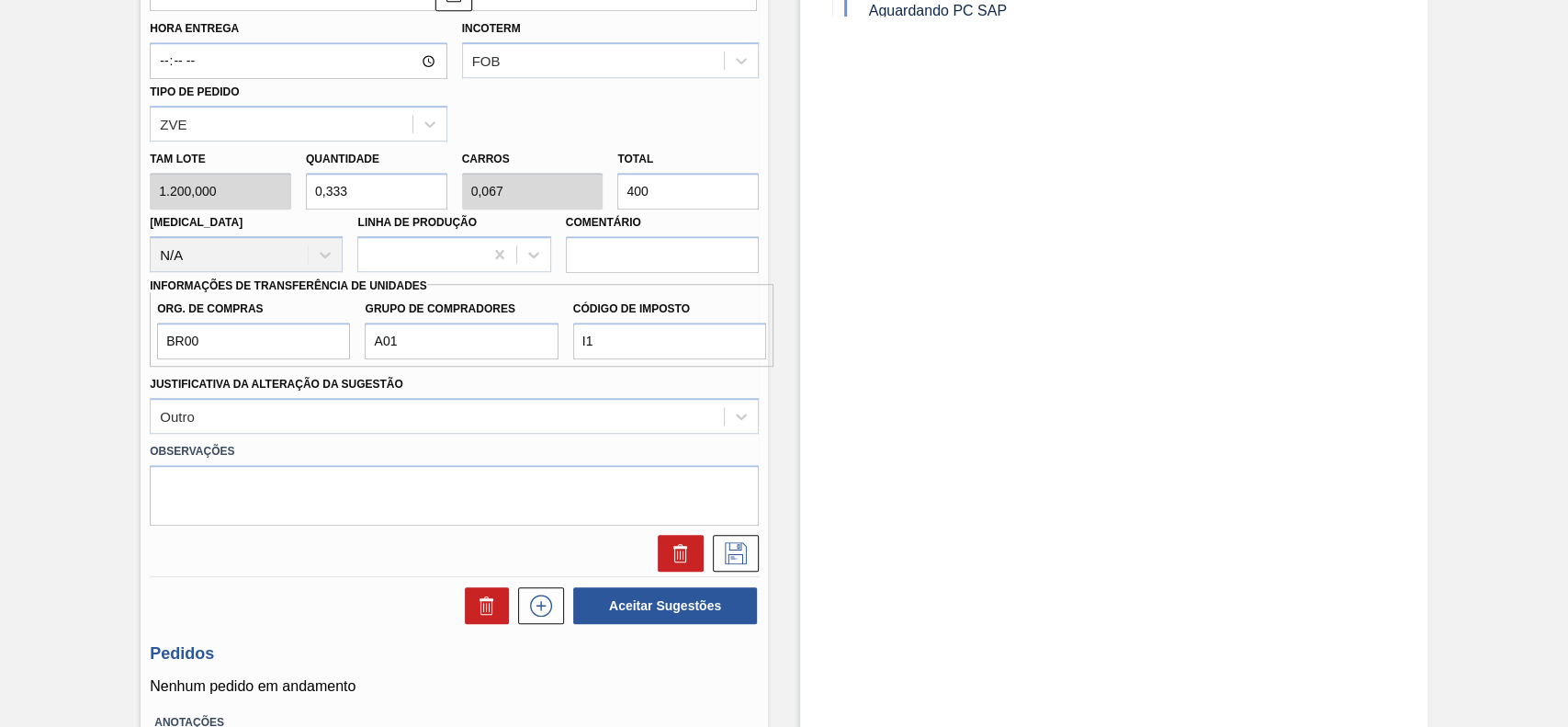
click at [328, 443] on label "Observações" at bounding box center [454, 452] width 609 height 27
click at [329, 434] on div "Outro" at bounding box center [454, 416] width 609 height 35
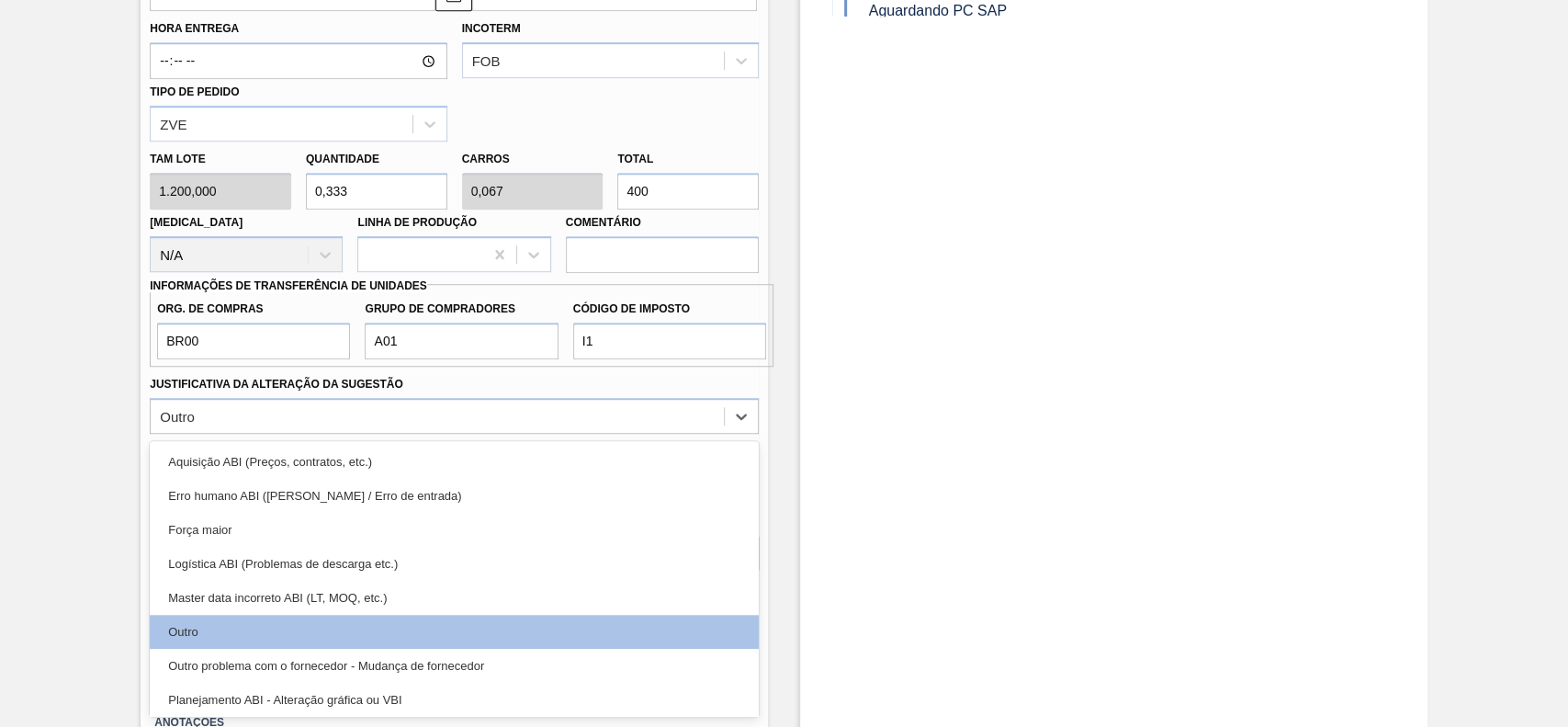
scroll to position [343, 0]
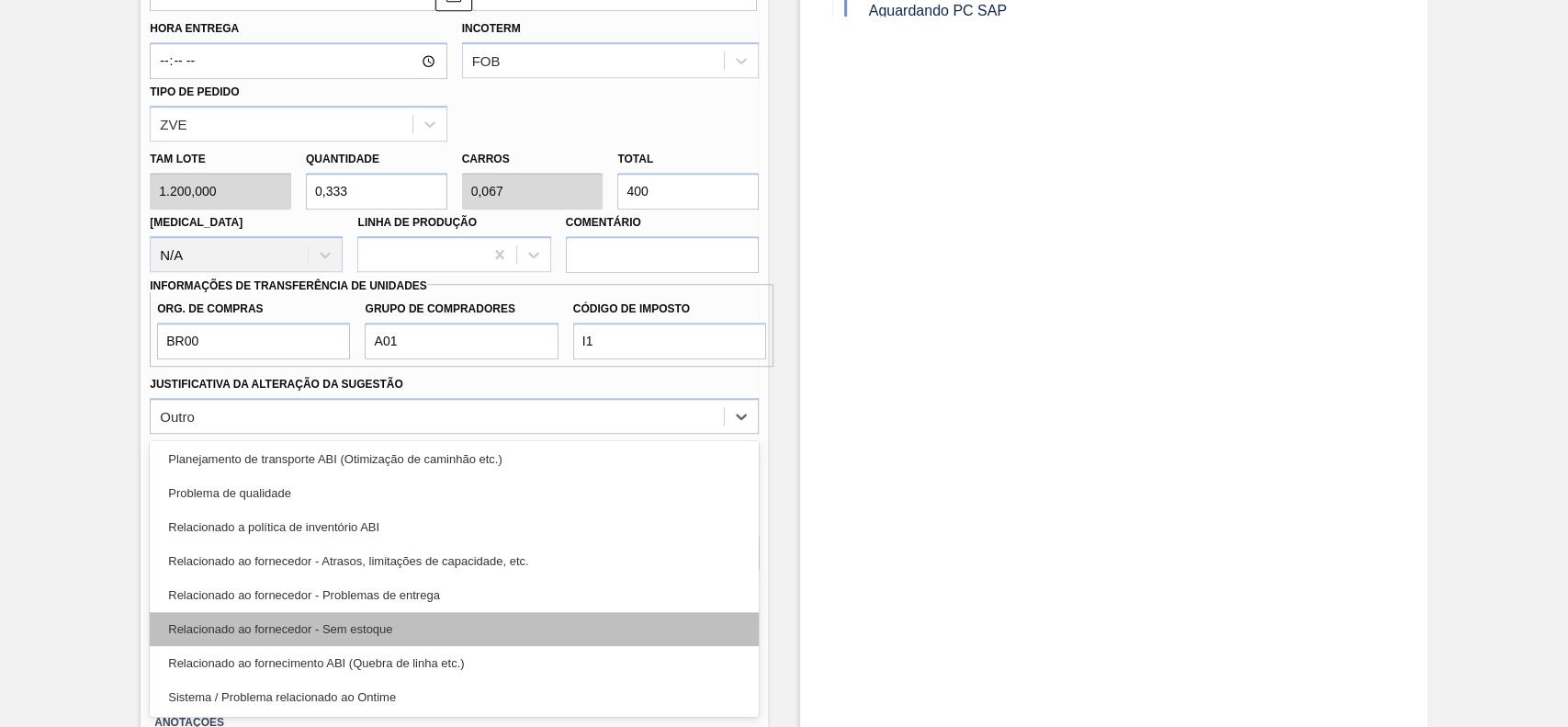
click at [327, 622] on div "Relacionado ao fornecedor - Sem estoque" at bounding box center [454, 629] width 609 height 34
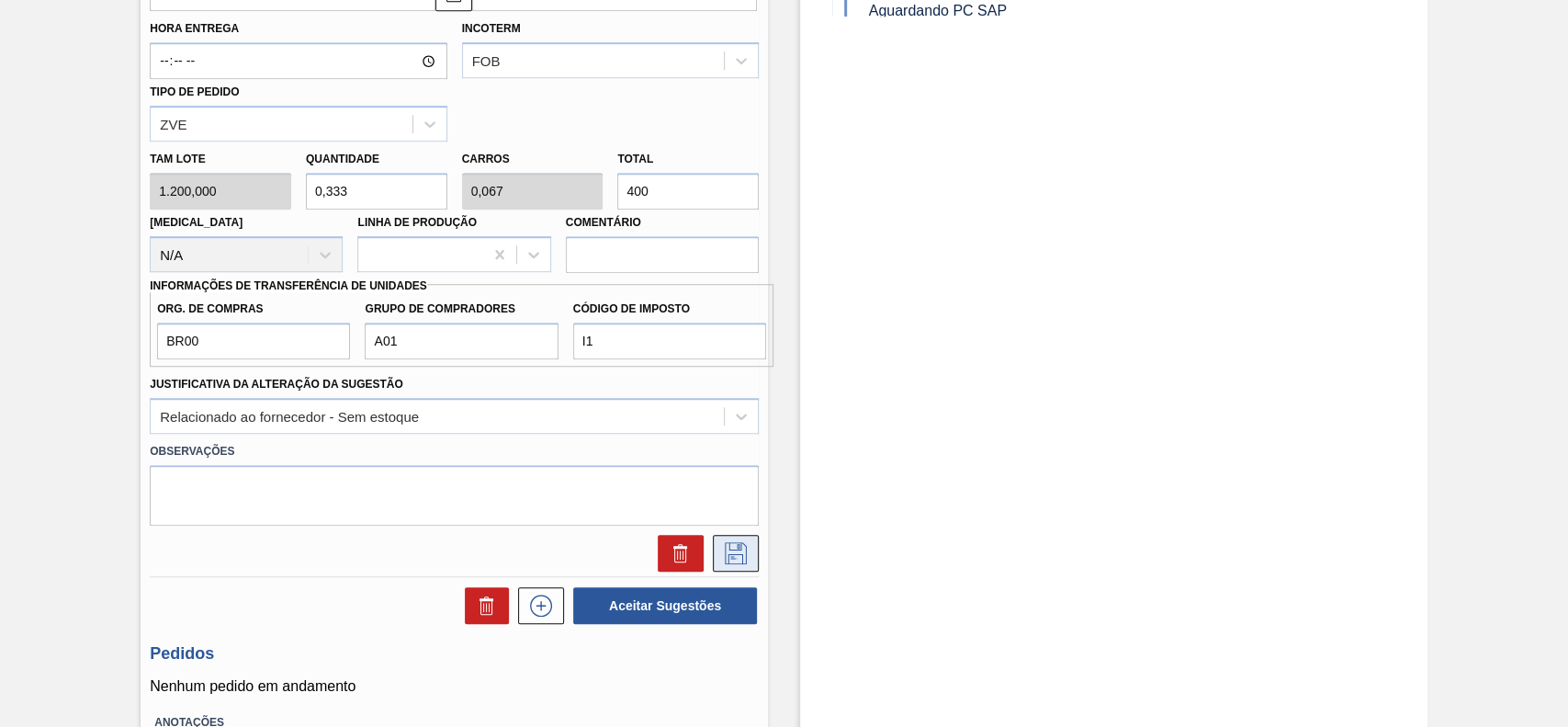
click at [740, 561] on icon at bounding box center [735, 553] width 30 height 22
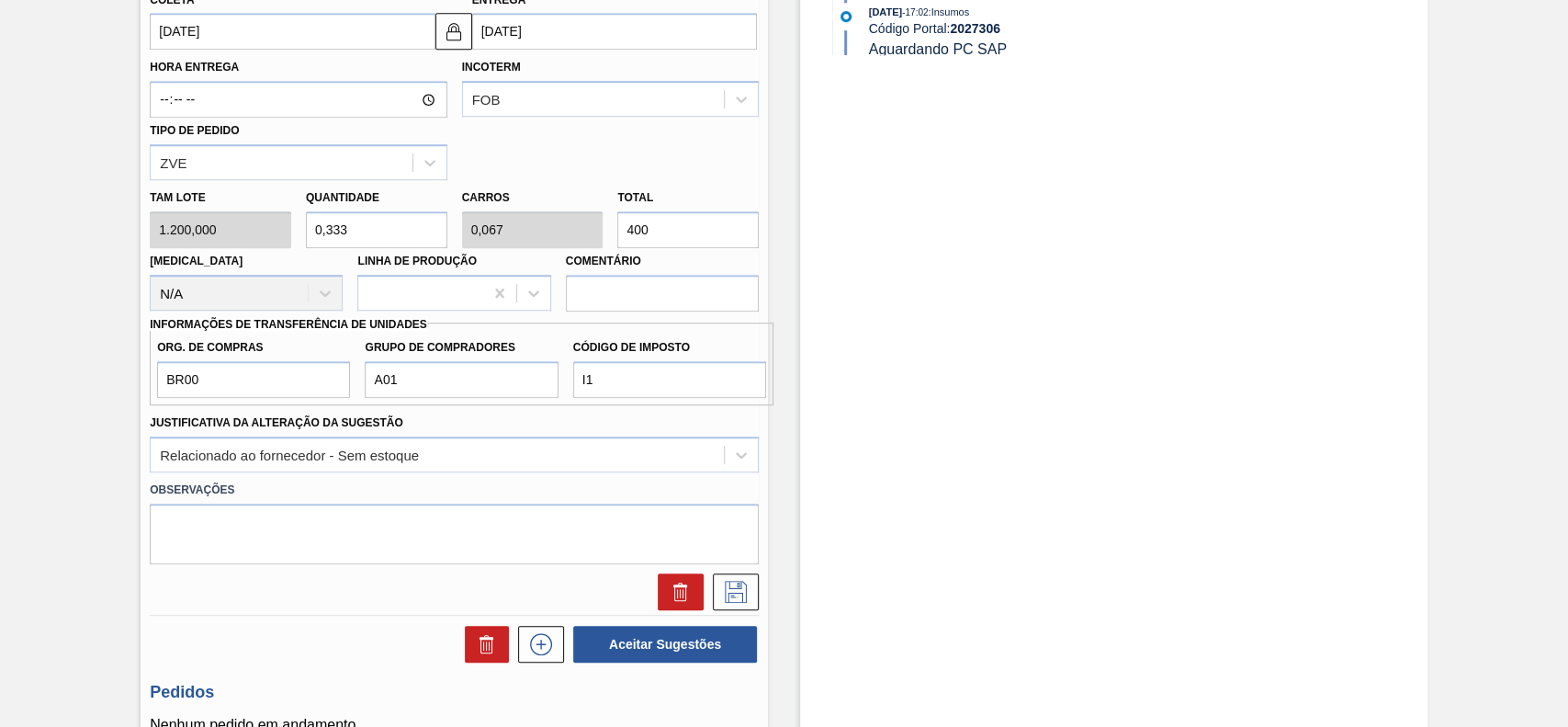
scroll to position [786, 0]
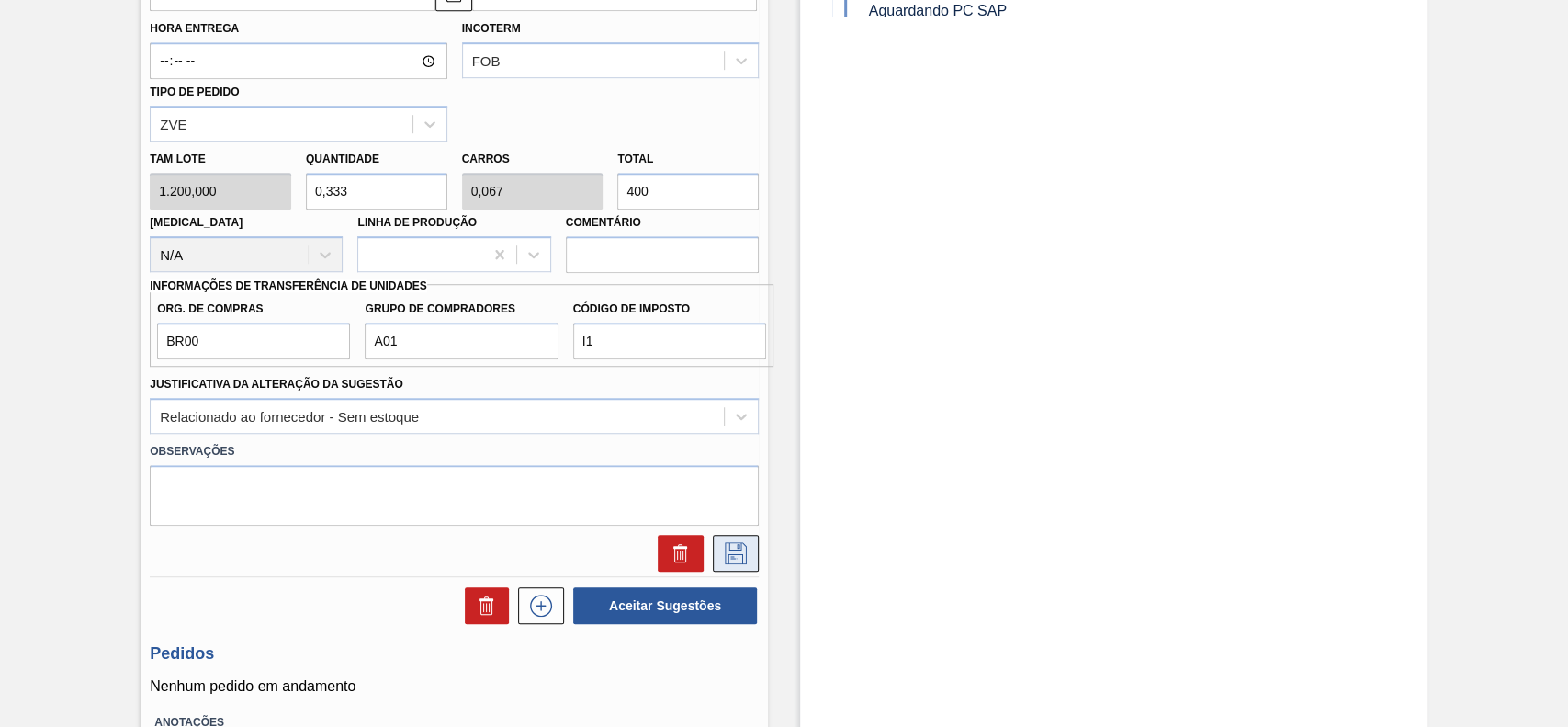
click at [736, 554] on icon at bounding box center [735, 553] width 30 height 22
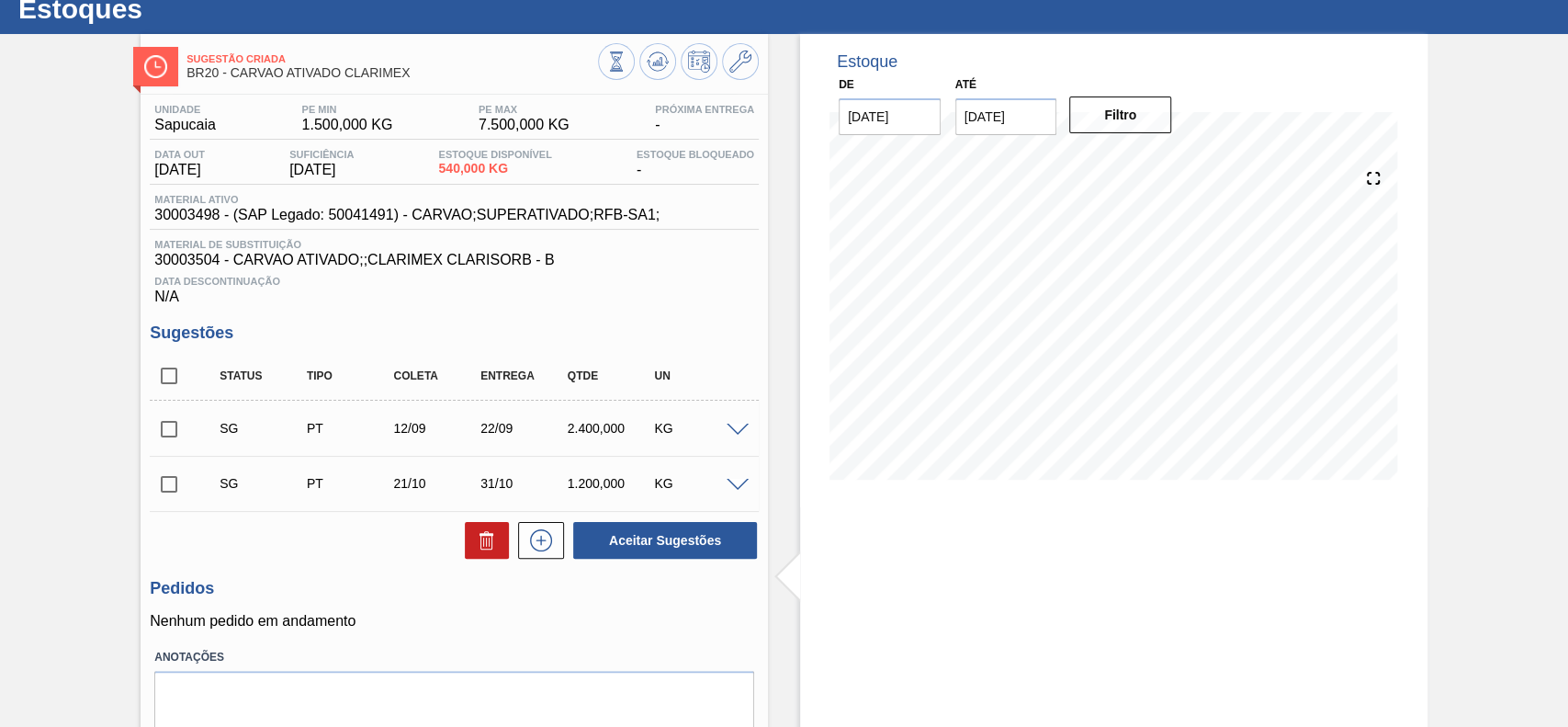
scroll to position [8, 0]
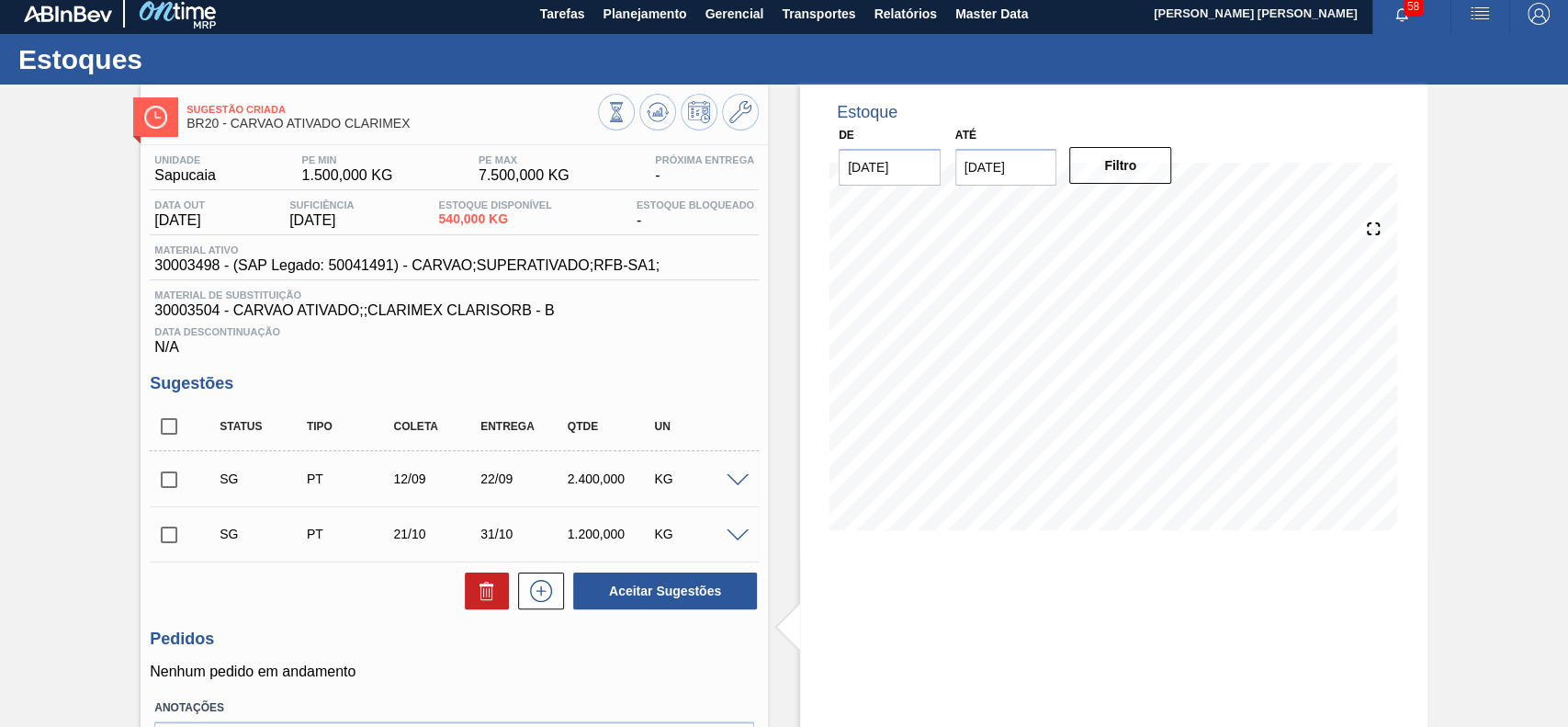
click at [743, 488] on span at bounding box center [737, 481] width 22 height 13
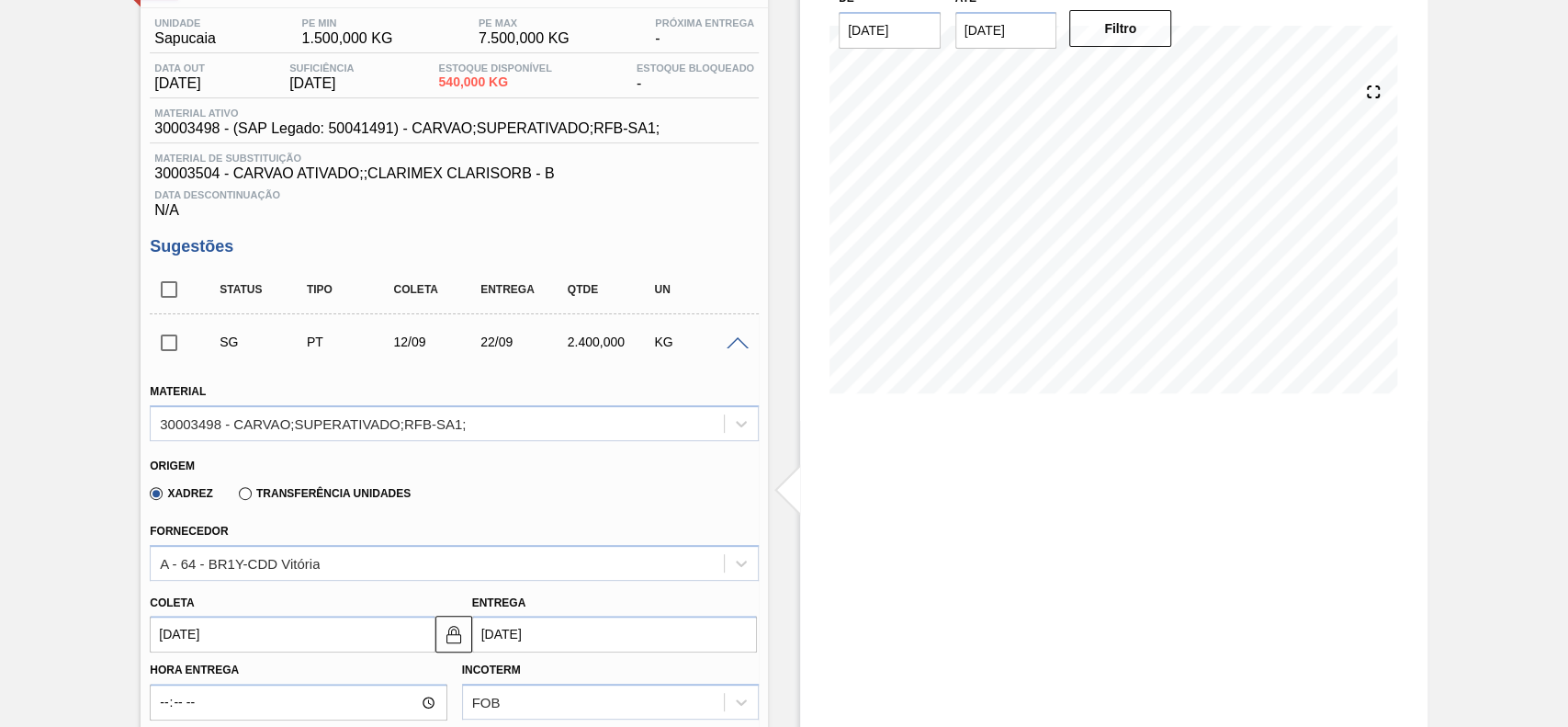
scroll to position [375, 0]
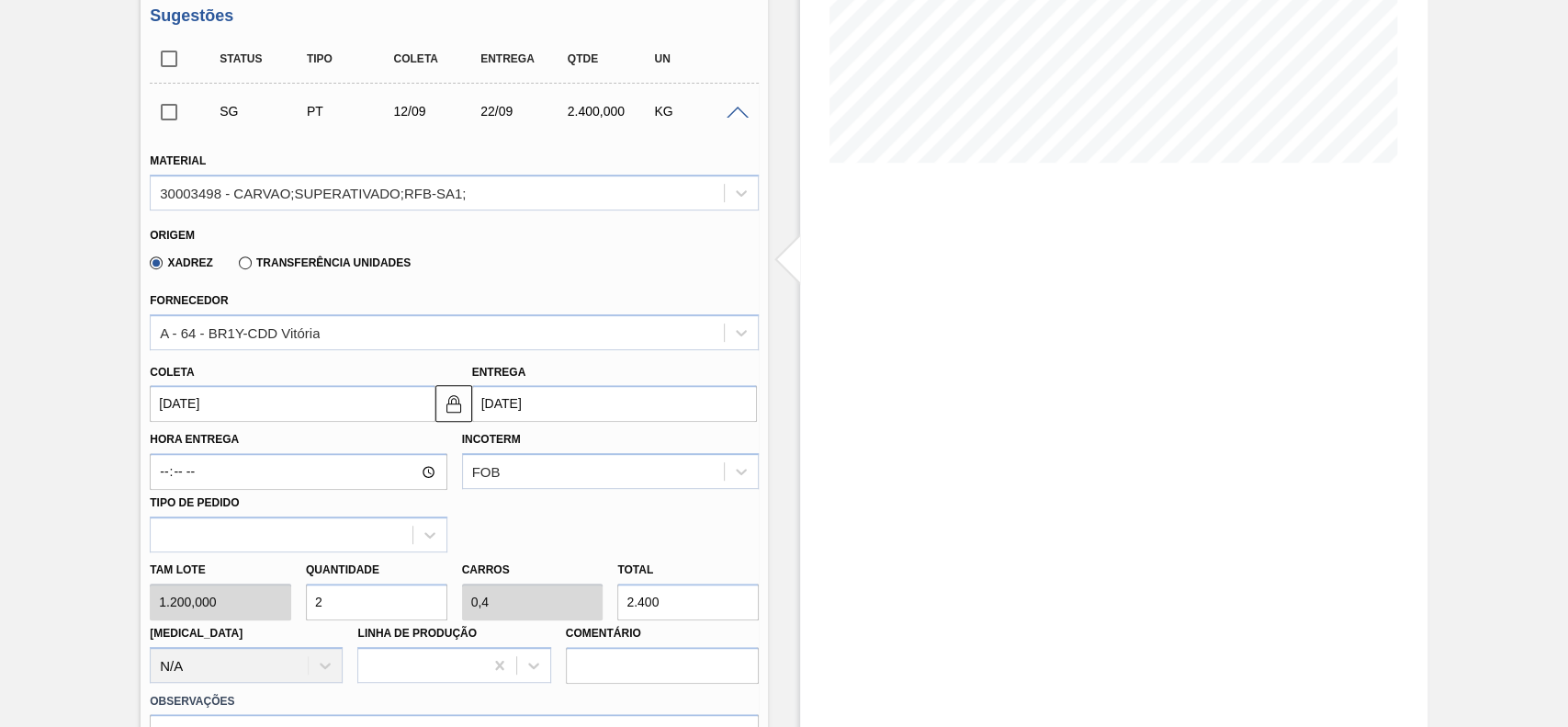
click at [288, 268] on label "Transferência Unidades" at bounding box center [325, 262] width 171 height 12
click at [236, 266] on input "Transferência Unidades" at bounding box center [236, 266] width 0 height 0
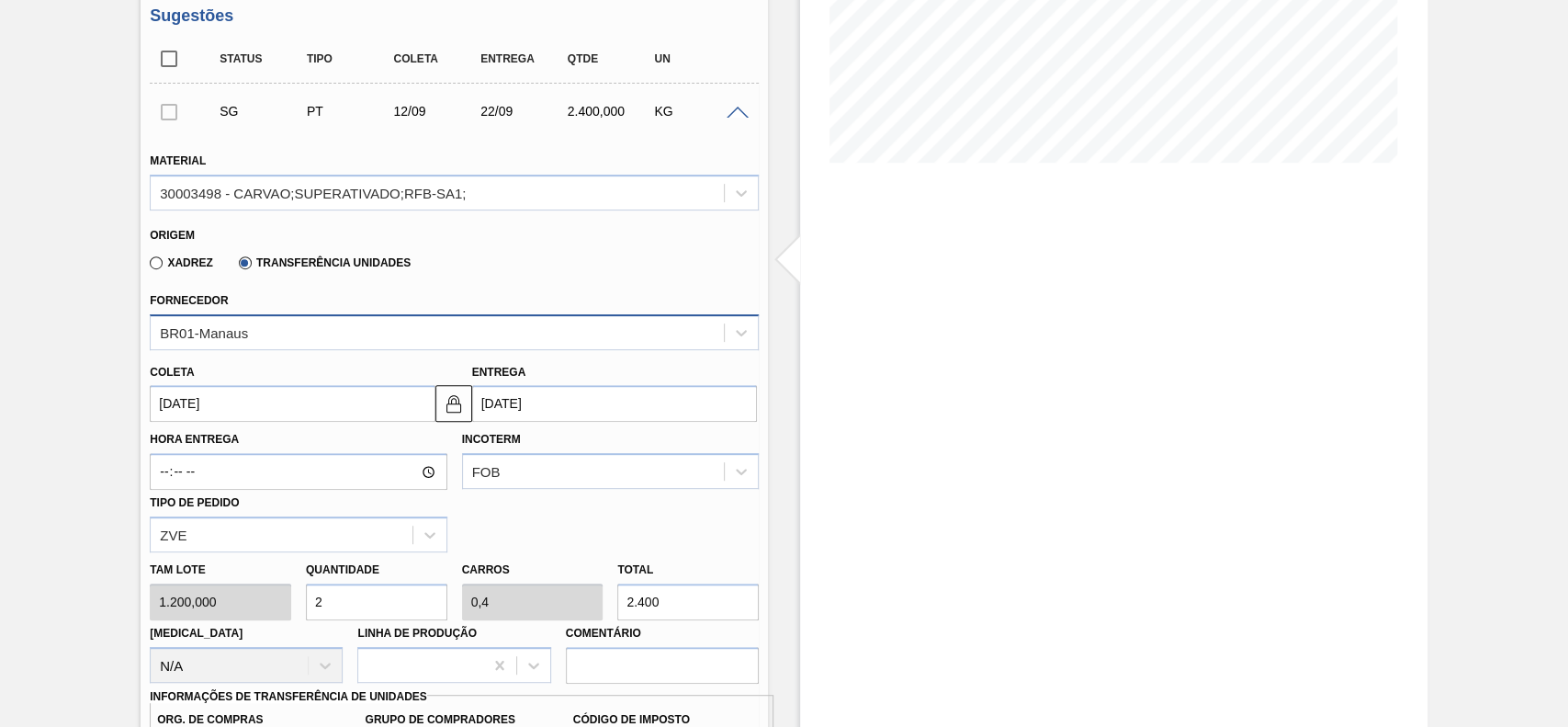
click at [296, 327] on div "BR01-Manaus" at bounding box center [437, 332] width 573 height 27
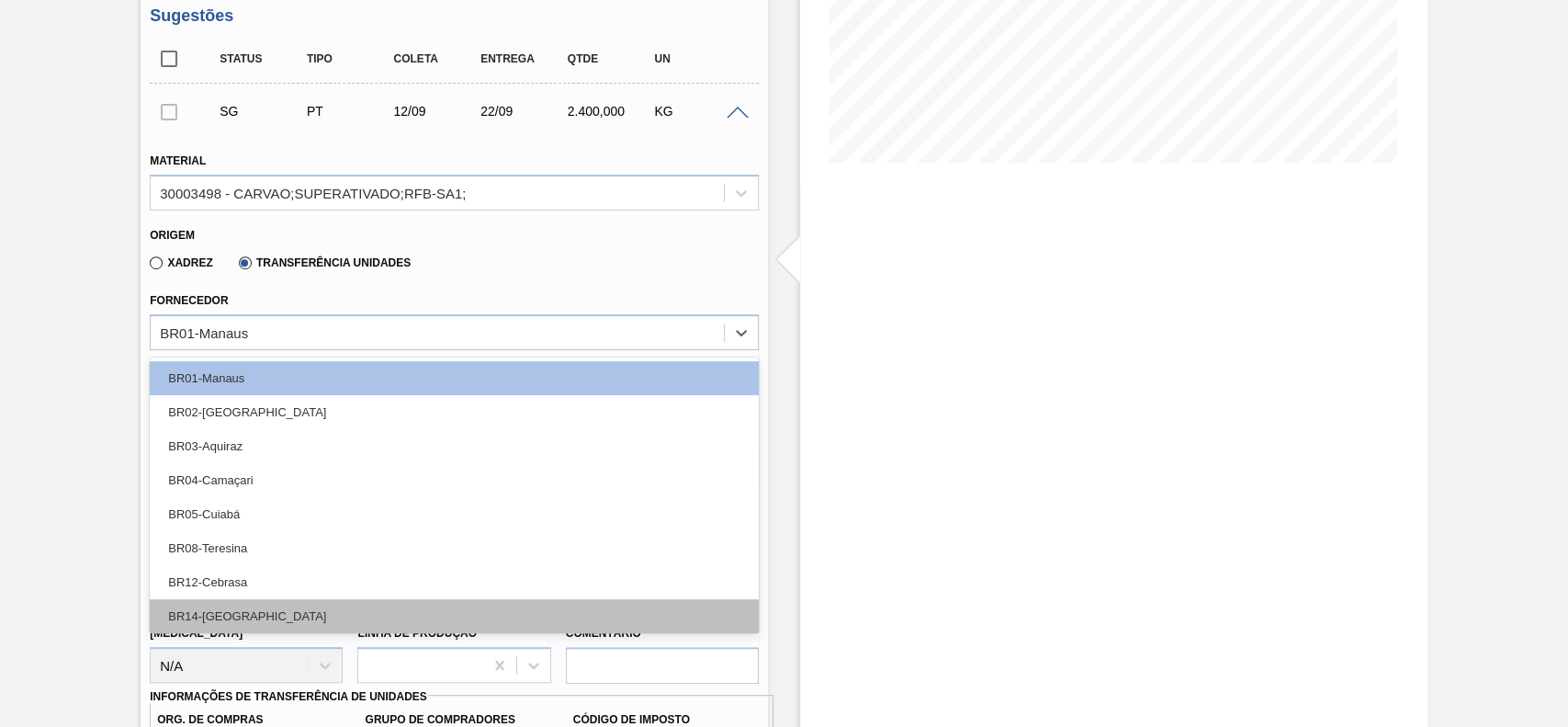
click at [270, 607] on div "BR14-Curitibana" at bounding box center [454, 617] width 609 height 34
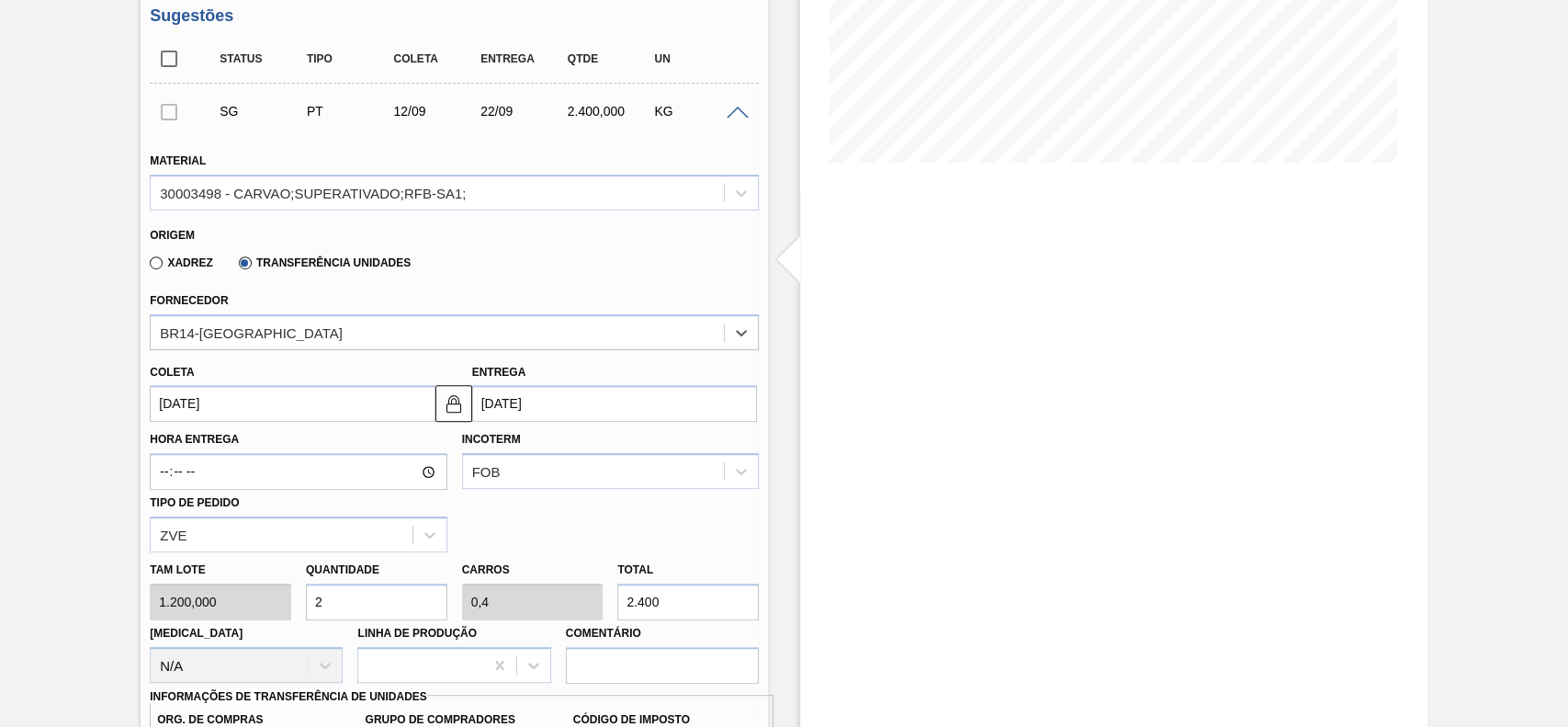
click at [242, 400] on input "12/09/2025" at bounding box center [292, 403] width 285 height 36
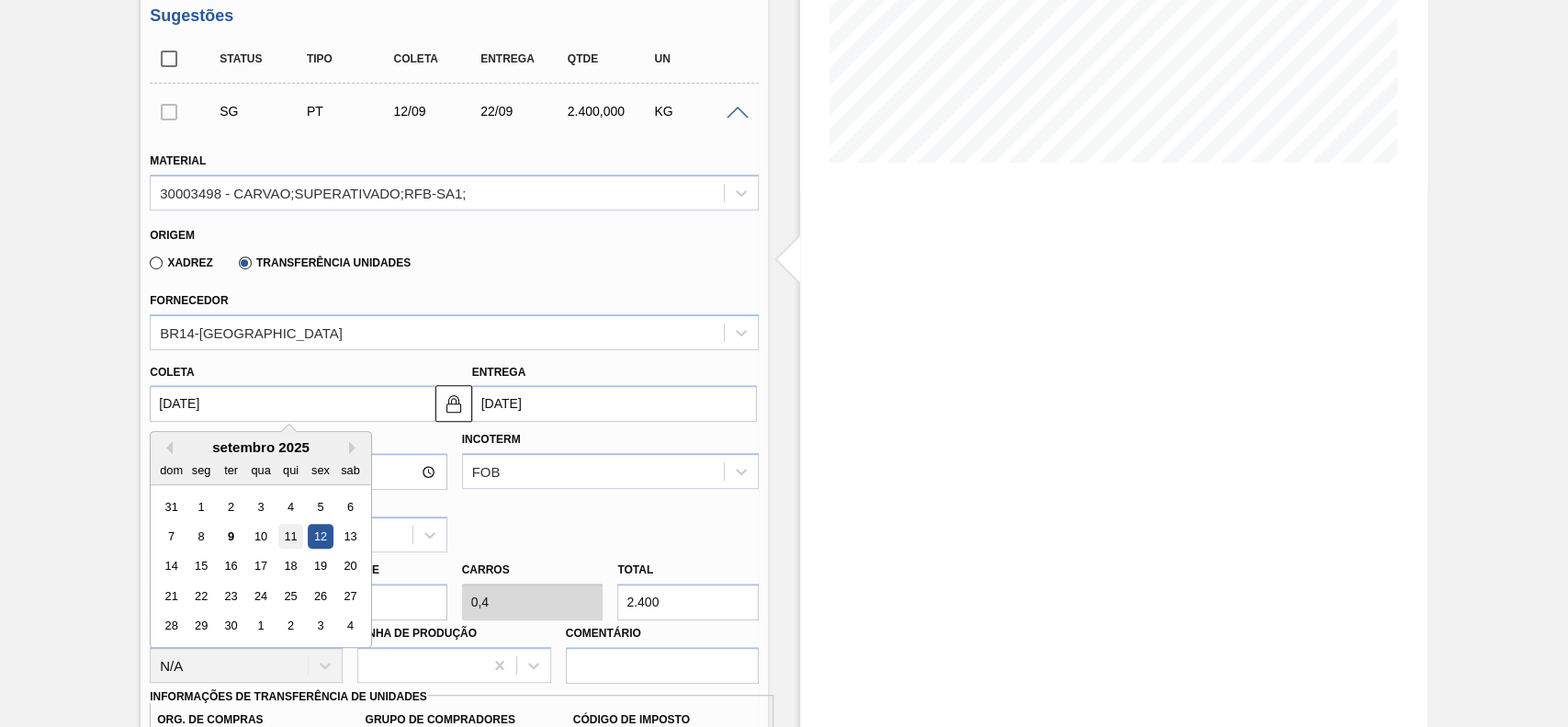
click at [286, 537] on div "11" at bounding box center [291, 536] width 25 height 25
type input "11/09/2025"
type input "21/09/2025"
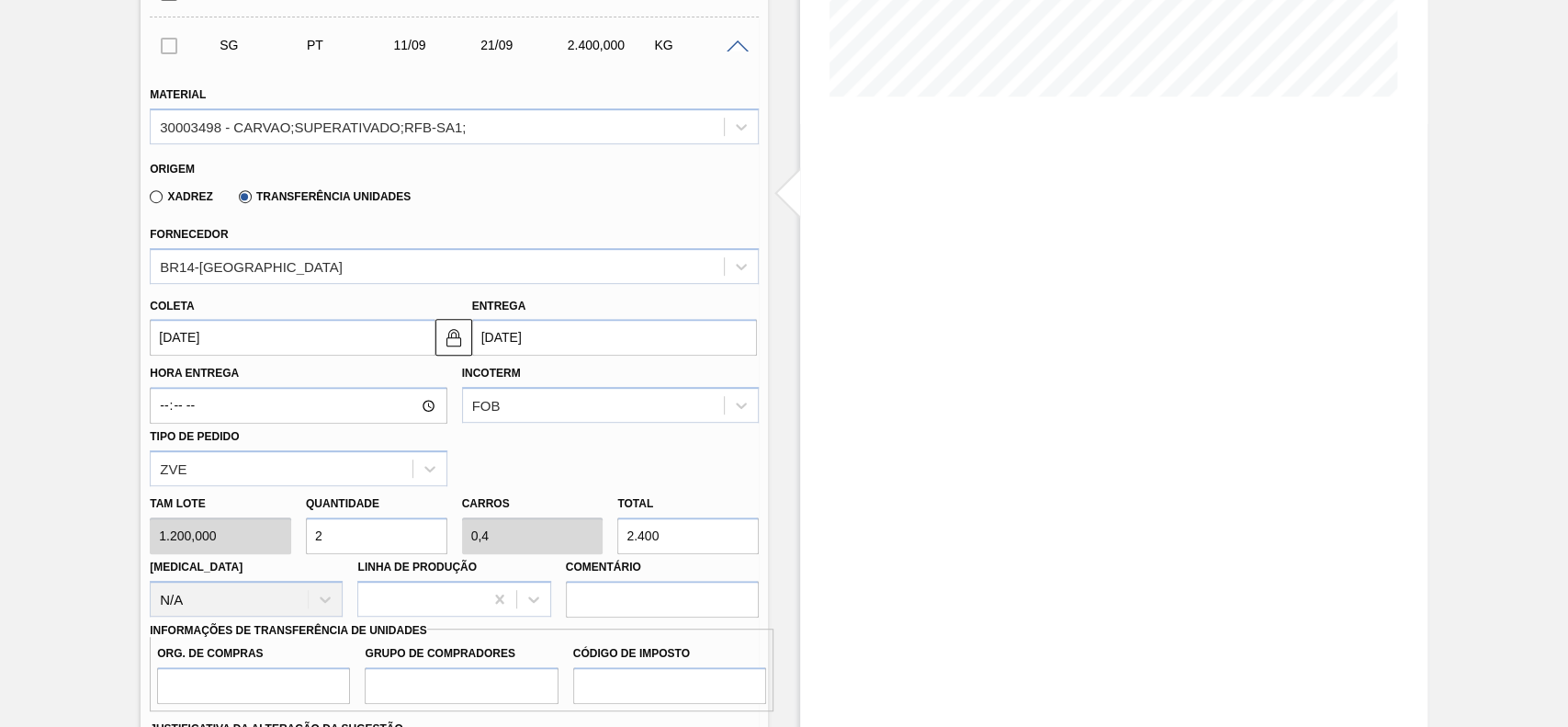
scroll to position [497, 0]
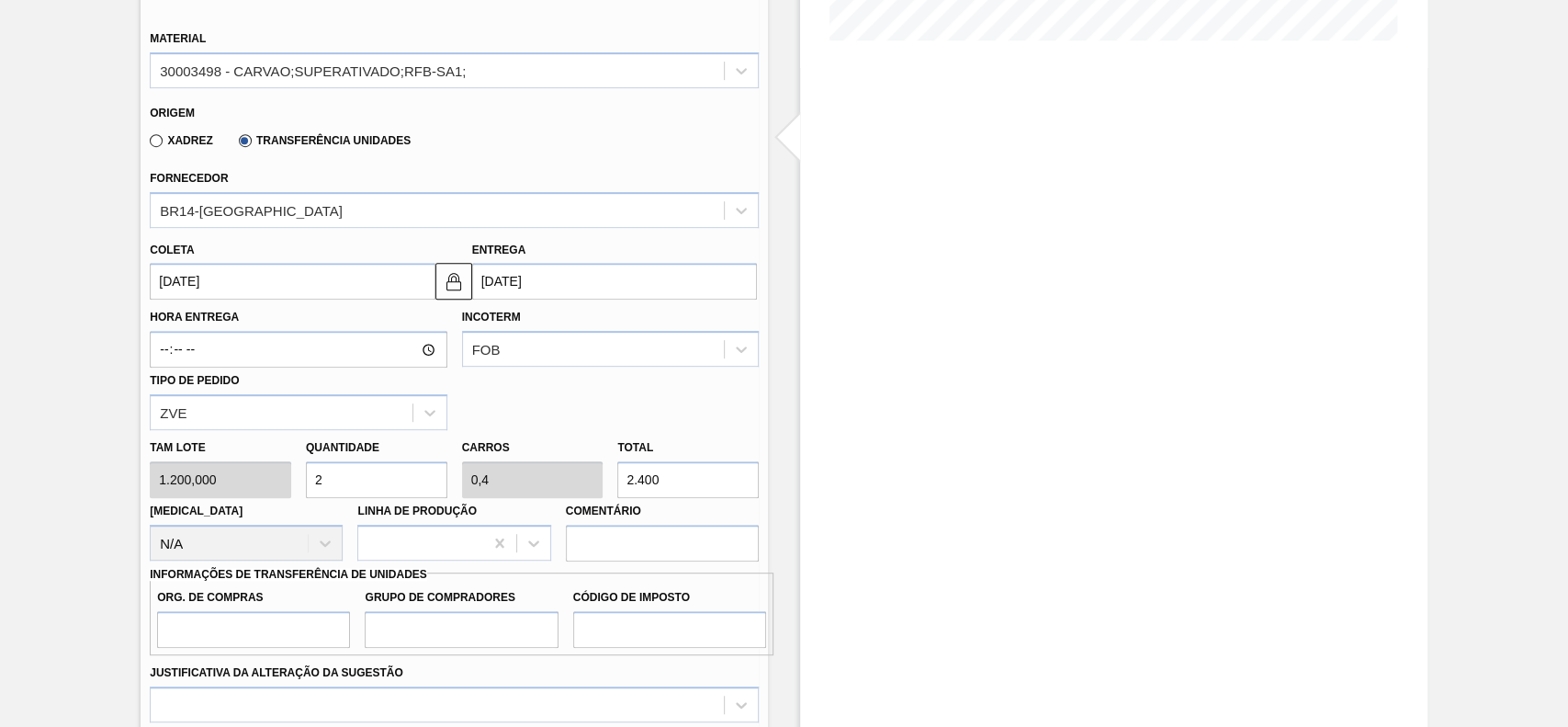
click at [740, 480] on input "2.400" at bounding box center [688, 480] width 142 height 36
type input "0,003"
type input "0,001"
type input "4"
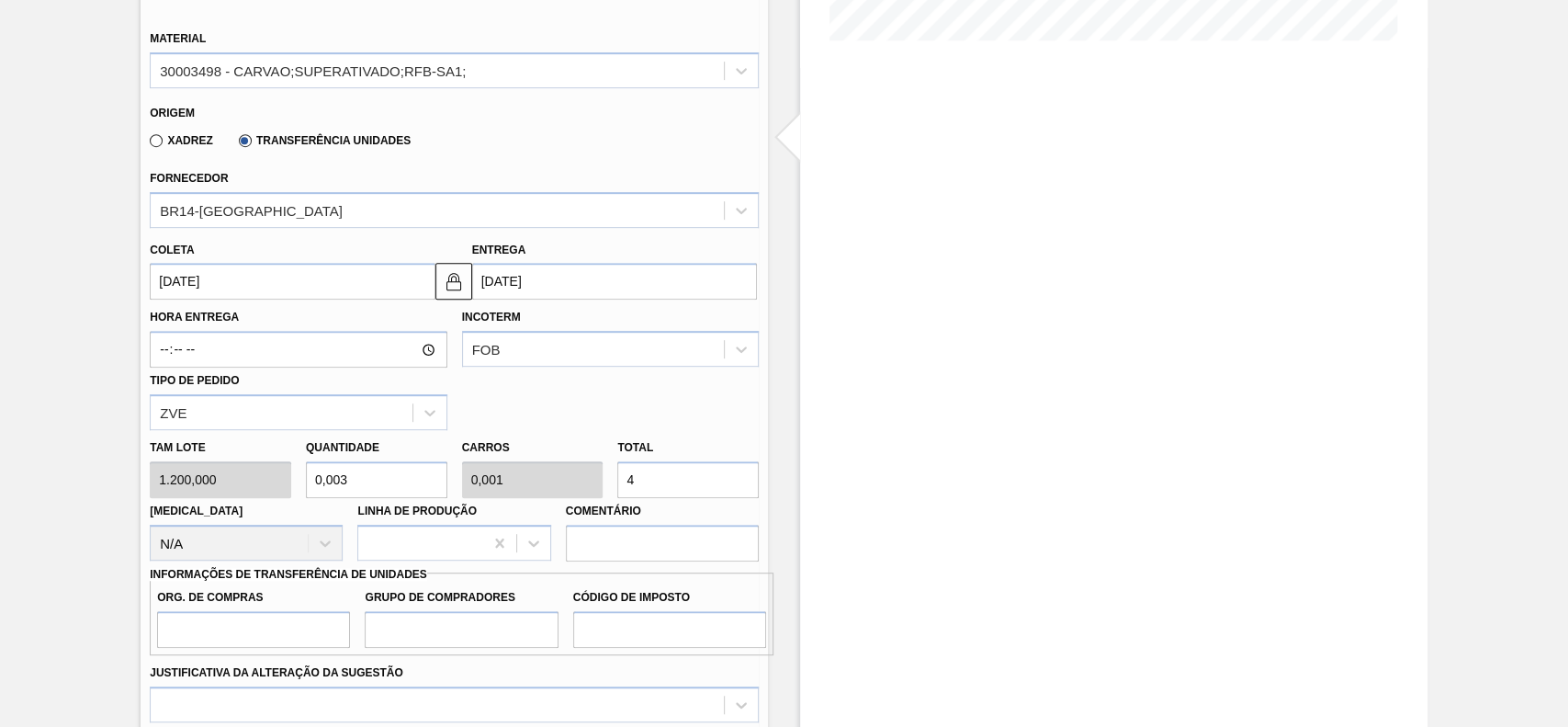
type input "0,033"
type input "0,007"
type input "40"
type input "0,333"
type input "0,067"
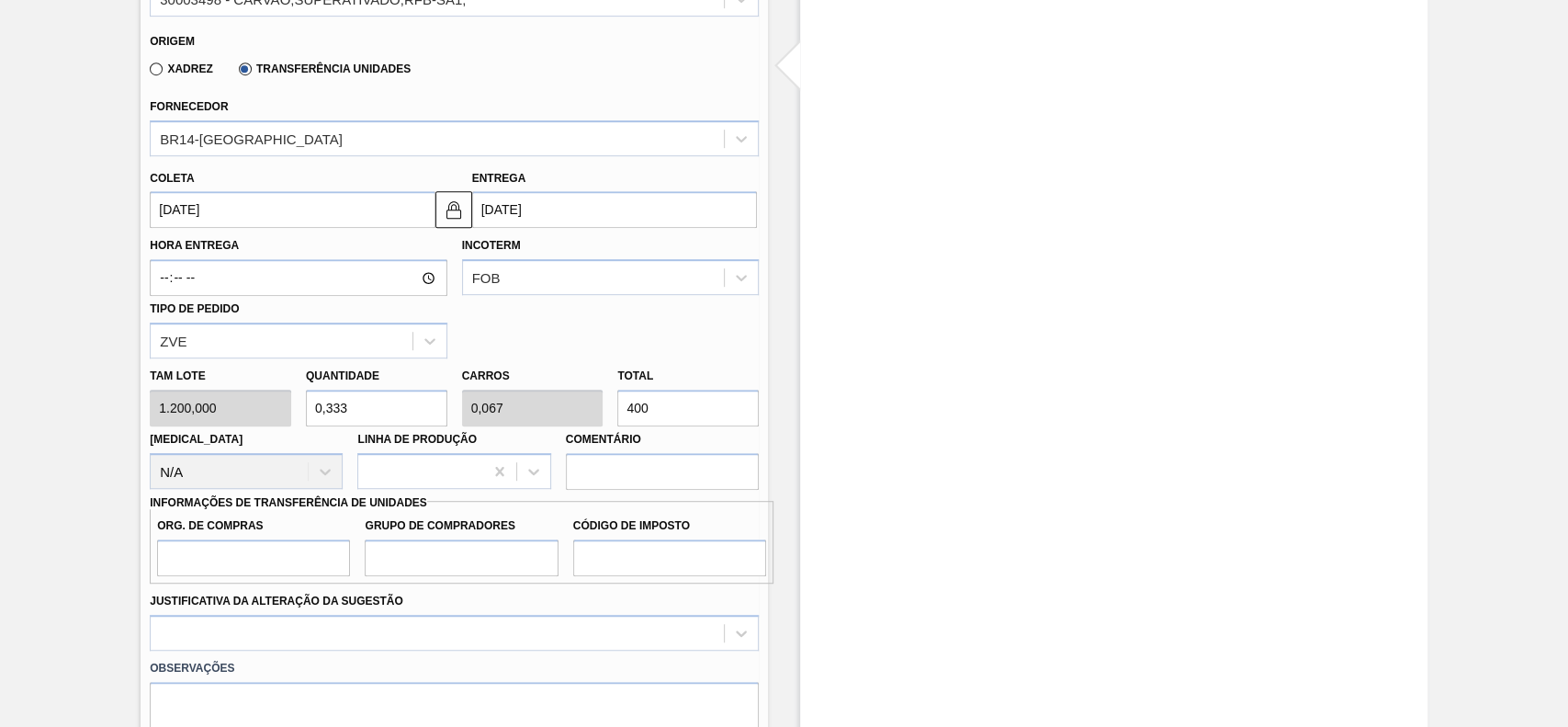
scroll to position [620, 0]
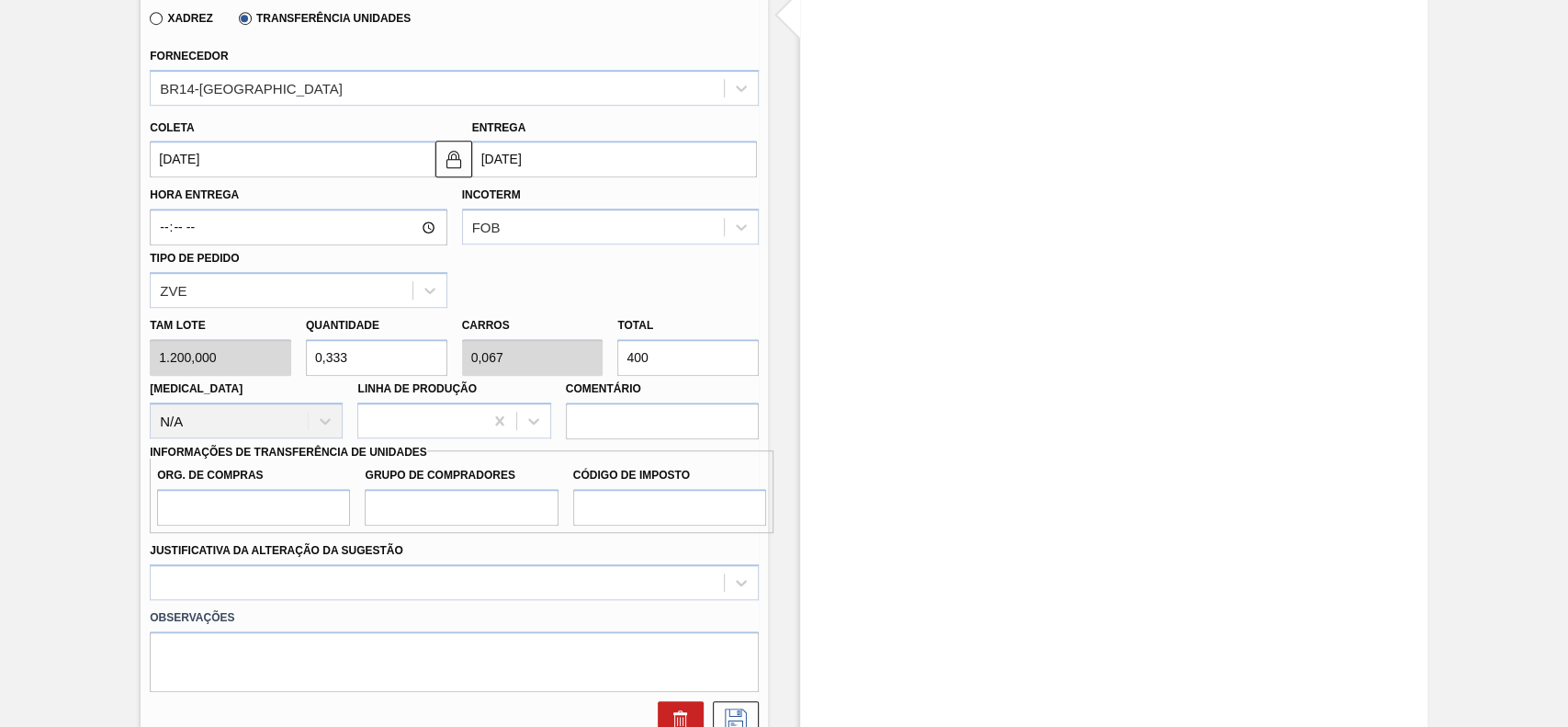
type input "400"
drag, startPoint x: 249, startPoint y: 488, endPoint x: 250, endPoint y: 501, distance: 13.0
click at [250, 491] on div "Org. de Compras" at bounding box center [254, 494] width 193 height 63
click at [250, 503] on input "Org. de Compras" at bounding box center [254, 508] width 193 height 36
type input "BR00"
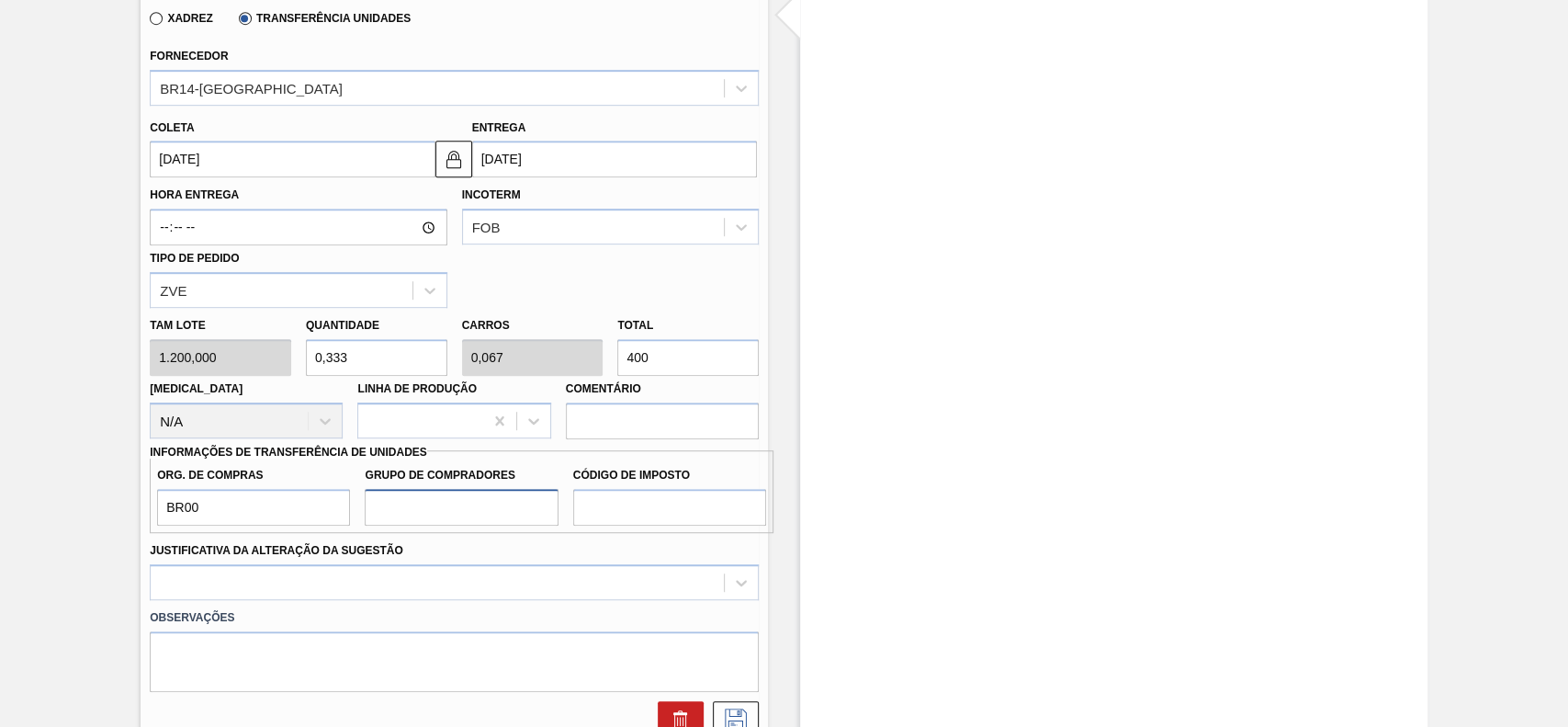
click at [465, 517] on input "Grupo de Compradores" at bounding box center [461, 508] width 193 height 36
type input "A01"
drag, startPoint x: 627, startPoint y: 512, endPoint x: 628, endPoint y: 538, distance: 26.0
click at [628, 512] on input "Código de Imposto" at bounding box center [670, 508] width 193 height 36
type input "I1"
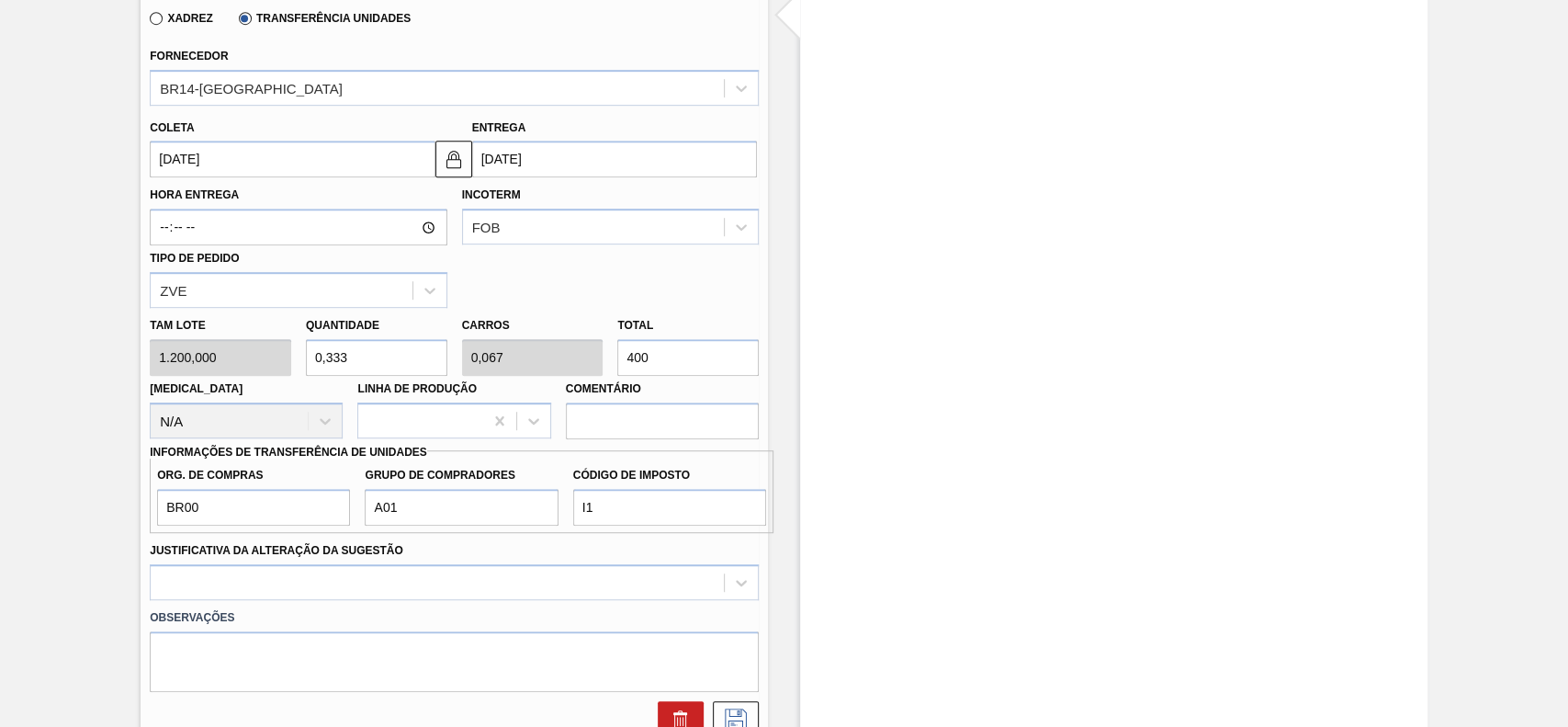
click at [347, 602] on div "Observações" at bounding box center [455, 647] width 624 height 92
click at [336, 595] on div at bounding box center [454, 581] width 609 height 35
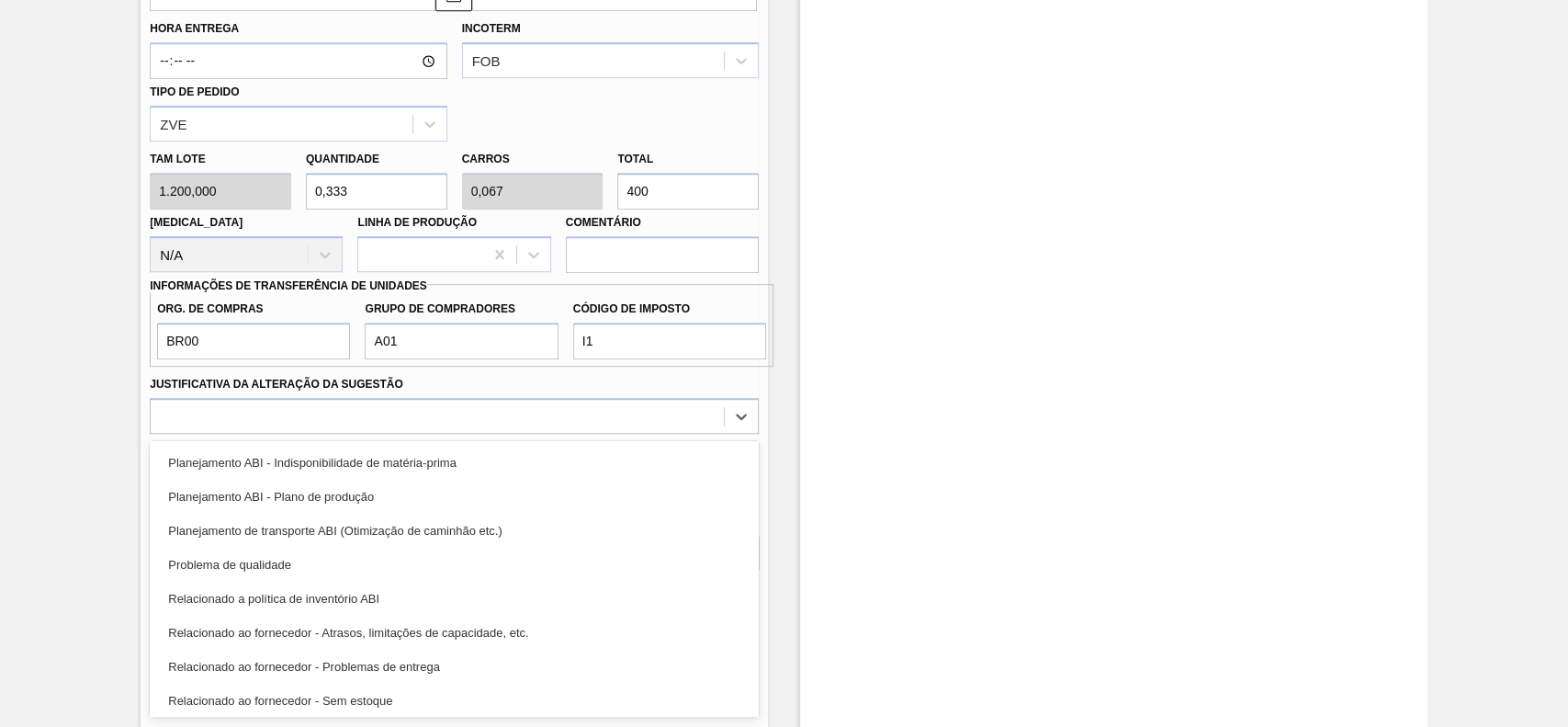
scroll to position [343, 0]
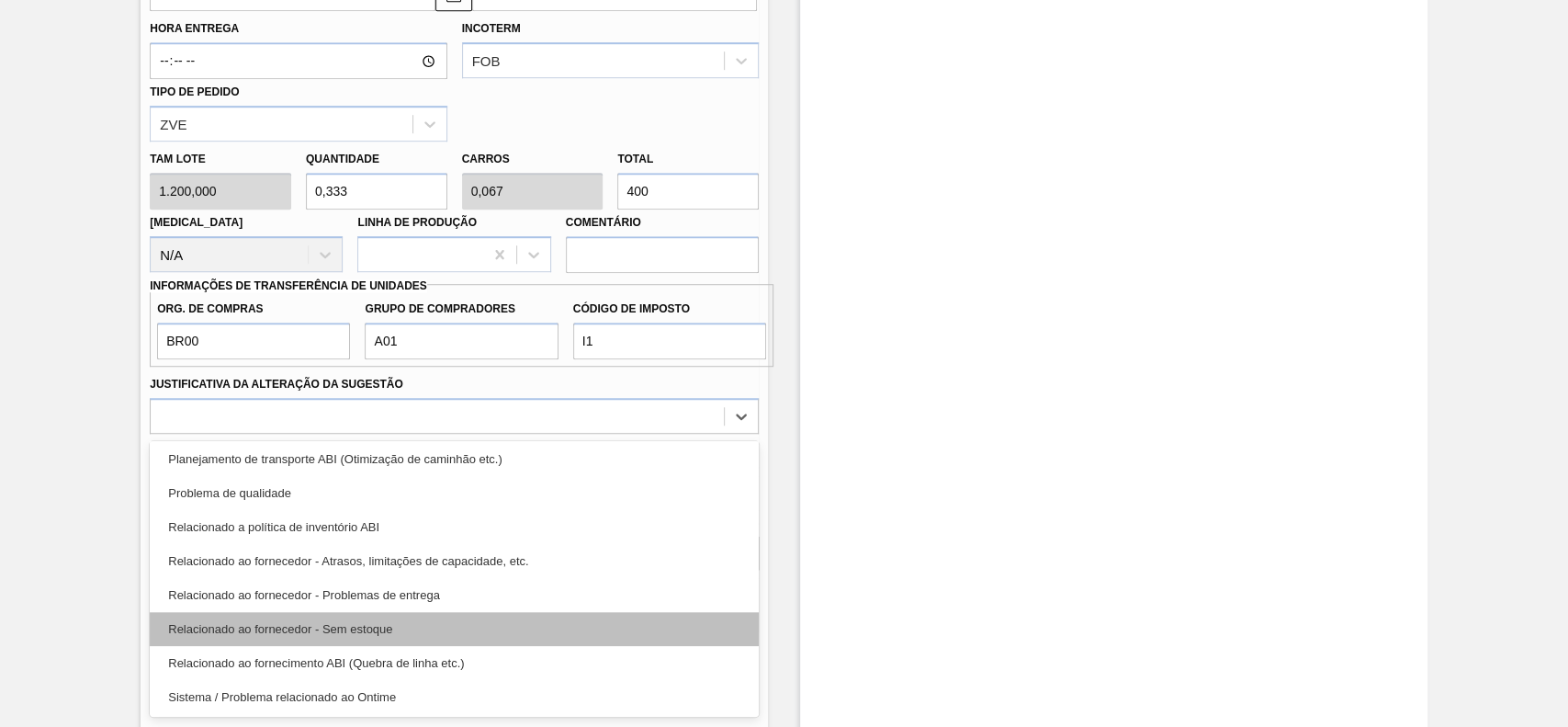
click at [321, 633] on div "Relacionado ao fornecedor - Sem estoque" at bounding box center [454, 629] width 609 height 34
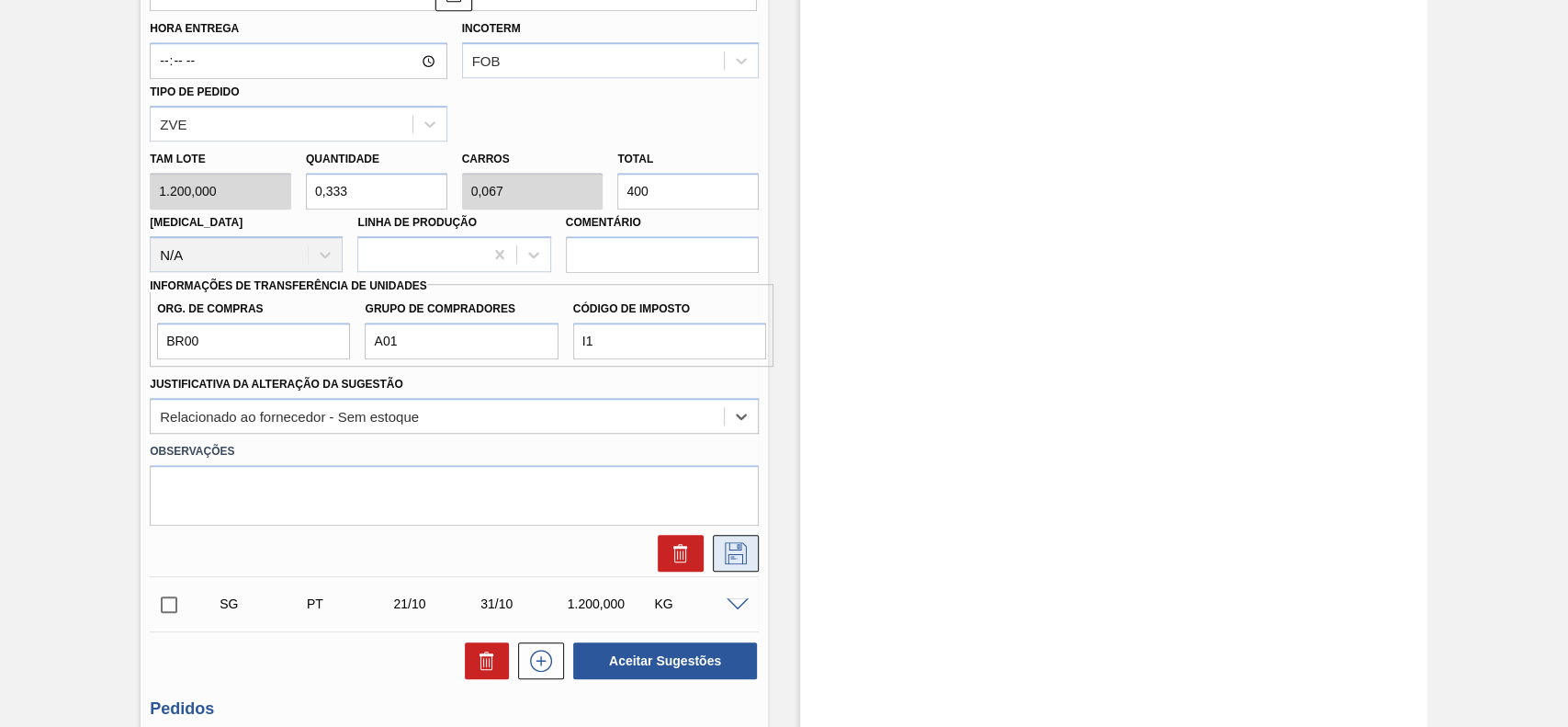
click at [751, 556] on button at bounding box center [736, 554] width 46 height 36
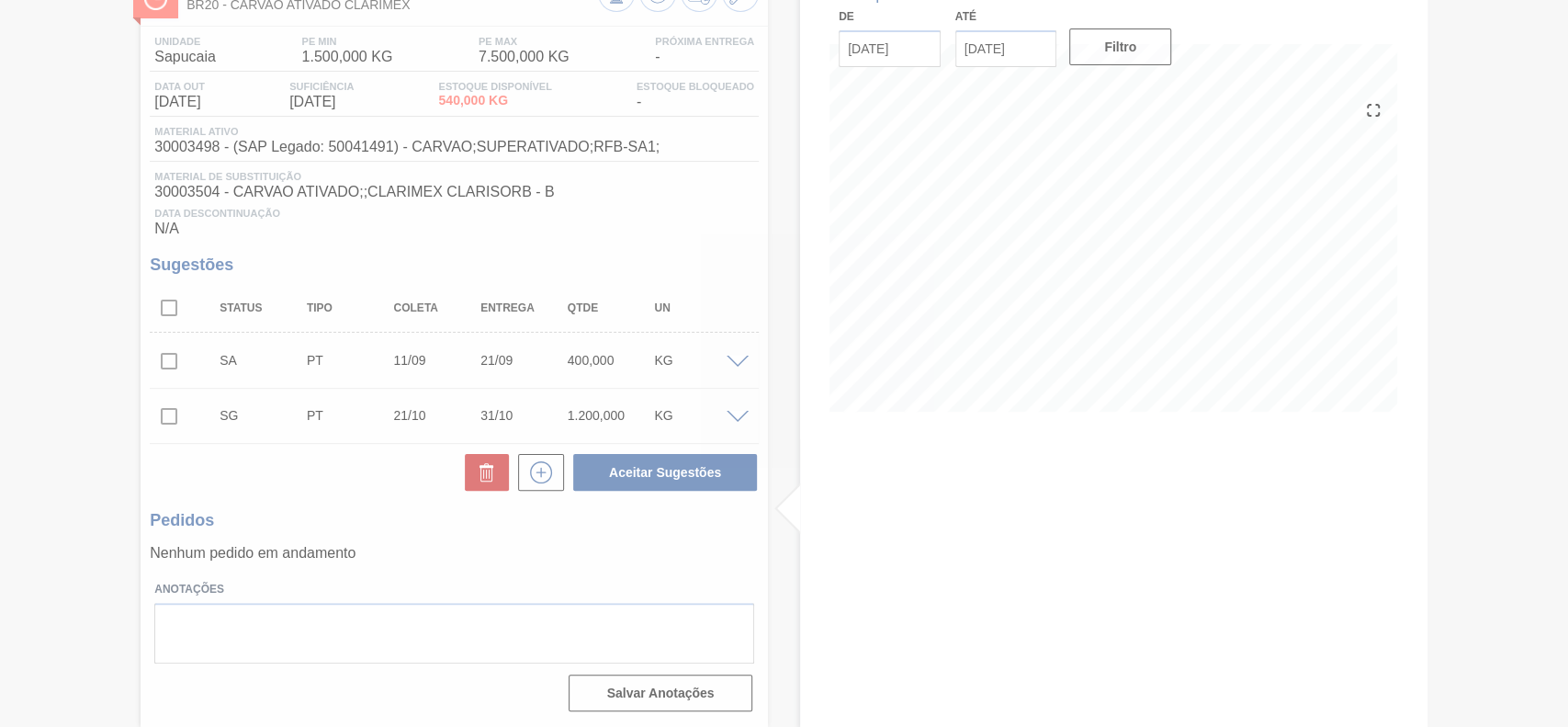
scroll to position [129, 0]
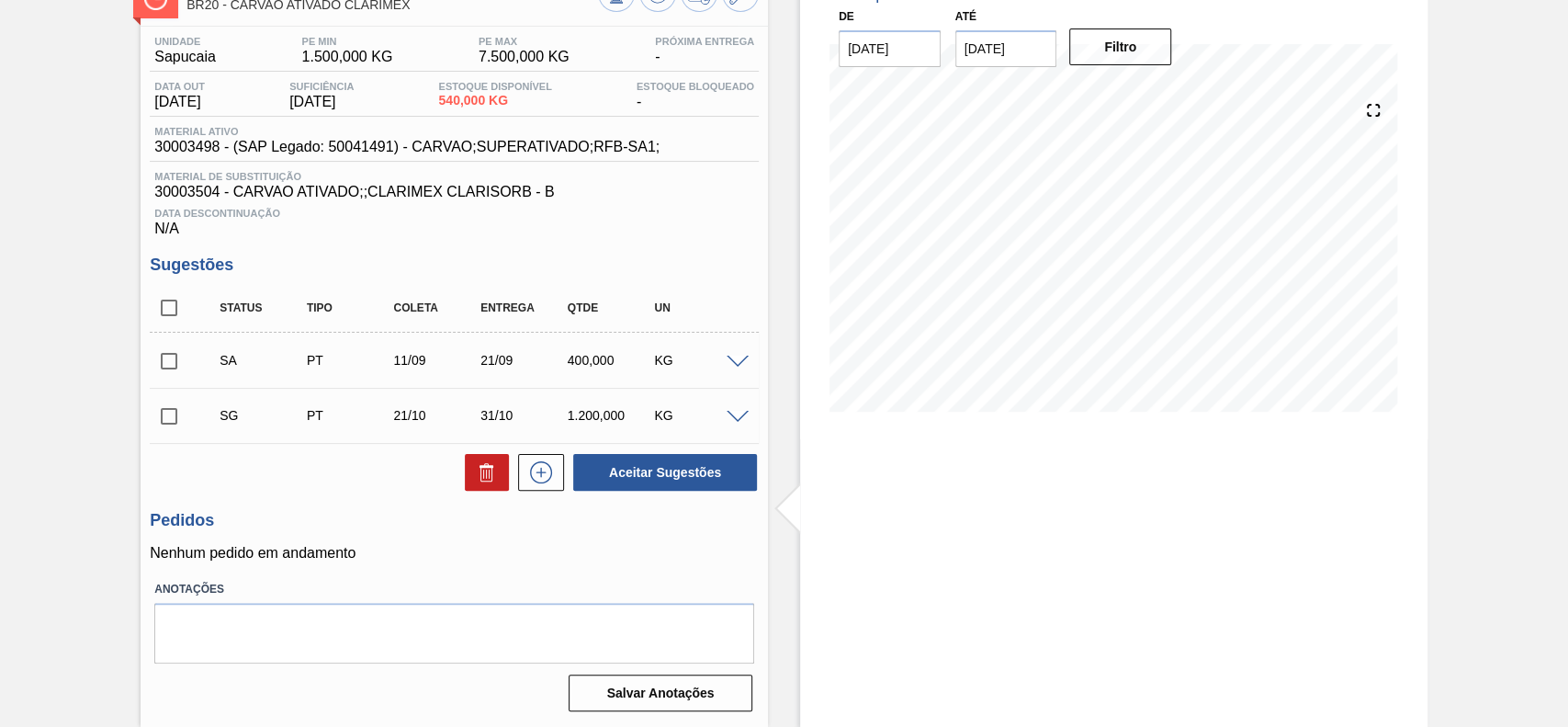
click at [171, 355] on input "checkbox" at bounding box center [168, 361] width 38 height 38
click at [619, 476] on button "Aceitar Sugestões" at bounding box center [665, 472] width 184 height 36
checkbox input "false"
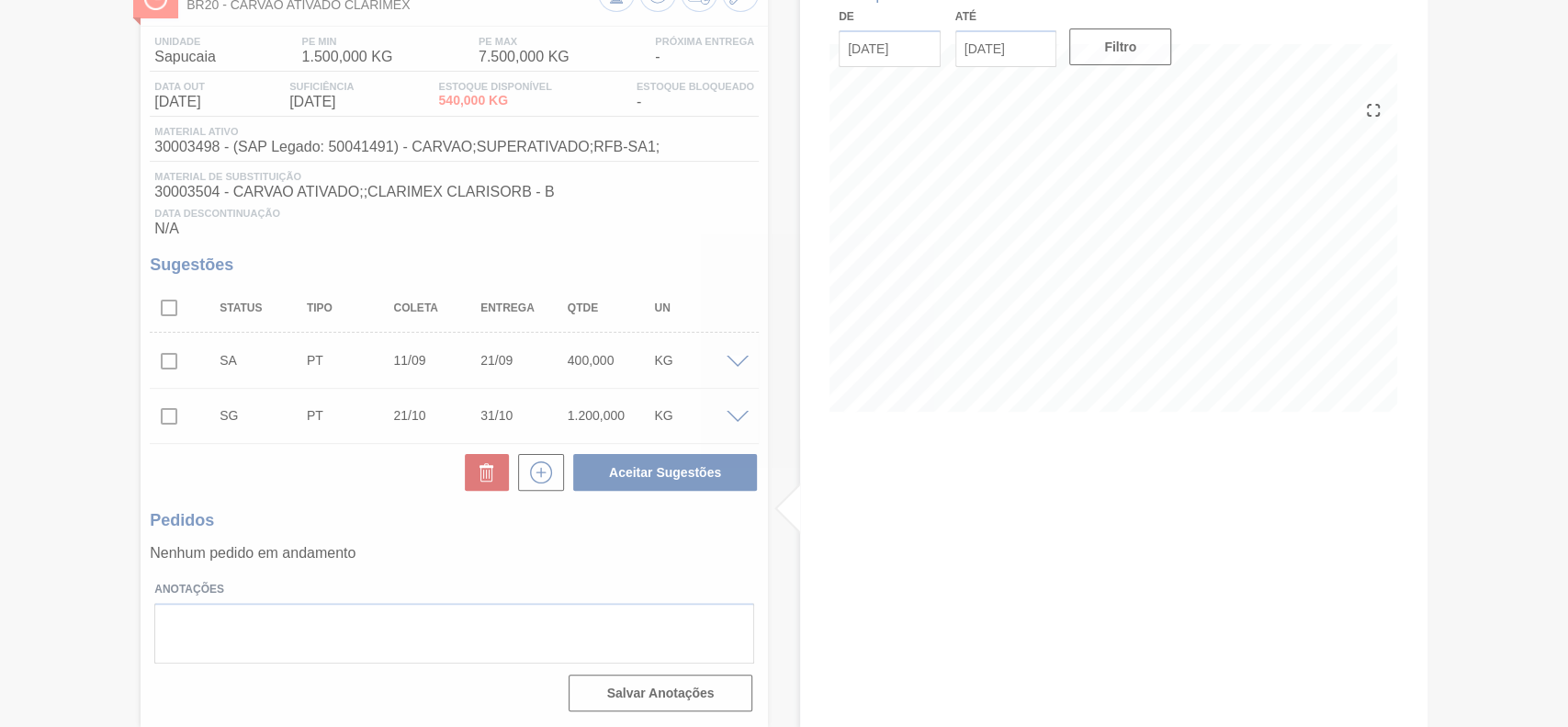
scroll to position [104, 0]
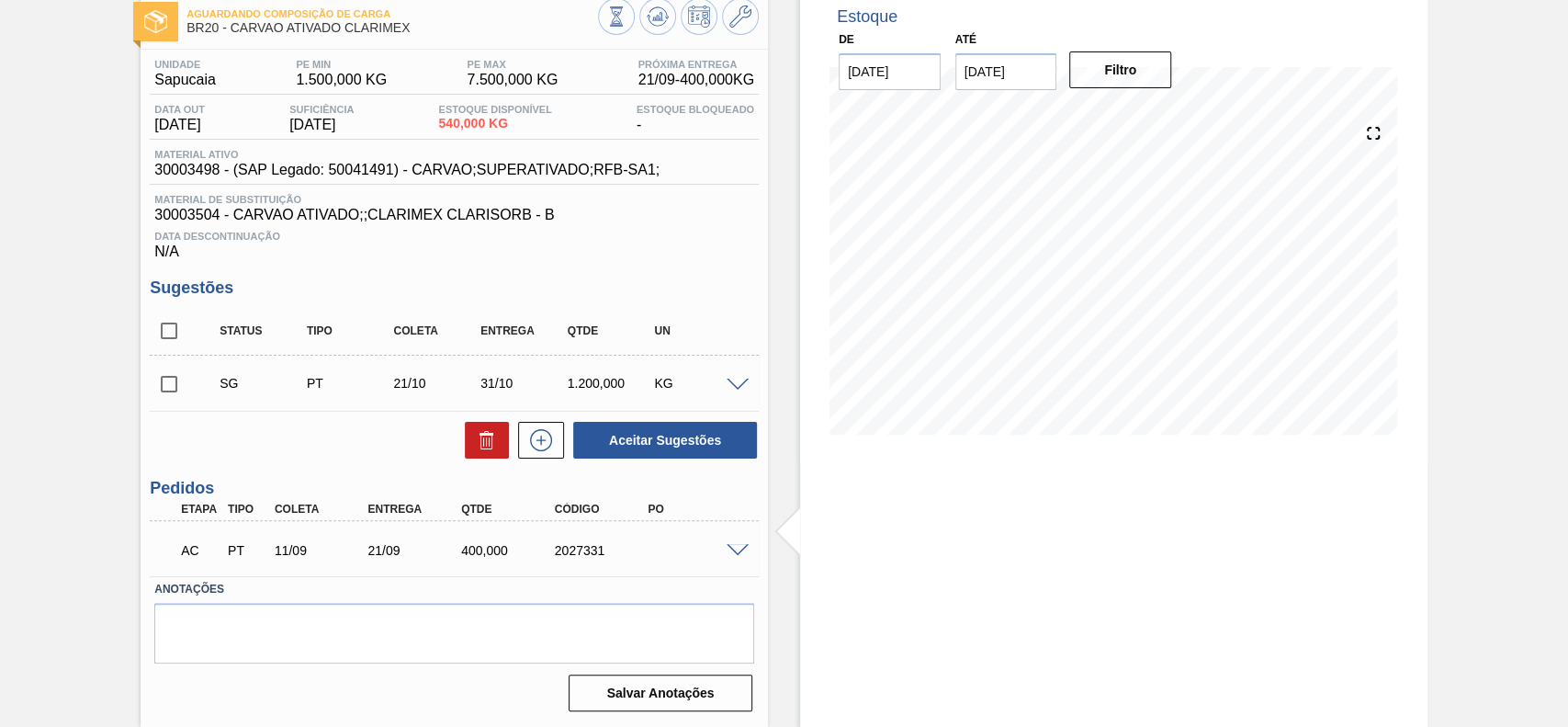
click at [735, 549] on span at bounding box center [737, 551] width 22 height 13
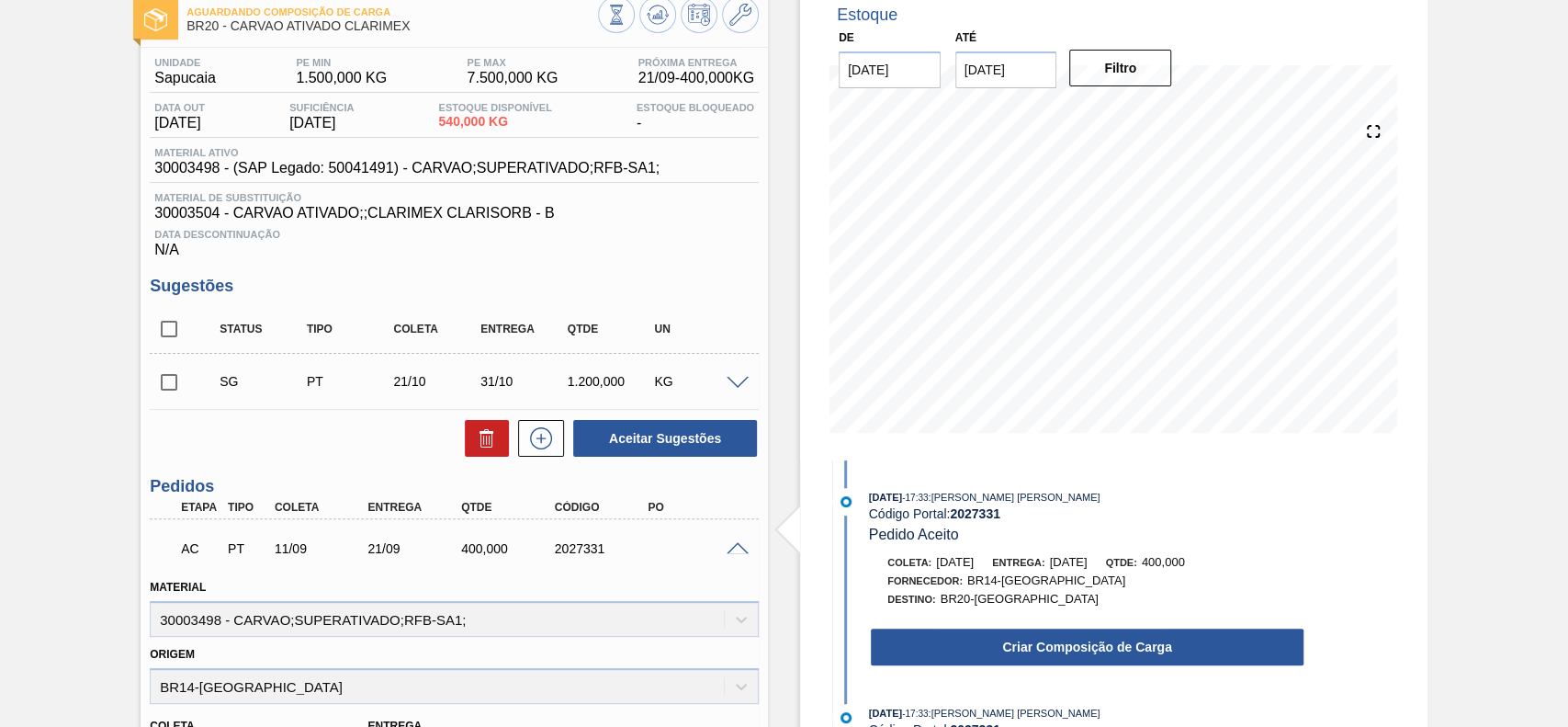
click at [974, 629] on div "Criar Composição de Carga" at bounding box center [1087, 647] width 437 height 40
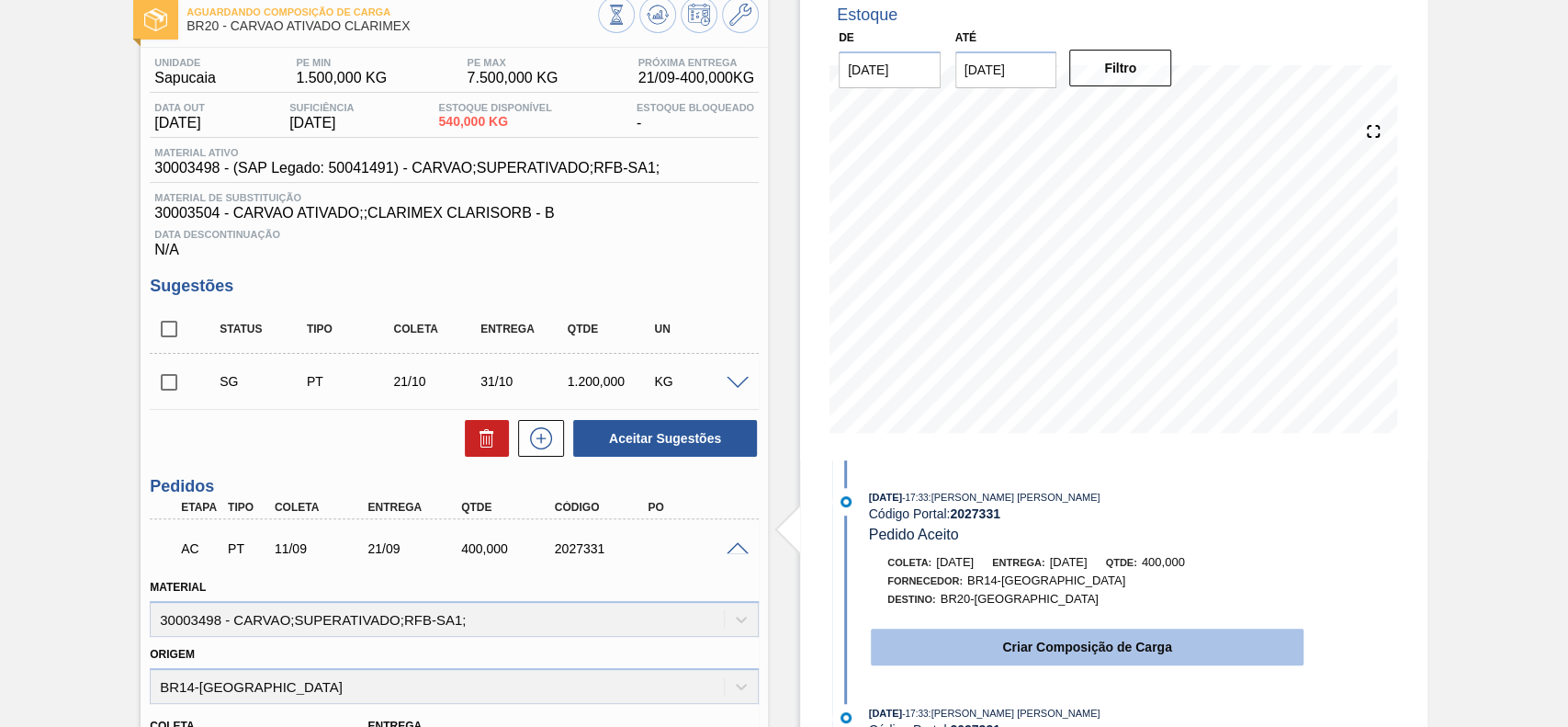
click at [981, 644] on button "Criar Composição de Carga" at bounding box center [1087, 647] width 433 height 36
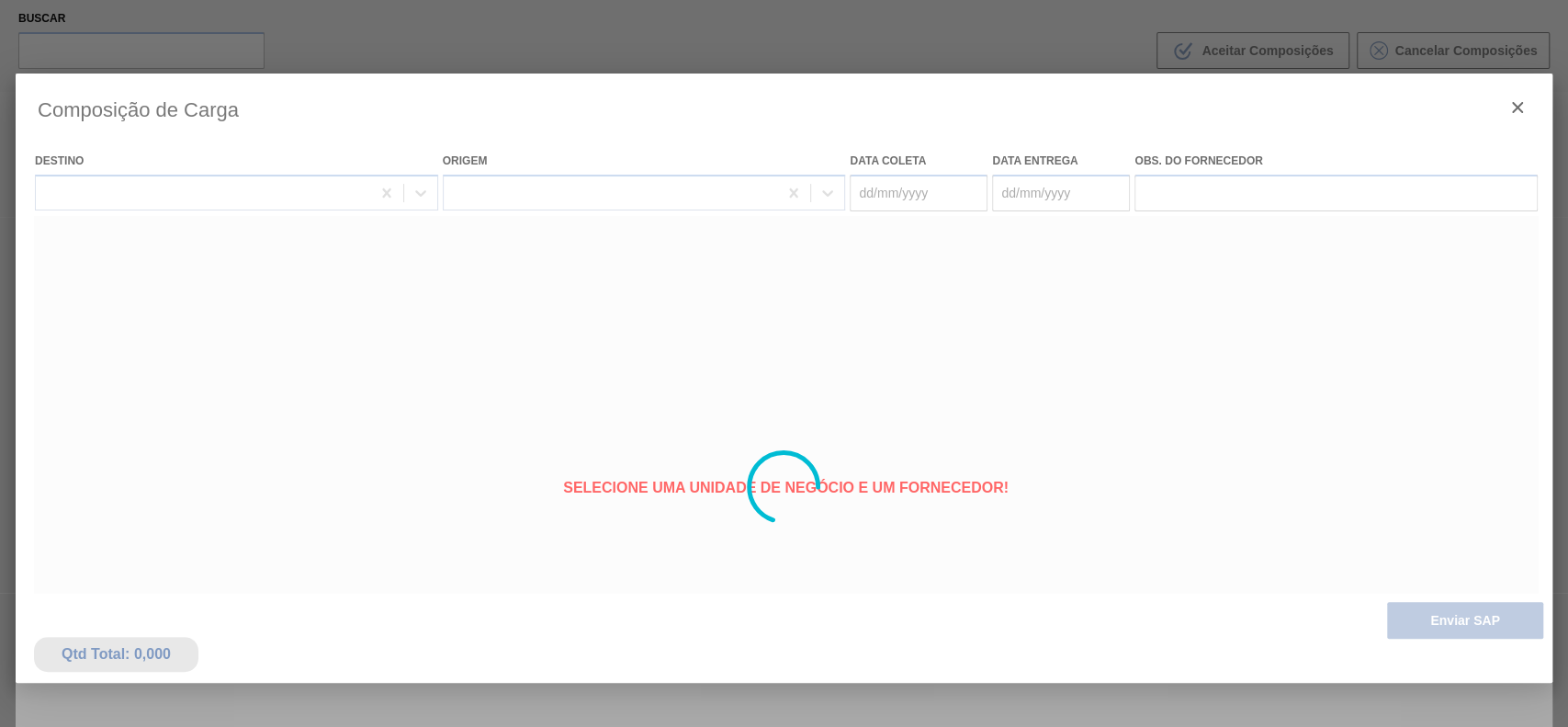
type coleta "11/09/2025"
type entrega "21/09/2025"
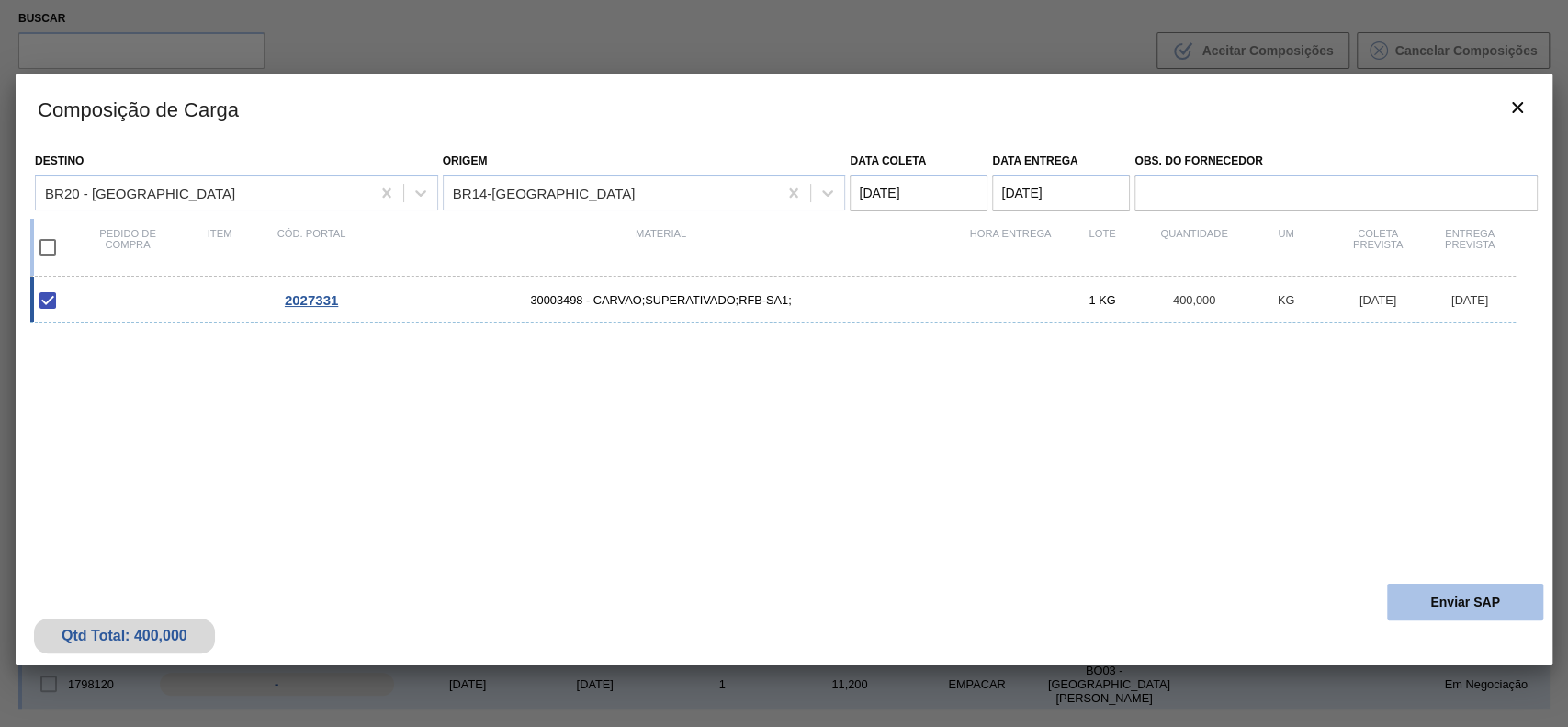
click at [1448, 600] on button "Enviar SAP" at bounding box center [1465, 602] width 156 height 36
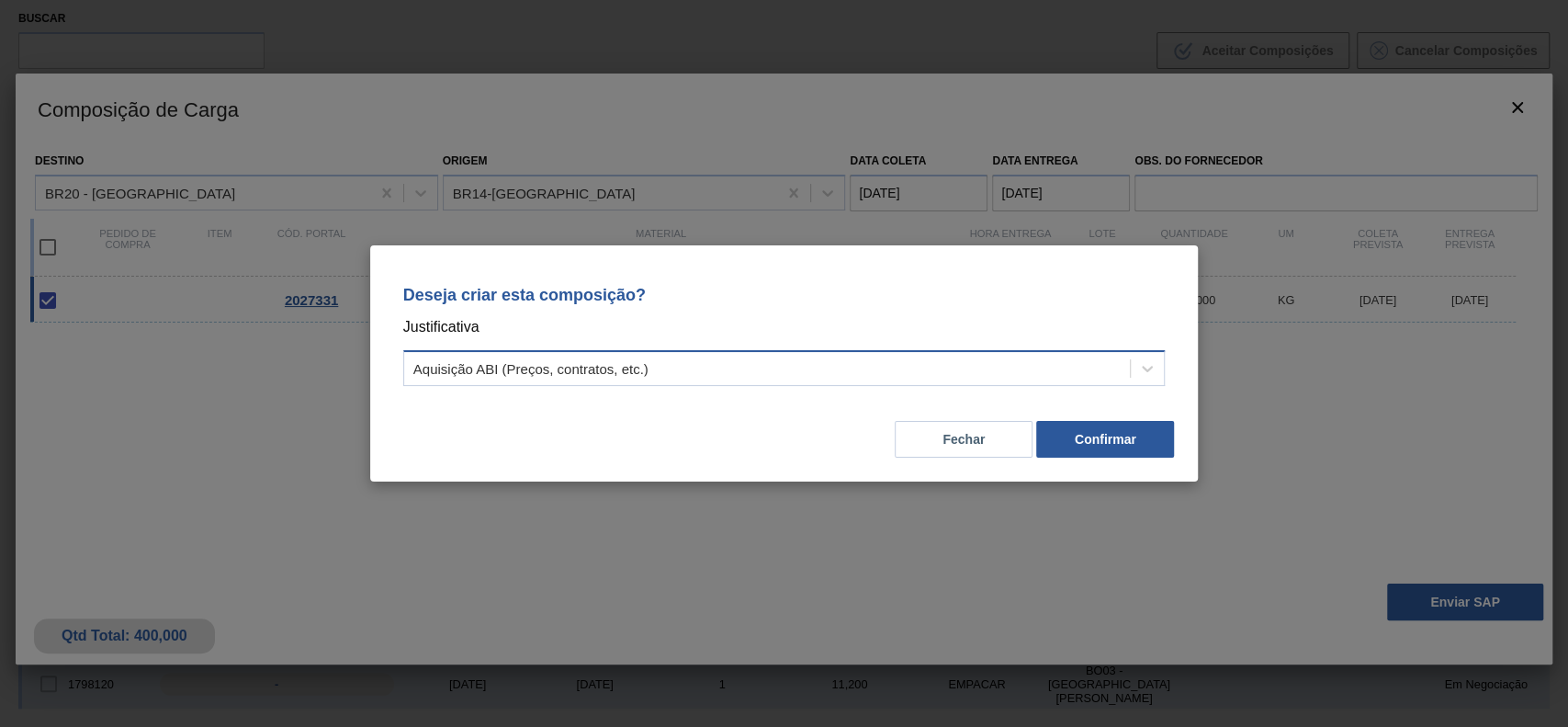
click at [646, 355] on div "Aquisição ABI (Preços, contratos, etc.)" at bounding box center [767, 369] width 727 height 27
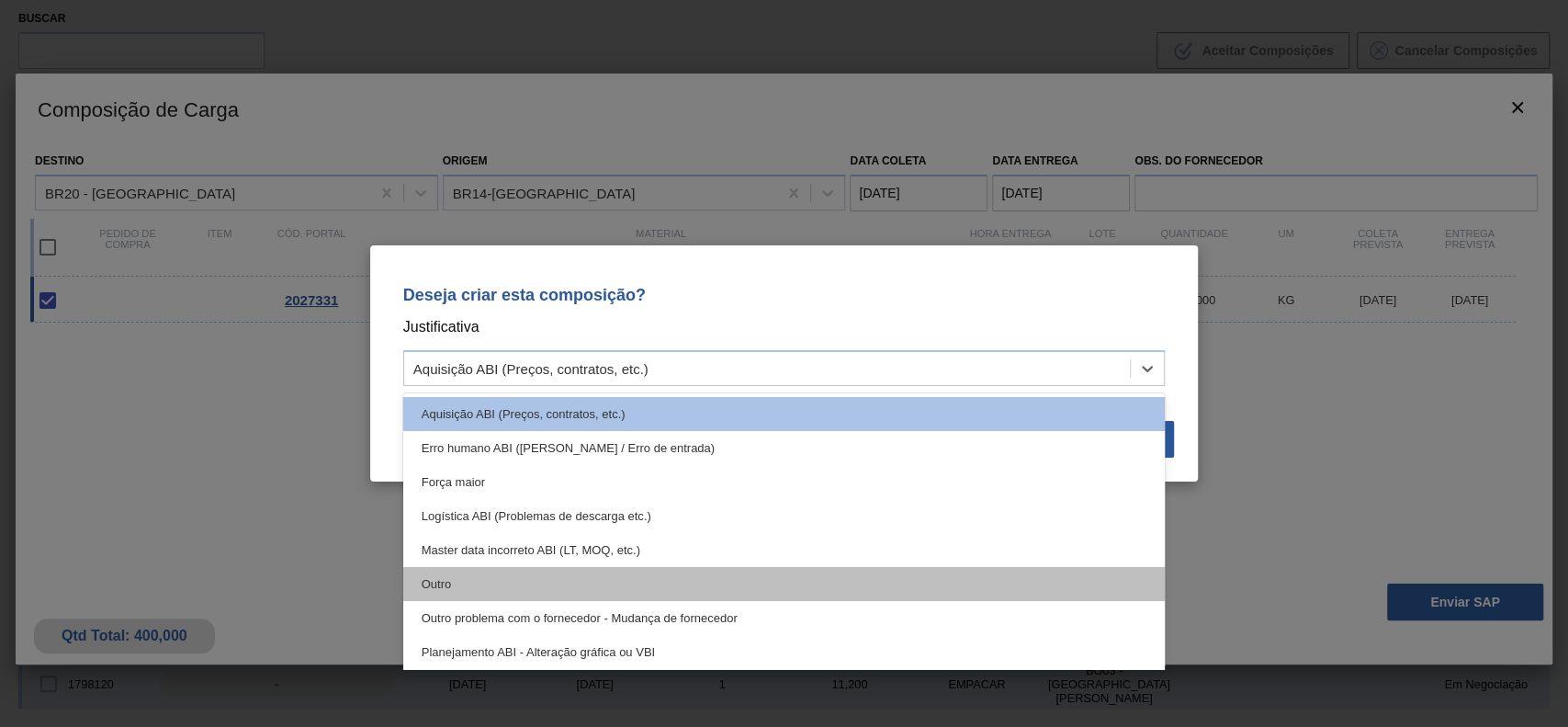
click at [600, 578] on div "Outro" at bounding box center [784, 584] width 763 height 34
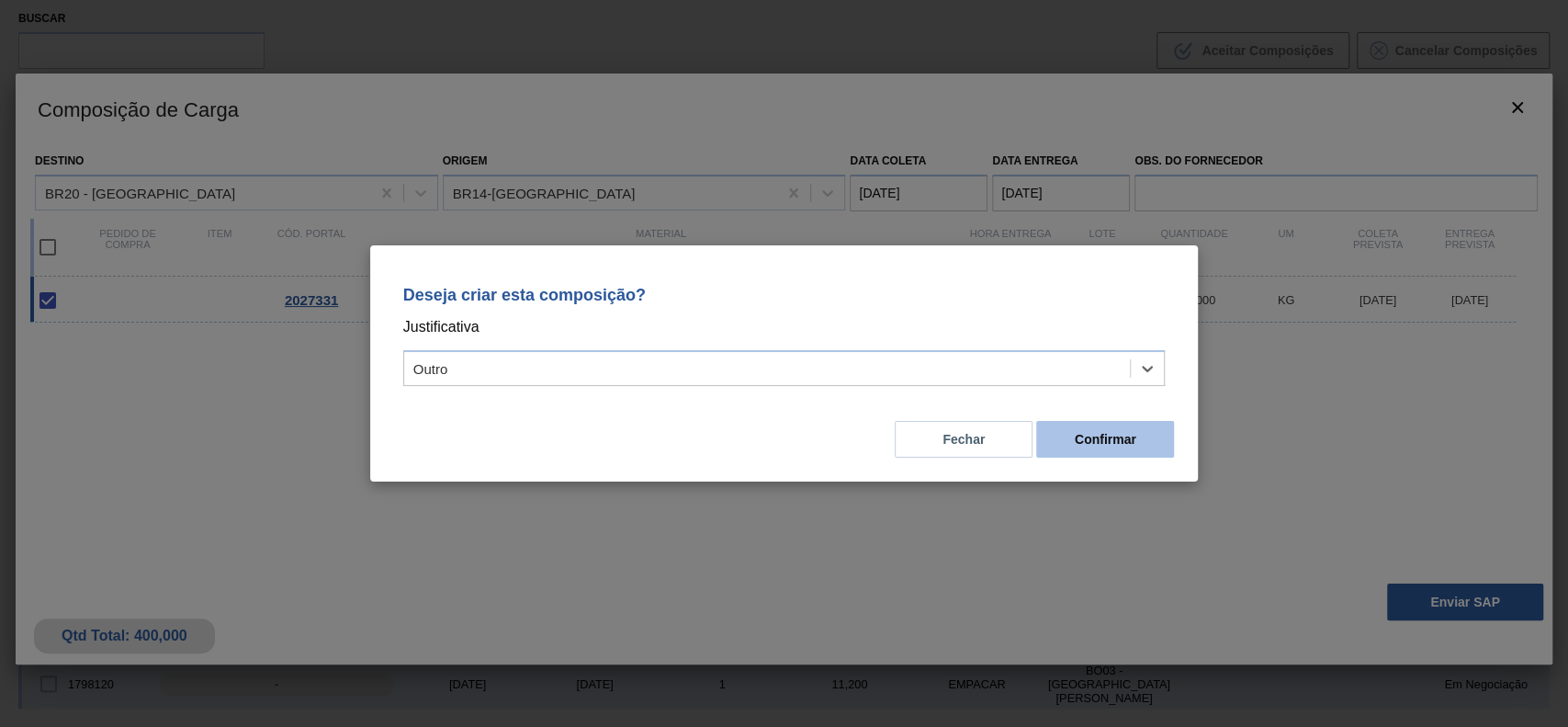
click at [1109, 441] on button "Confirmar" at bounding box center [1106, 440] width 138 height 36
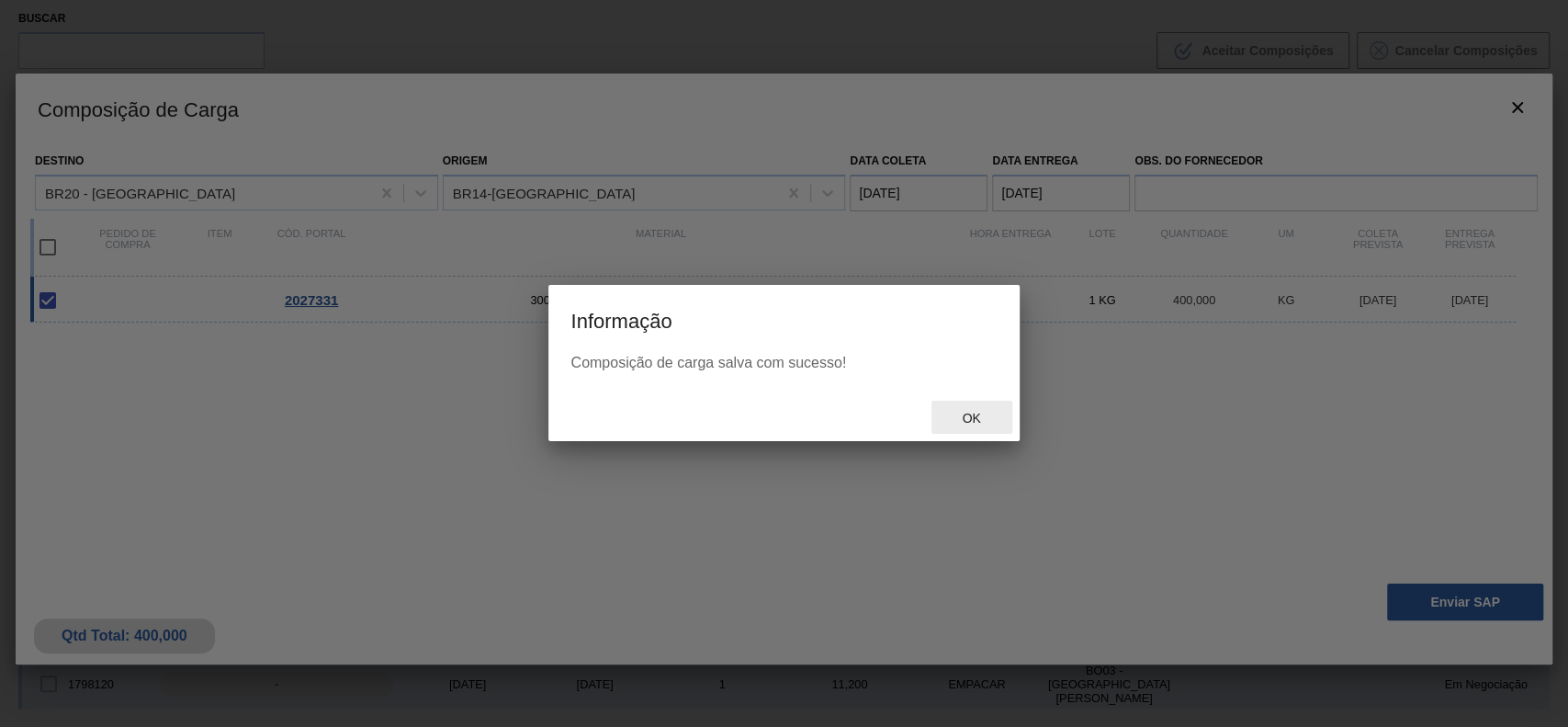
click at [1004, 424] on div "Ok" at bounding box center [972, 419] width 80 height 34
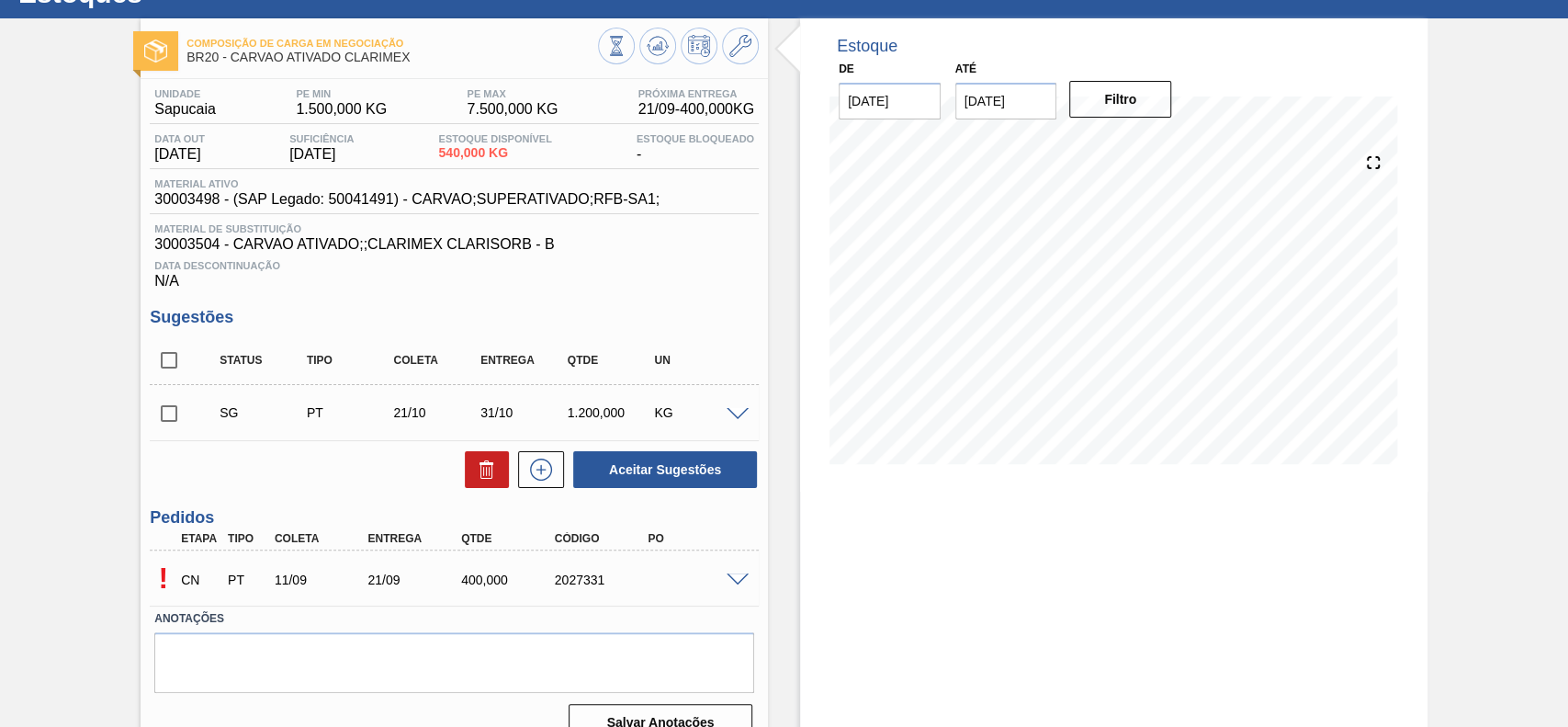
scroll to position [104, 0]
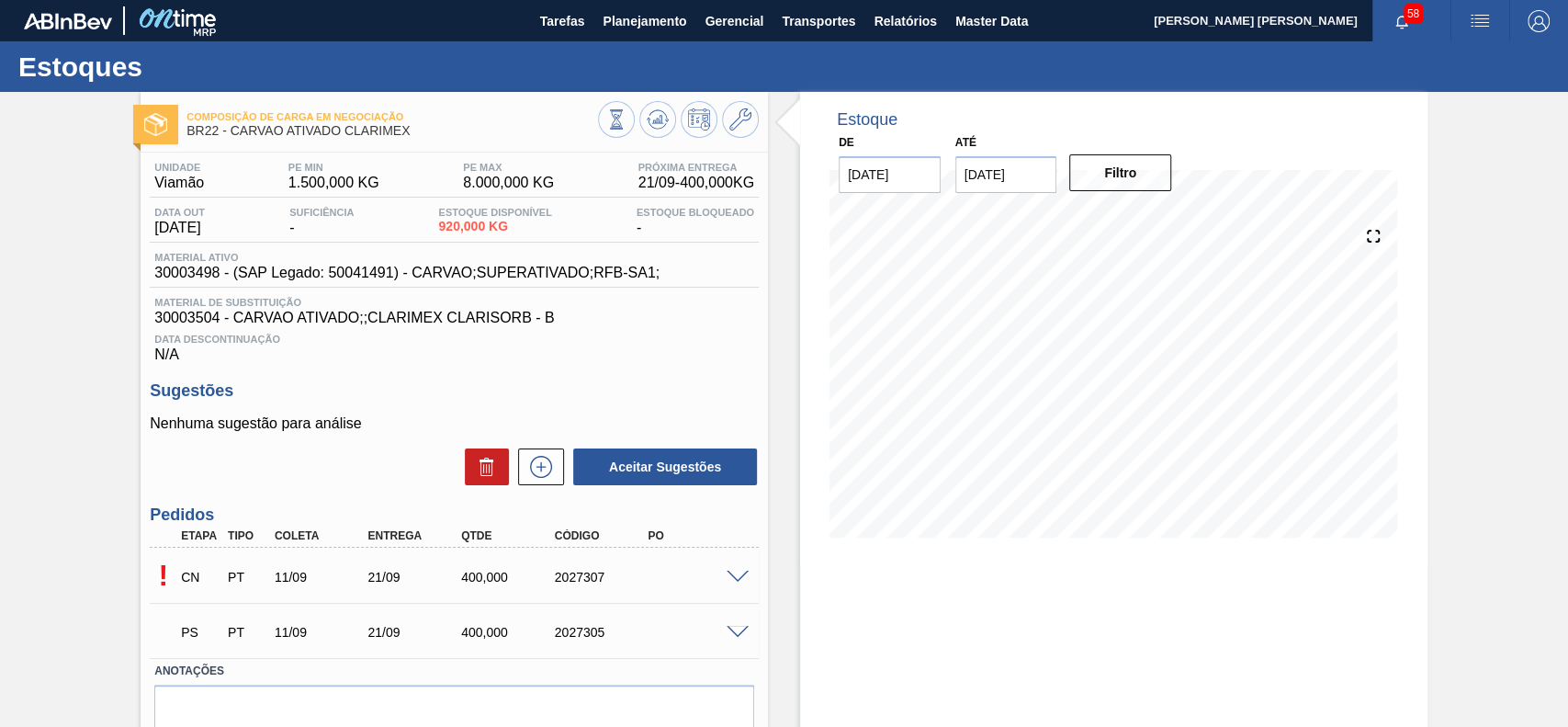
click at [728, 633] on span at bounding box center [737, 633] width 22 height 13
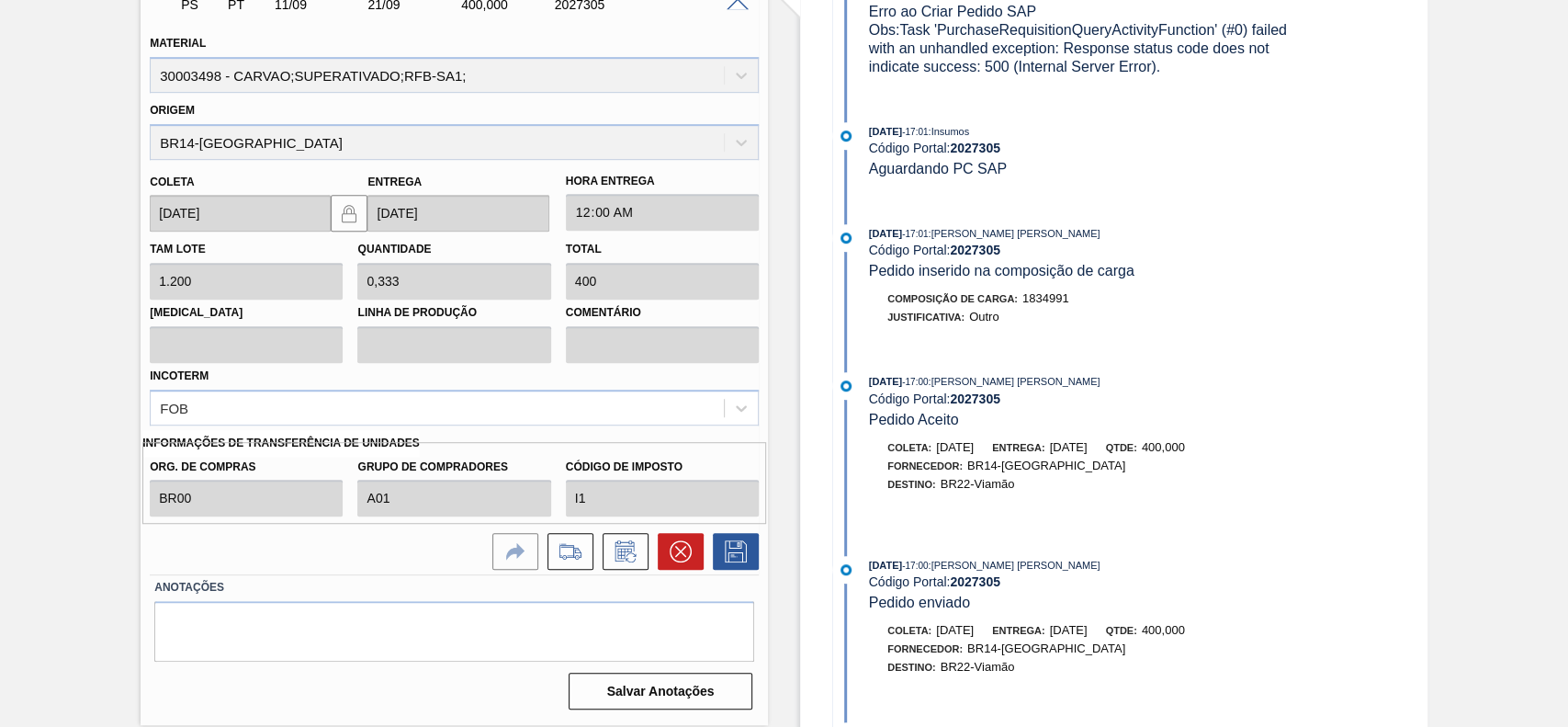
scroll to position [629, 0]
click at [682, 555] on icon at bounding box center [681, 550] width 22 height 22
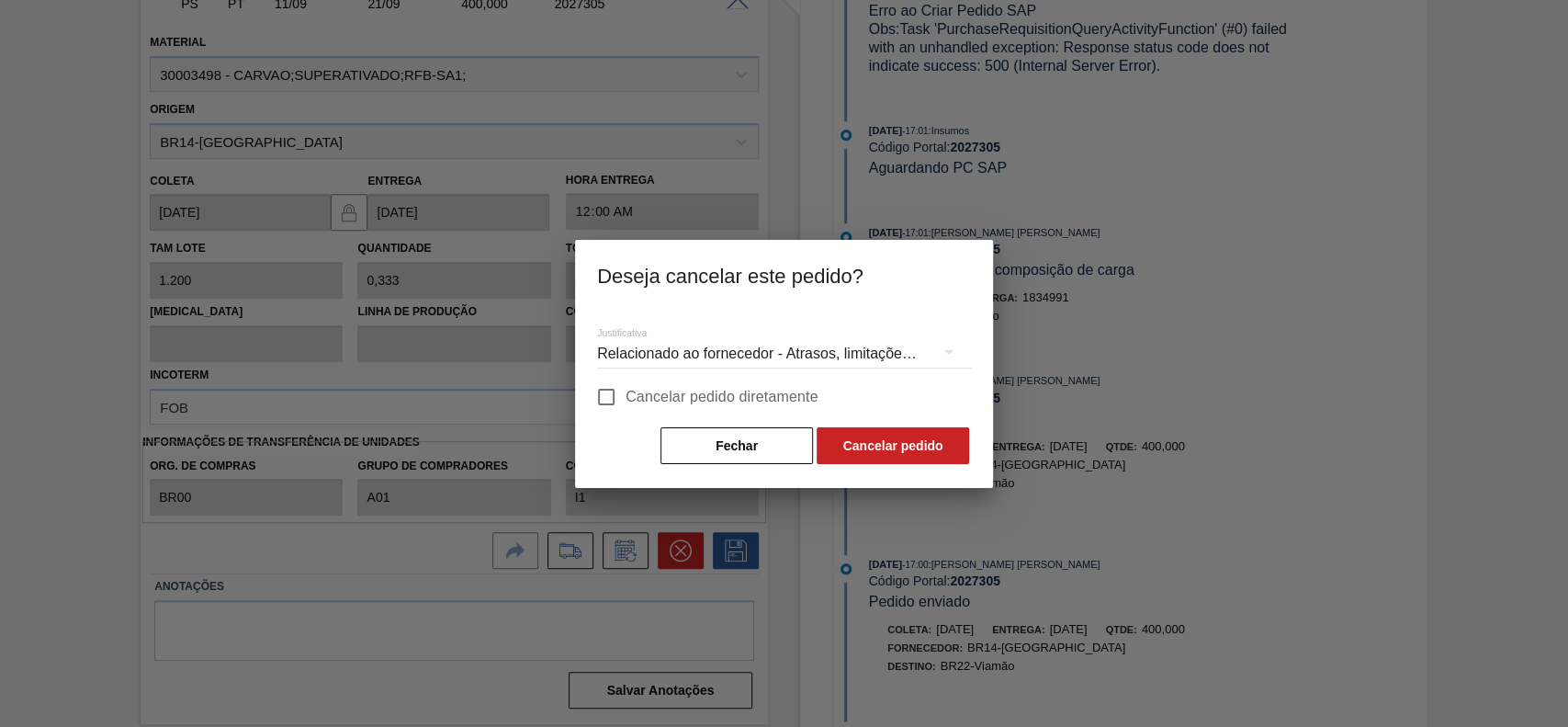
click at [663, 399] on span "Cancelar pedido diretamente" at bounding box center [723, 397] width 193 height 22
click at [626, 399] on input "Cancelar pedido diretamente" at bounding box center [606, 398] width 38 height 38
checkbox input "true"
click at [927, 452] on button "Cancelar pedido" at bounding box center [892, 445] width 152 height 36
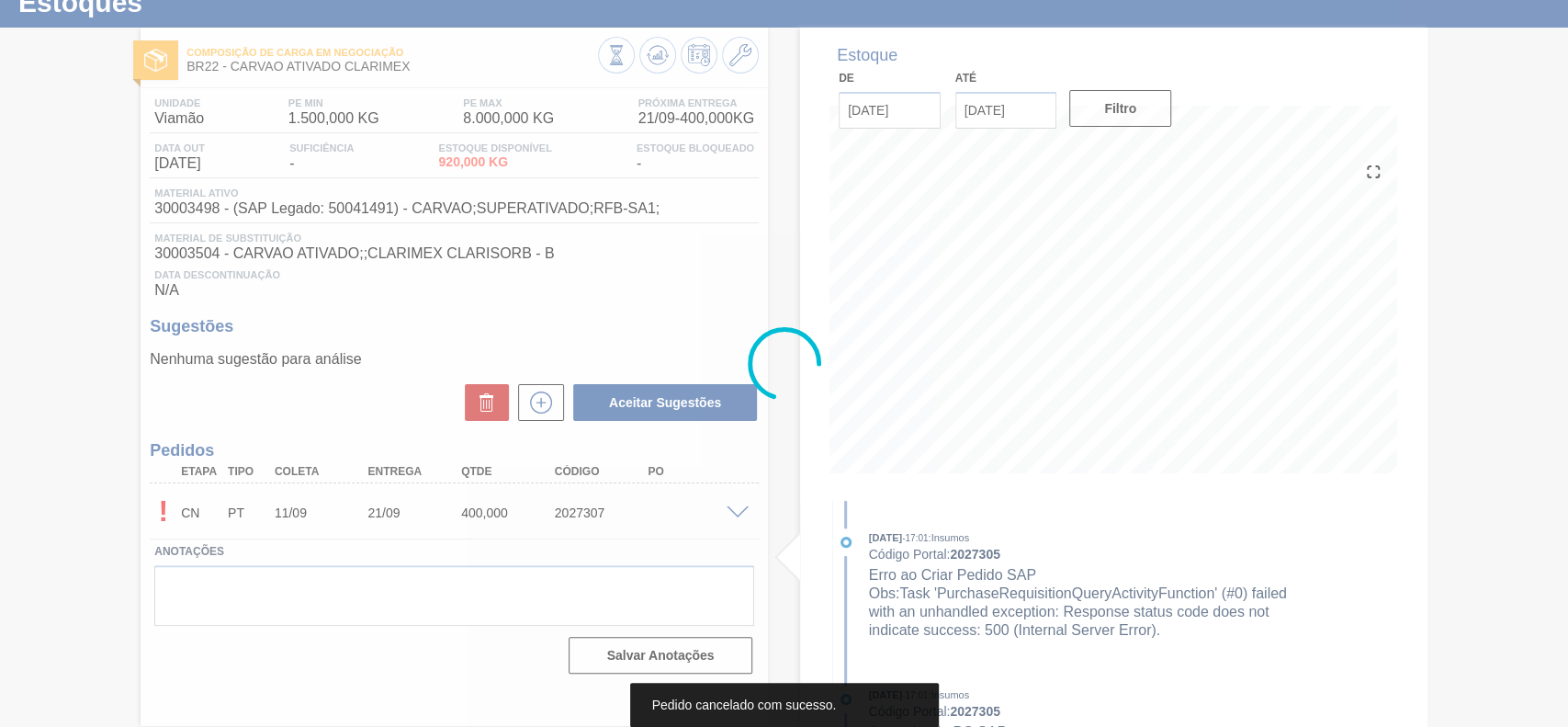
scroll to position [63, 0]
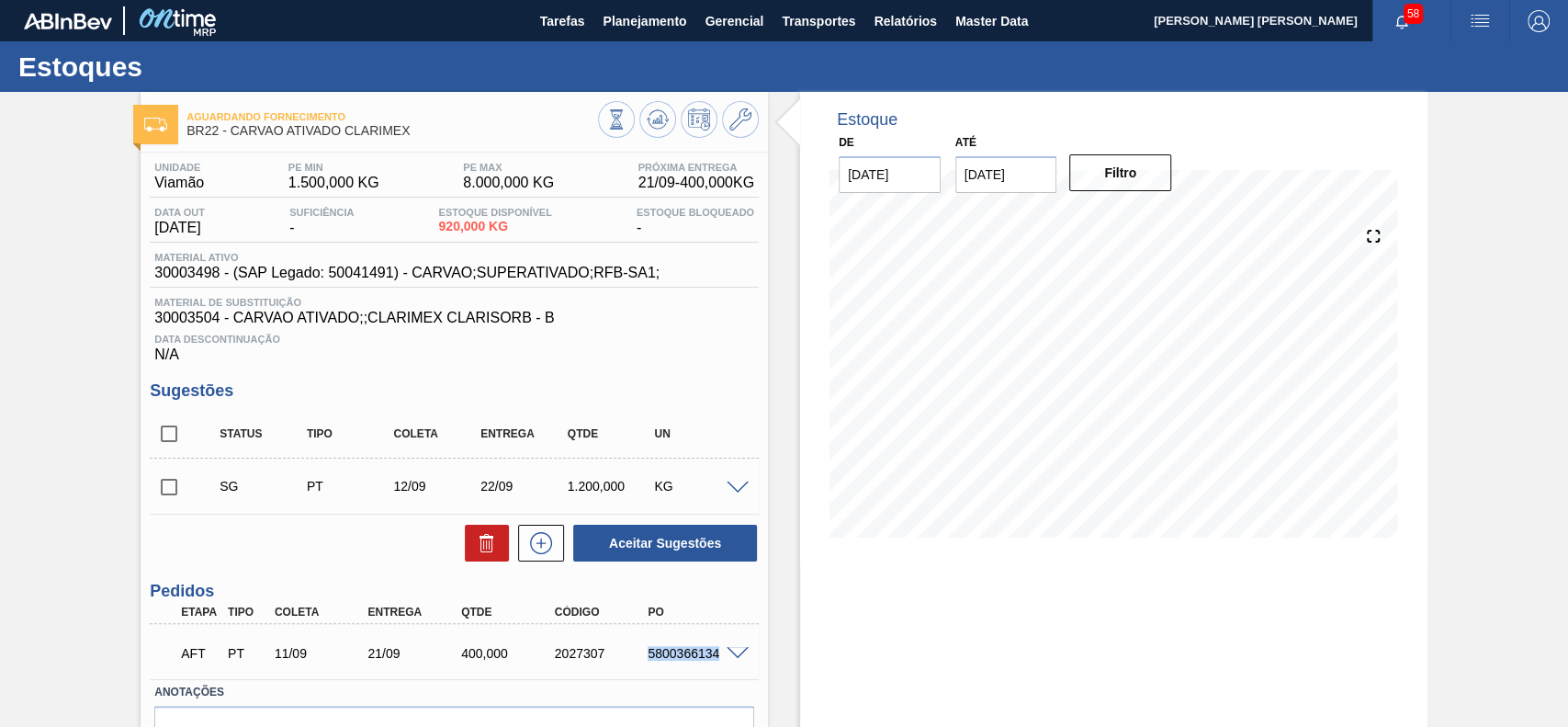
drag, startPoint x: 645, startPoint y: 651, endPoint x: 731, endPoint y: 667, distance: 87.5
click at [731, 667] on div "AFT PT 11/09 21/09 400,000 2027307 5800366134" at bounding box center [454, 652] width 609 height 46
copy div "5800366134"
drag, startPoint x: 639, startPoint y: 656, endPoint x: 745, endPoint y: 672, distance: 107.2
click at [745, 672] on div "AFT PT 11/09 21/09 400,000 2027331 5800366164" at bounding box center [454, 652] width 609 height 46
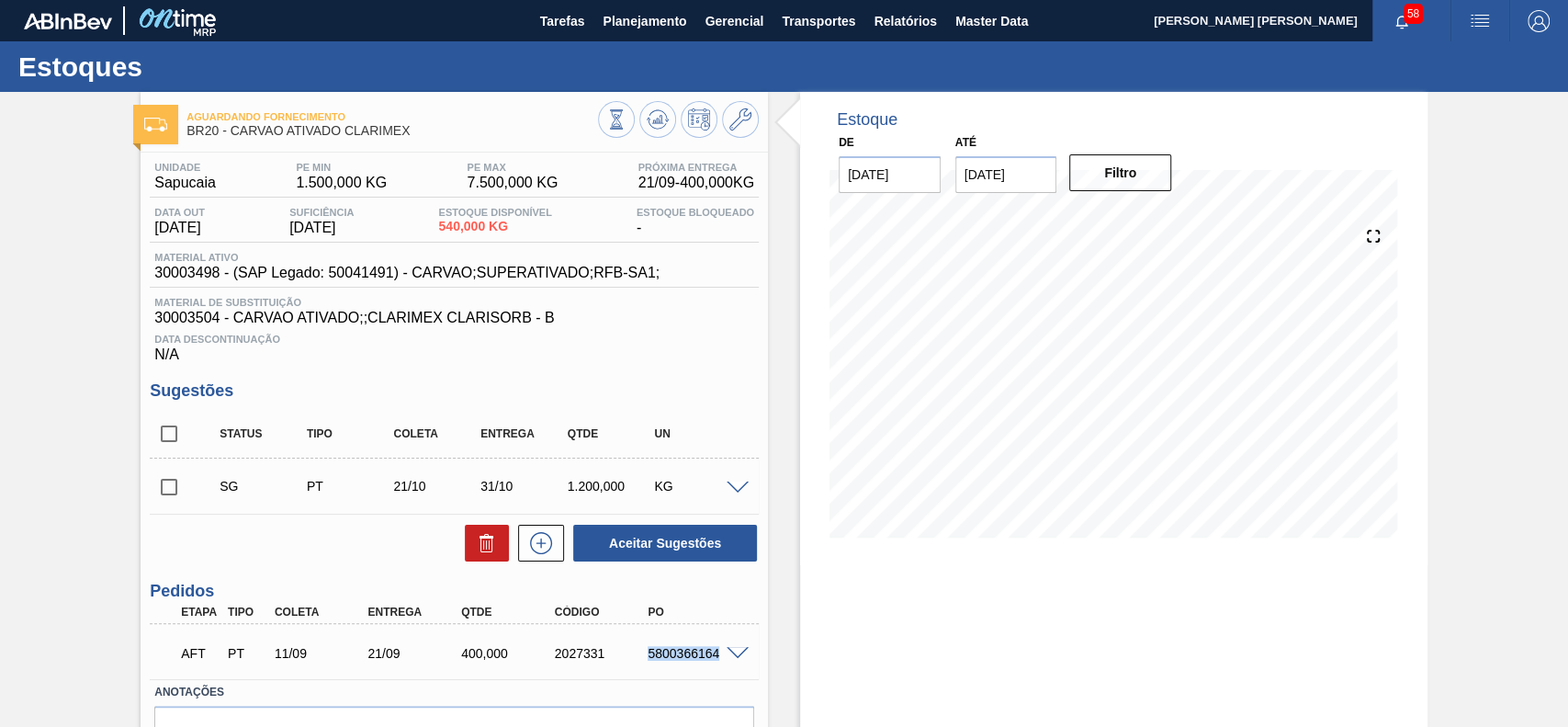
copy div "5800366164"
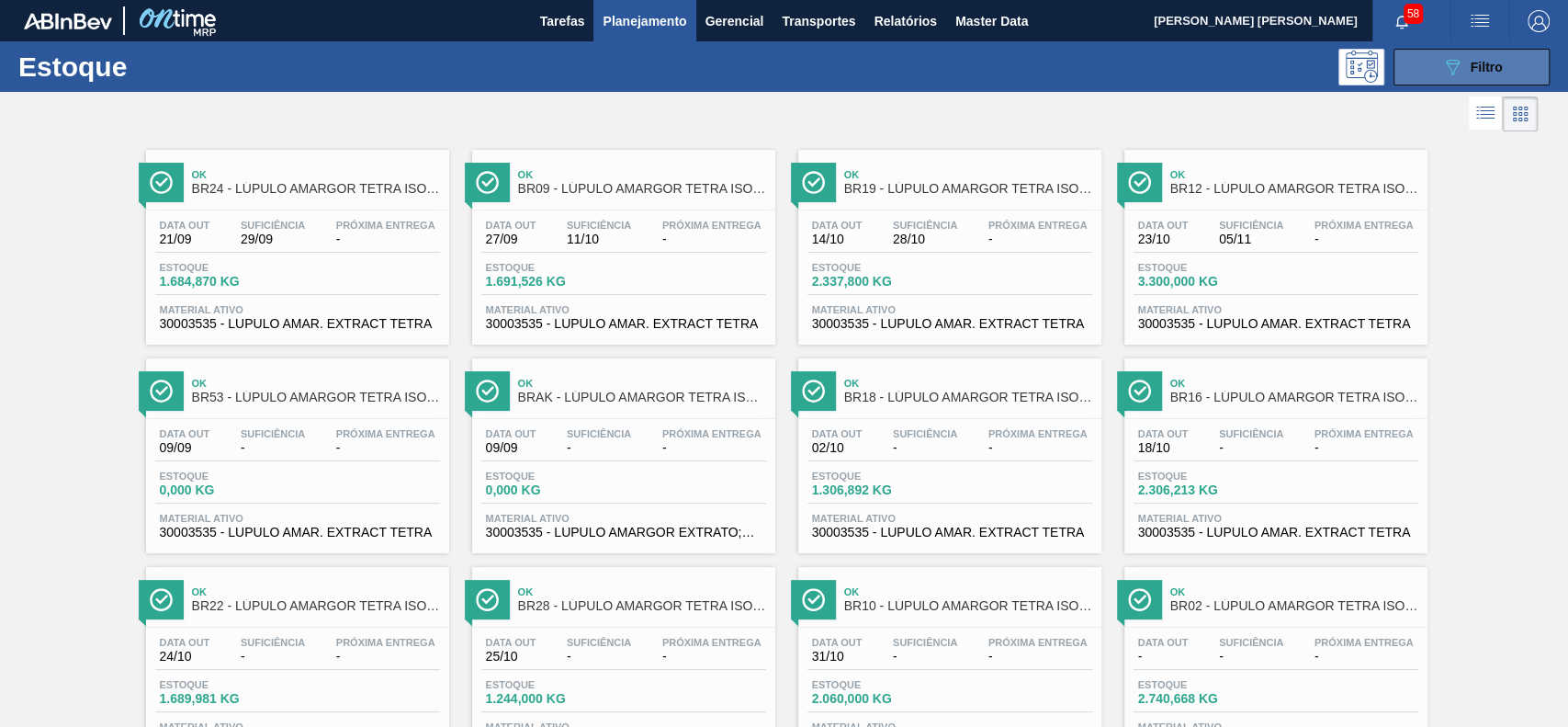
click at [1470, 83] on button "089F7B8B-B2A5-4AFE-B5C0-19BA573D28AC Filtro" at bounding box center [1471, 67] width 156 height 36
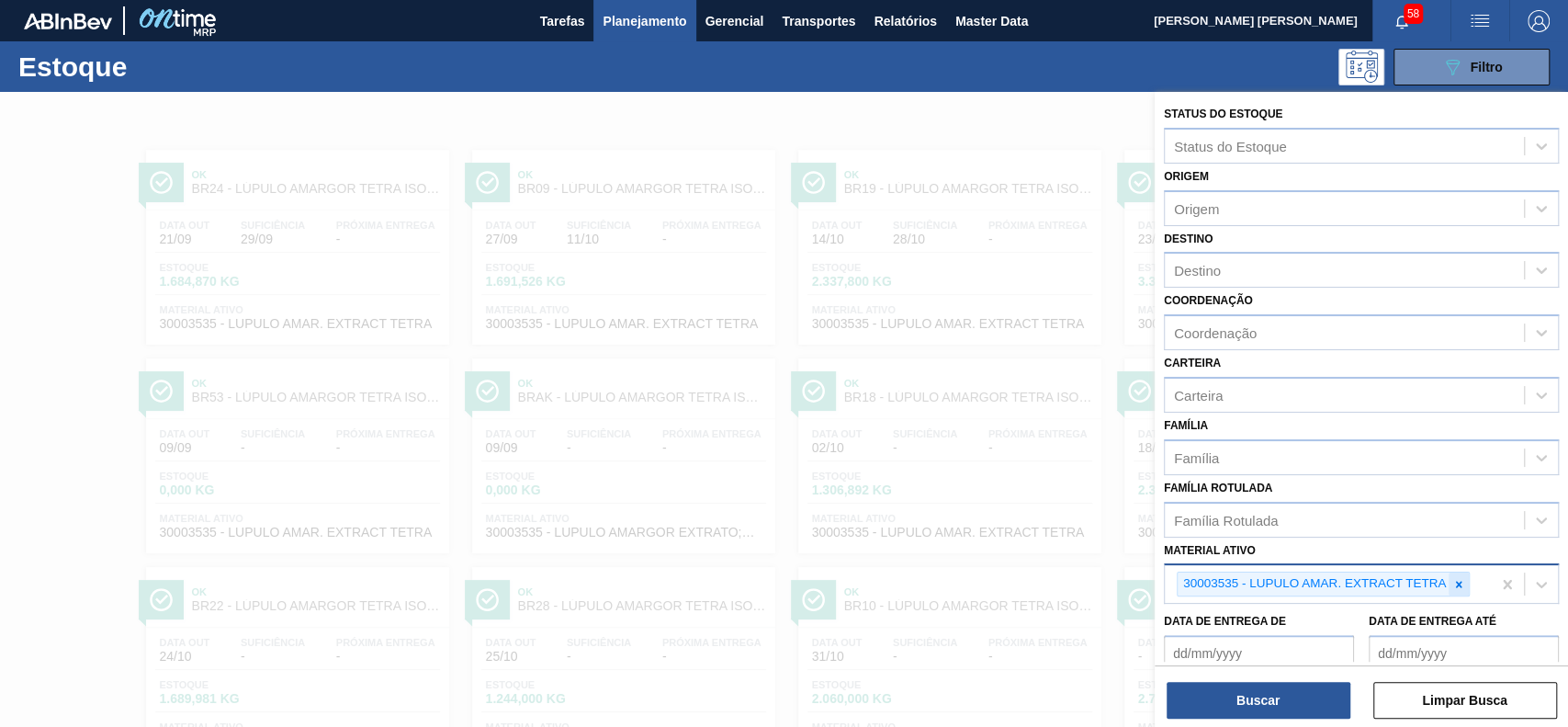
click at [1449, 582] on div at bounding box center [1459, 584] width 20 height 23
paste ativo "30008178"
type ativo "30008178"
click at [1251, 695] on button "Buscar" at bounding box center [1259, 700] width 184 height 36
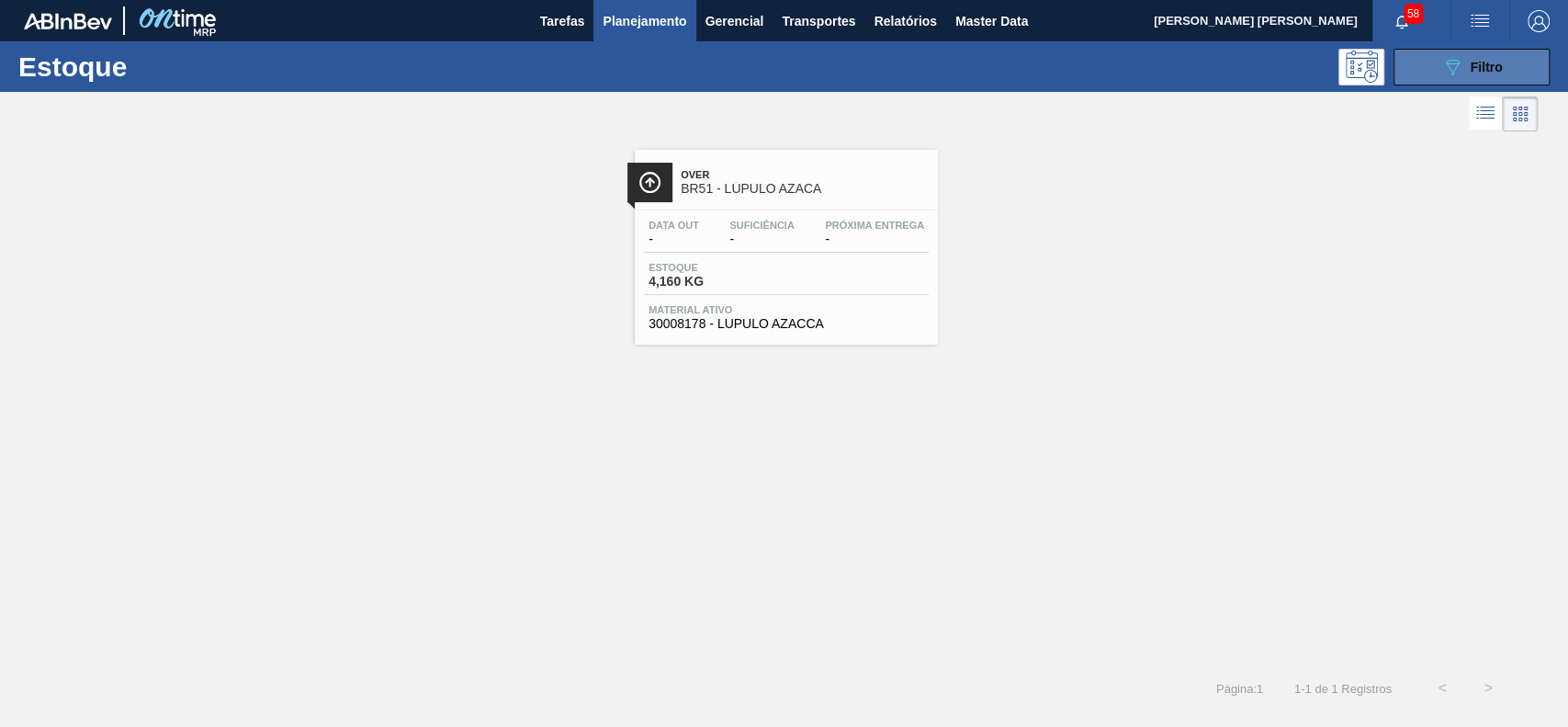
click at [1439, 79] on button "089F7B8B-B2A5-4AFE-B5C0-19BA573D28AC Filtro" at bounding box center [1471, 67] width 156 height 36
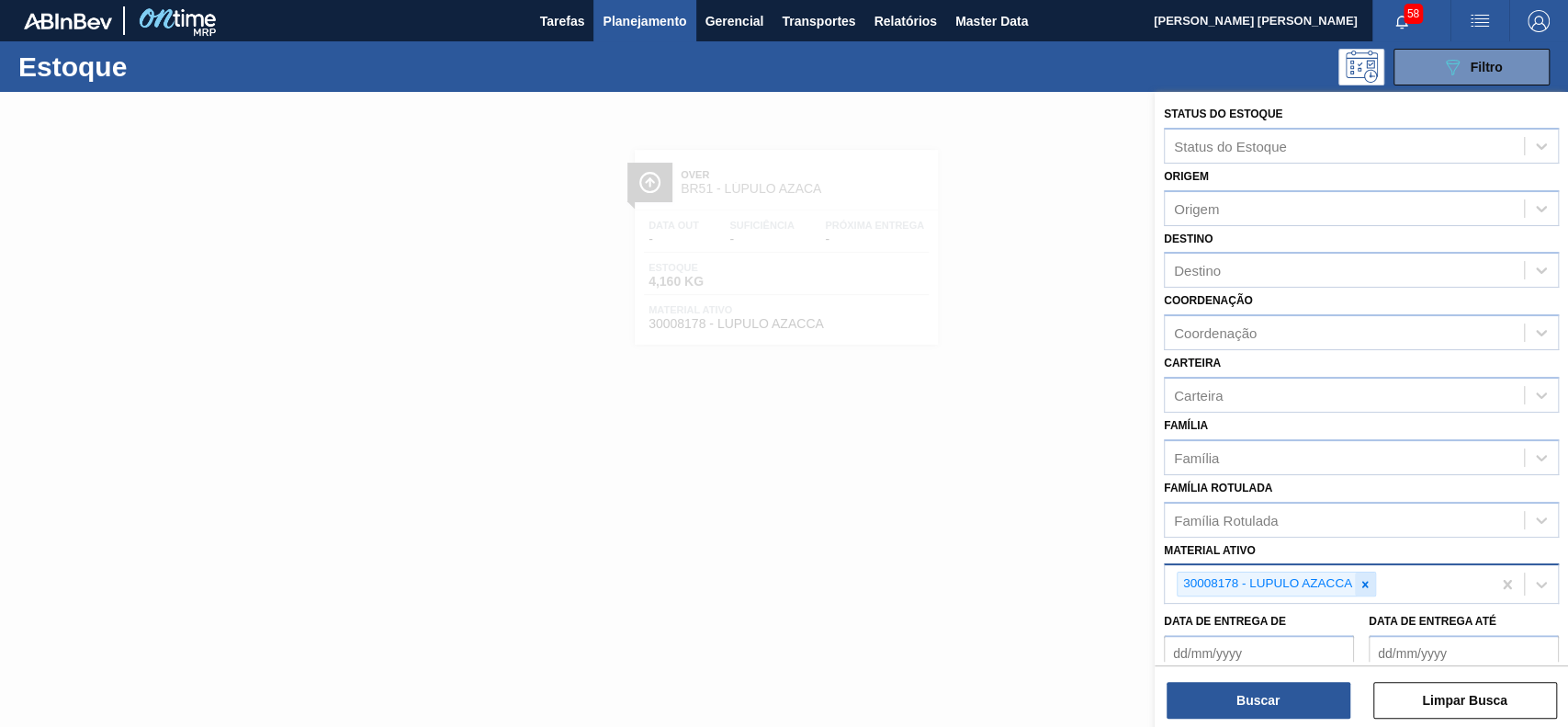
click at [1374, 578] on div at bounding box center [1365, 584] width 20 height 23
type ativo "30007681"
click at [1262, 716] on button "Buscar" at bounding box center [1259, 700] width 184 height 36
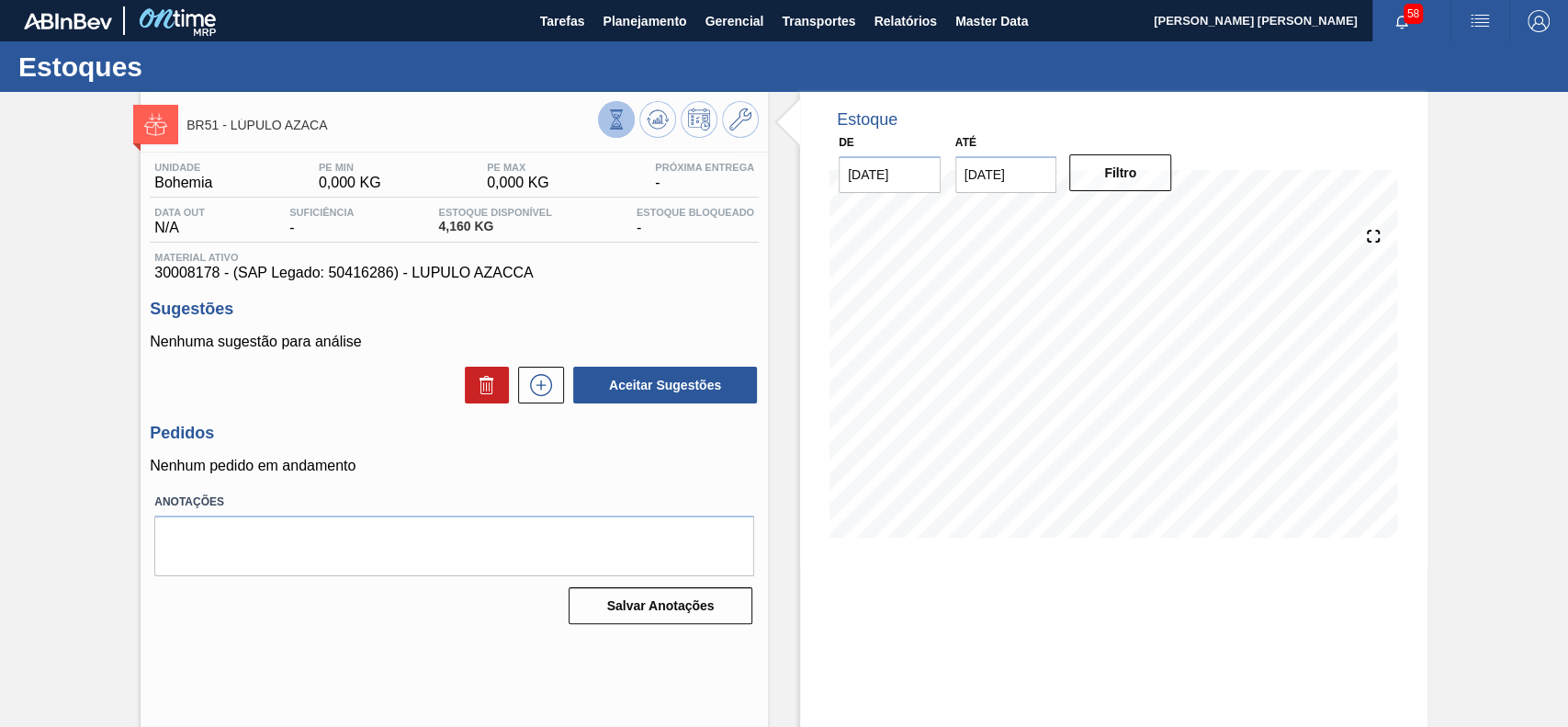
click at [628, 124] on button at bounding box center [616, 120] width 36 height 36
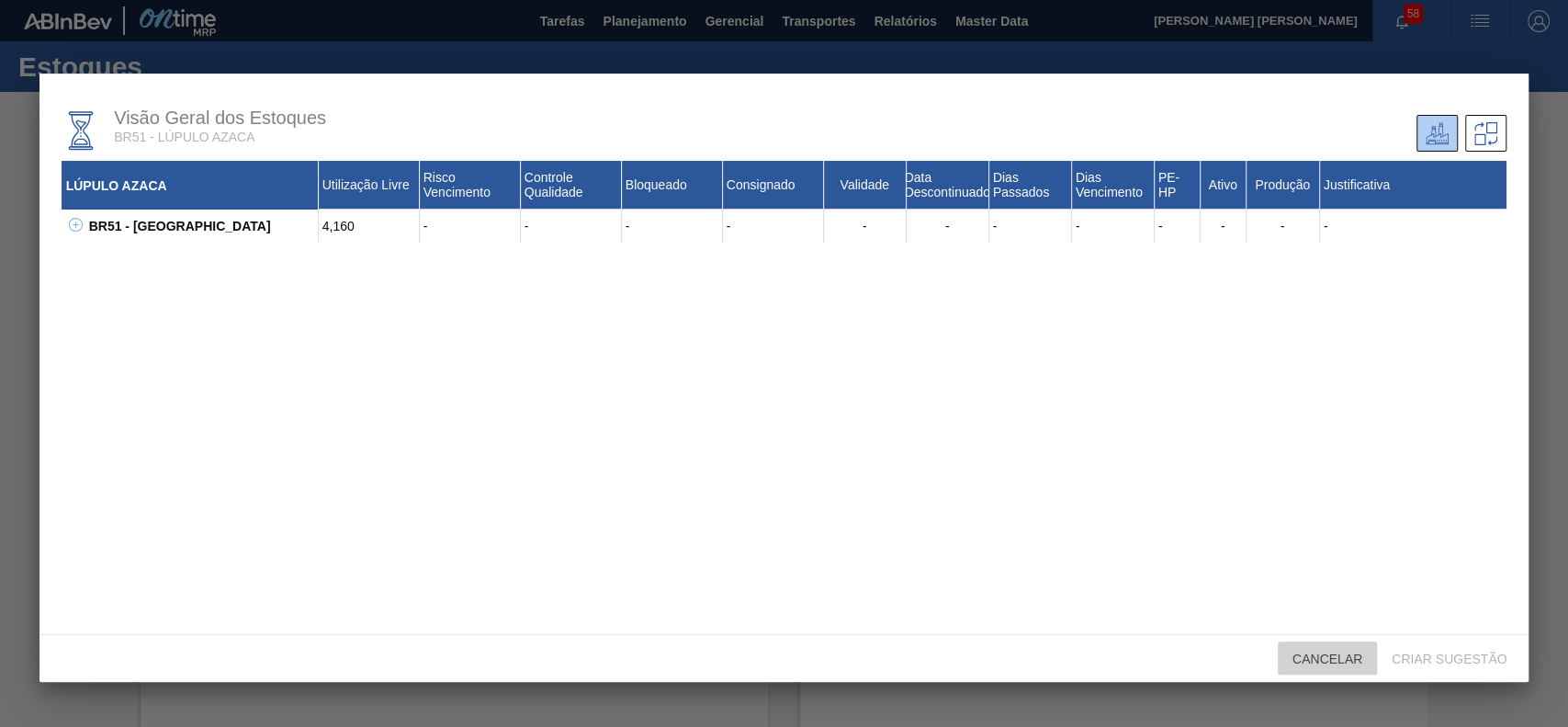
click at [1315, 653] on span "Cancelar" at bounding box center [1328, 659] width 100 height 14
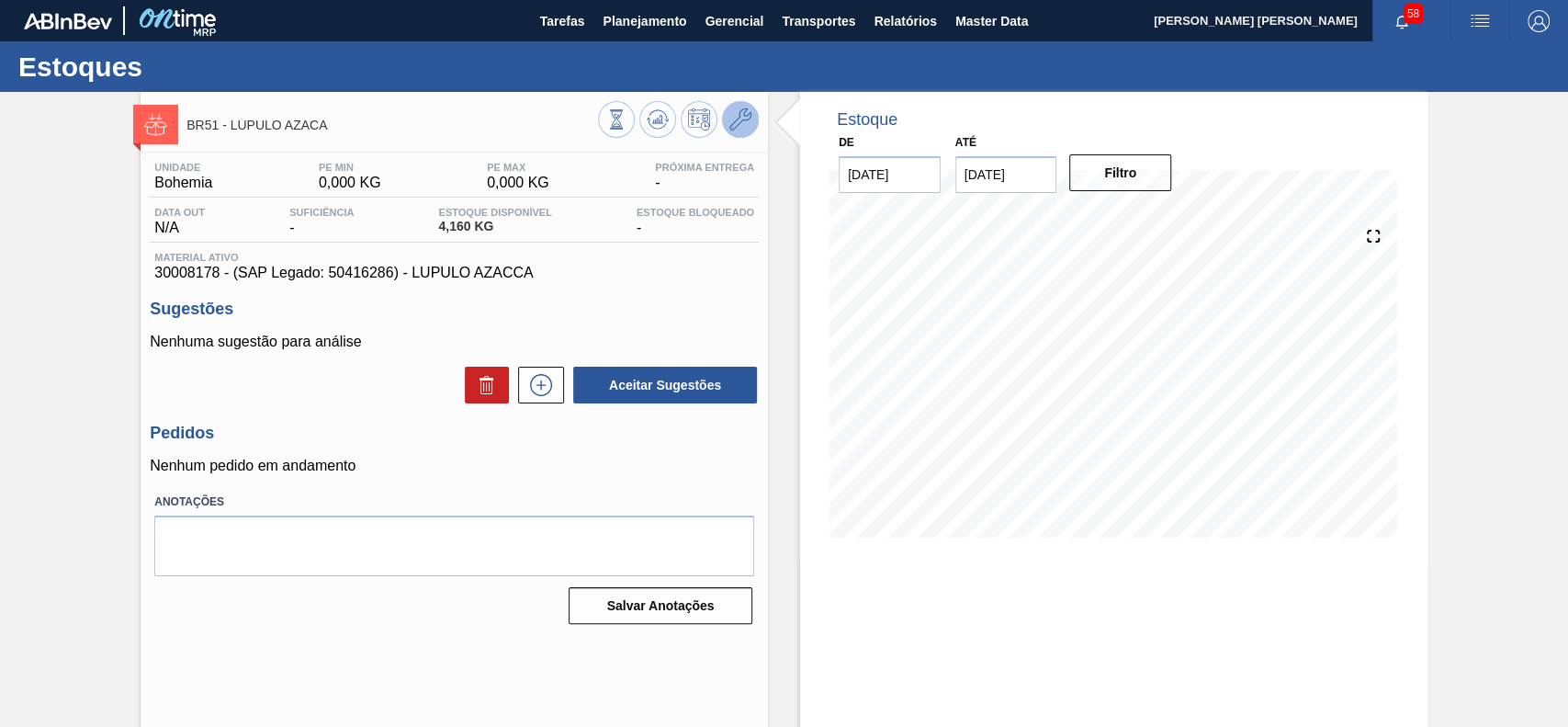
click at [734, 127] on icon at bounding box center [740, 119] width 22 height 22
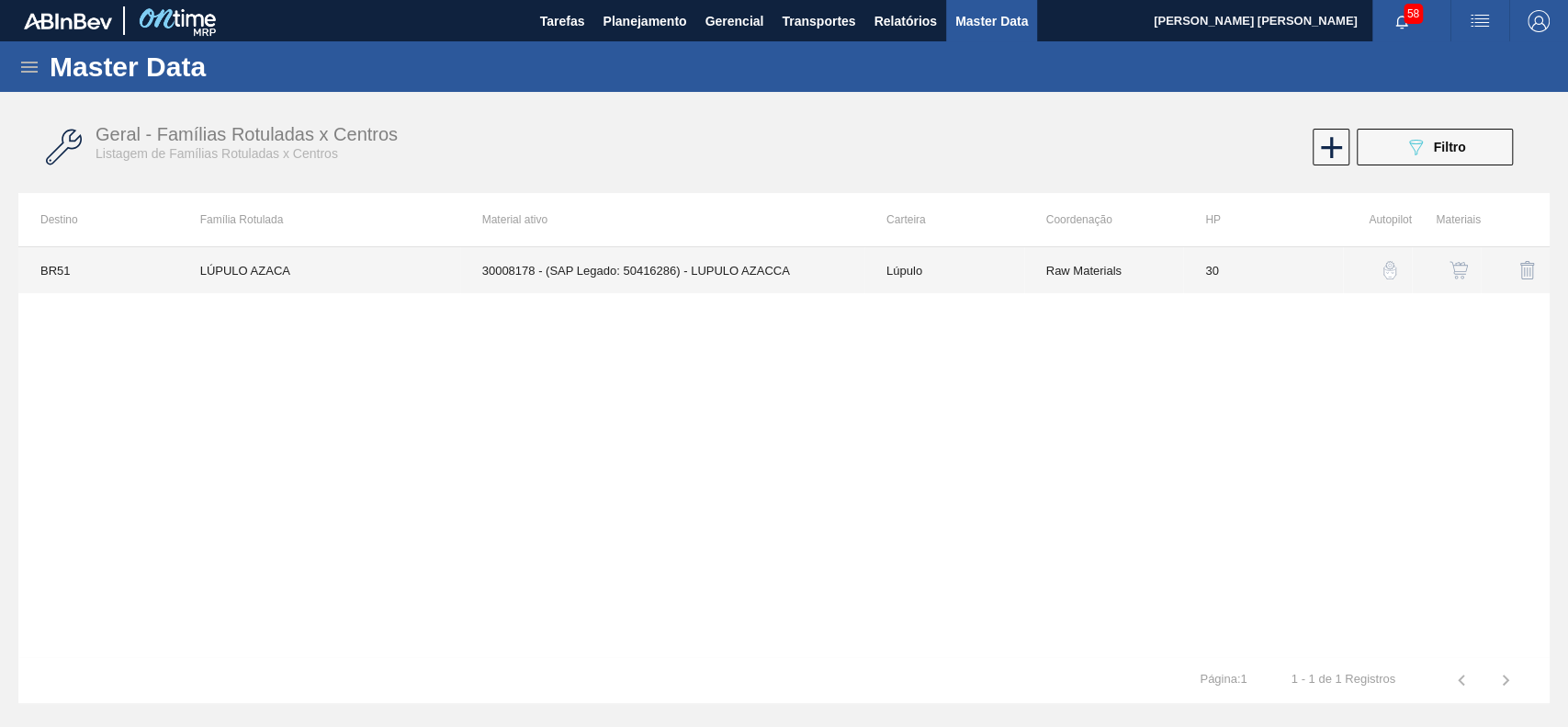
click at [639, 277] on td "30008178 - (SAP Legado: 50416286) - LUPULO AZACCA" at bounding box center [662, 270] width 404 height 46
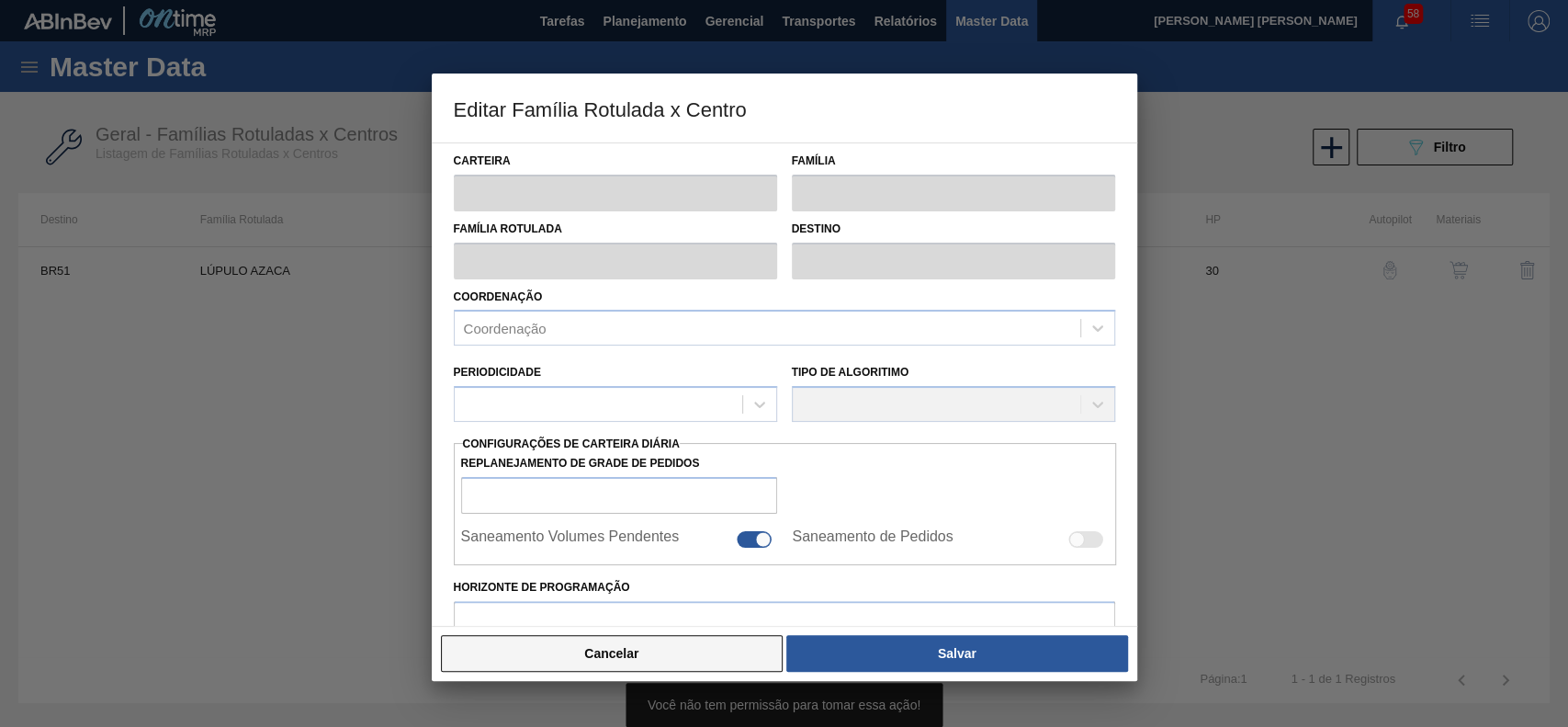
type input "Lúpulo"
type input "LÚPULO AZACA"
type input "BR51 - [GEOGRAPHIC_DATA]"
type input "30"
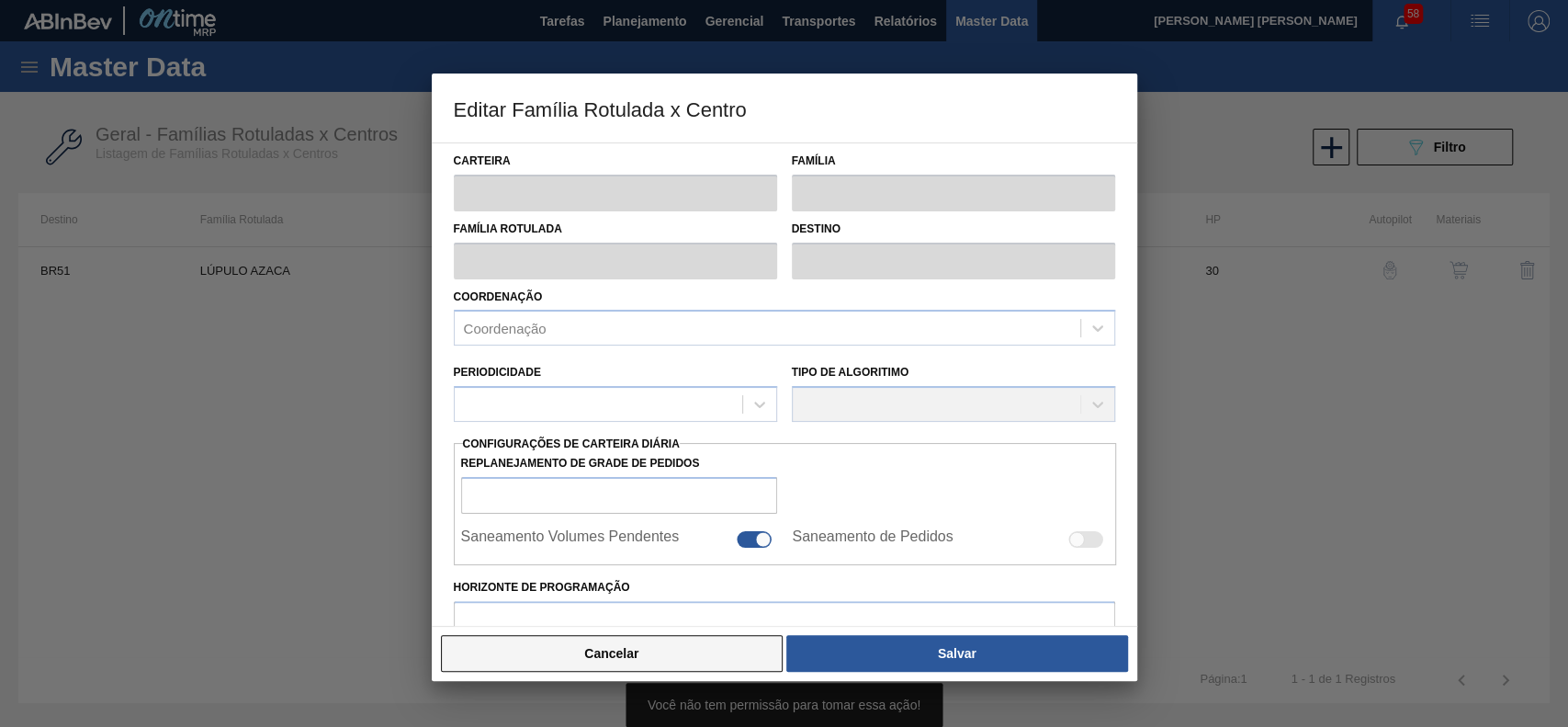
type input "0"
type input "100"
type input "0,000"
checkbox input "true"
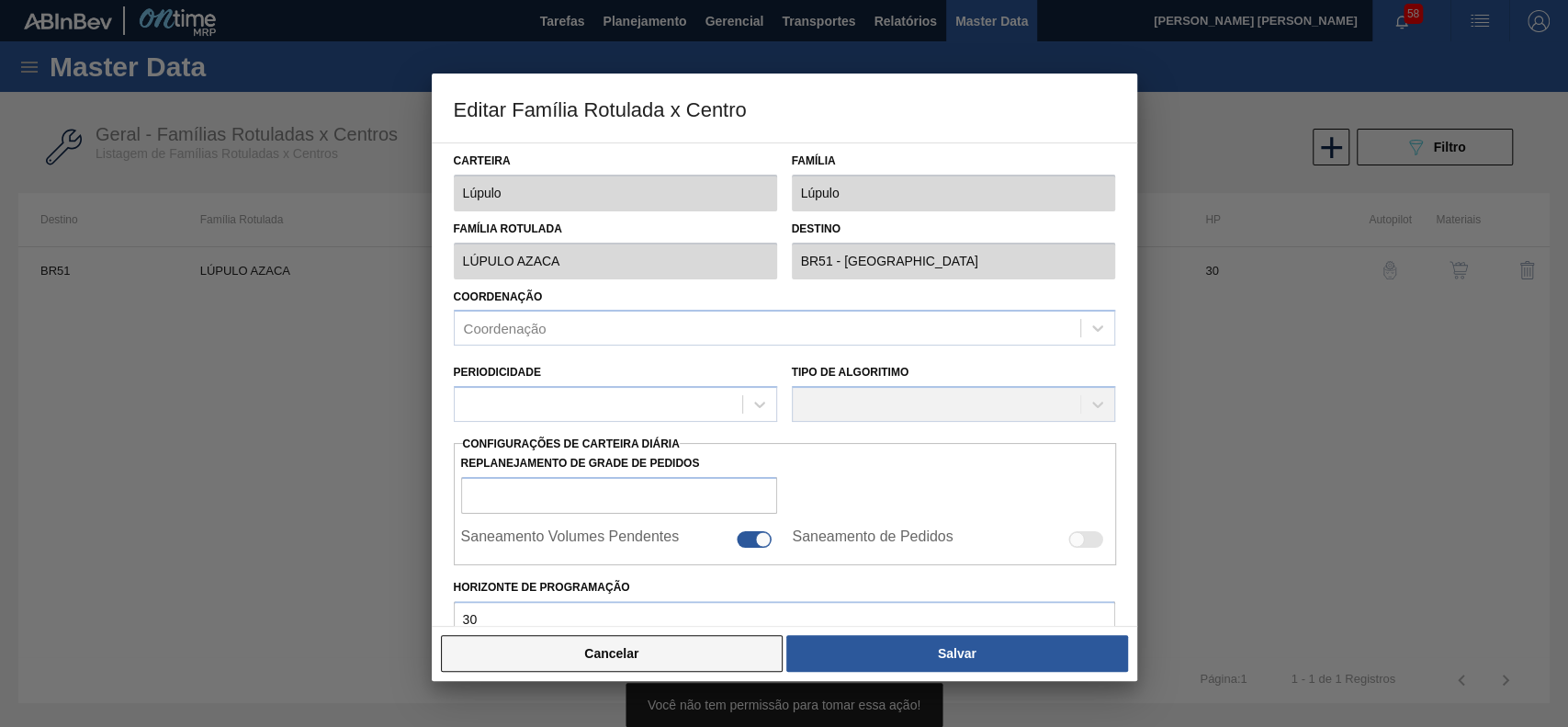
click at [688, 648] on button "Cancelar" at bounding box center [613, 653] width 343 height 36
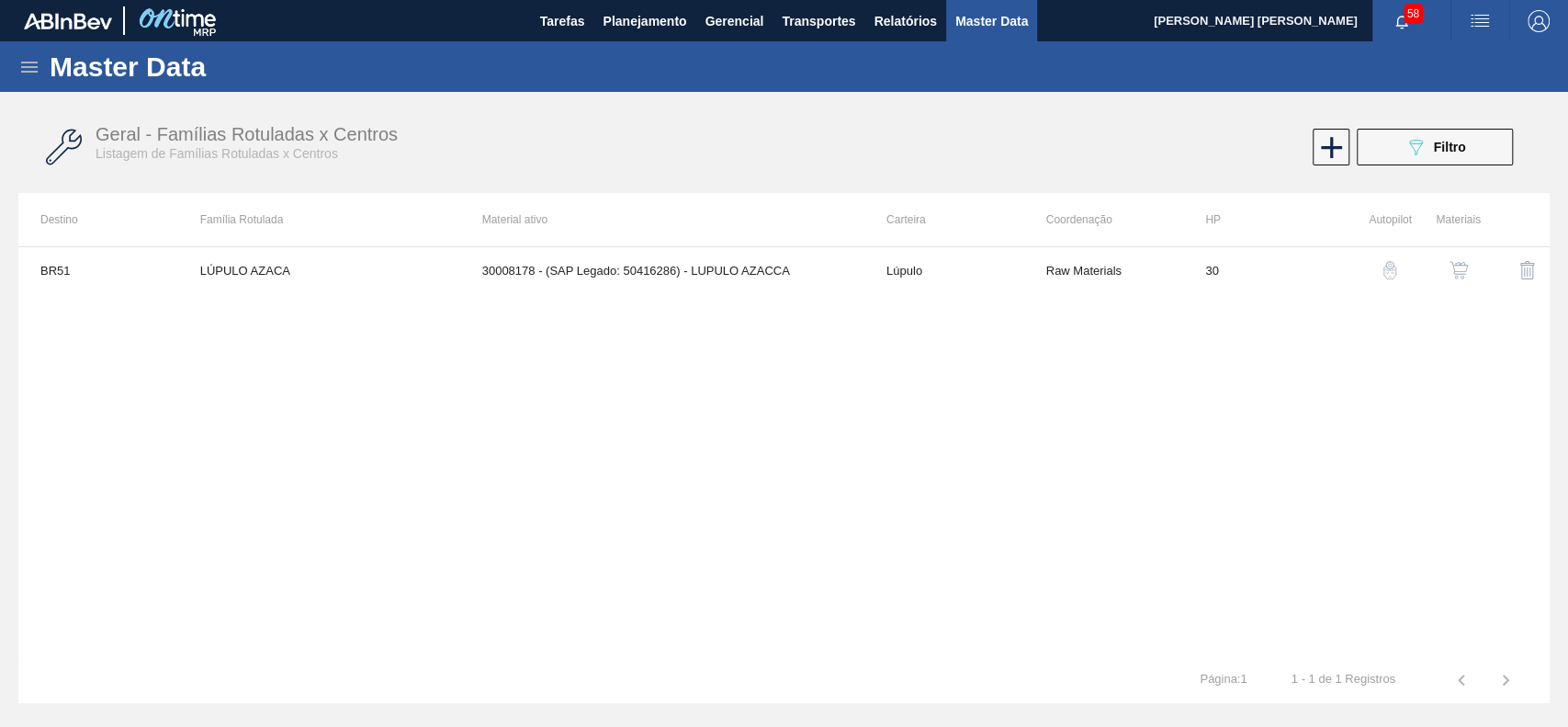
click at [1466, 269] on img "button" at bounding box center [1459, 270] width 18 height 18
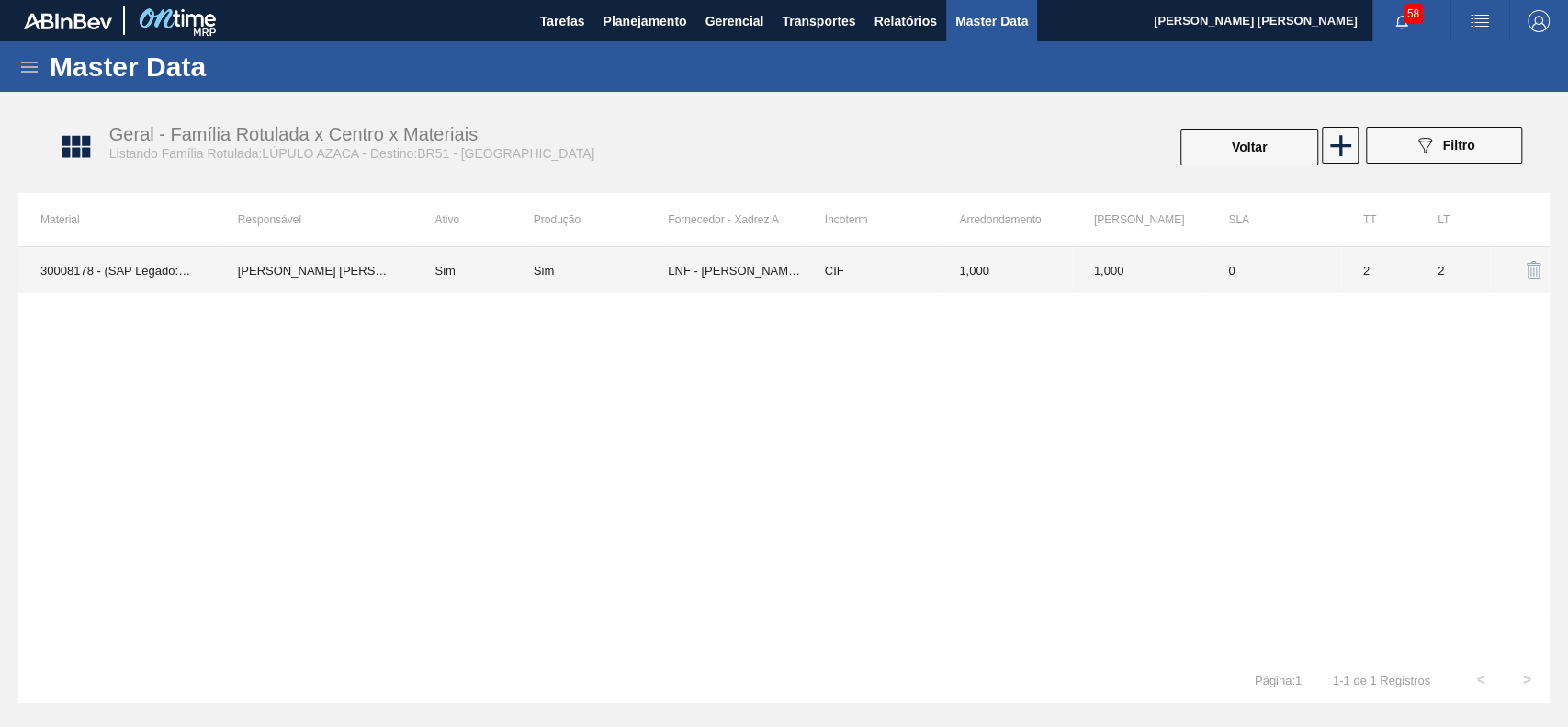
click at [687, 260] on td "LNF - [PERSON_NAME] ([GEOGRAPHIC_DATA])" at bounding box center [735, 270] width 134 height 46
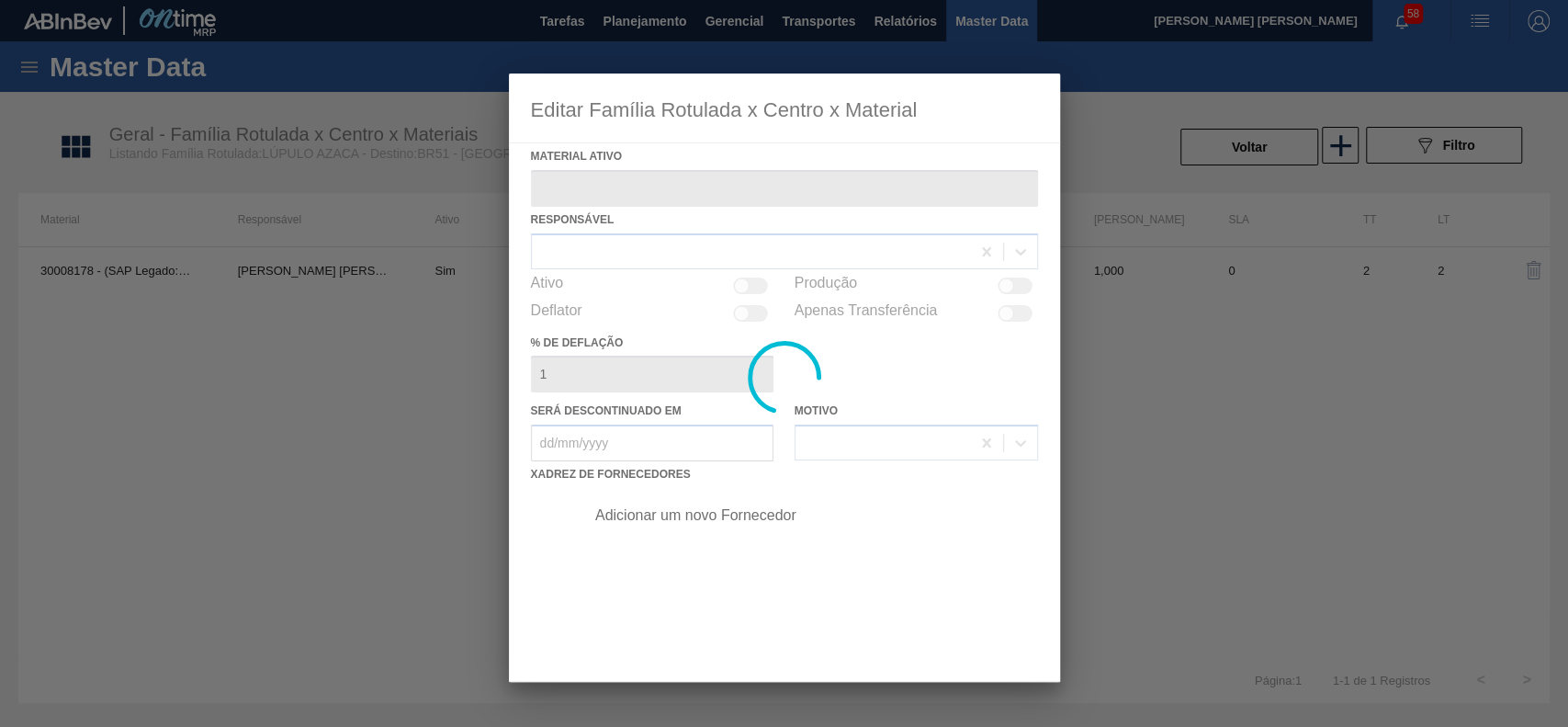
type ativo "30008178 - (SAP Legado: 50416286) - LUPULO AZACCA"
checkbox input "true"
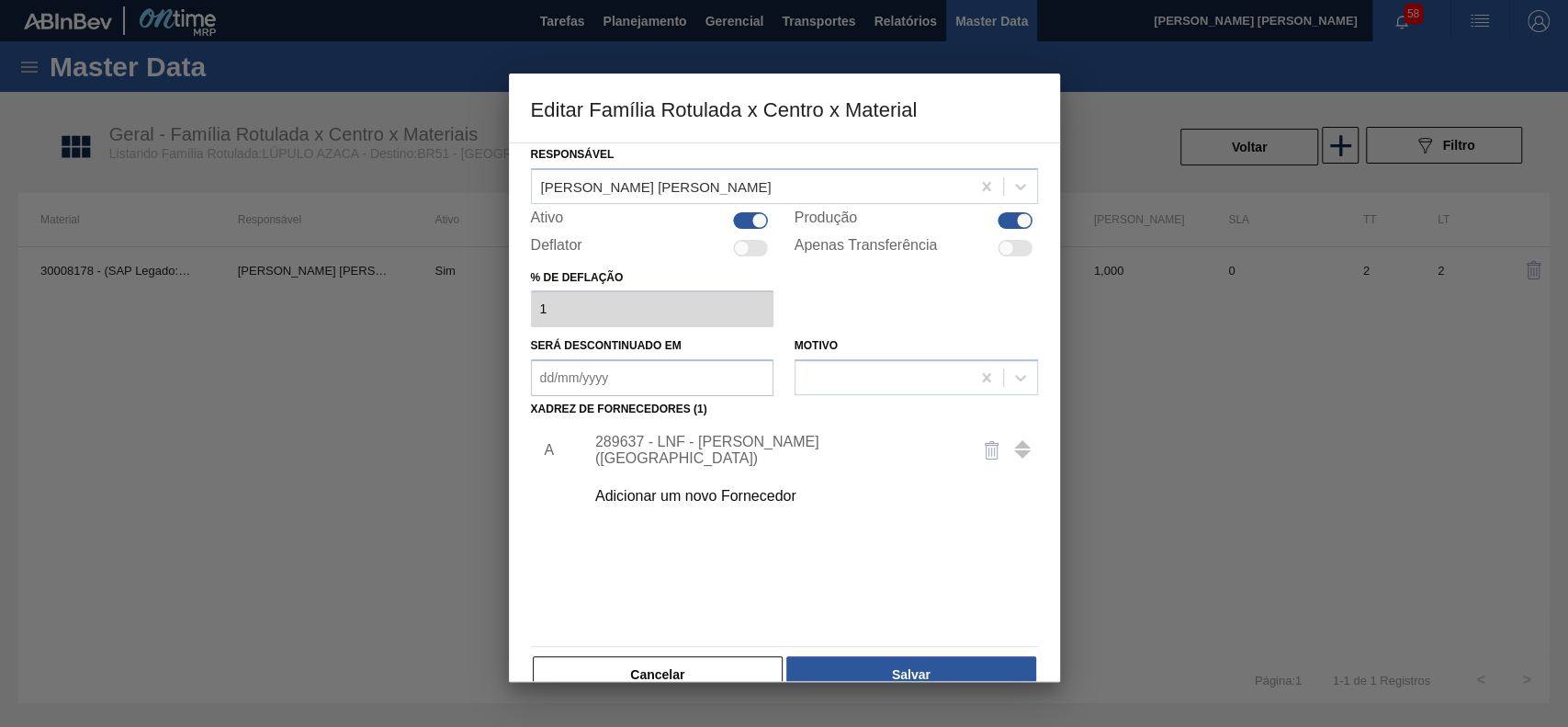
scroll to position [101, 0]
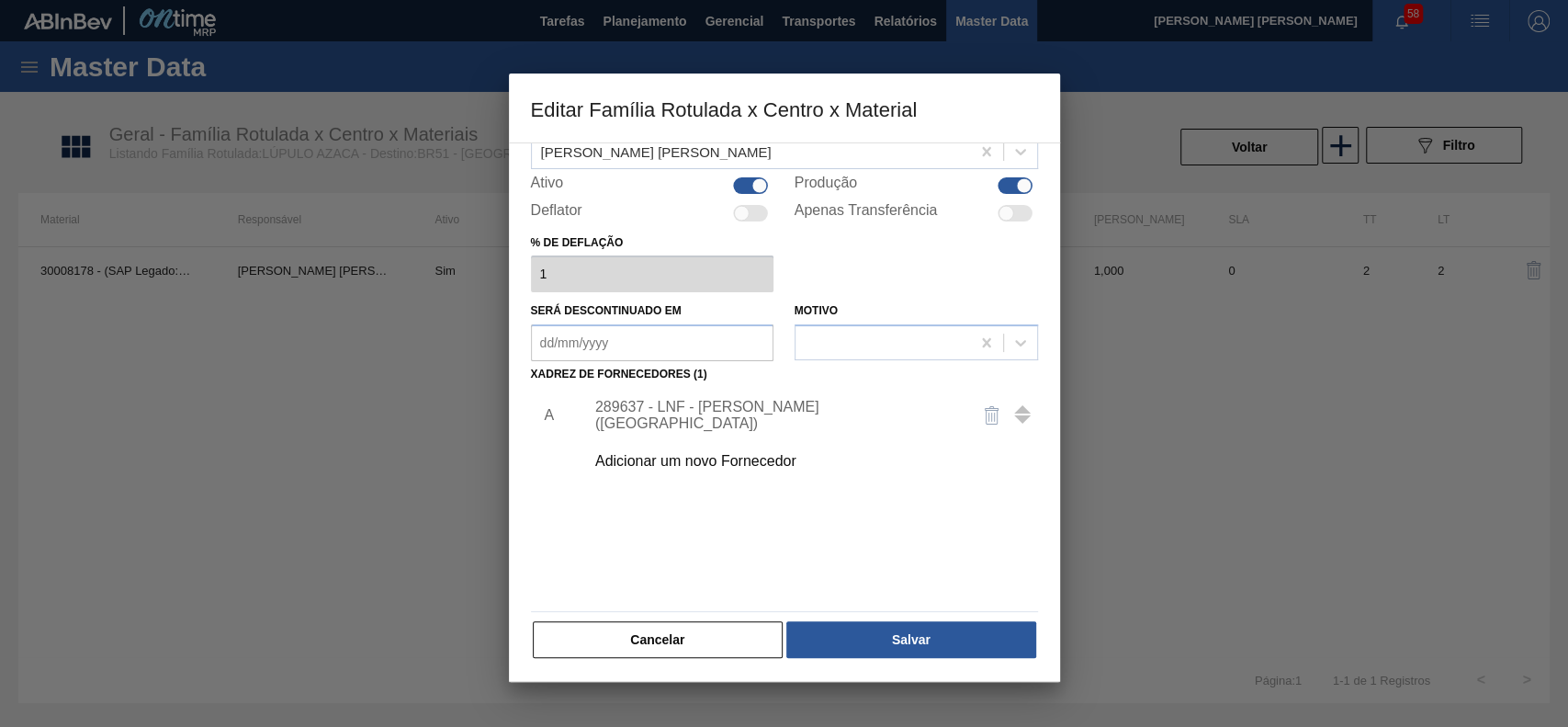
click at [713, 455] on div "Adicionar um novo Fornecedor" at bounding box center [775, 461] width 360 height 16
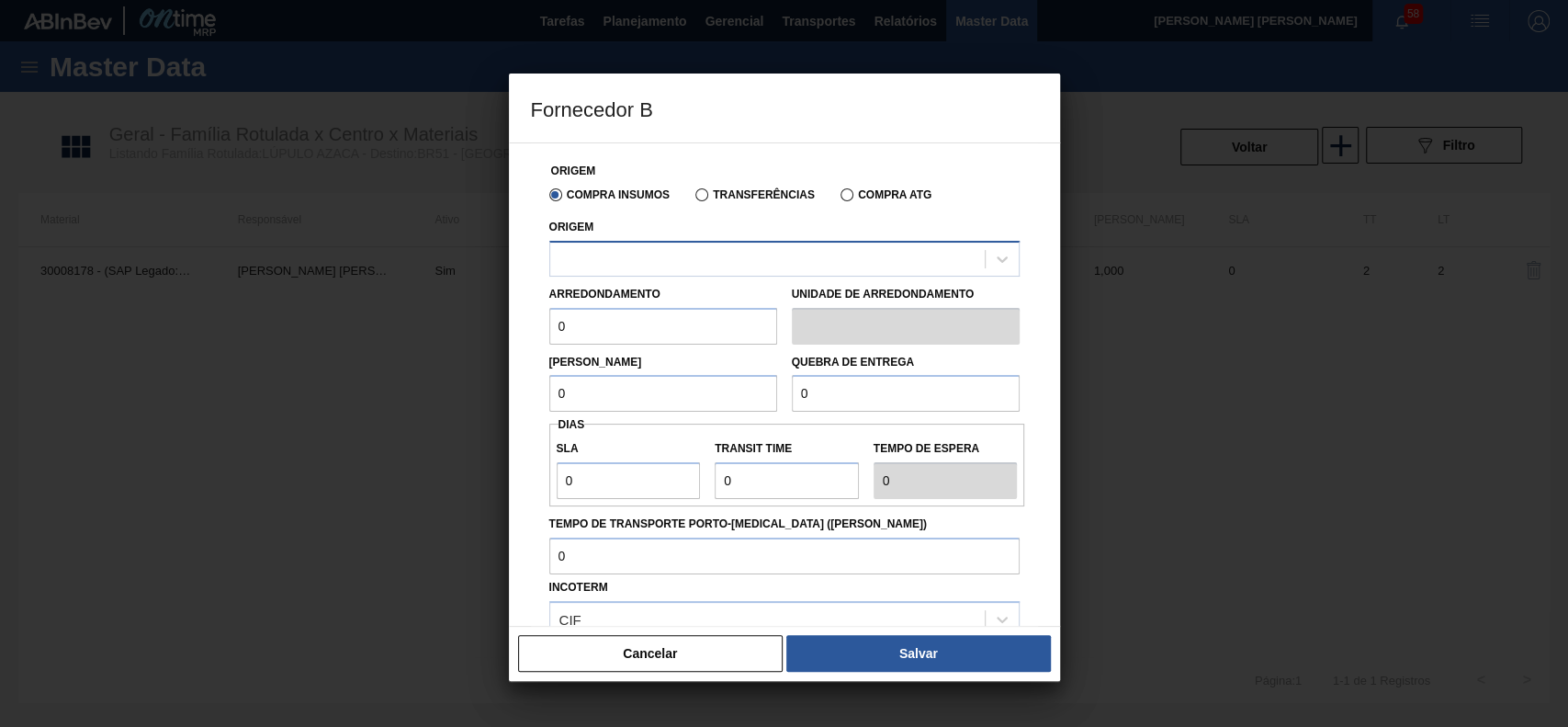
drag, startPoint x: 736, startPoint y: 234, endPoint x: 740, endPoint y: 261, distance: 27.3
click at [736, 239] on div "Origem" at bounding box center [784, 245] width 470 height 62
click at [740, 261] on div at bounding box center [768, 259] width 435 height 27
click at [702, 651] on button "Cancelar" at bounding box center [650, 653] width 265 height 36
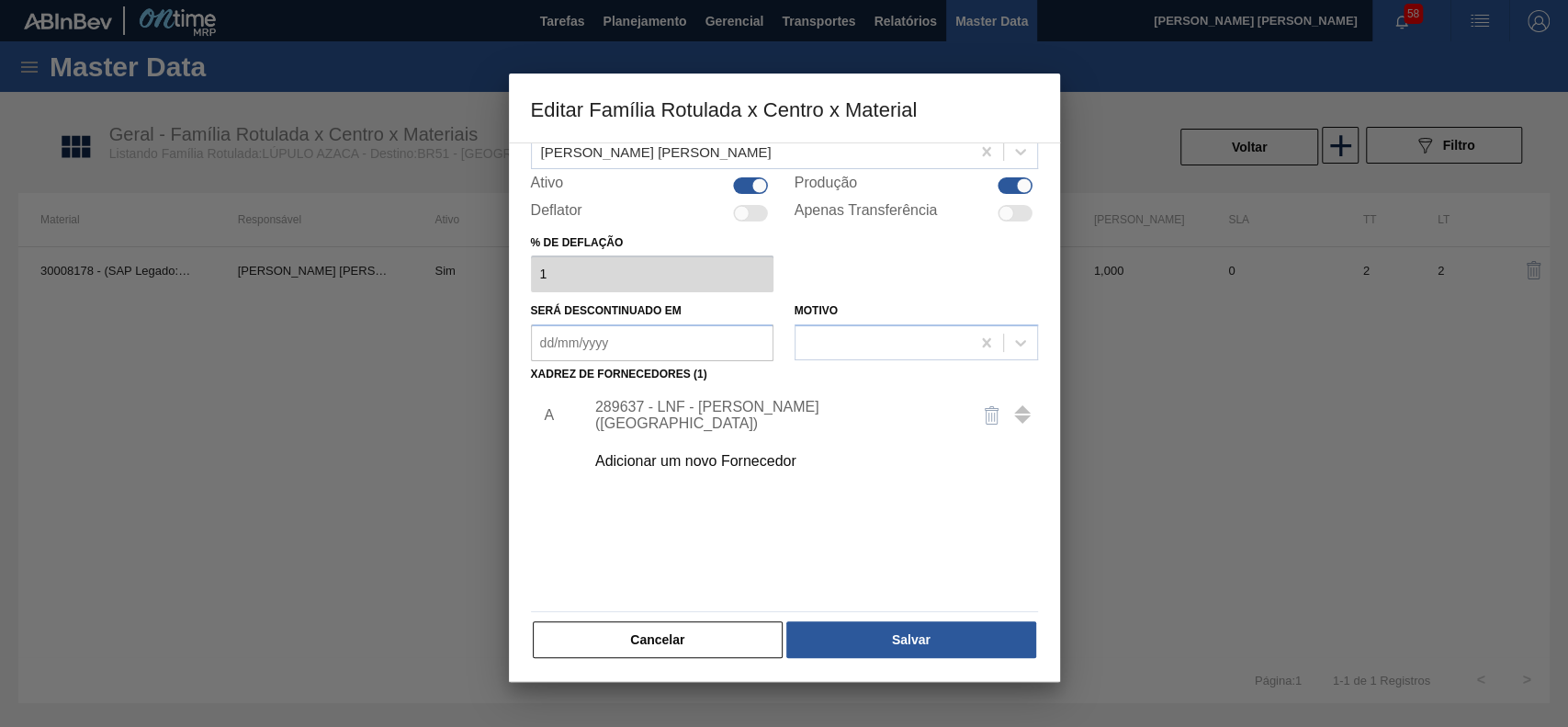
click at [1323, 417] on div at bounding box center [784, 363] width 1568 height 727
drag, startPoint x: 1202, startPoint y: 425, endPoint x: 1070, endPoint y: 487, distance: 145.8
click at [1204, 428] on div at bounding box center [784, 363] width 1568 height 727
click at [675, 625] on button "Cancelar" at bounding box center [659, 640] width 251 height 36
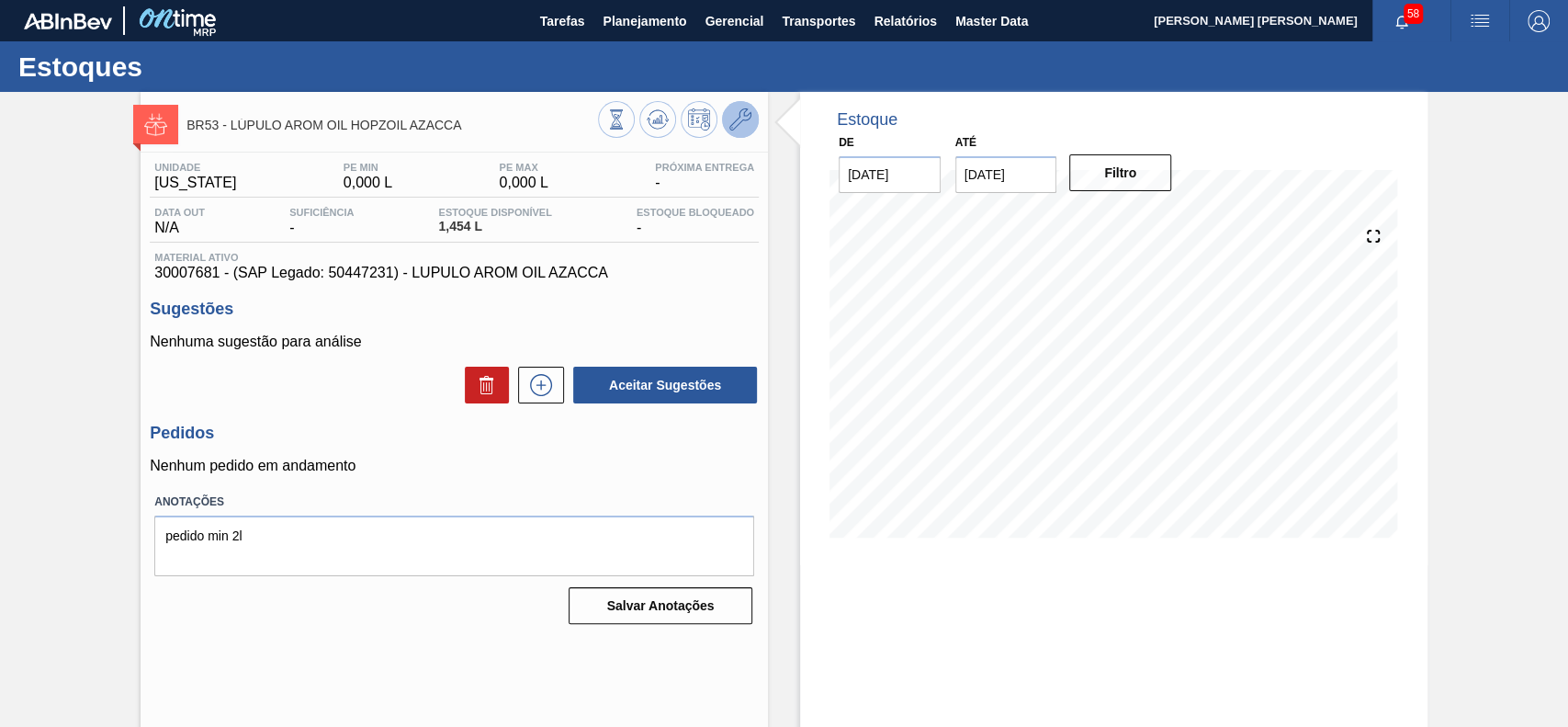
click at [745, 122] on icon at bounding box center [740, 119] width 22 height 22
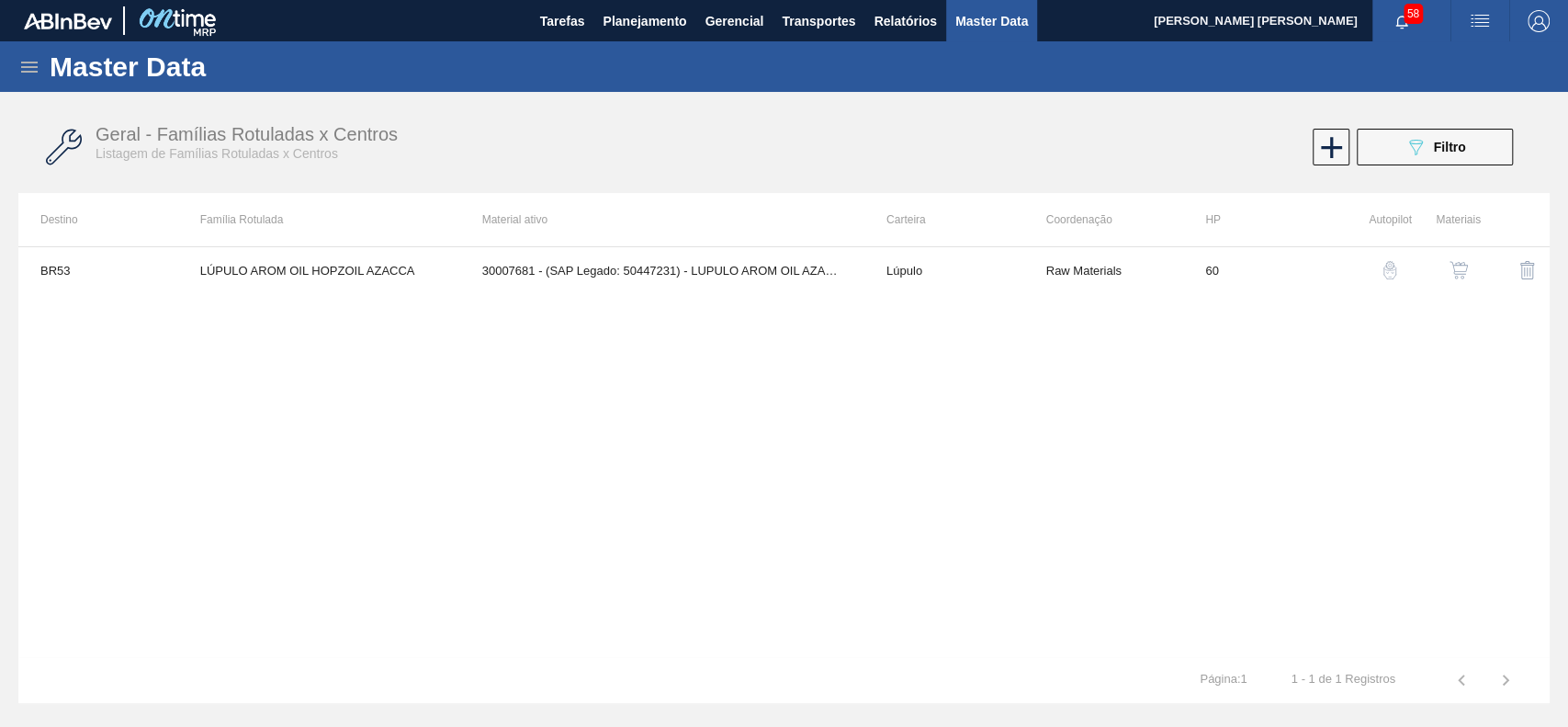
click at [1462, 268] on img "button" at bounding box center [1459, 270] width 18 height 18
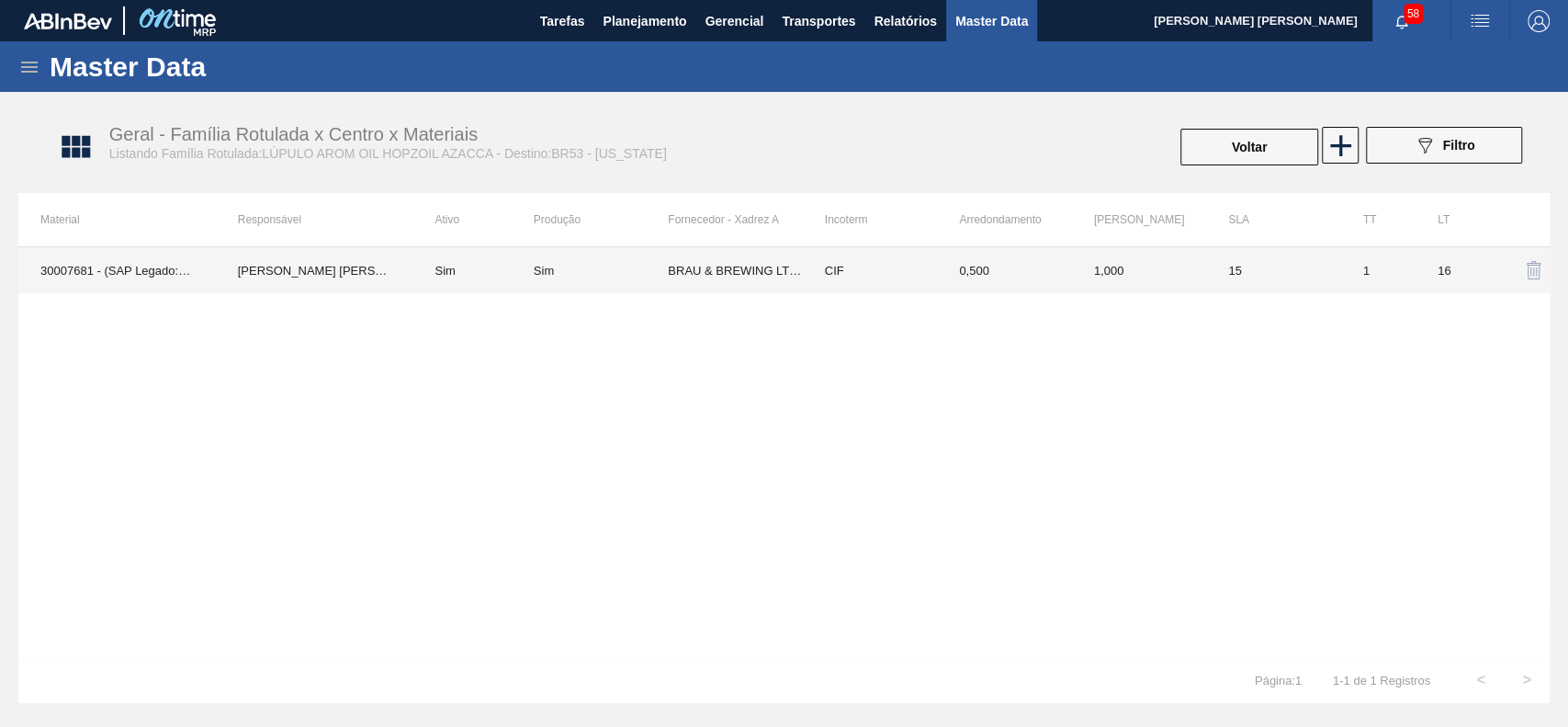
click at [838, 274] on td "CIF" at bounding box center [870, 270] width 134 height 46
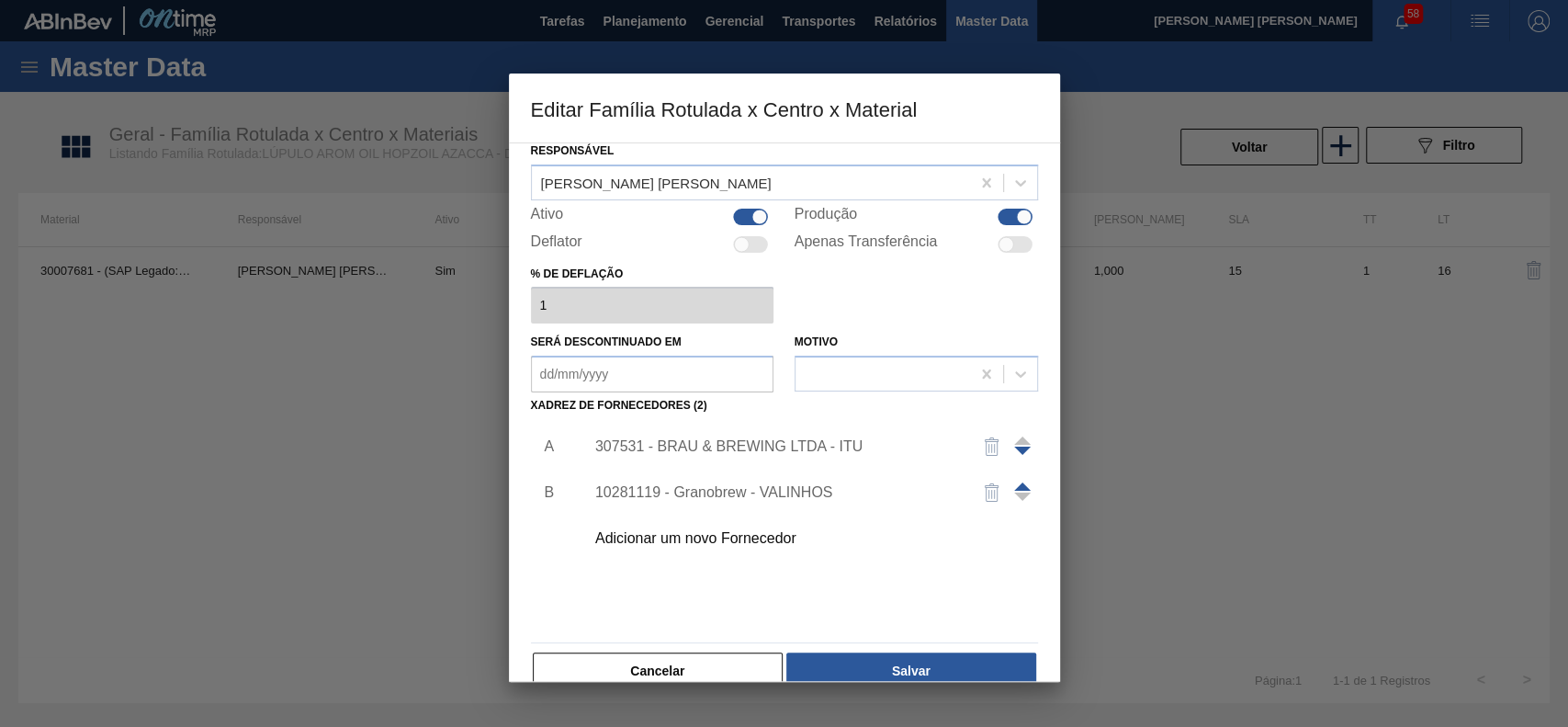
scroll to position [101, 0]
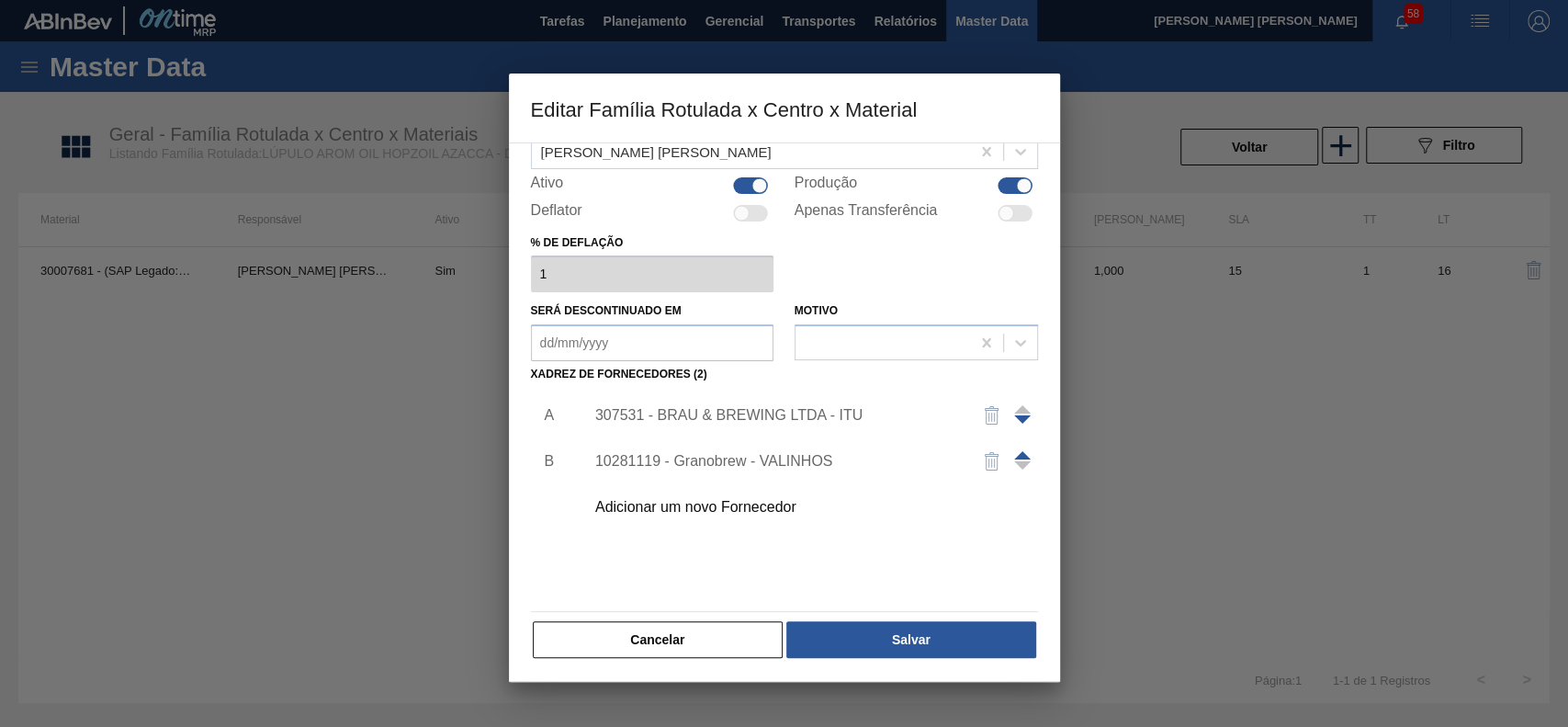
click at [750, 515] on div "Adicionar um novo Fornecedor" at bounding box center [806, 508] width 464 height 46
click at [687, 511] on div "Adicionar um novo Fornecedor" at bounding box center [775, 507] width 360 height 16
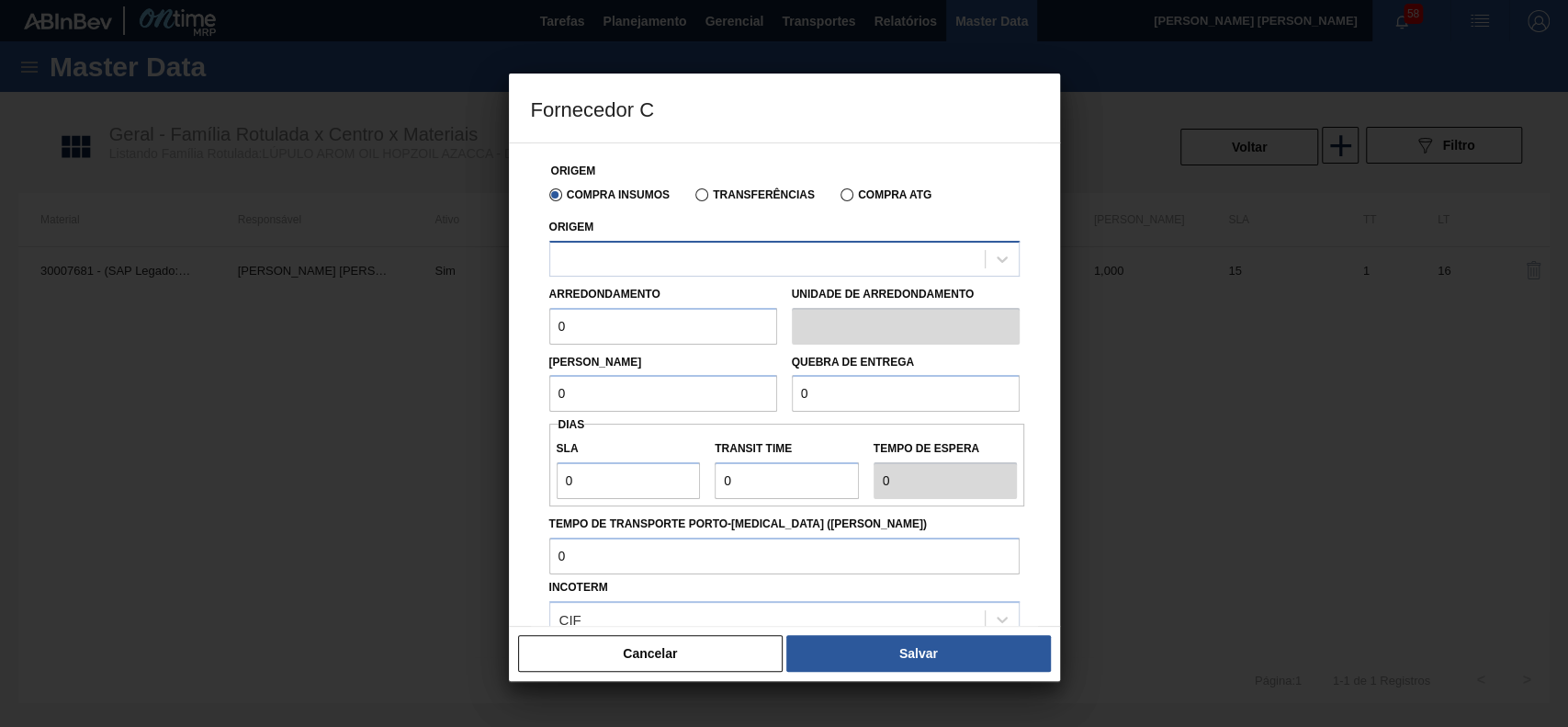
click at [744, 245] on div at bounding box center [768, 259] width 435 height 27
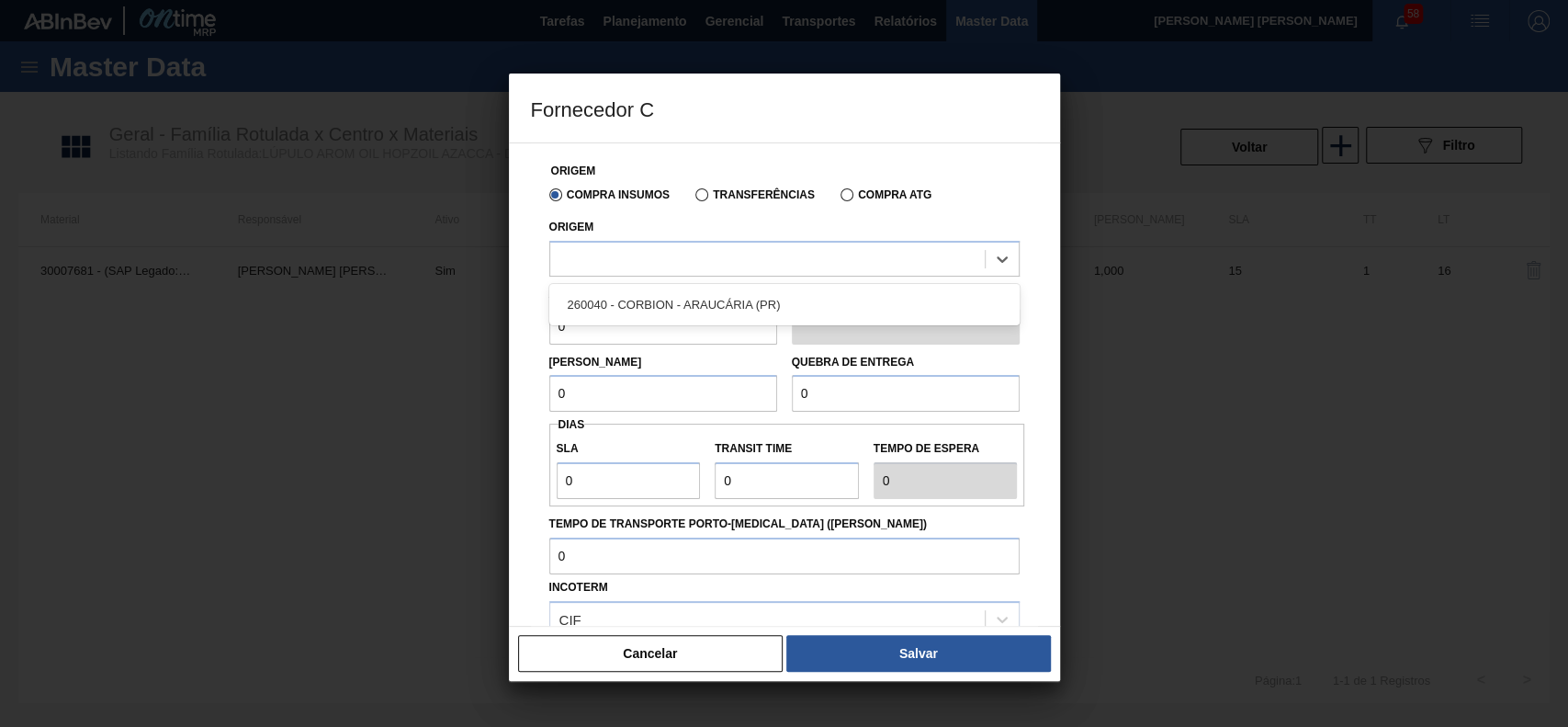
drag, startPoint x: 387, startPoint y: 398, endPoint x: 426, endPoint y: 412, distance: 41.4
click at [384, 395] on div at bounding box center [784, 363] width 1568 height 727
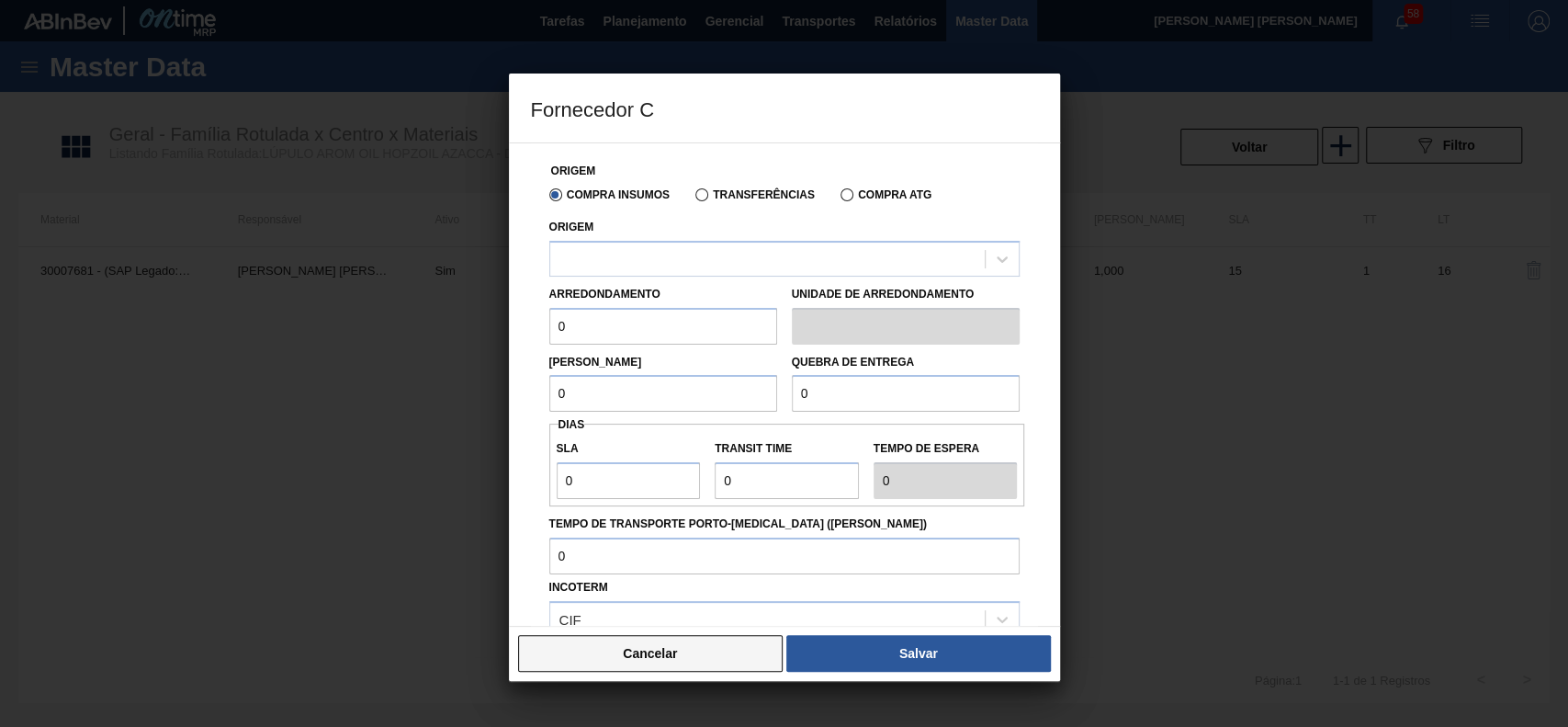
click at [630, 662] on button "Cancelar" at bounding box center [650, 653] width 265 height 36
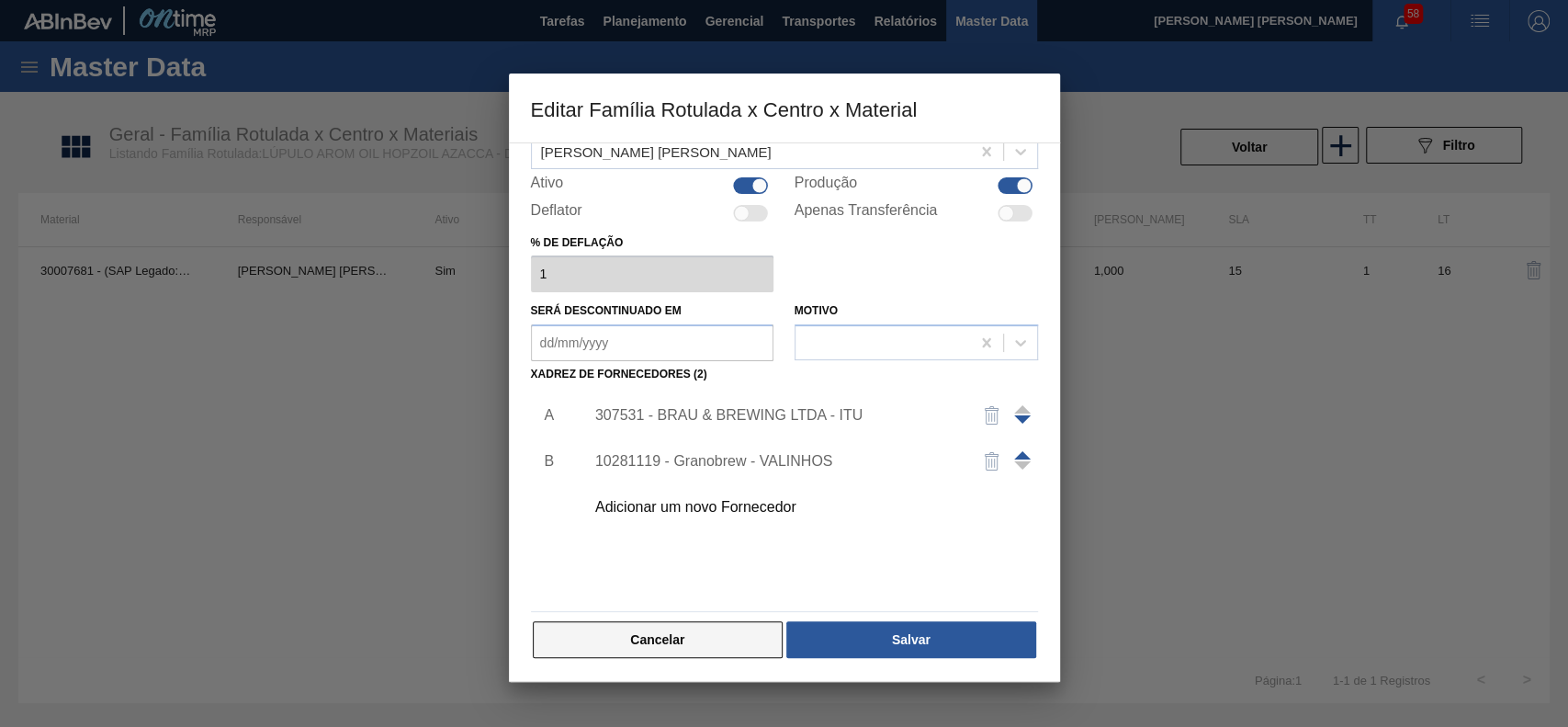
click at [672, 633] on button "Cancelar" at bounding box center [659, 640] width 251 height 36
